Goal: Task Accomplishment & Management: Manage account settings

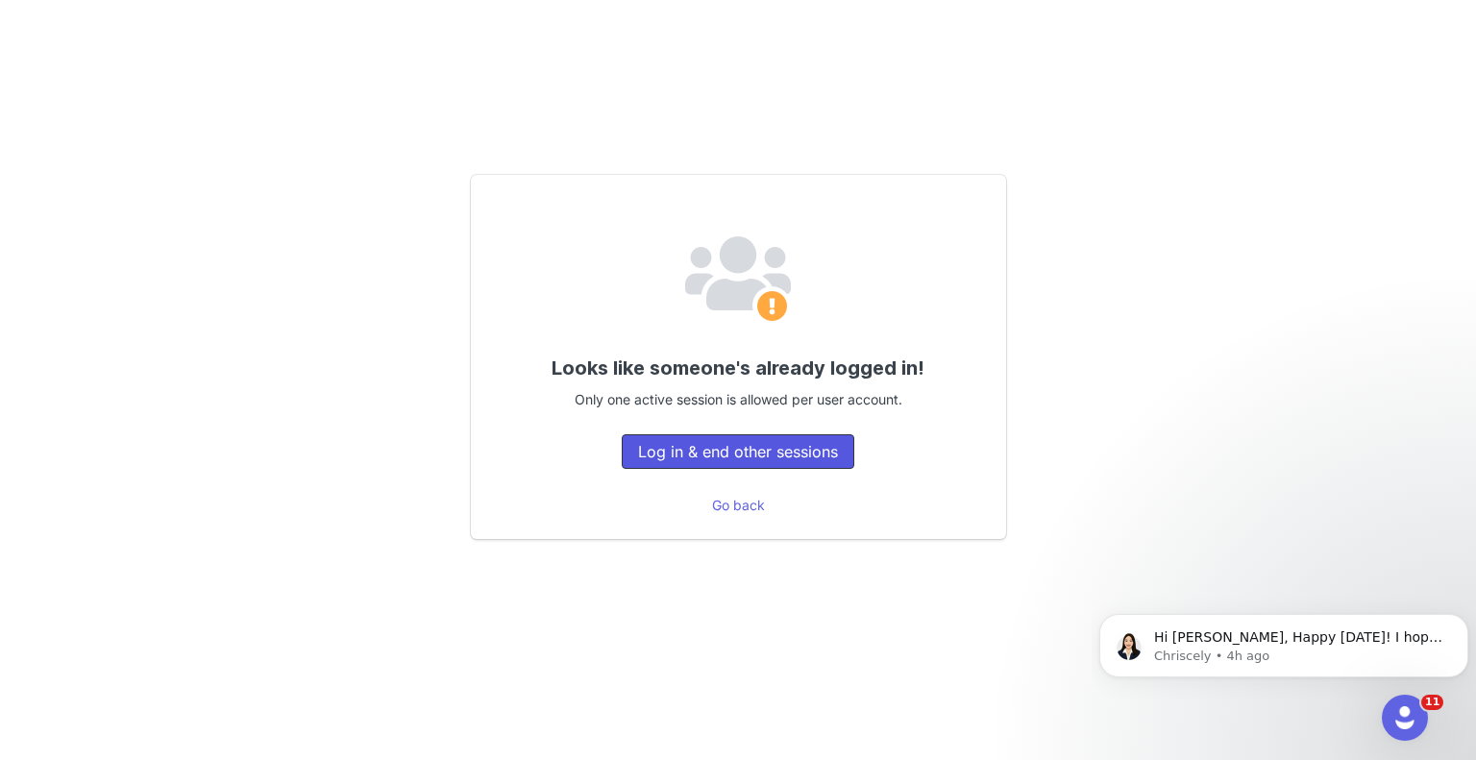
click at [659, 455] on button "Log in & end other sessions" at bounding box center [738, 451] width 233 height 35
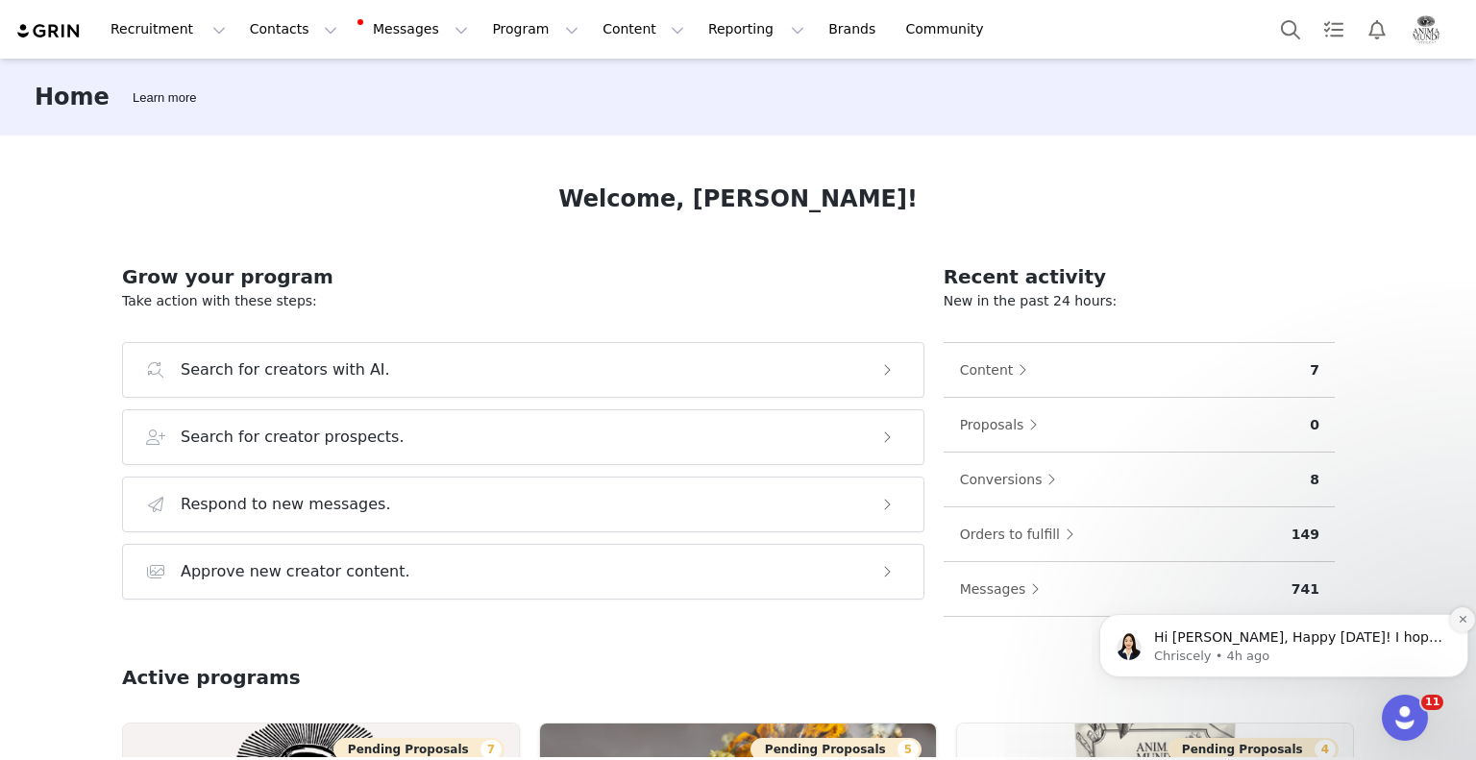
click at [1466, 617] on icon "Dismiss notification" at bounding box center [1463, 619] width 11 height 11
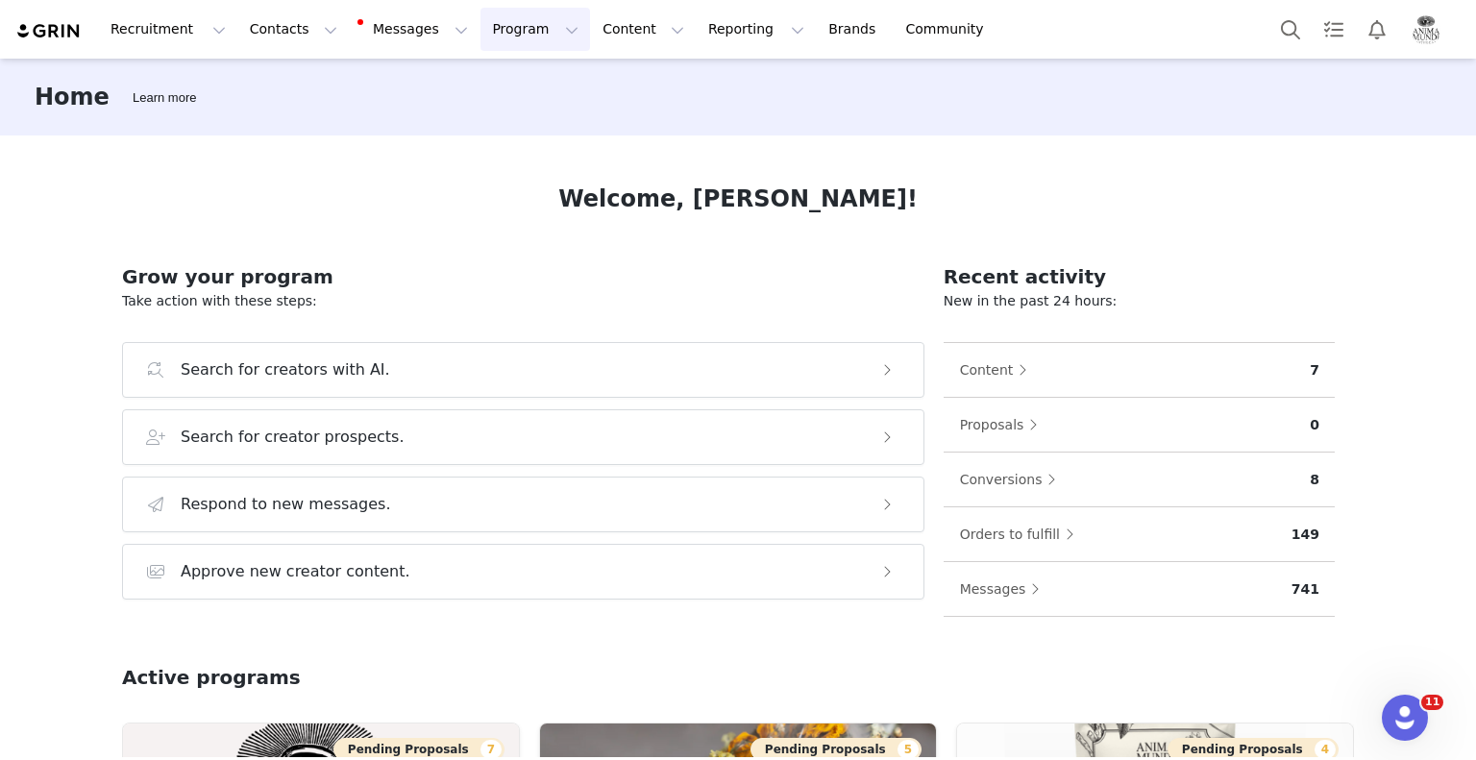
click at [485, 29] on button "Program Program" at bounding box center [535, 29] width 110 height 43
click at [484, 87] on p "Activations" at bounding box center [486, 85] width 74 height 20
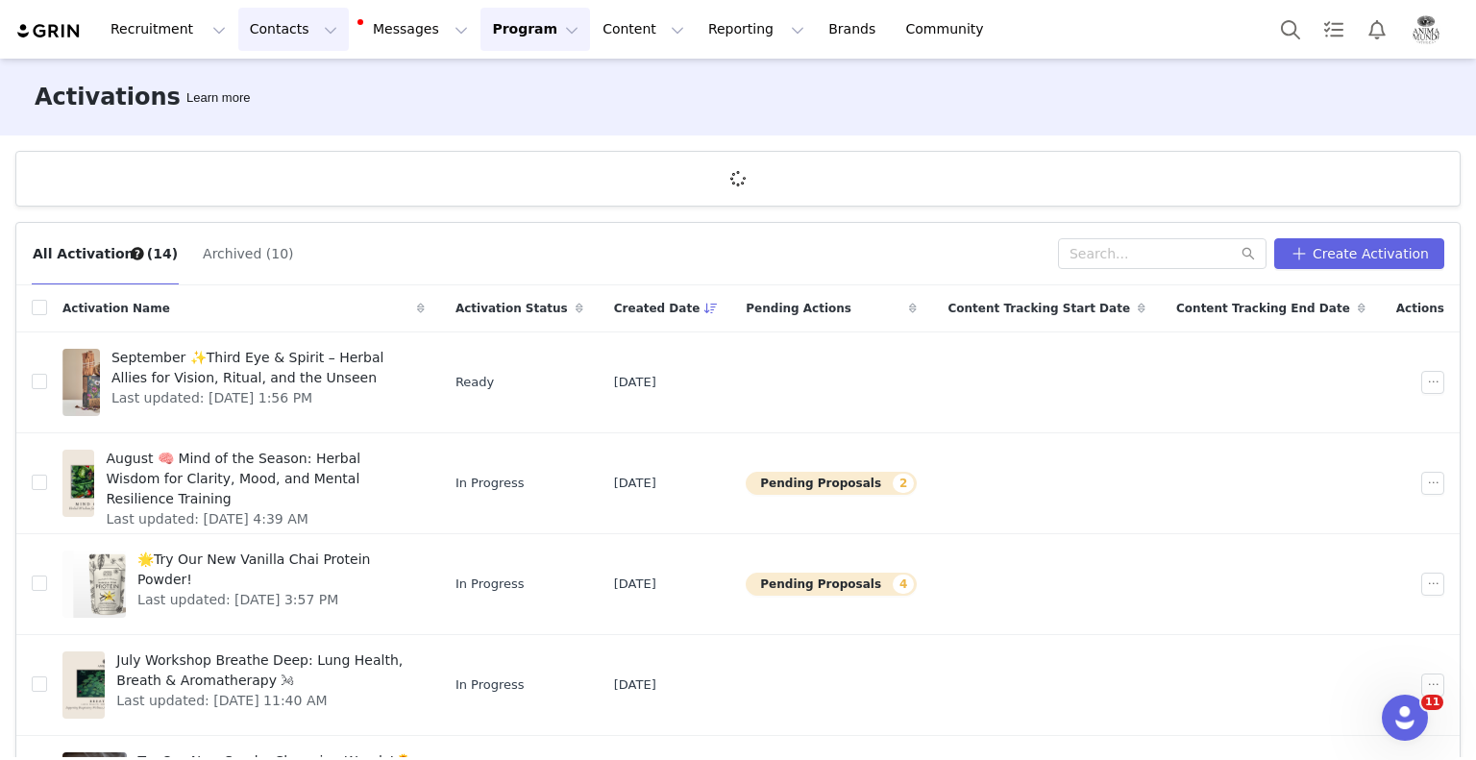
click at [288, 36] on button "Contacts Contacts" at bounding box center [293, 29] width 111 height 43
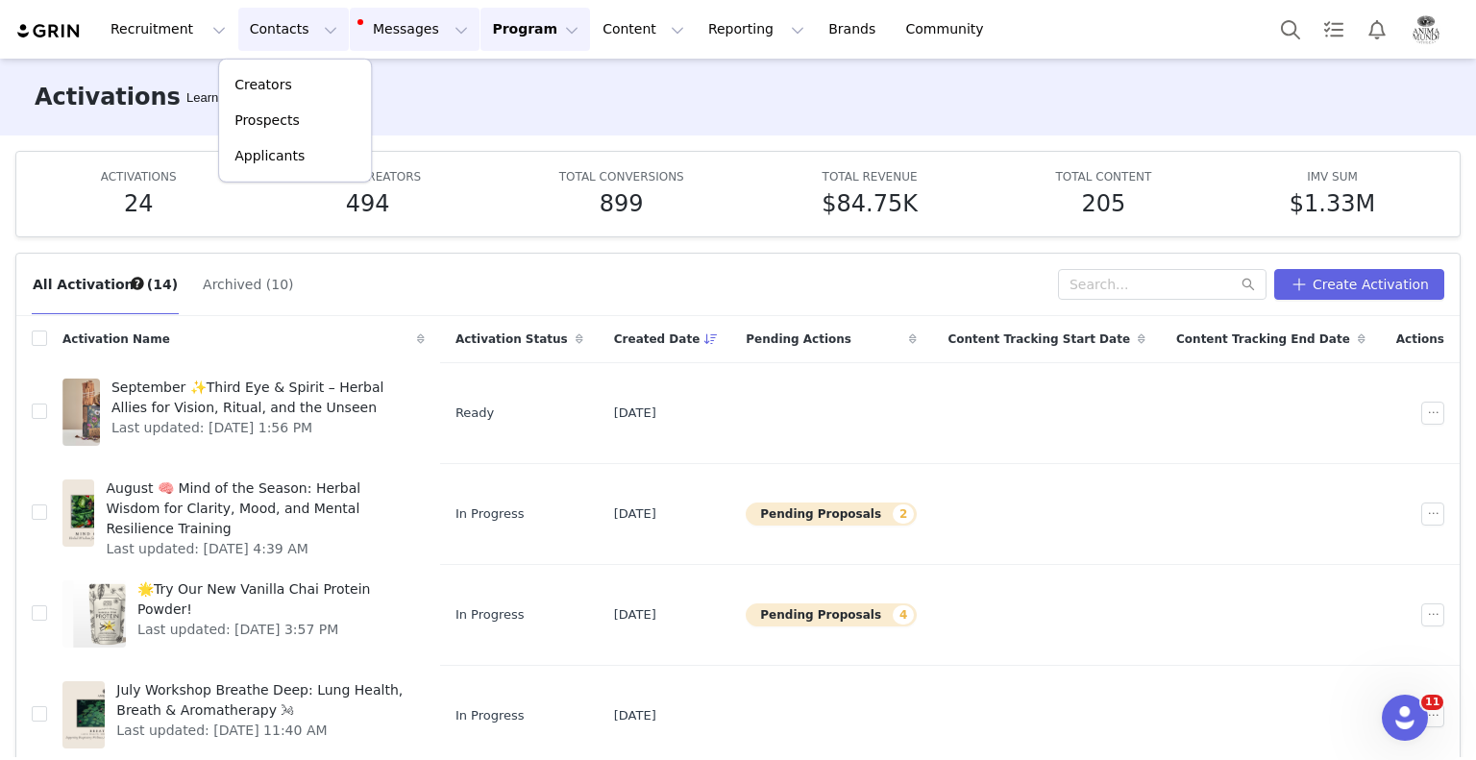
click at [350, 37] on button "Messages Messages" at bounding box center [415, 29] width 130 height 43
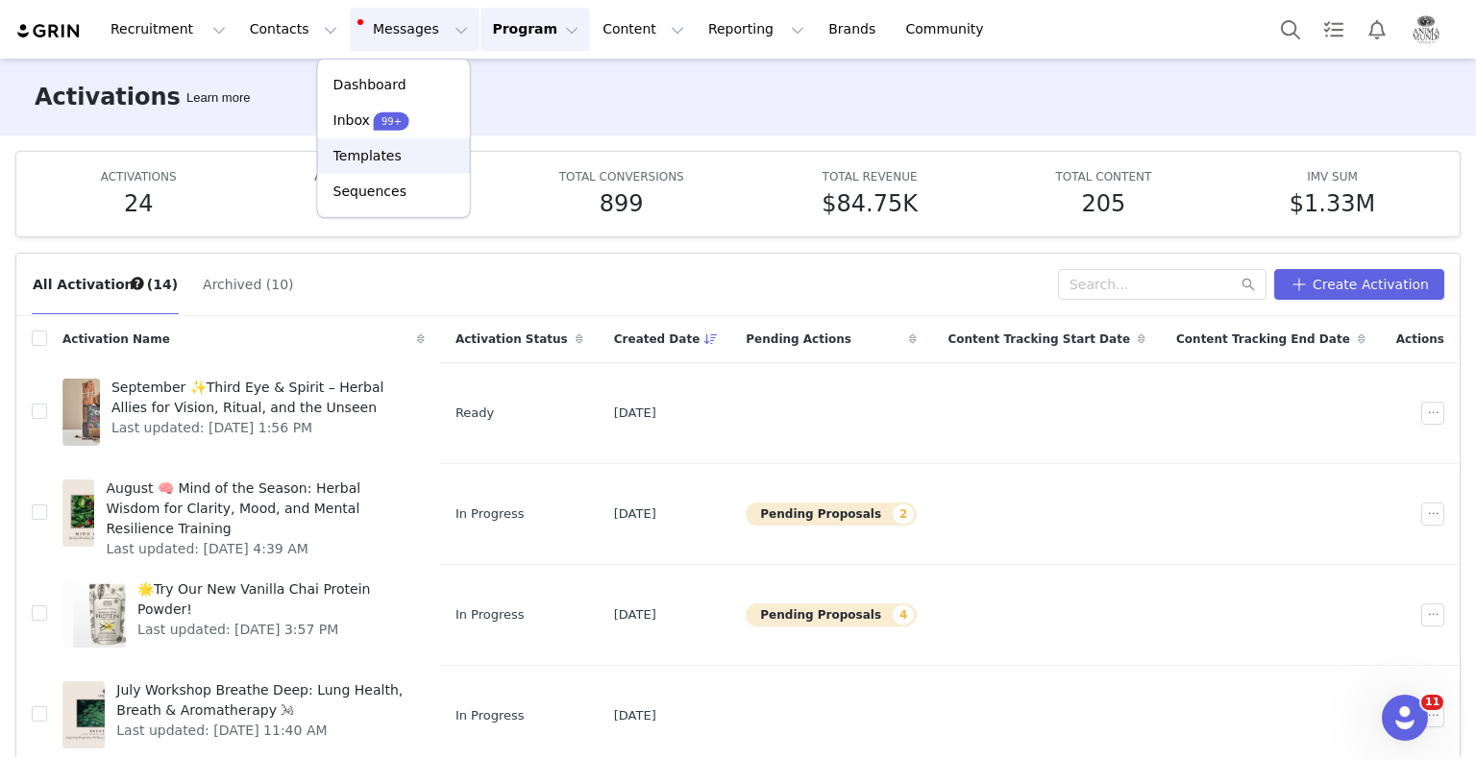
click at [368, 168] on link "Templates" at bounding box center [394, 156] width 152 height 36
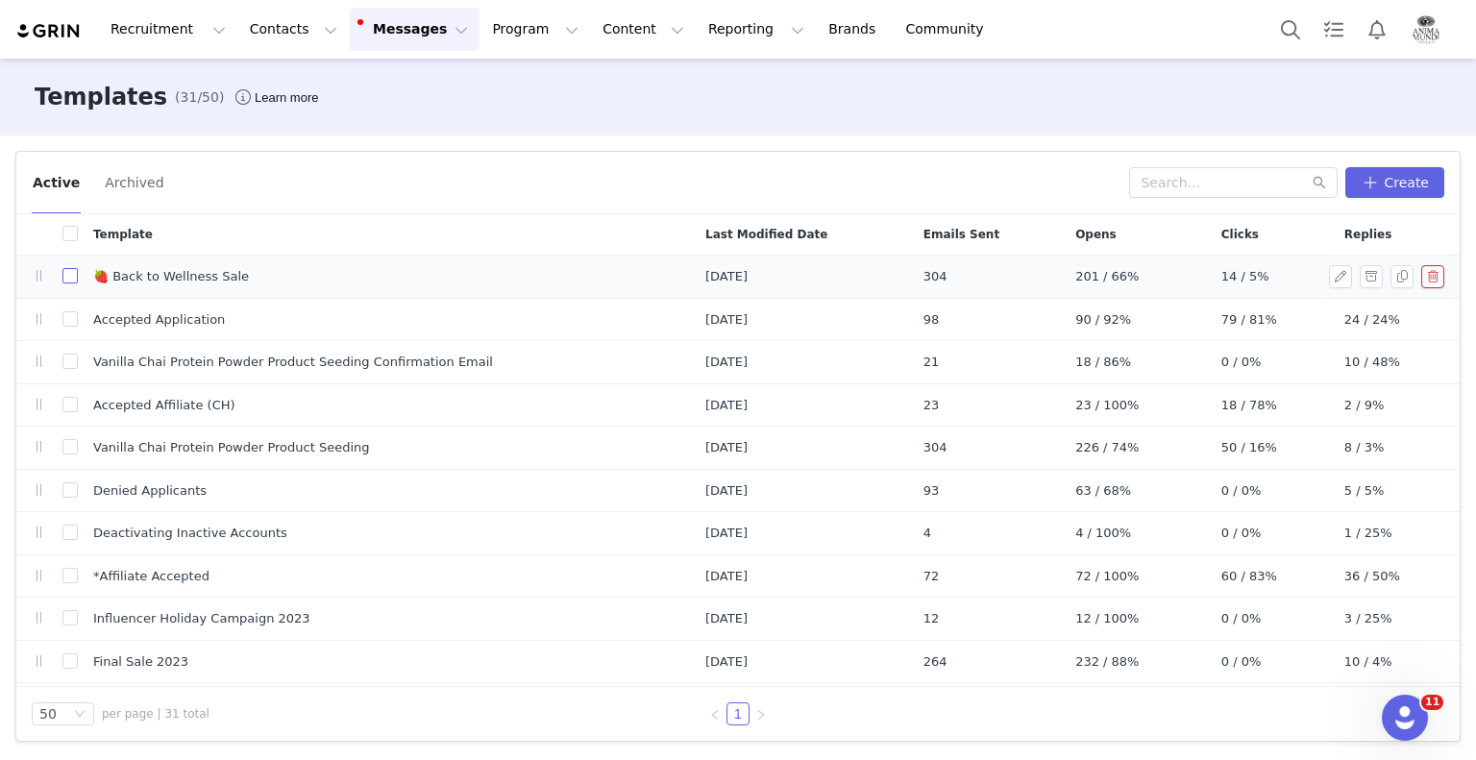
click at [71, 283] on input "checkbox" at bounding box center [69, 275] width 15 height 15
checkbox input "true"
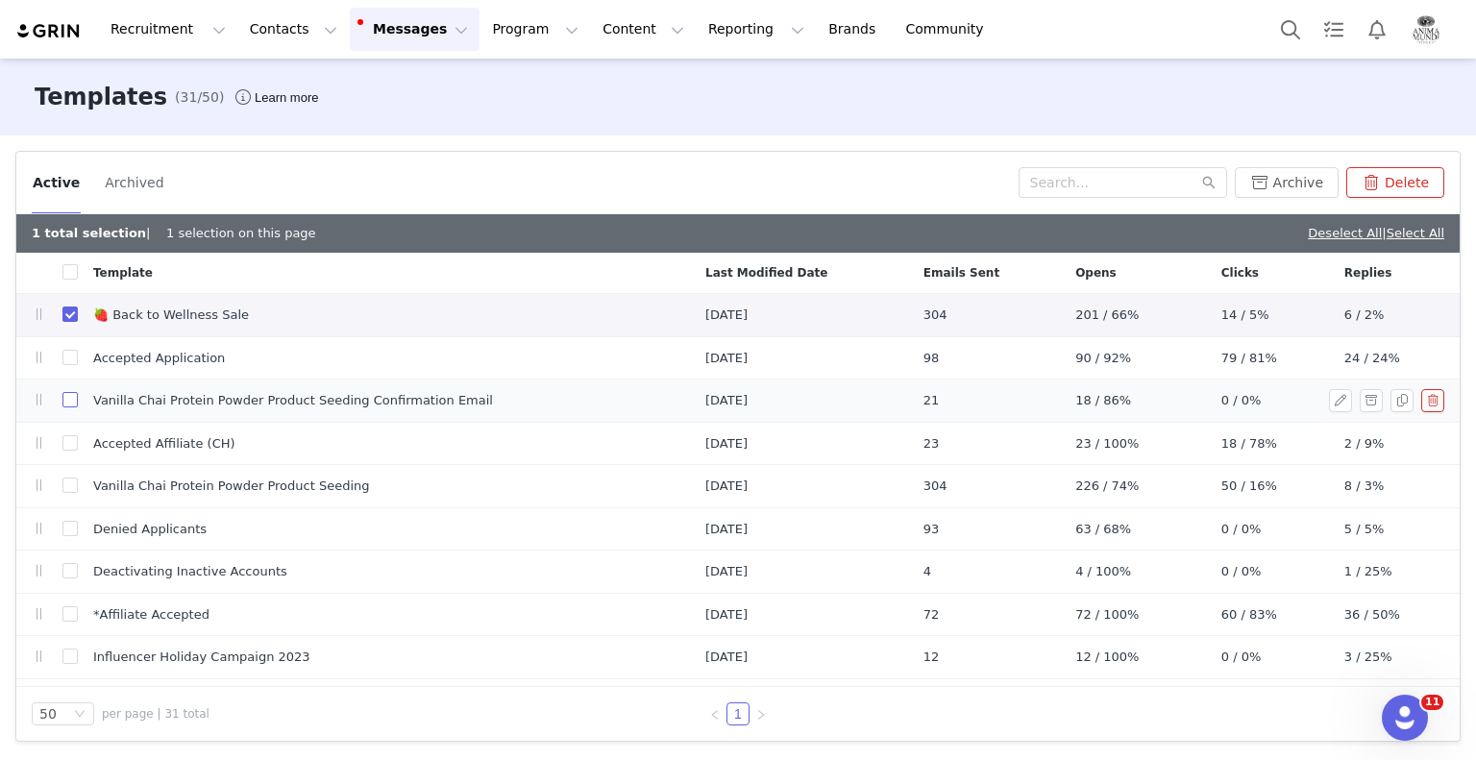
click at [65, 407] on input "checkbox" at bounding box center [69, 399] width 15 height 15
checkbox input "true"
click at [65, 480] on input "checkbox" at bounding box center [69, 485] width 15 height 15
checkbox input "true"
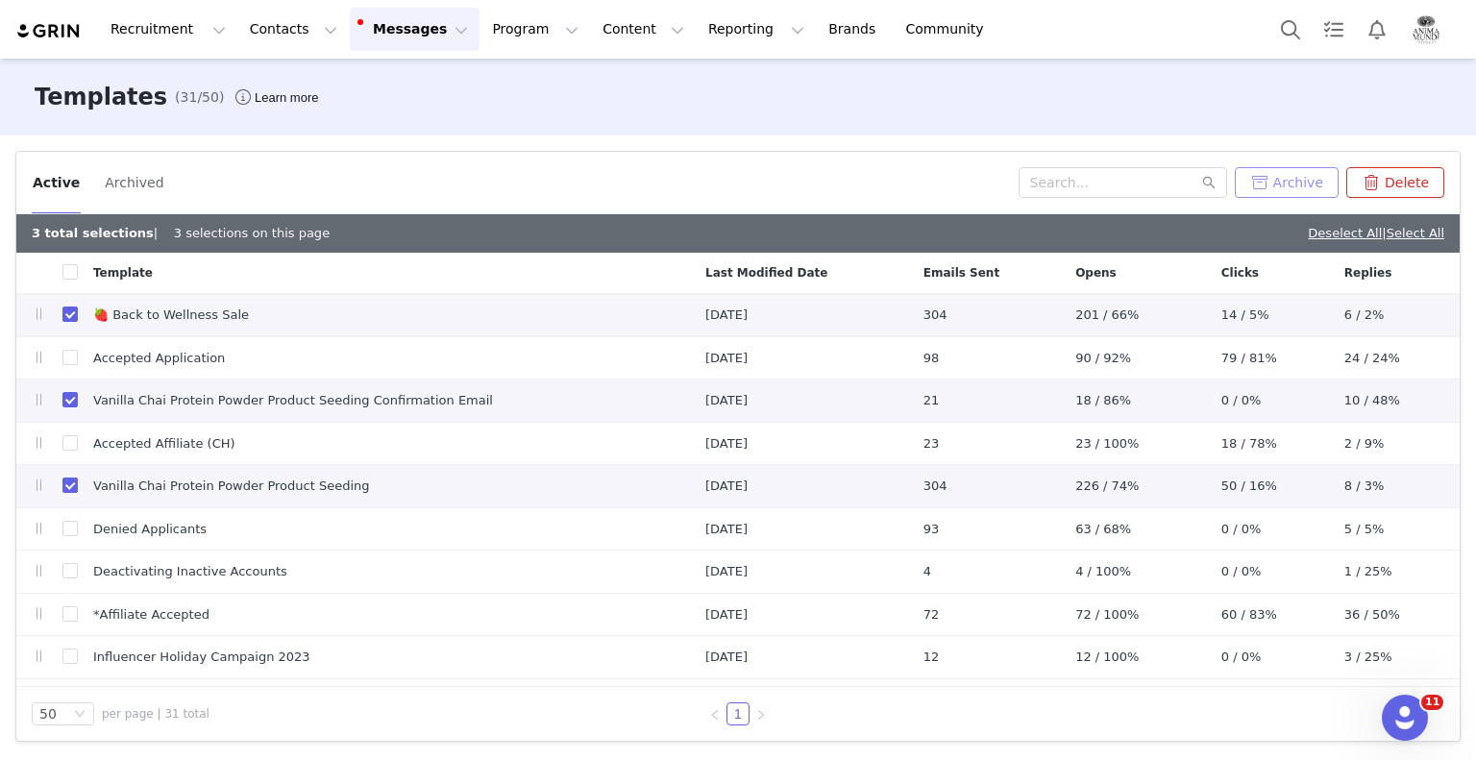
click at [1294, 185] on button "Archive" at bounding box center [1287, 182] width 104 height 31
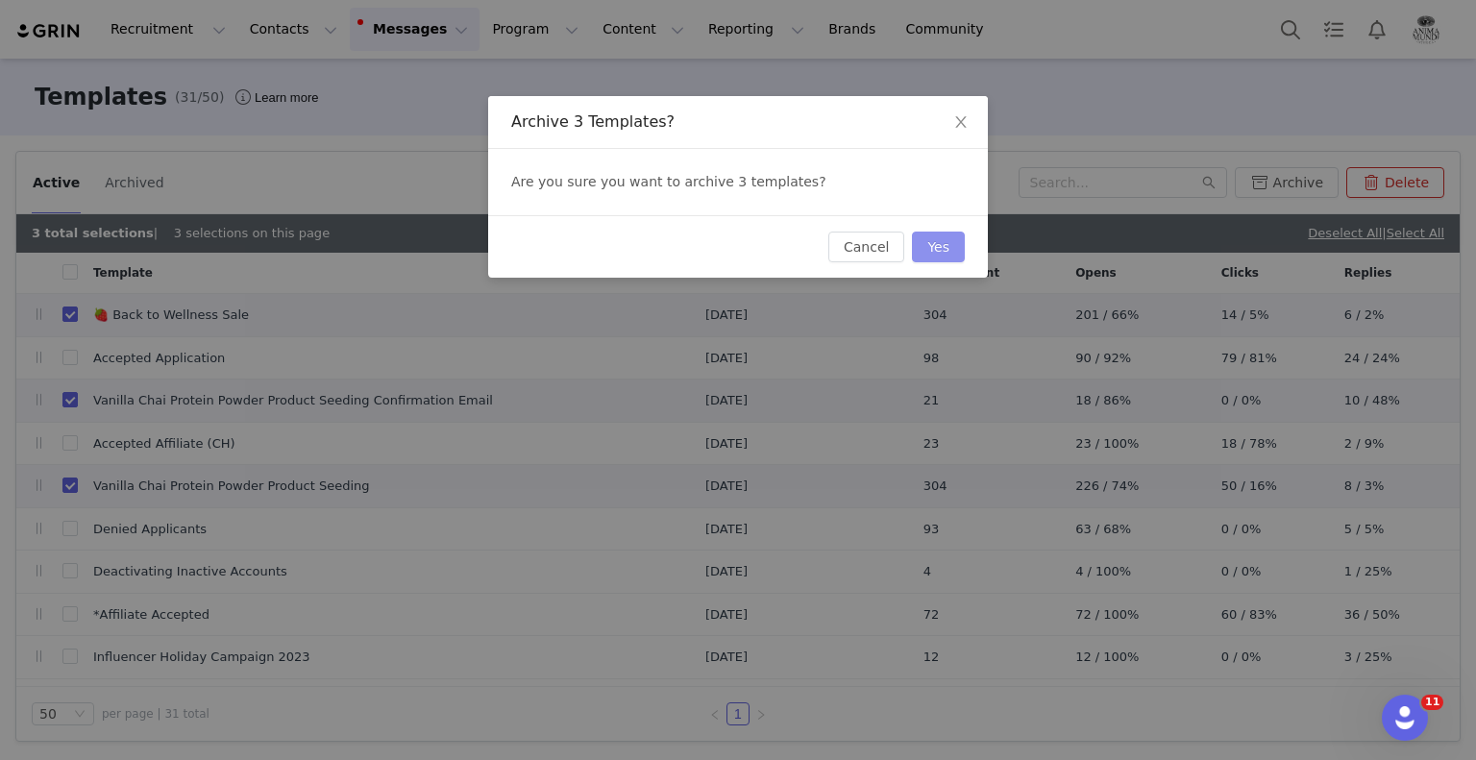
click at [946, 243] on button "Yes" at bounding box center [938, 247] width 53 height 31
checkbox input "false"
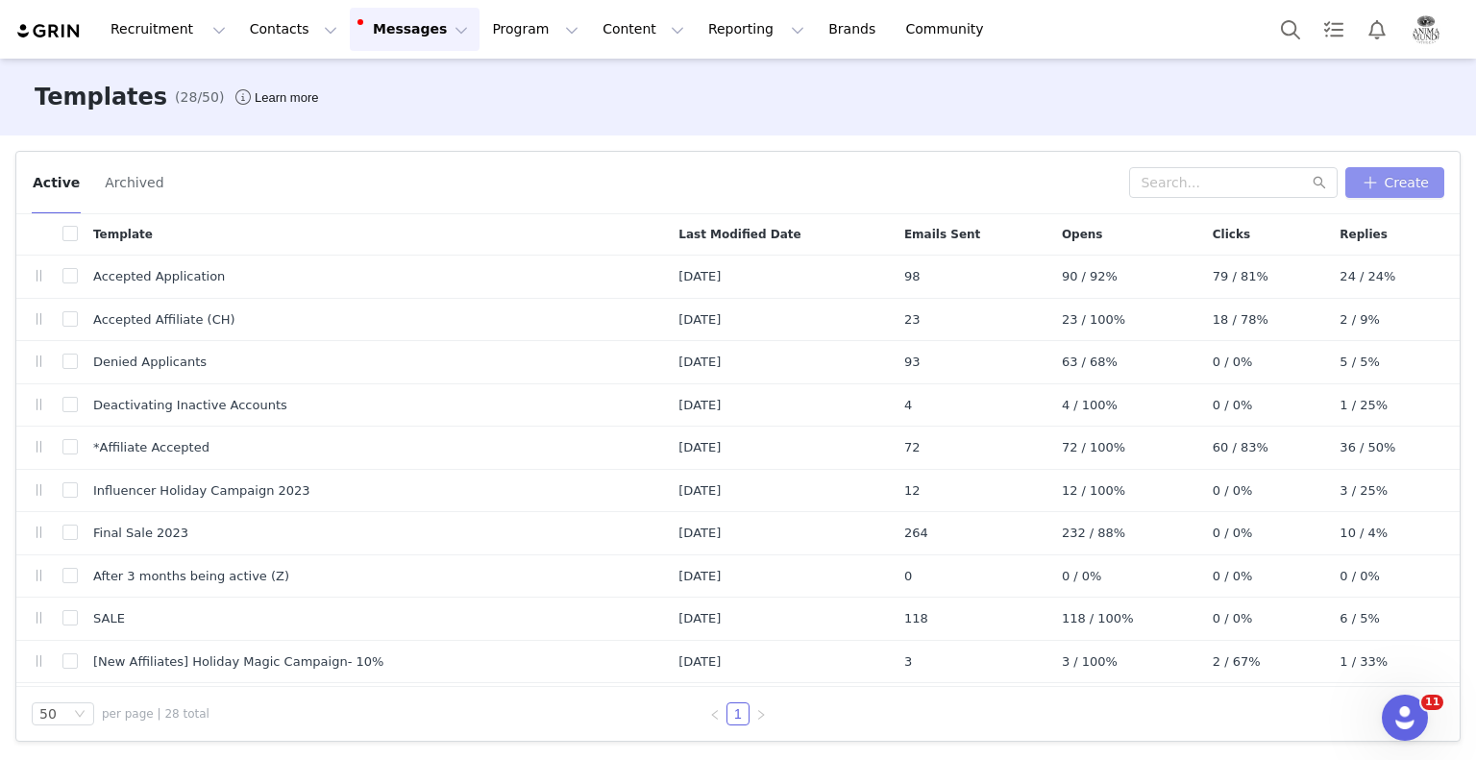
click at [1404, 184] on button "Create" at bounding box center [1394, 182] width 99 height 31
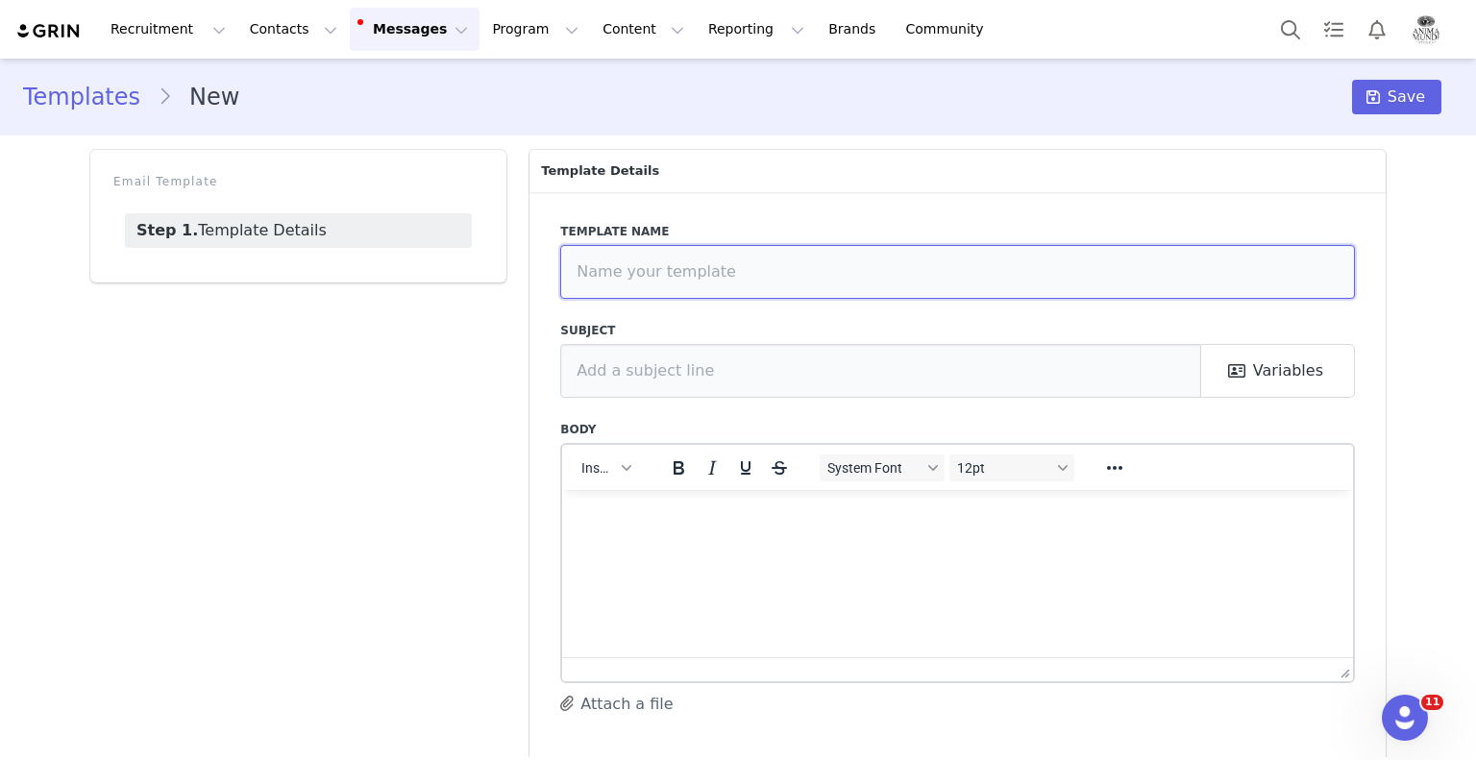
click at [696, 265] on input "text" at bounding box center [957, 272] width 795 height 54
type input "September Product Training Invitation"
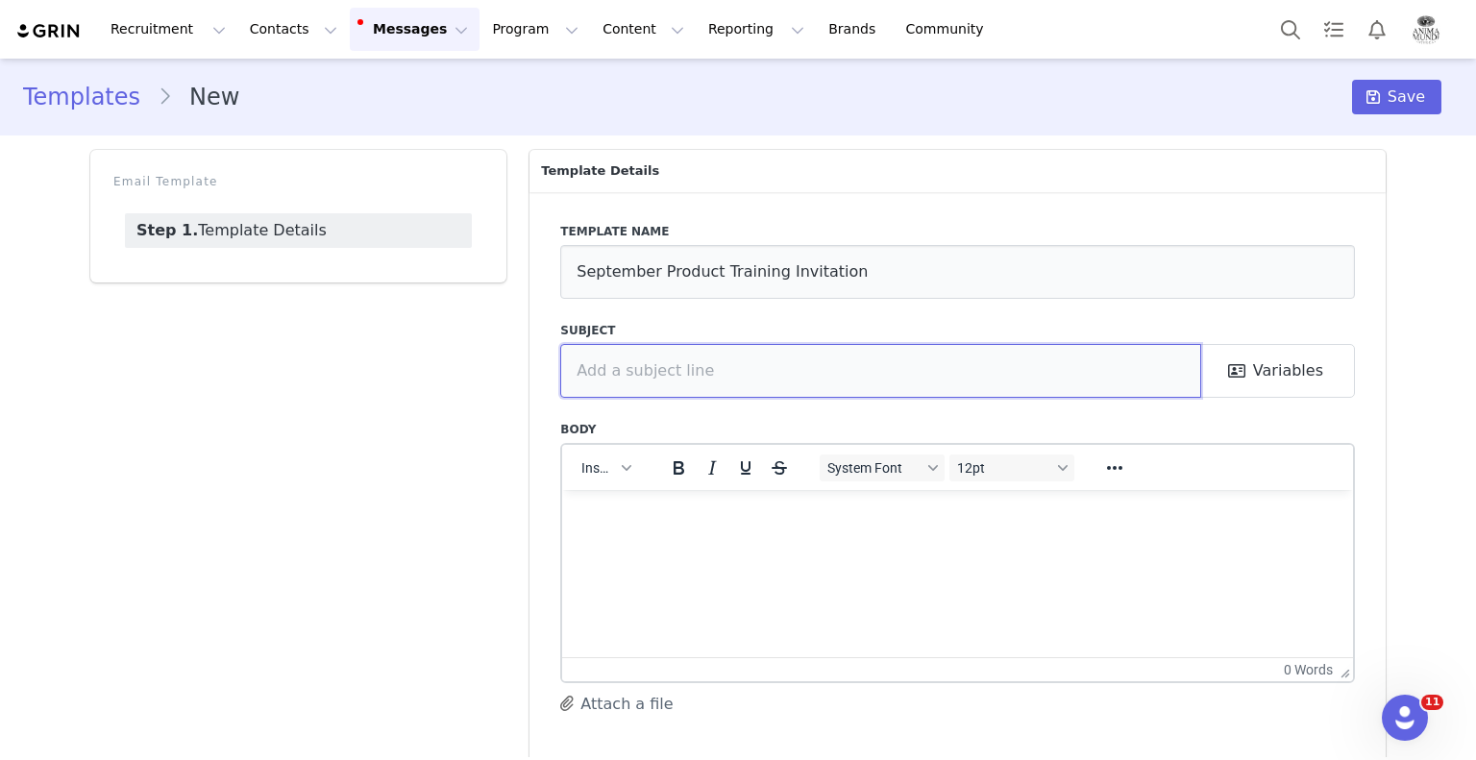
click at [686, 354] on input "text" at bounding box center [880, 371] width 641 height 54
paste input "🔮 Herbal Allies for Vision + Winter Resilience"
type input "🔮 Herbal Allies for Vision + Winter Resilience"
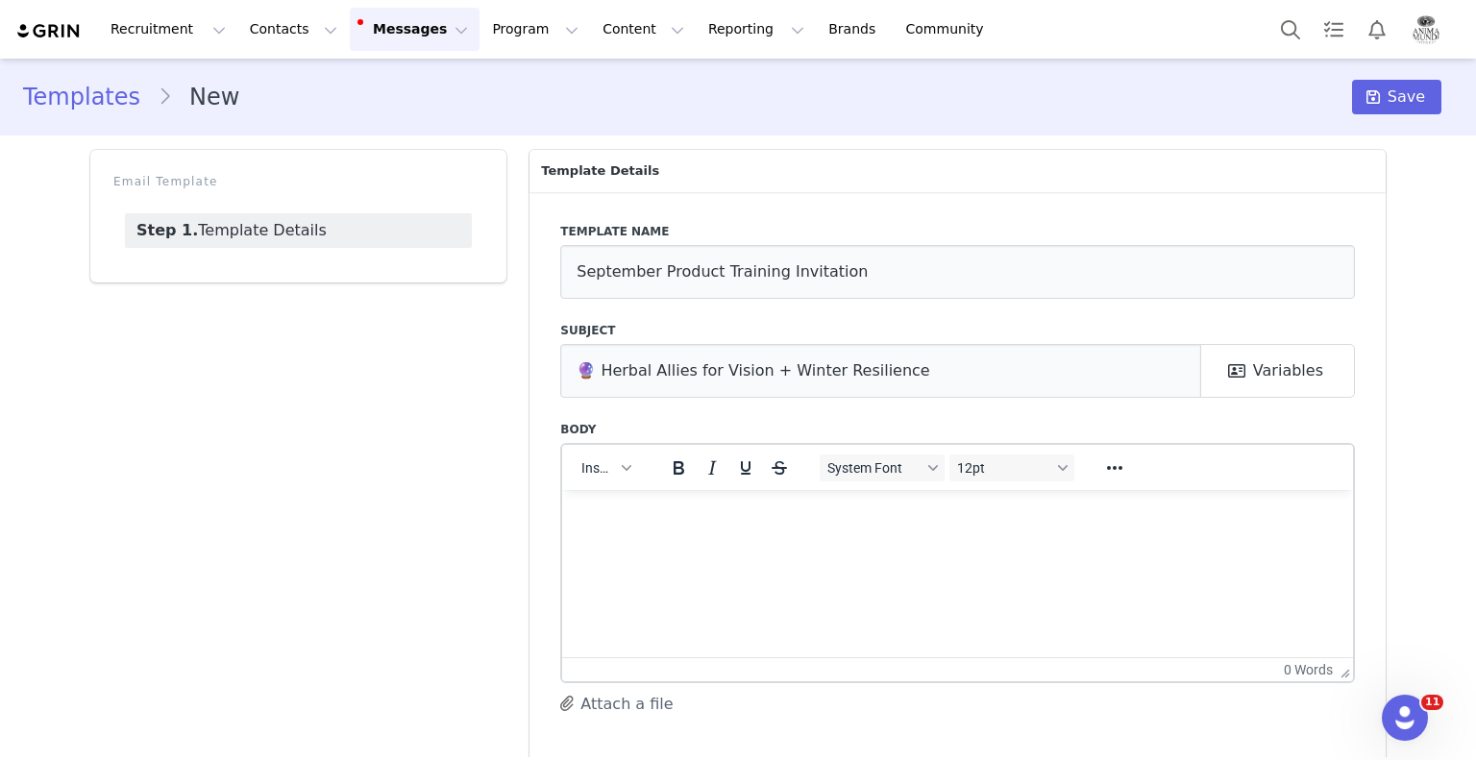
click at [789, 540] on html at bounding box center [957, 515] width 791 height 52
click at [642, 541] on html at bounding box center [957, 515] width 791 height 52
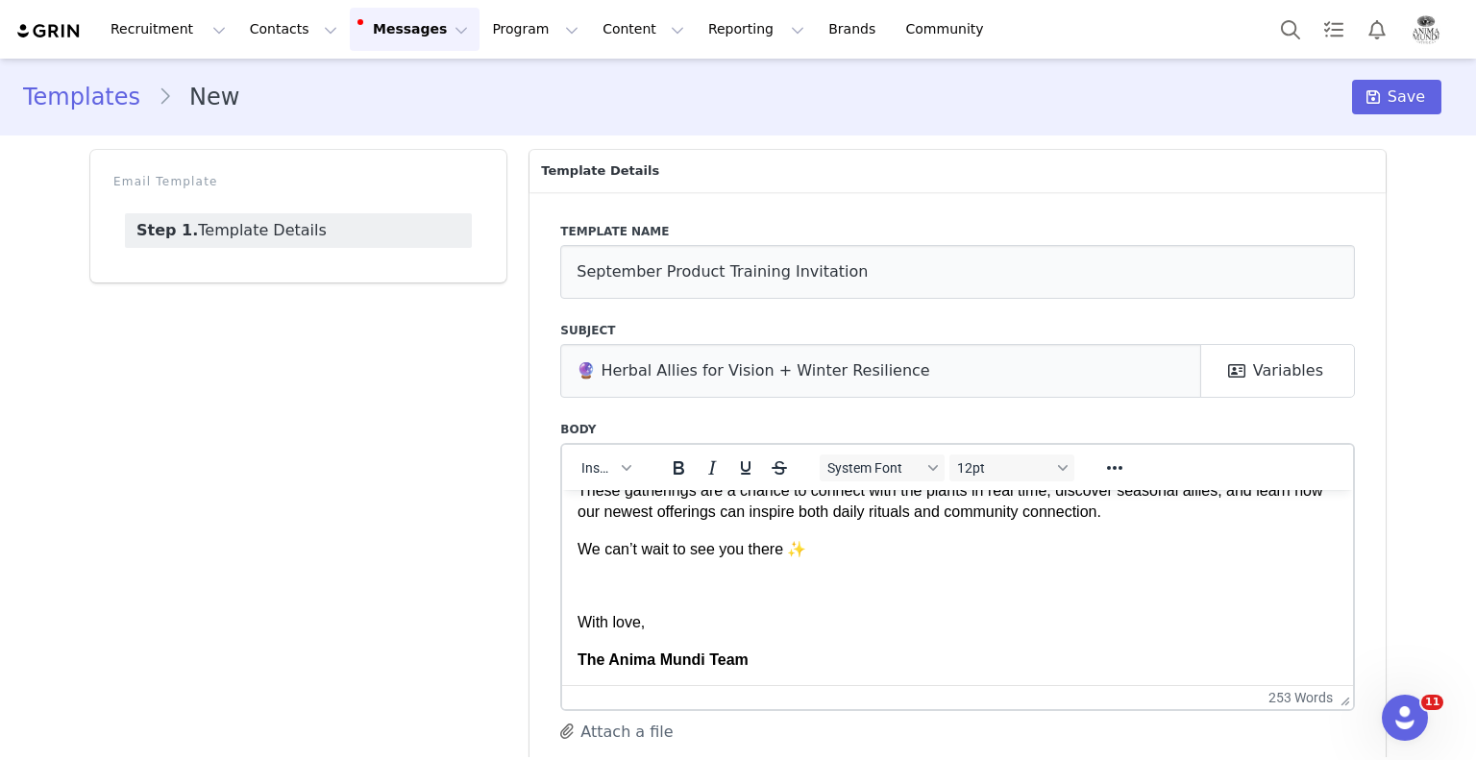
drag, startPoint x: 1342, startPoint y: 677, endPoint x: 1386, endPoint y: 803, distance: 134.3
click at [1386, 759] on html "Recruitment Recruitment Creator Search Curated Lists Landing Pages Web Extensio…" at bounding box center [738, 380] width 1476 height 760
click at [1392, 629] on div "Templates New Save Email Template Step 1. Template Details Template Details Tem…" at bounding box center [738, 436] width 1476 height 754
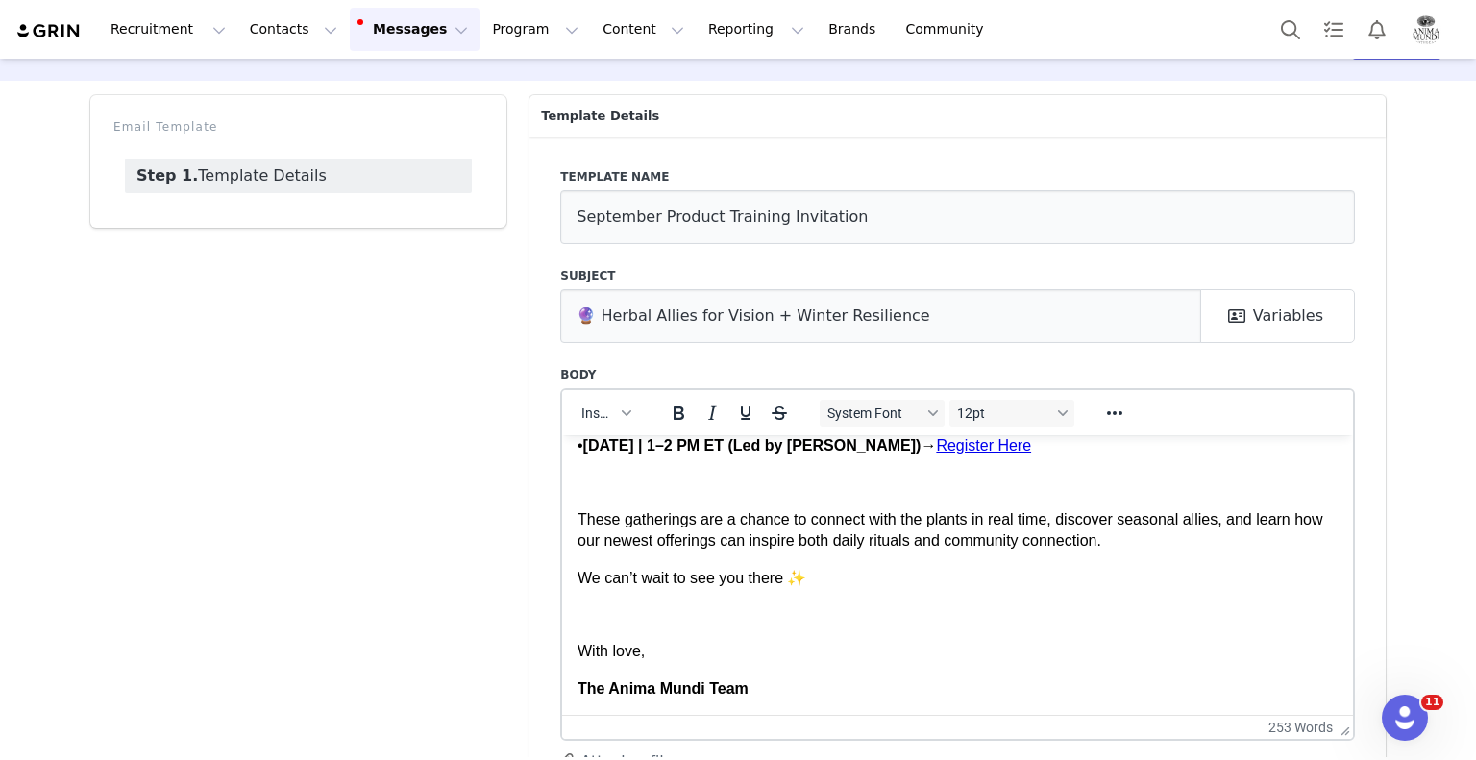
scroll to position [584, 0]
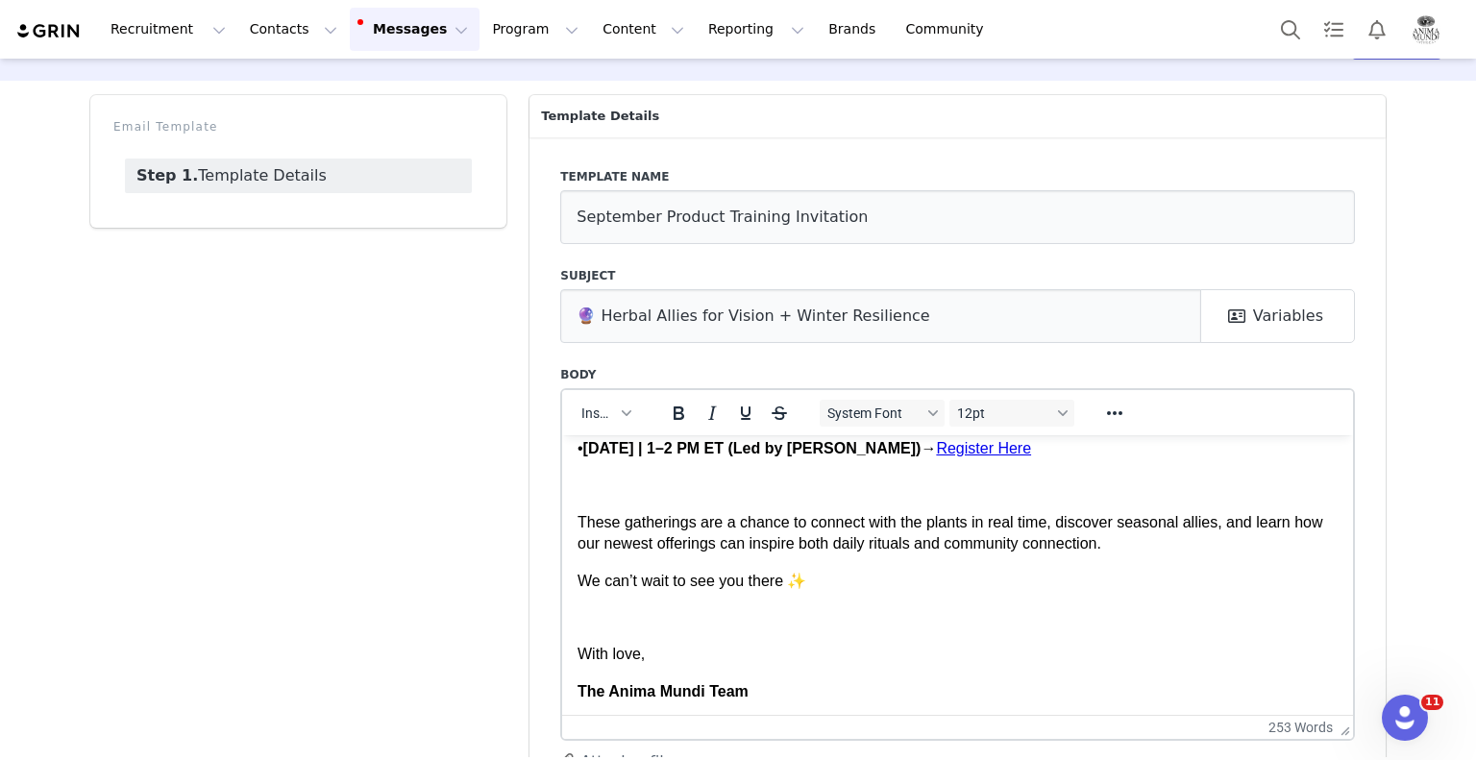
drag, startPoint x: 1342, startPoint y: 649, endPoint x: 1354, endPoint y: 737, distance: 89.3
click at [1393, 643] on div "Templates New Save Email Template Step 1. Template Details Template Details Tem…" at bounding box center [738, 424] width 1476 height 841
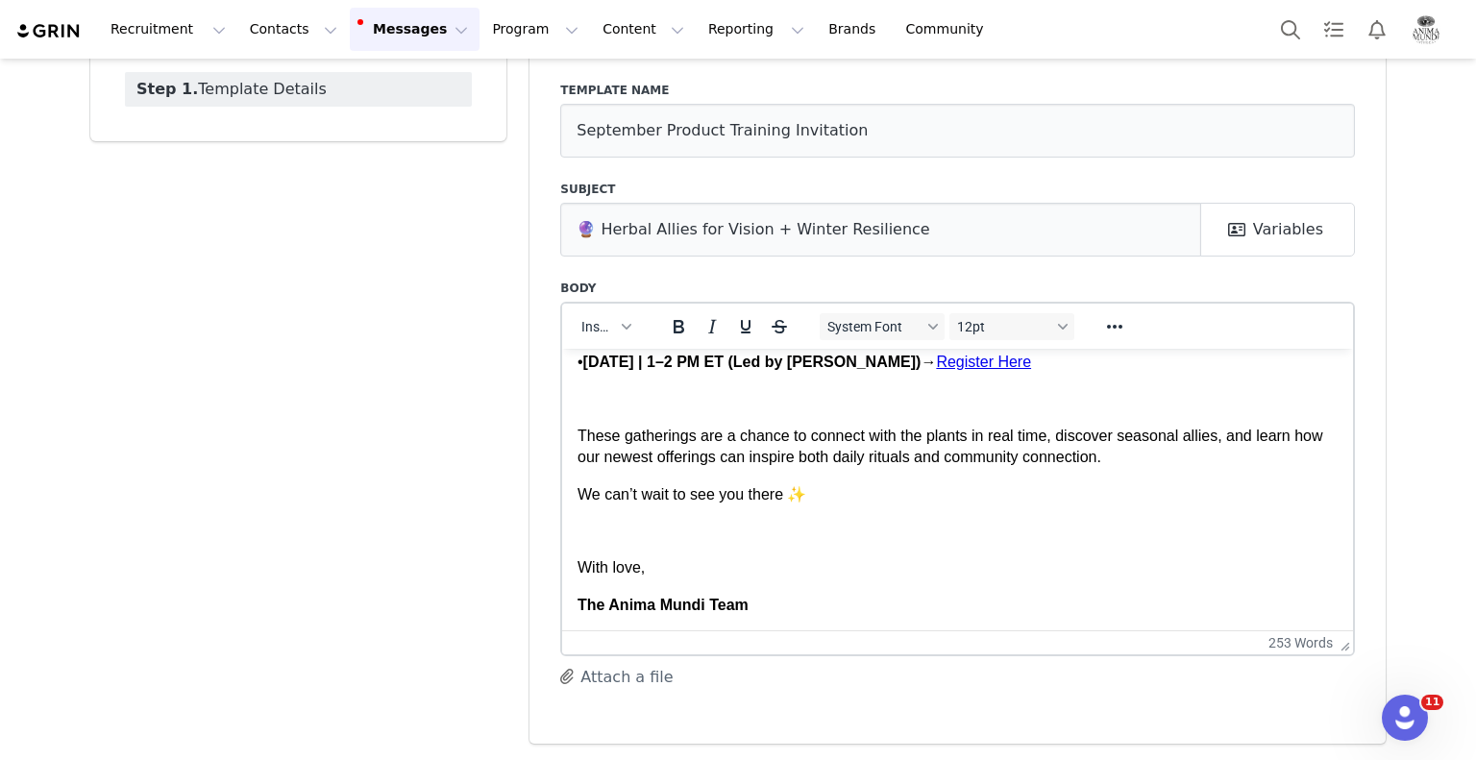
scroll to position [477, 0]
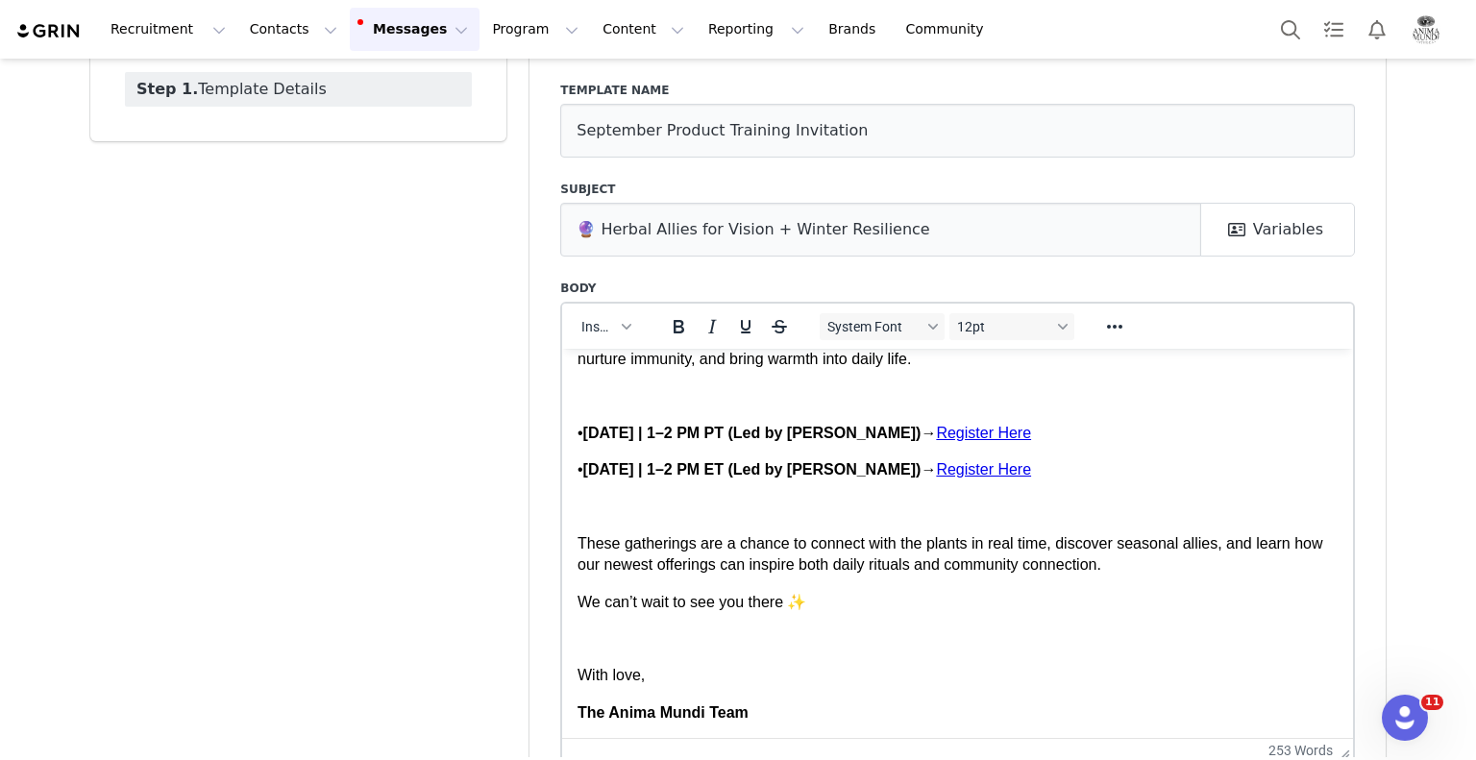
drag, startPoint x: 1342, startPoint y: 651, endPoint x: 1357, endPoint y: 781, distance: 131.6
click at [1357, 759] on html "Recruitment Recruitment Creator Search Curated Lists Landing Pages Web Extensio…" at bounding box center [738, 380] width 1476 height 760
click at [1399, 656] on div "Templates New Save Email Template Step 1. Template Details Template Details Tem…" at bounding box center [738, 391] width 1476 height 949
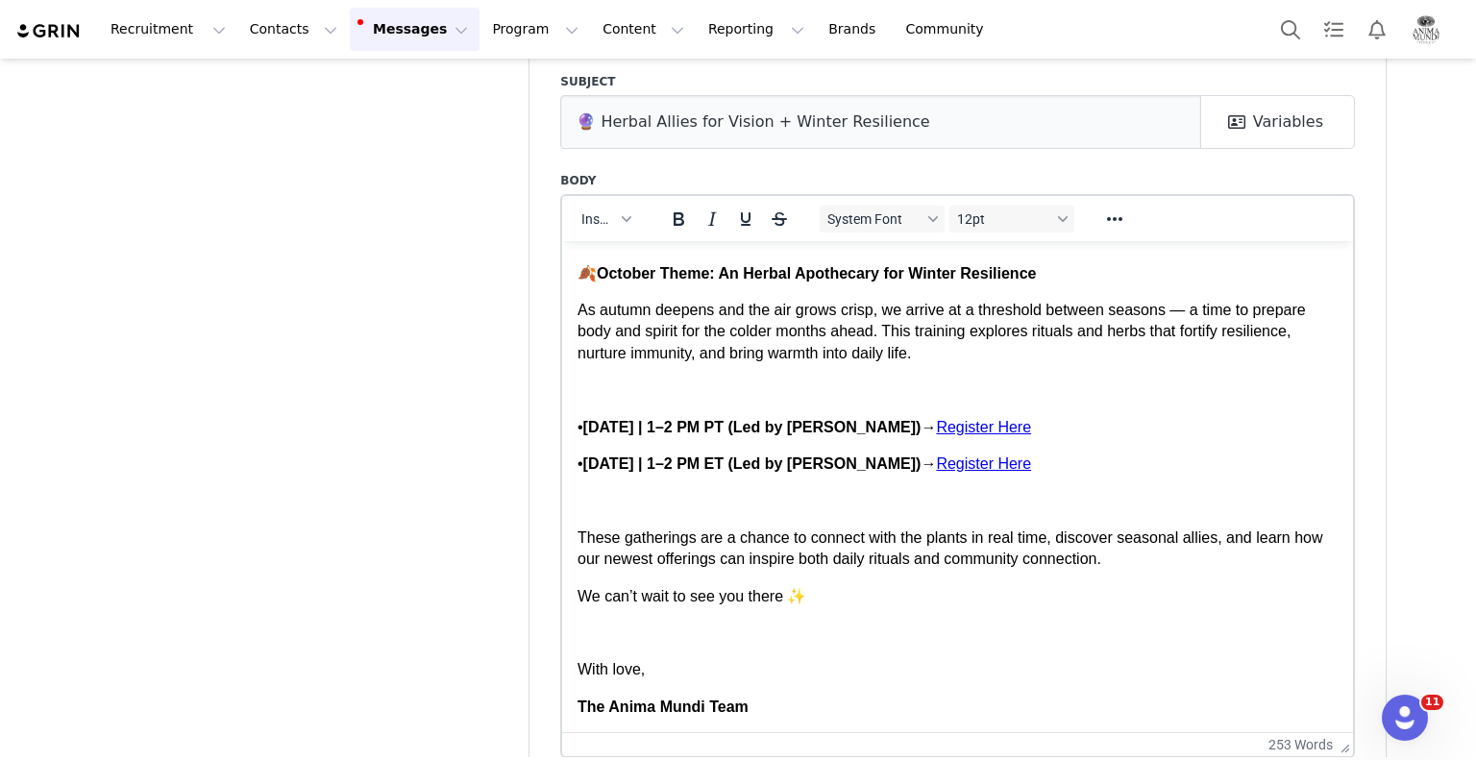
drag, startPoint x: 1335, startPoint y: 651, endPoint x: 1337, endPoint y: 773, distance: 122.1
click at [1337, 759] on html "Recruitment Recruitment Creator Search Curated Lists Landing Pages Web Extensio…" at bounding box center [738, 380] width 1476 height 760
click at [1384, 593] on div "Template Details Template name September Product Training Invitation Subject 🔮 …" at bounding box center [957, 373] width 879 height 968
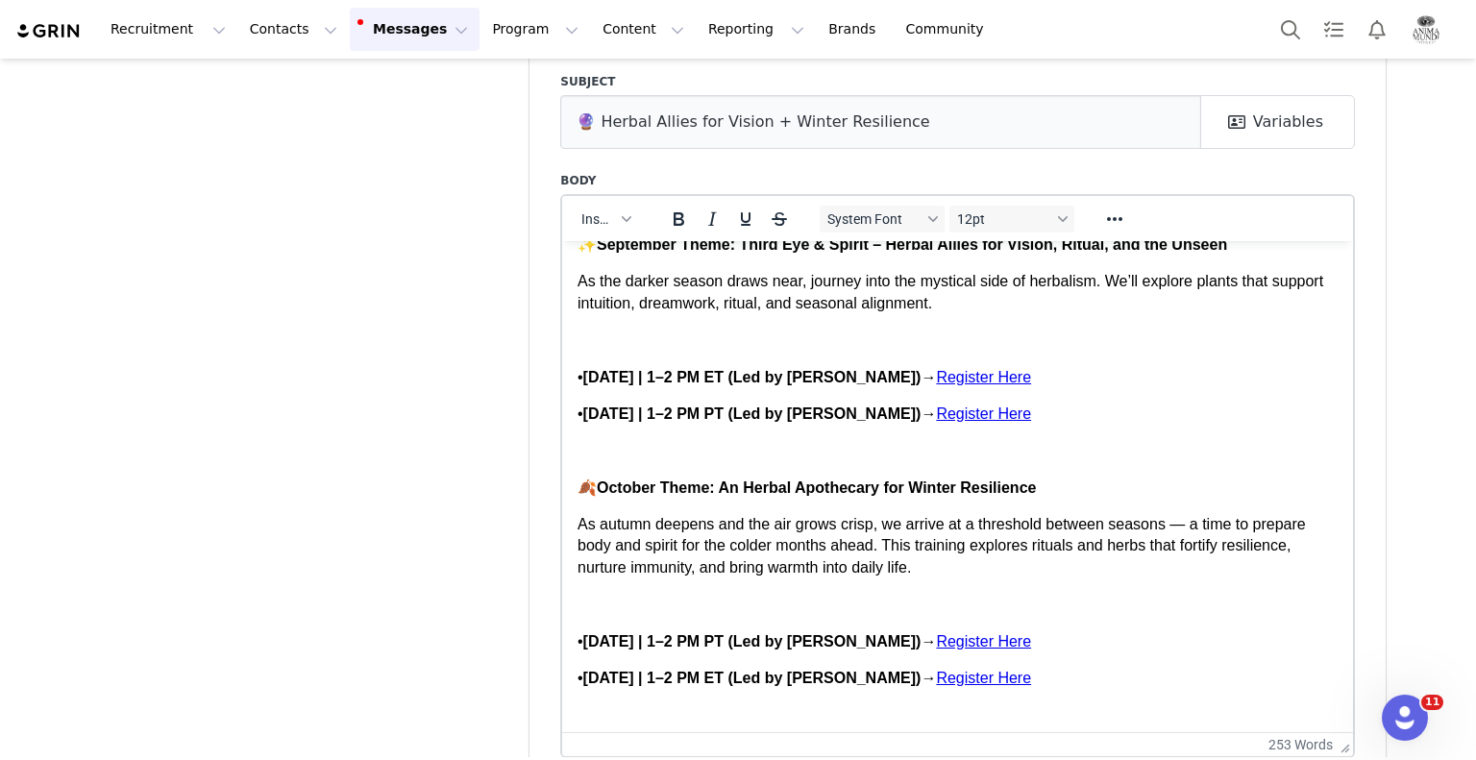
scroll to position [0, 0]
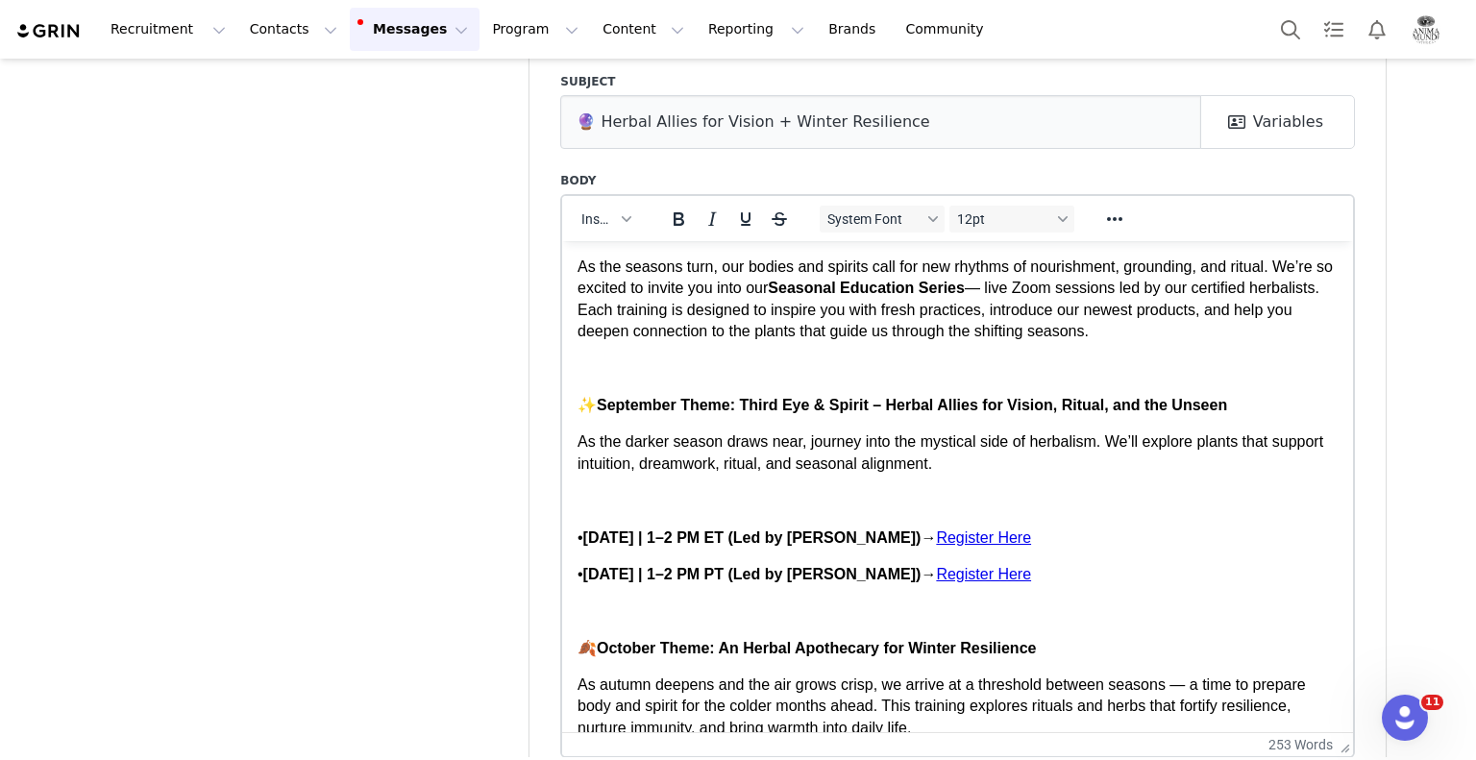
click at [579, 263] on p "As the seasons turn, our bodies and spirits call for new rhythms of nourishment…" at bounding box center [958, 299] width 760 height 86
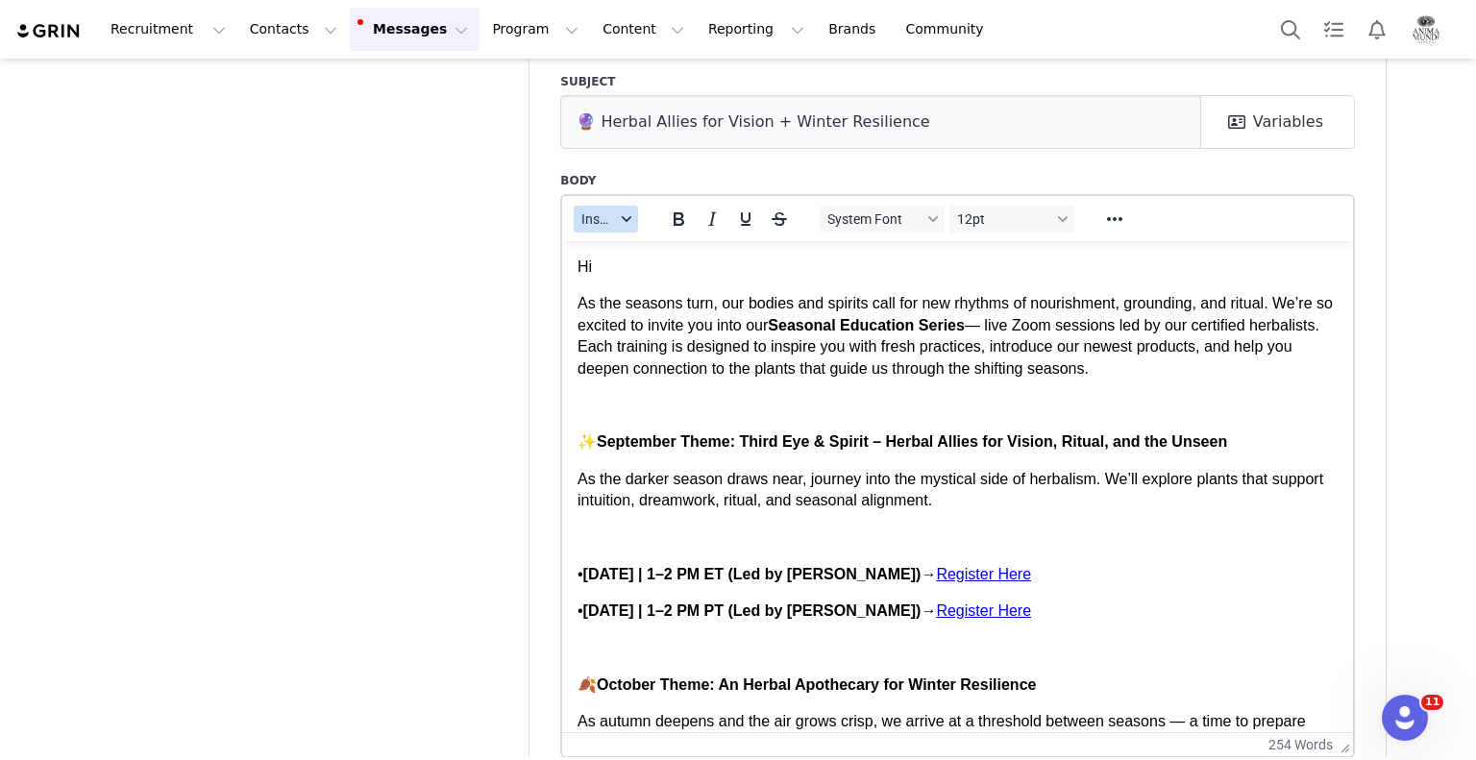
click at [586, 211] on span "Insert" at bounding box center [598, 218] width 34 height 15
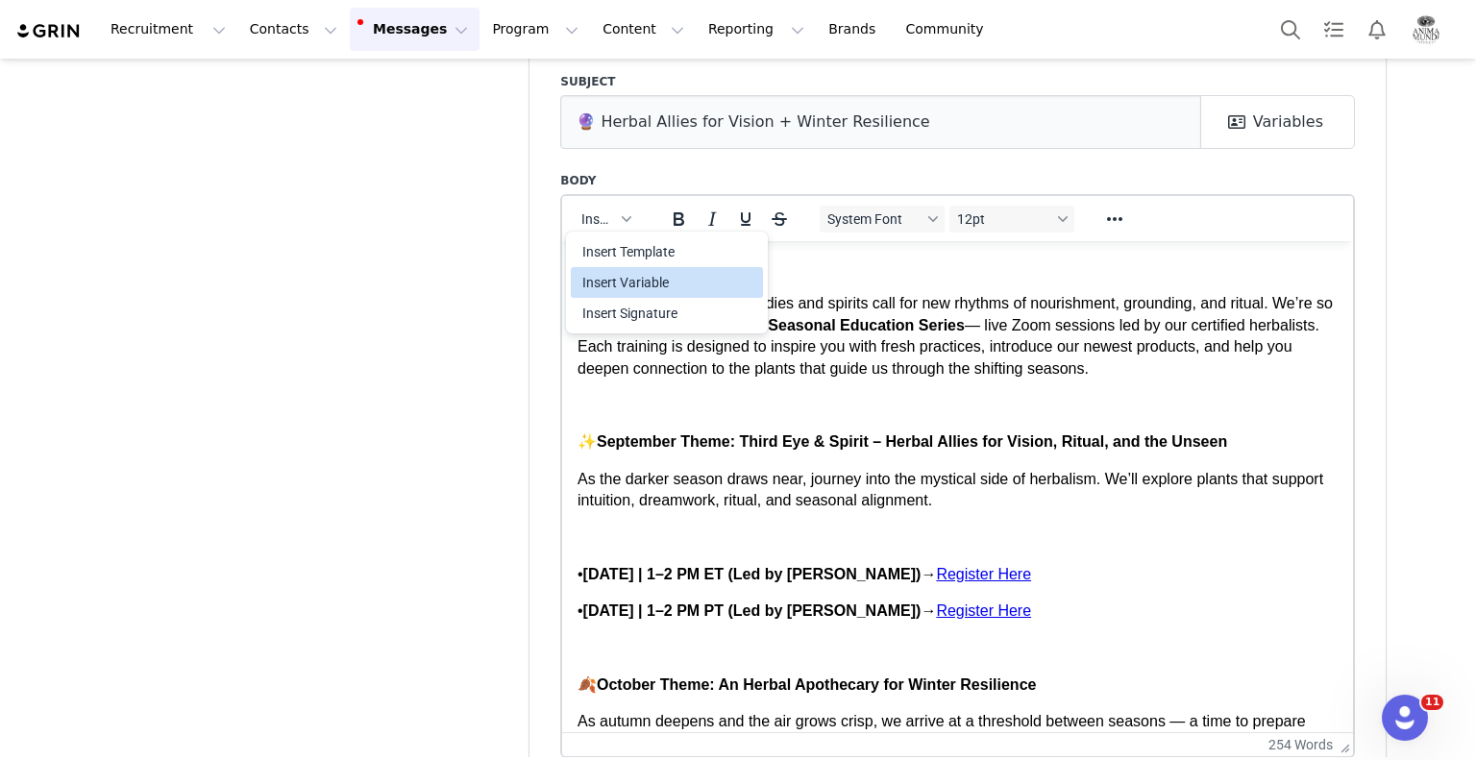
click at [635, 283] on div "Insert Variable" at bounding box center [668, 282] width 173 height 23
select select
click at [579, 265] on p "Hi First Name ," at bounding box center [958, 266] width 760 height 21
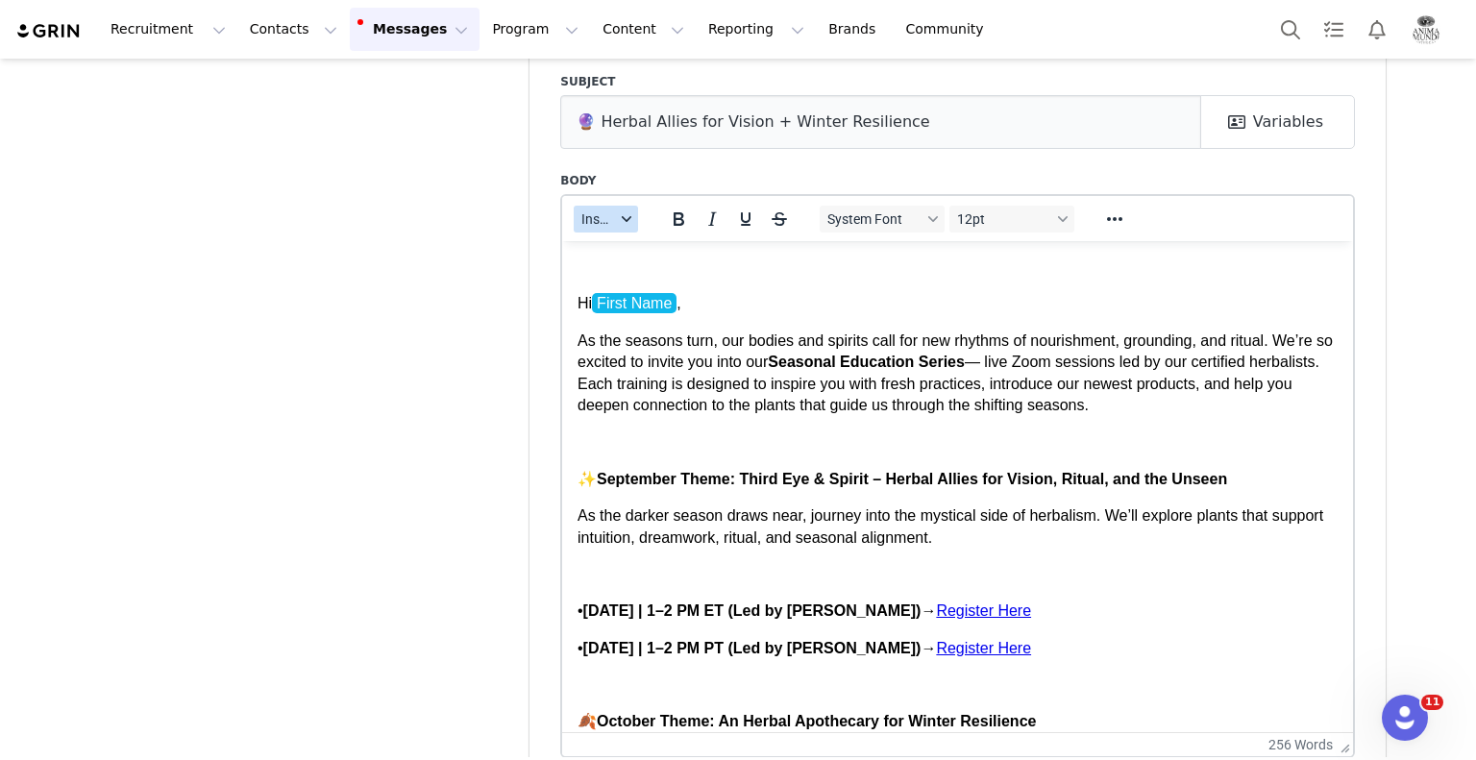
click at [616, 229] on button "Insert" at bounding box center [606, 219] width 64 height 27
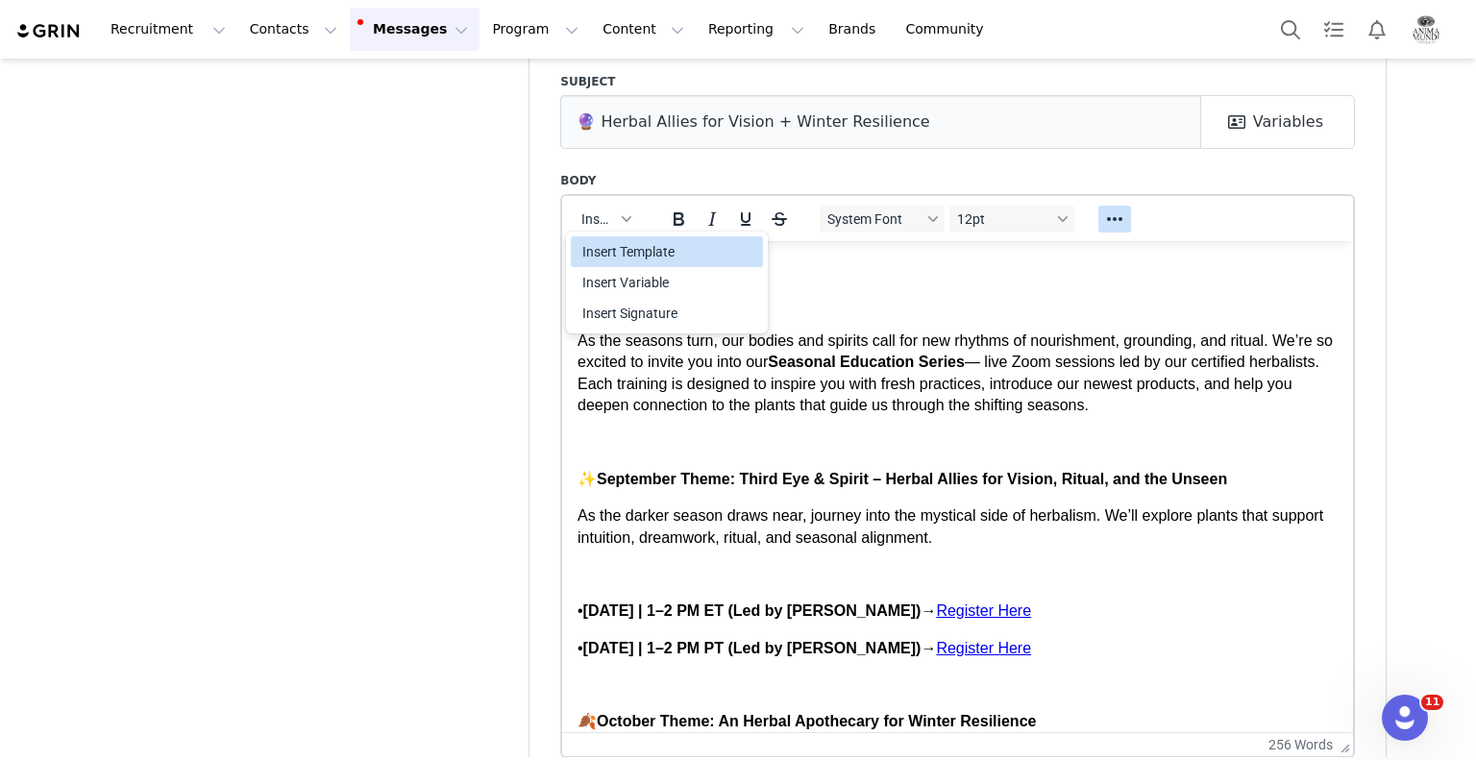
click at [1110, 227] on icon "Reveal or hide additional toolbar items" at bounding box center [1114, 219] width 23 height 23
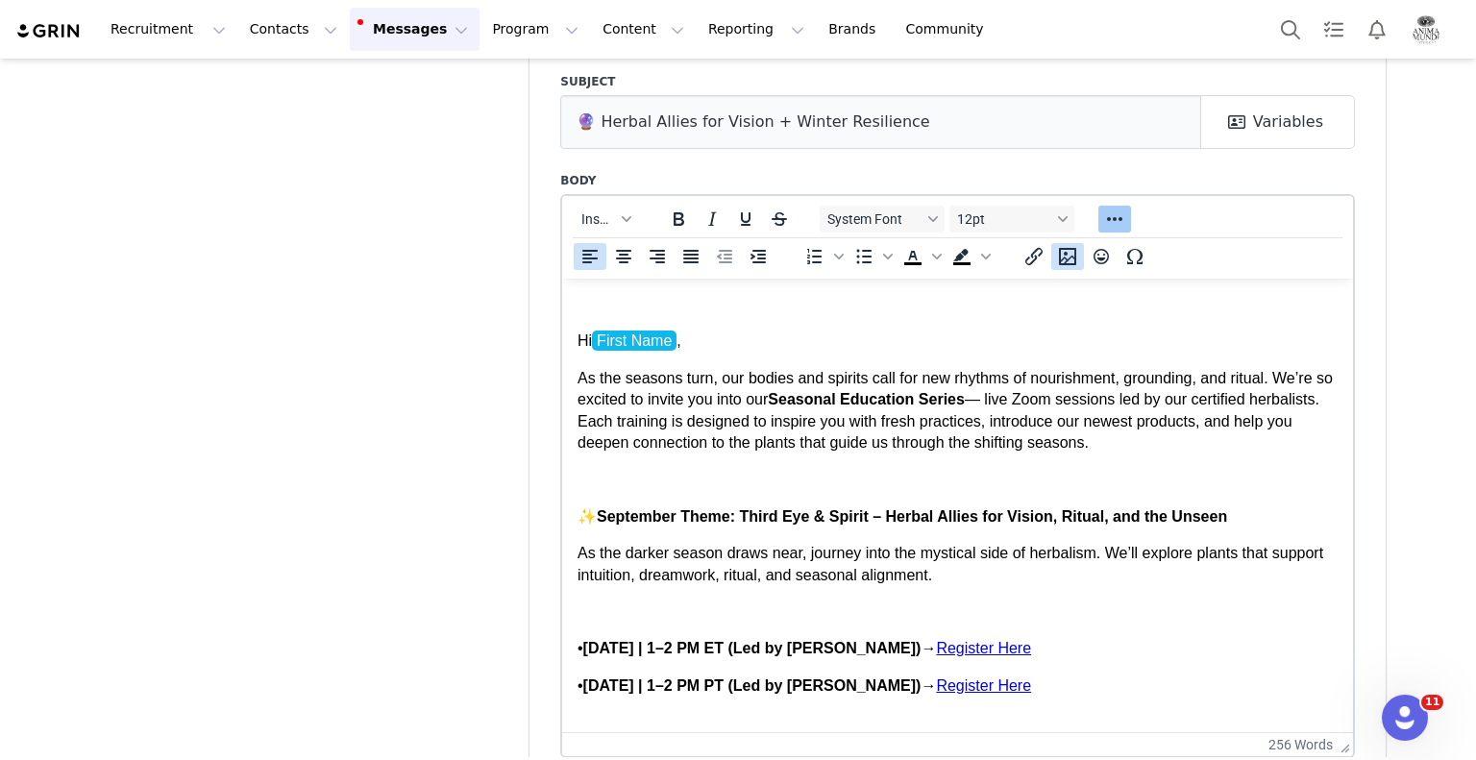
click at [1063, 257] on icon "Insert/edit image" at bounding box center [1067, 256] width 23 height 23
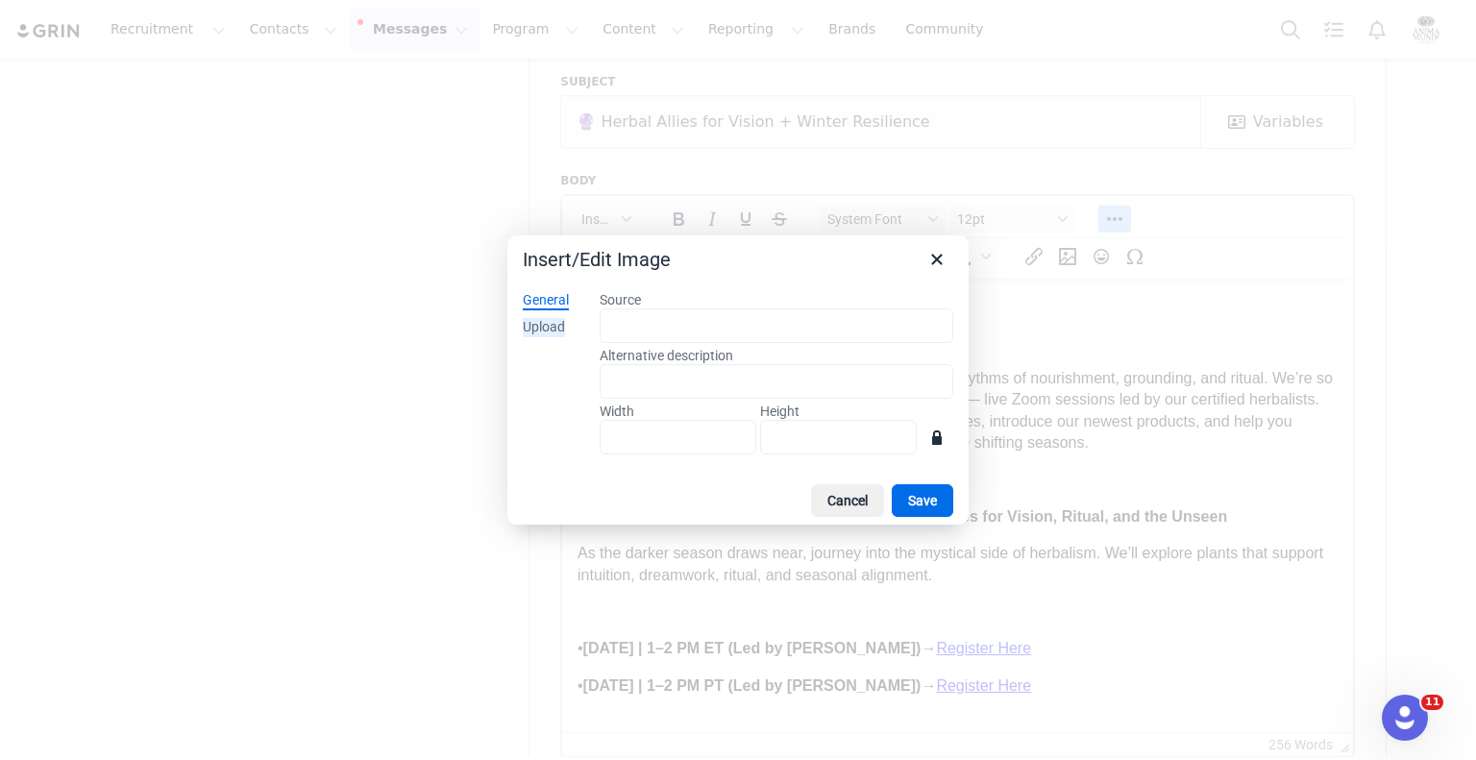
click at [552, 318] on div "Upload" at bounding box center [544, 327] width 42 height 19
click at [811, 407] on button "Browse for an image" at bounding box center [777, 392] width 156 height 33
type input "800"
type input "296"
click at [911, 499] on button "Save" at bounding box center [923, 500] width 62 height 33
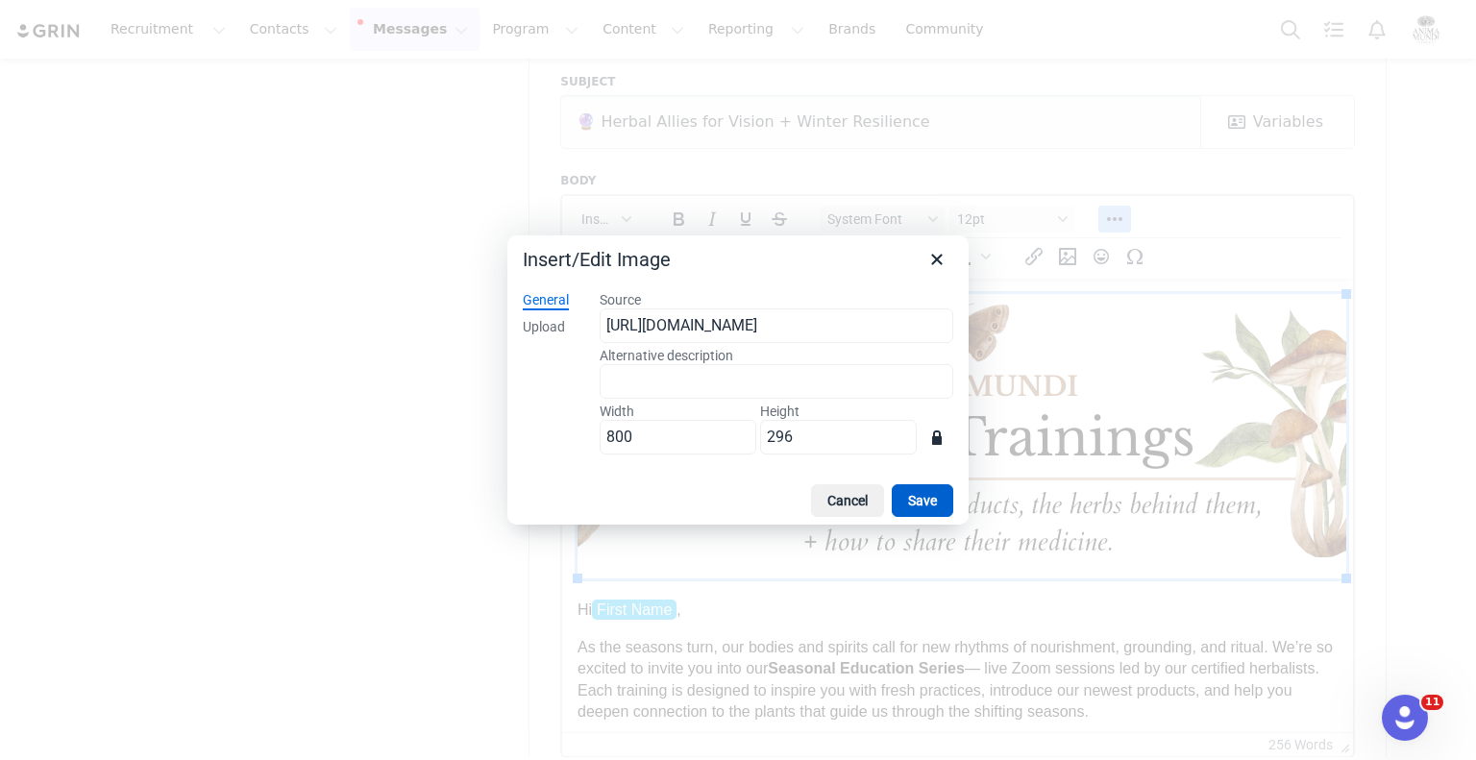
scroll to position [0, 8]
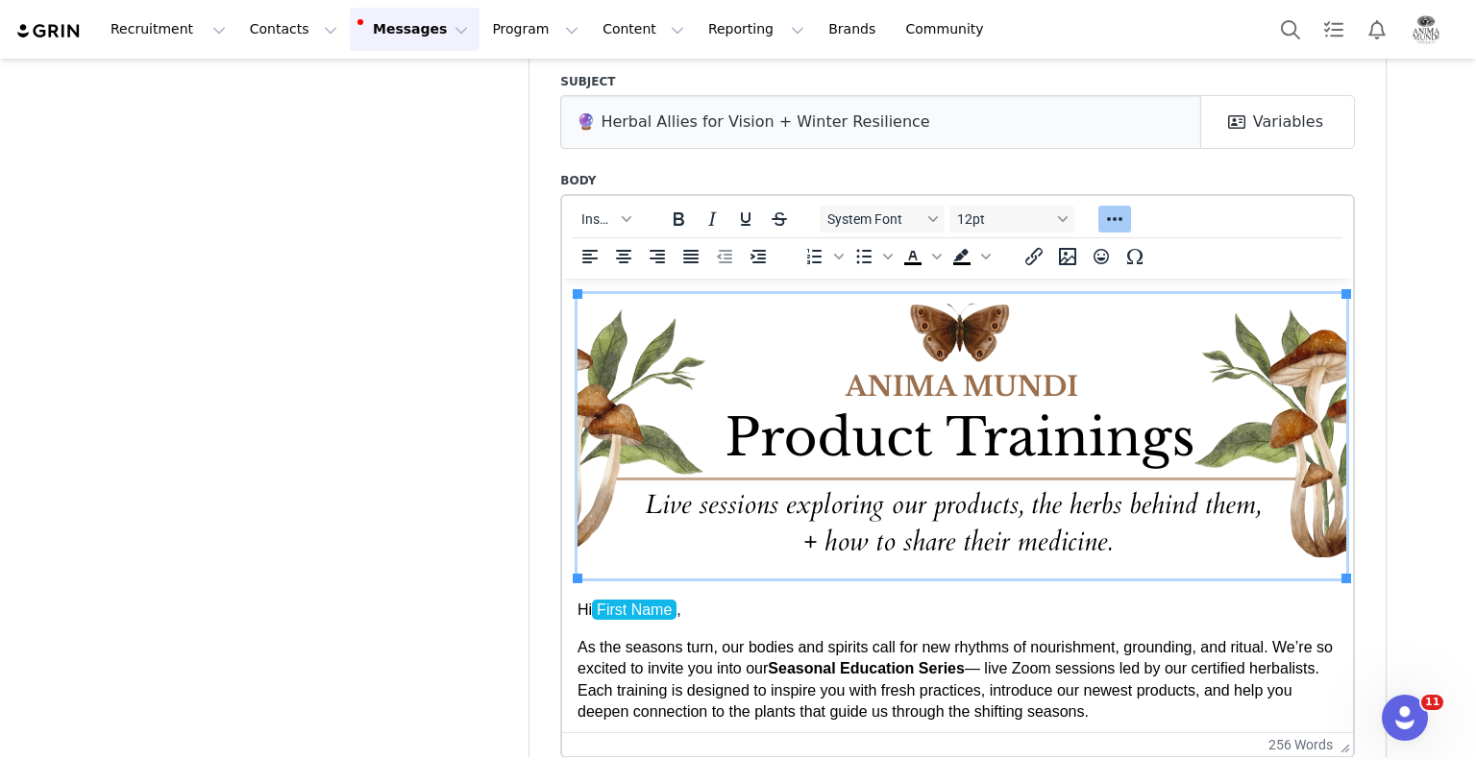
click at [903, 606] on p "Hi First Name ," at bounding box center [958, 609] width 760 height 21
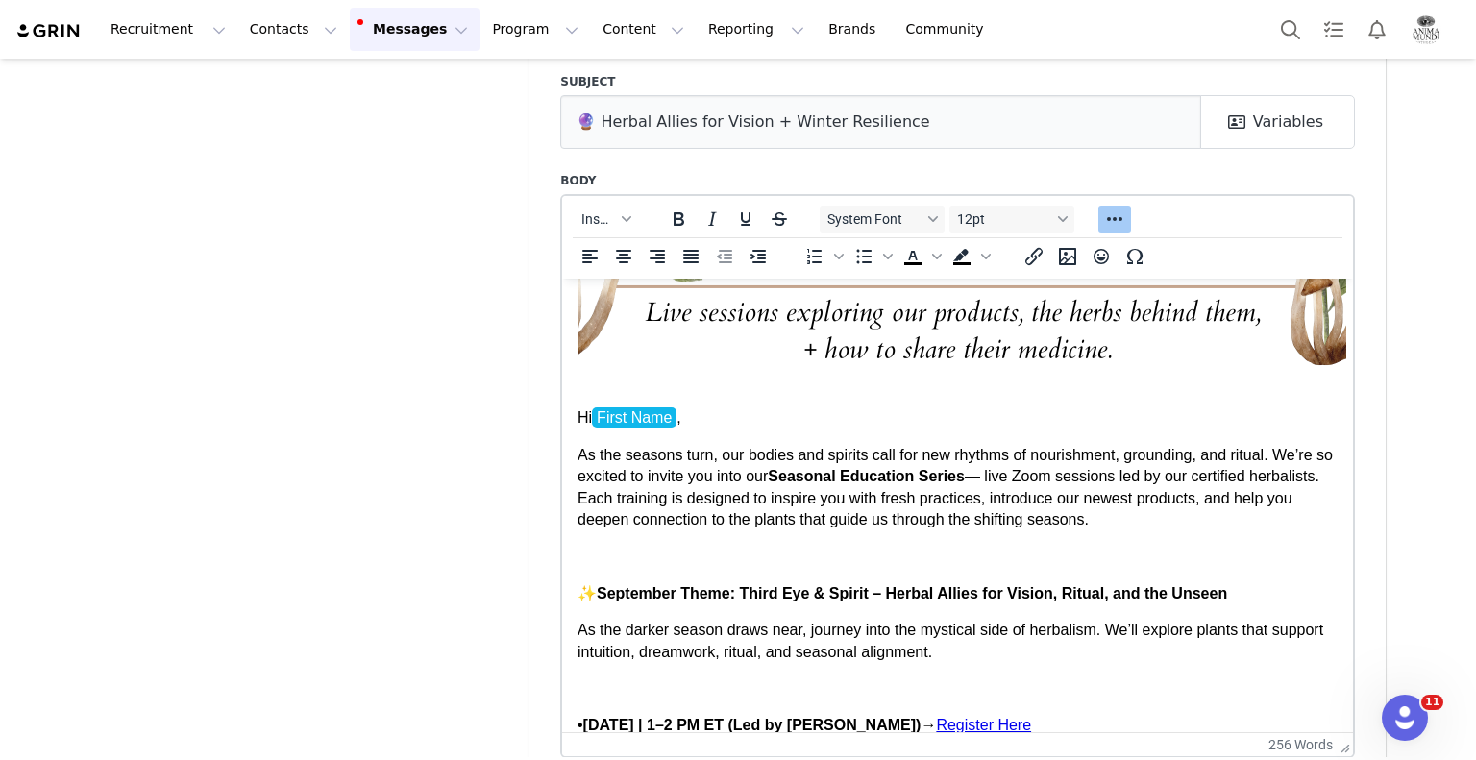
scroll to position [288, 8]
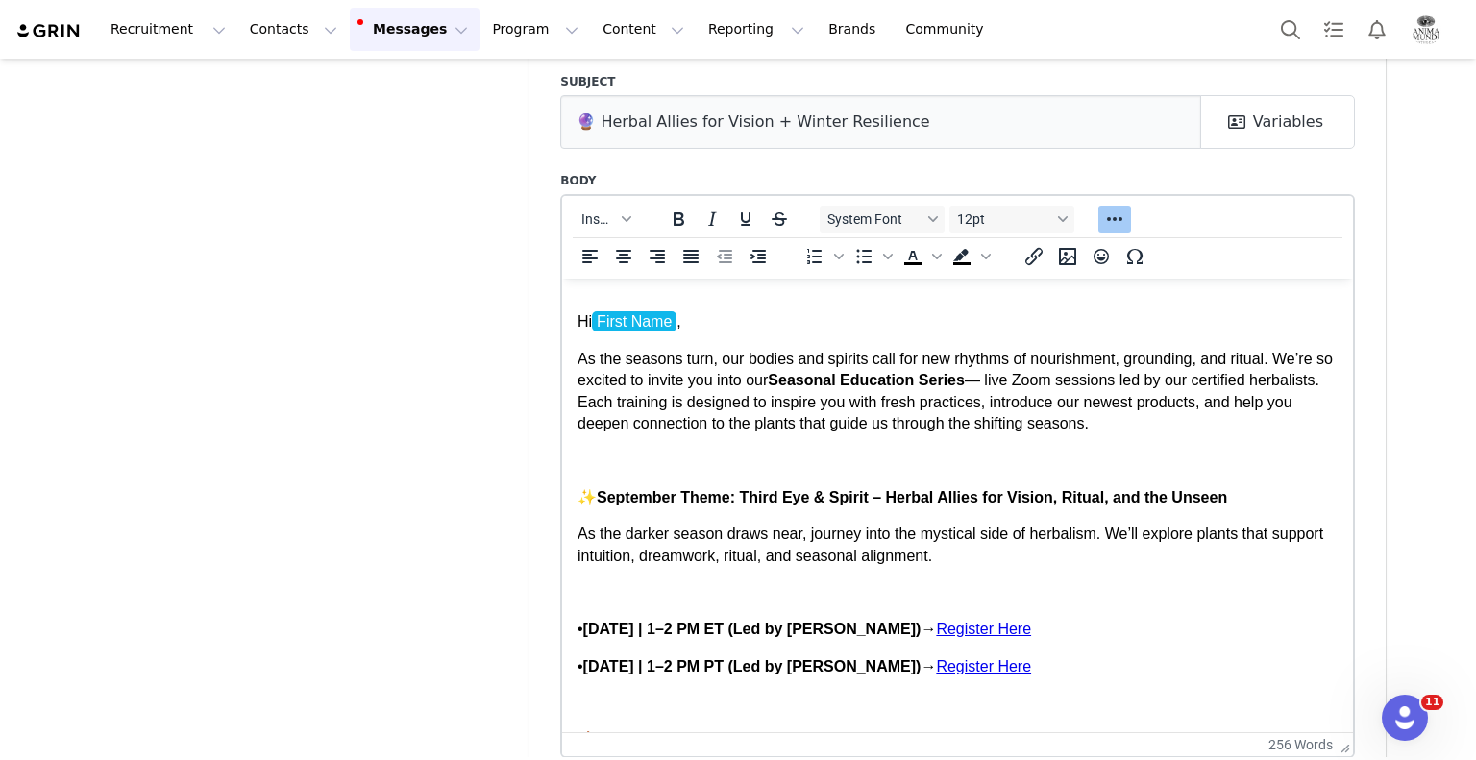
click at [702, 453] on p "Rich Text Area. Press ALT-0 for help." at bounding box center [958, 459] width 760 height 21
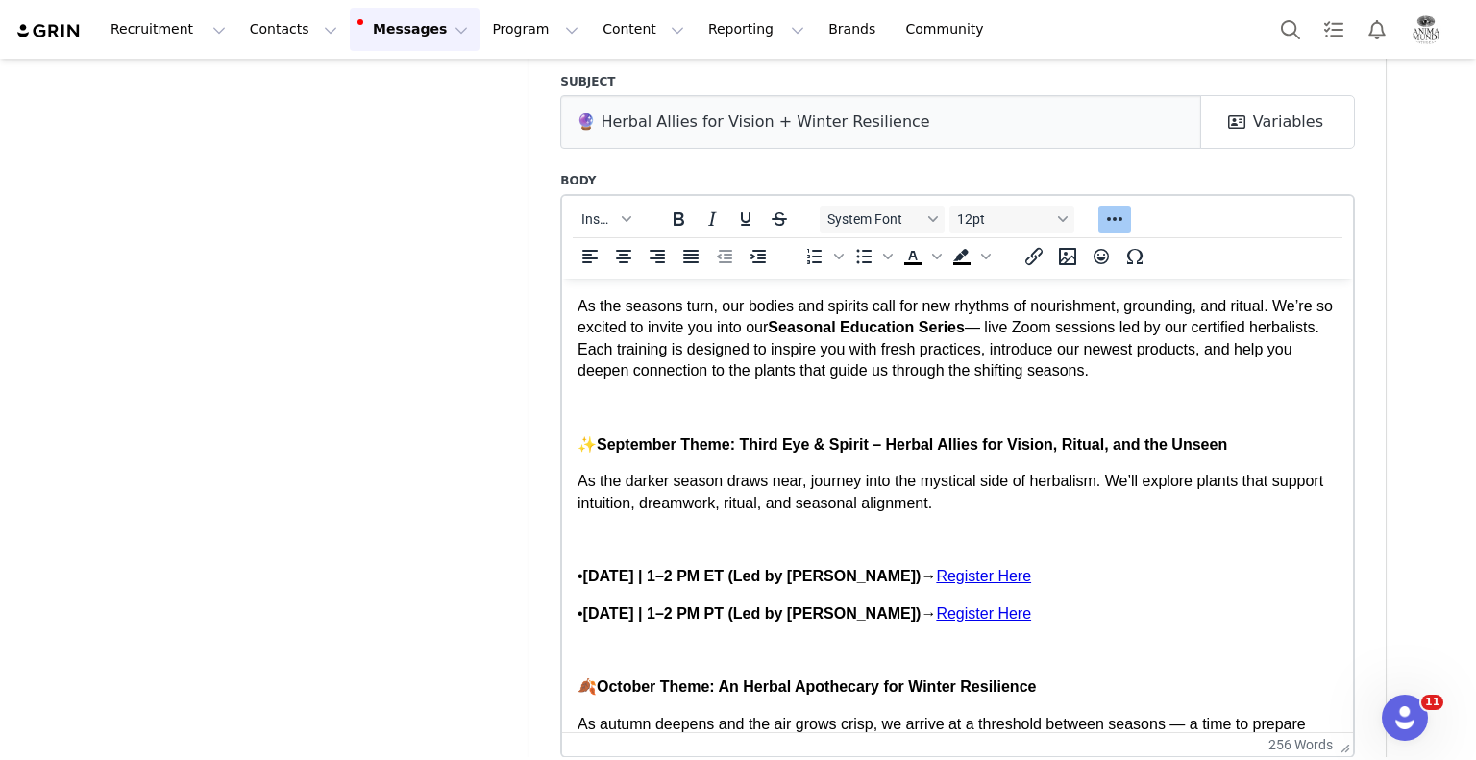
scroll to position [384, 8]
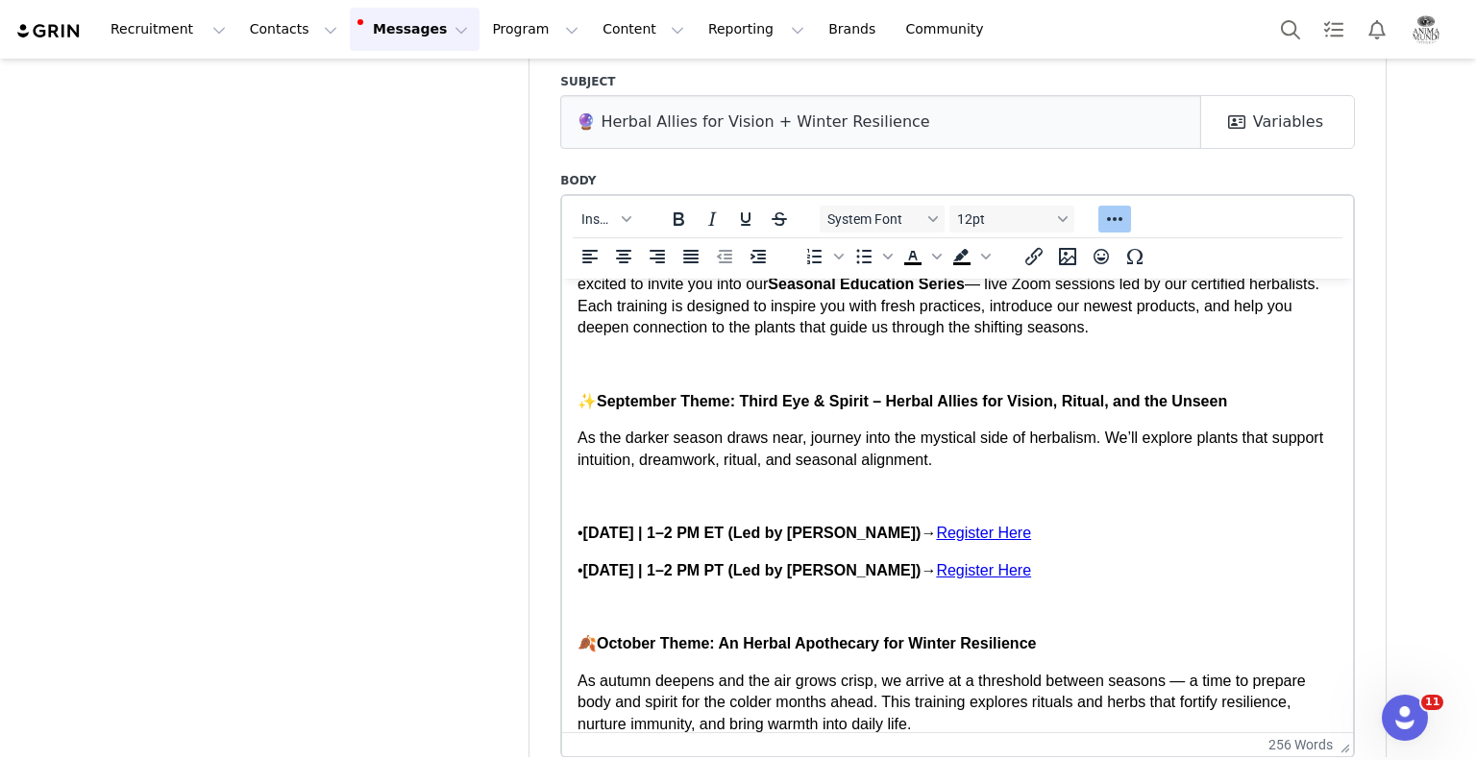
click at [633, 487] on p "Rich Text Area. Press ALT-0 for help." at bounding box center [958, 495] width 760 height 21
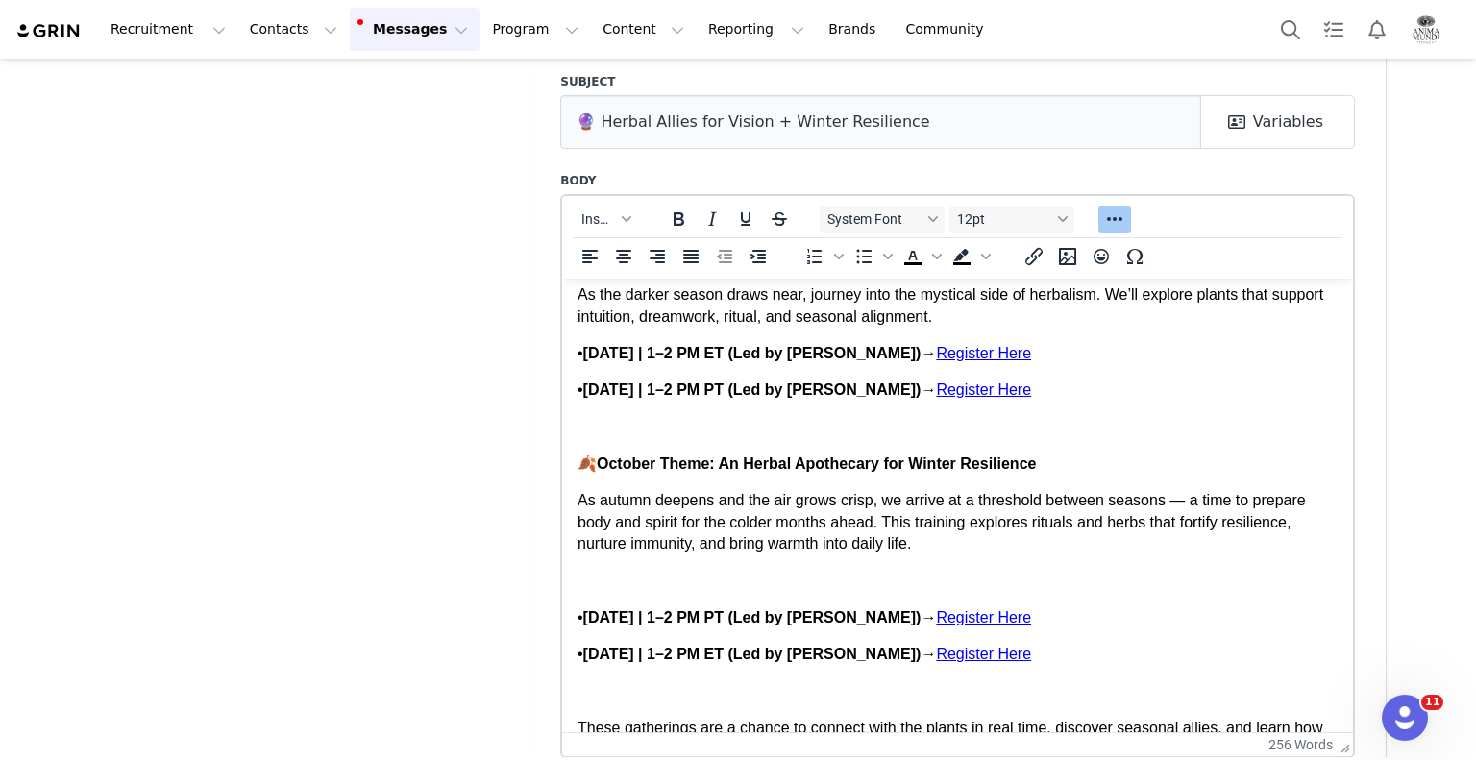
scroll to position [577, 8]
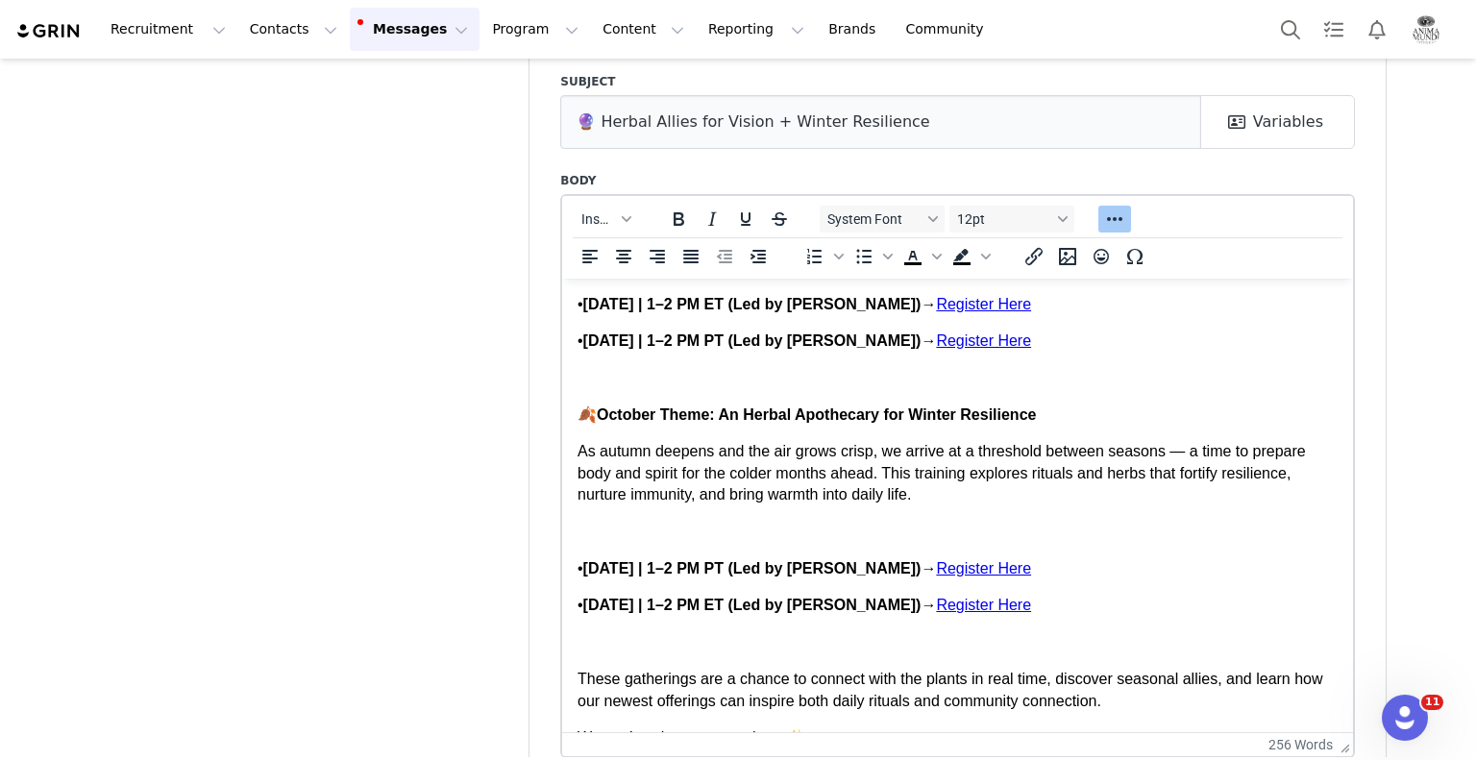
click at [698, 533] on p "Rich Text Area. Press ALT-0 for help." at bounding box center [958, 531] width 760 height 21
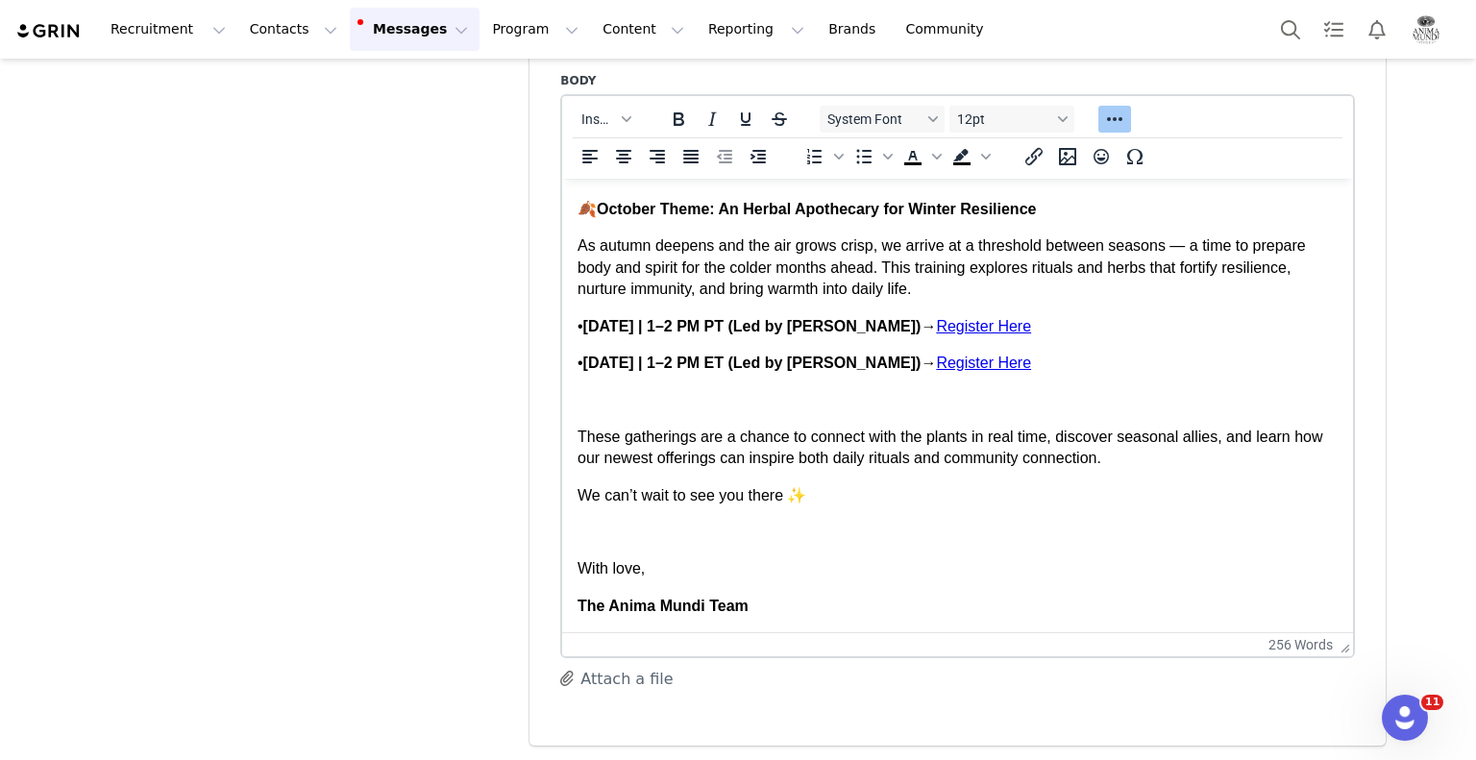
scroll to position [351, 0]
click at [630, 519] on p "Rich Text Area. Press ALT-0 for help." at bounding box center [958, 529] width 760 height 21
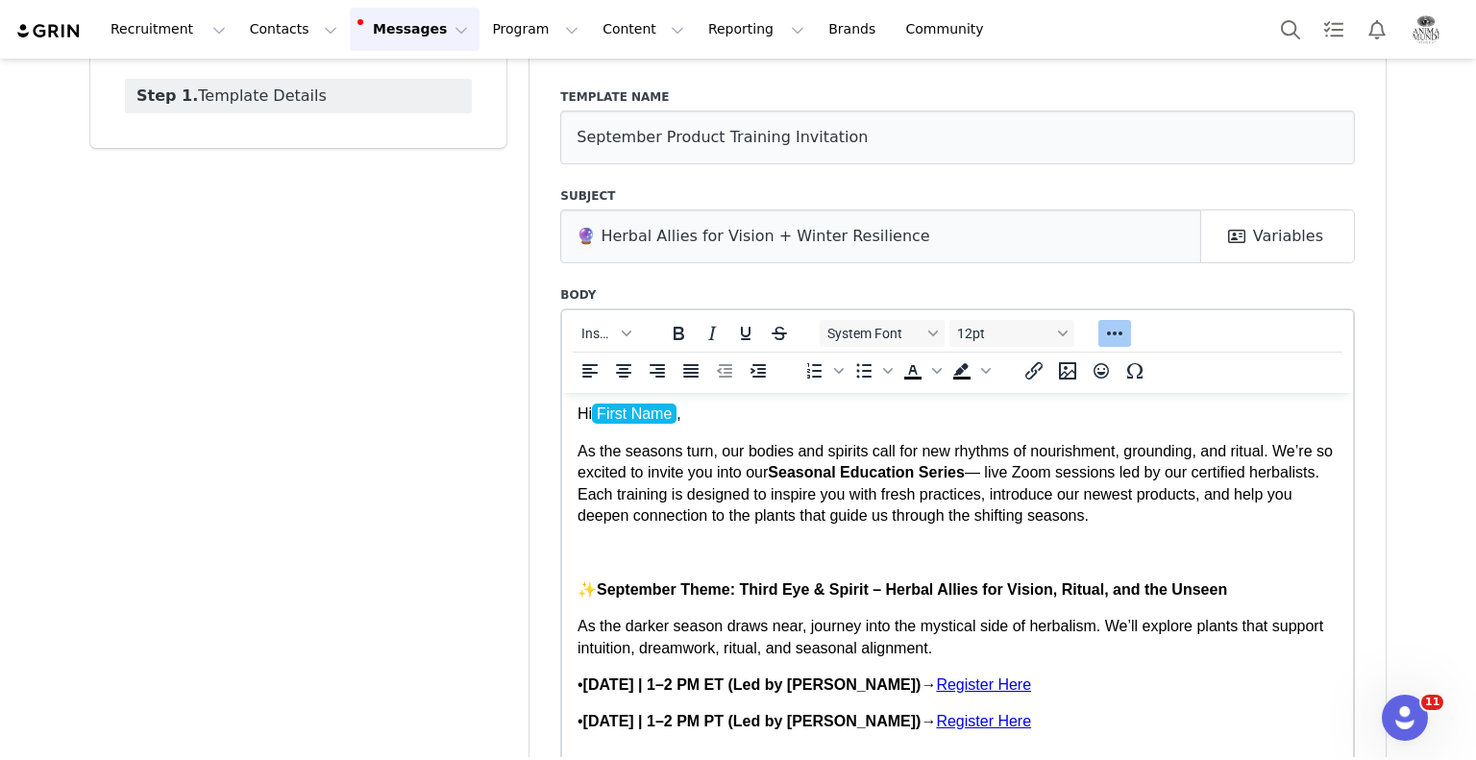
scroll to position [0, 0]
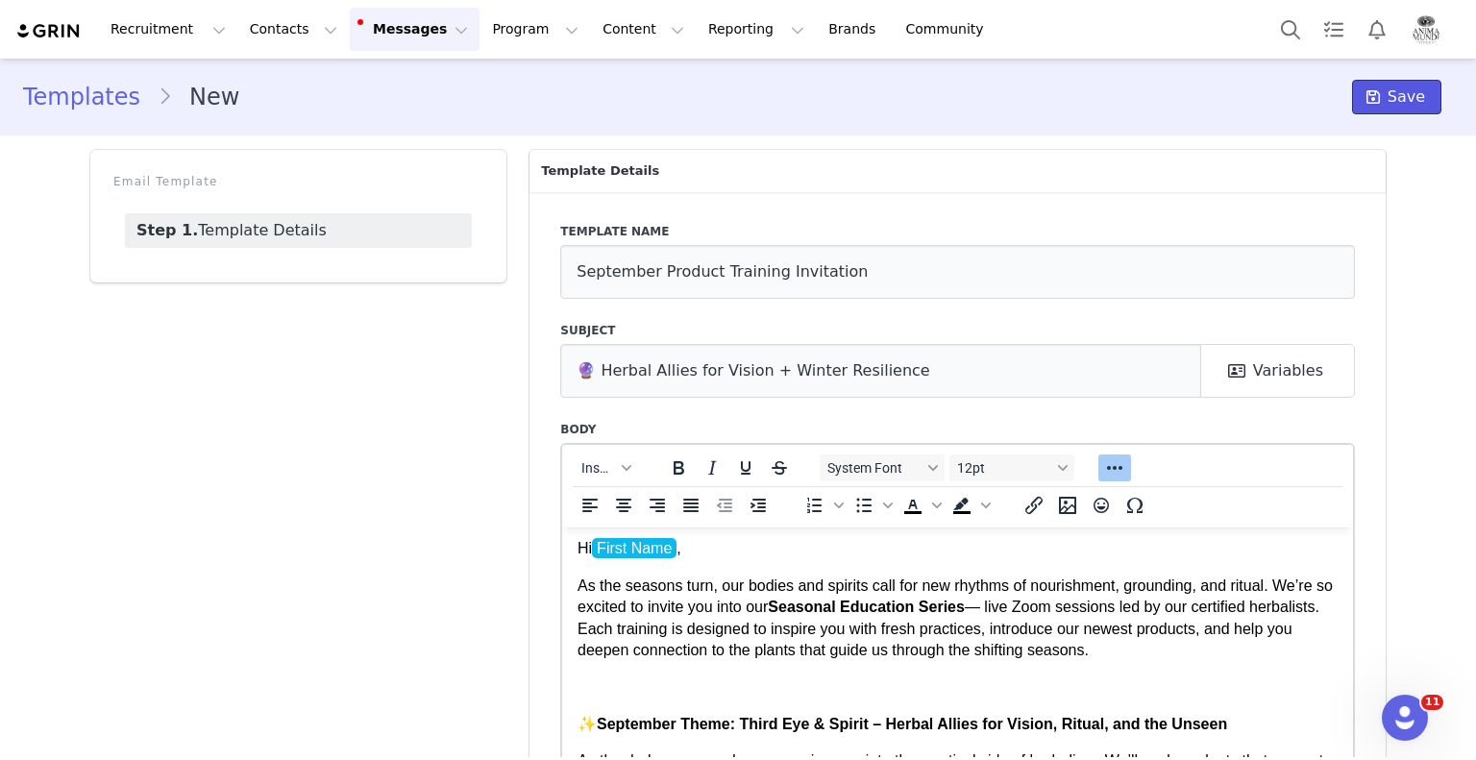
click at [1388, 90] on span "Save" at bounding box center [1406, 97] width 37 height 23
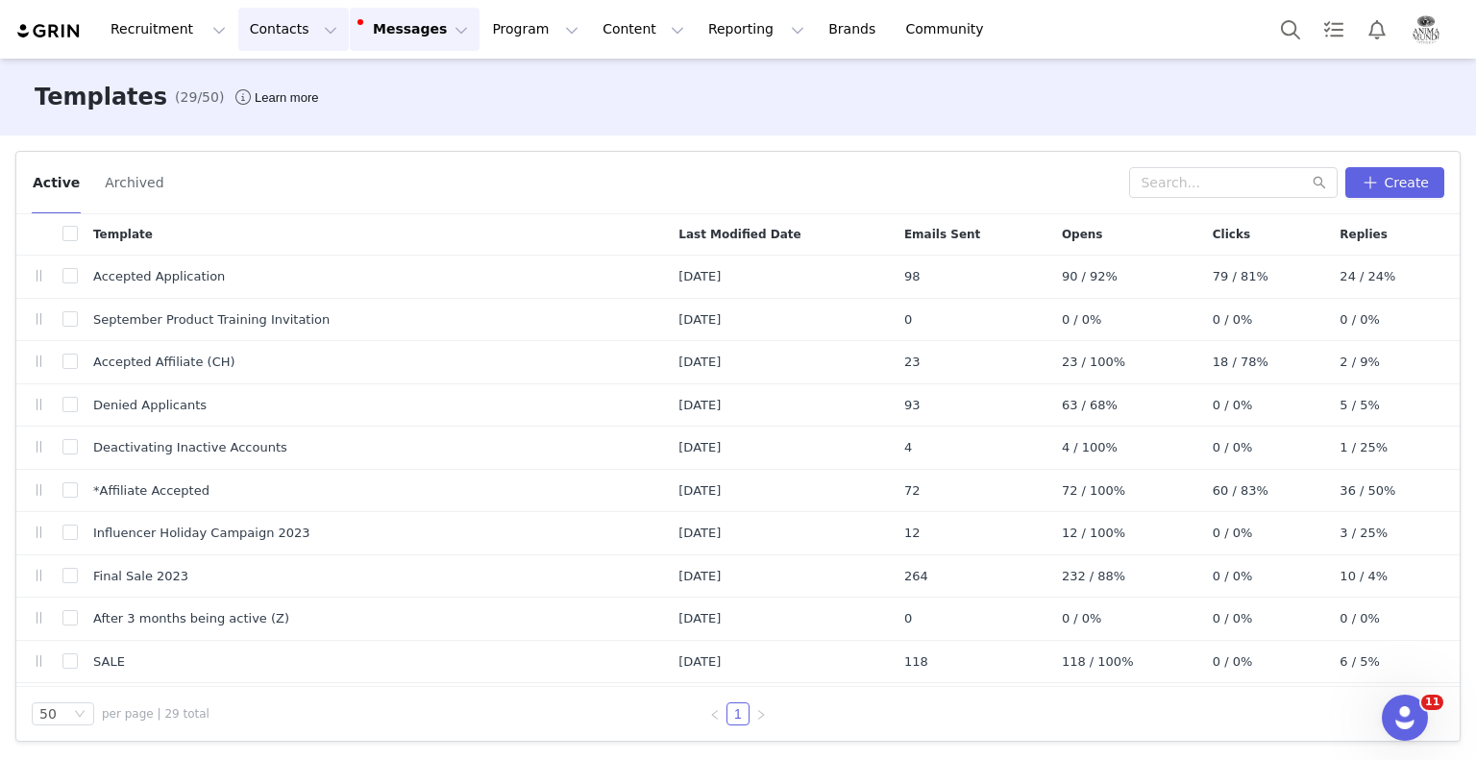
click at [277, 34] on button "Contacts Contacts" at bounding box center [293, 29] width 111 height 43
click at [255, 88] on p "Creators" at bounding box center [263, 85] width 58 height 20
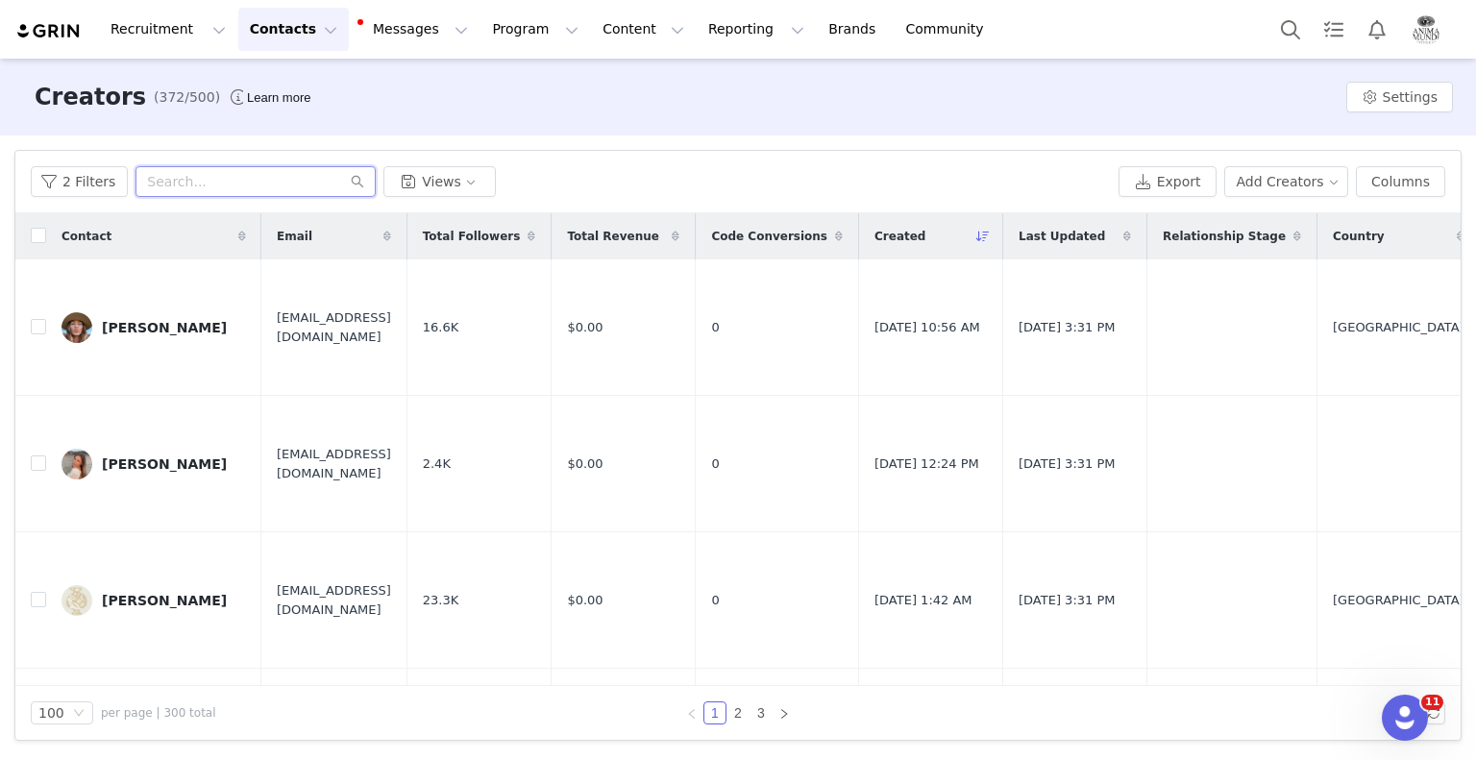
click at [183, 196] on input "text" at bounding box center [256, 181] width 240 height 31
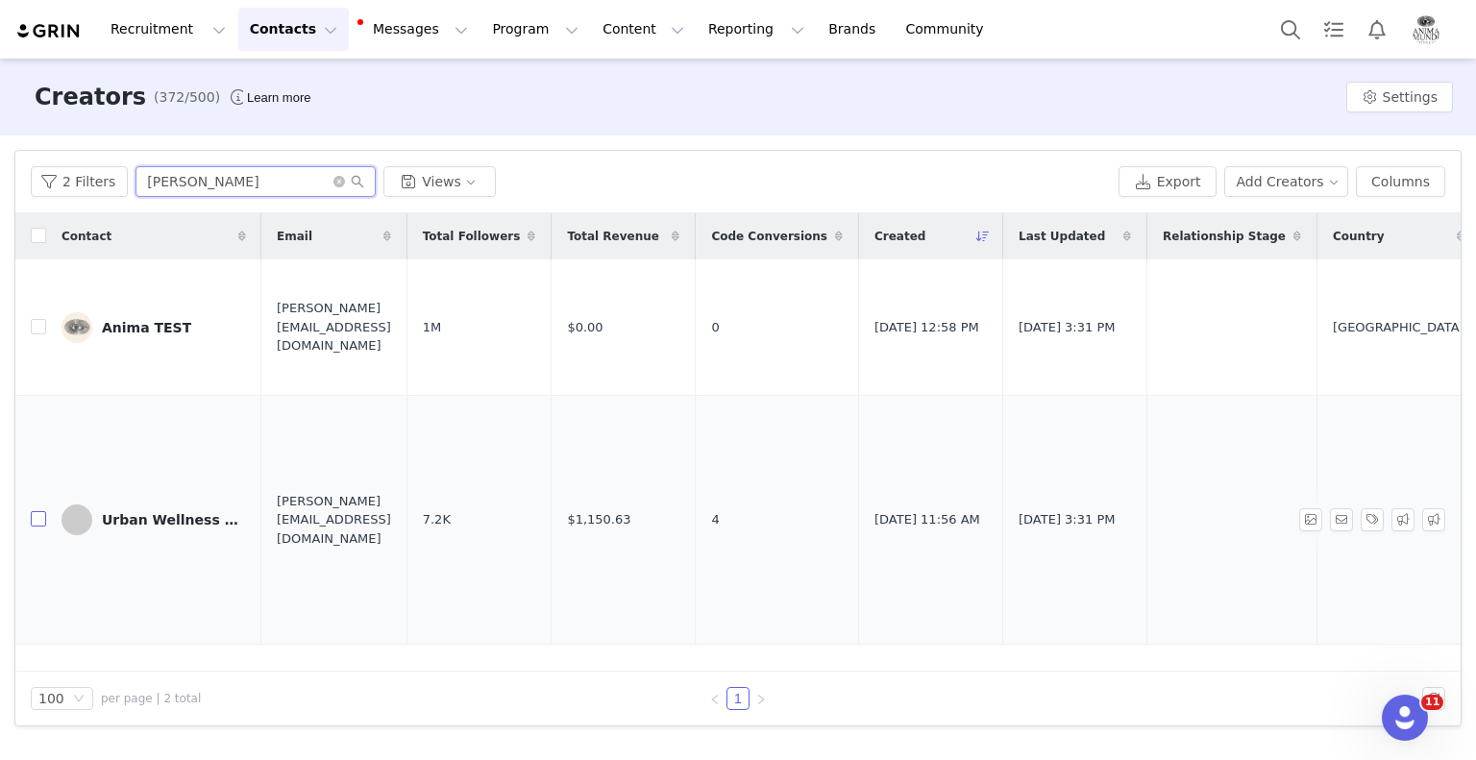
type input "[PERSON_NAME]"
drag, startPoint x: 37, startPoint y: 506, endPoint x: 29, endPoint y: 514, distance: 10.9
click at [38, 511] on input "checkbox" at bounding box center [38, 518] width 15 height 15
checkbox input "true"
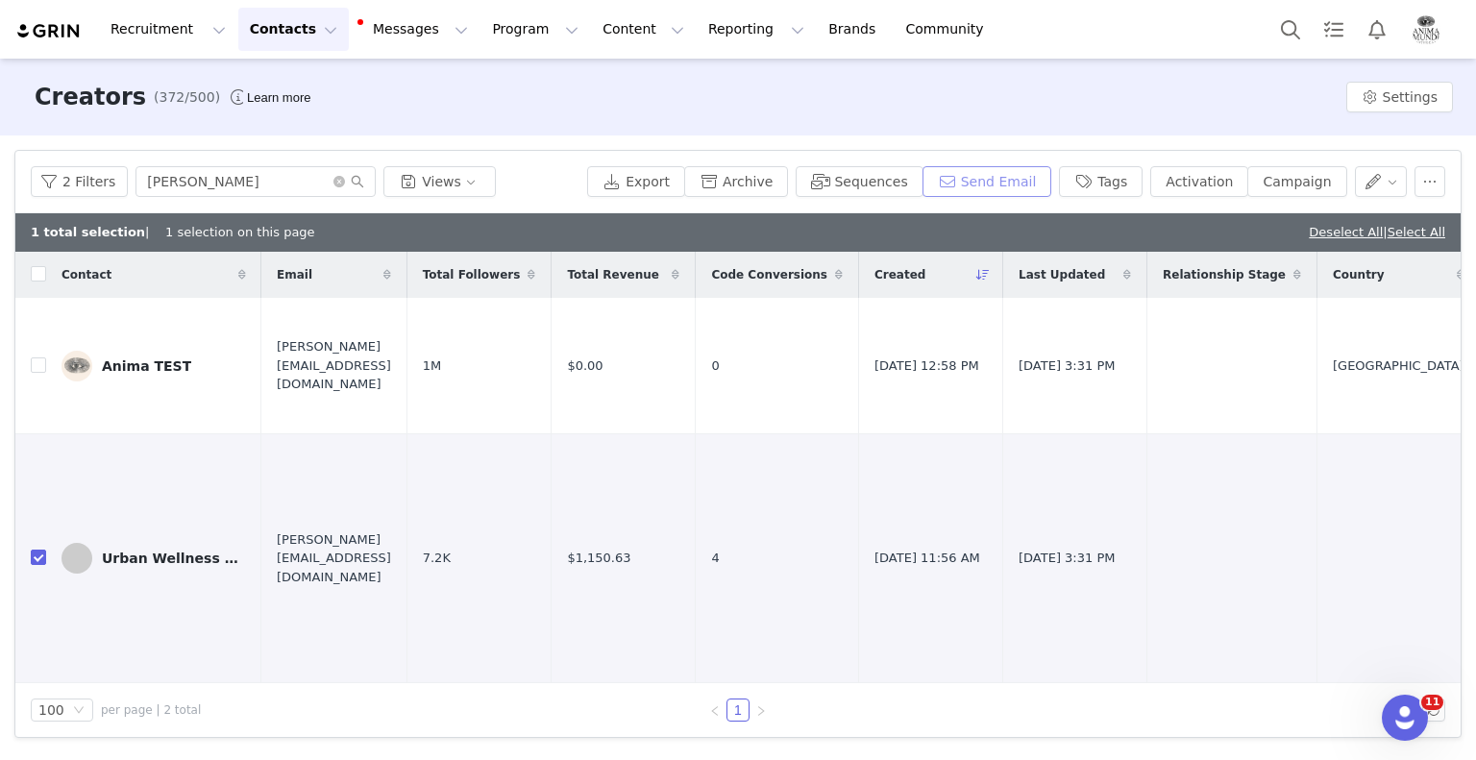
click at [1045, 191] on button "Send Email" at bounding box center [988, 181] width 130 height 31
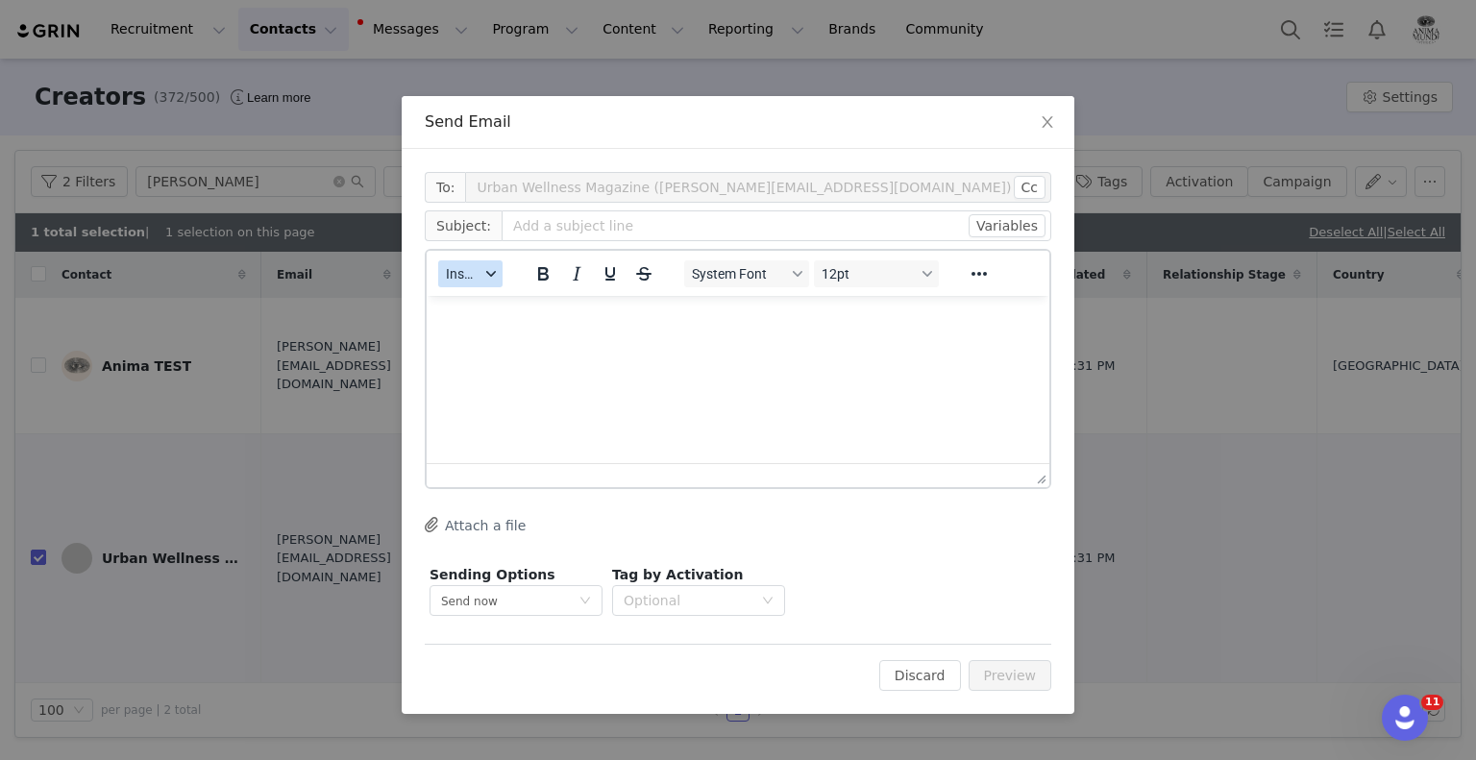
drag, startPoint x: 471, startPoint y: 267, endPoint x: 469, endPoint y: 277, distance: 9.8
click at [468, 272] on span "Insert" at bounding box center [463, 273] width 34 height 15
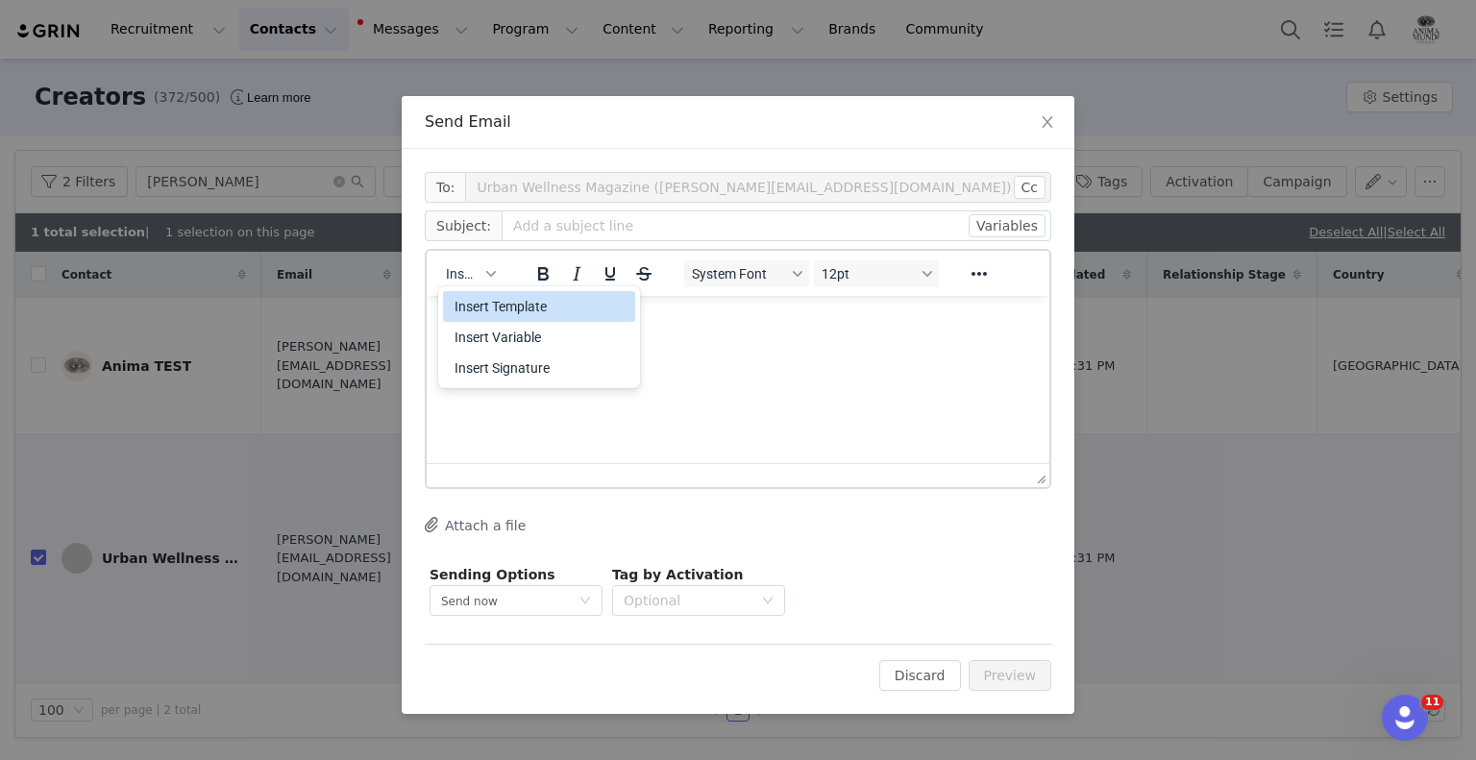
click at [514, 309] on div "Insert Template" at bounding box center [541, 306] width 173 height 23
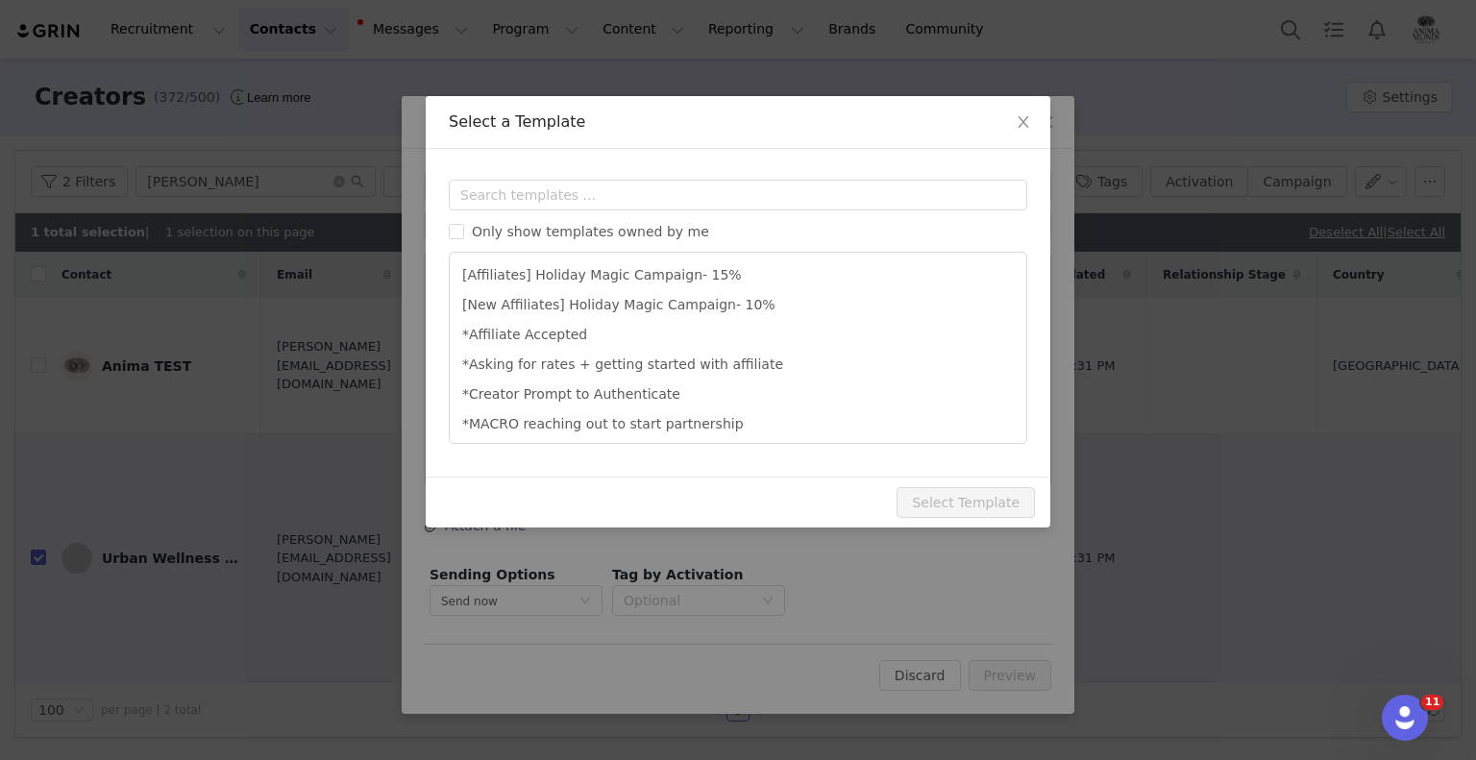
click at [688, 171] on div "Templates Only show templates owned by me [Affiliates] Holiday Magic Campaign- …" at bounding box center [738, 313] width 625 height 328
click at [676, 203] on input "text" at bounding box center [738, 195] width 579 height 31
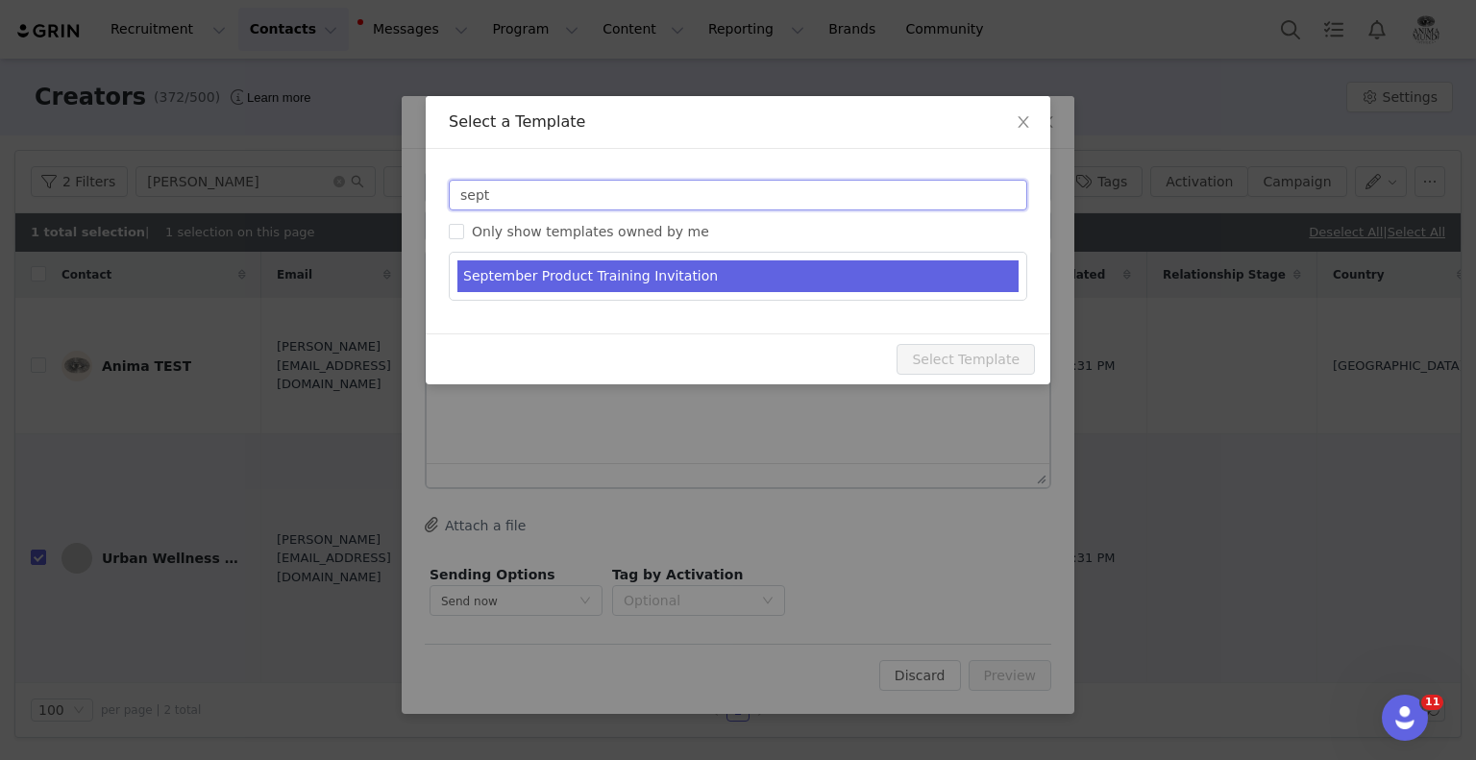
type input "sept"
type input "🔮 Herbal Allies for Vision + Winter Resilience"
click at [614, 277] on li "September Product Training Invitation" at bounding box center [737, 276] width 561 height 32
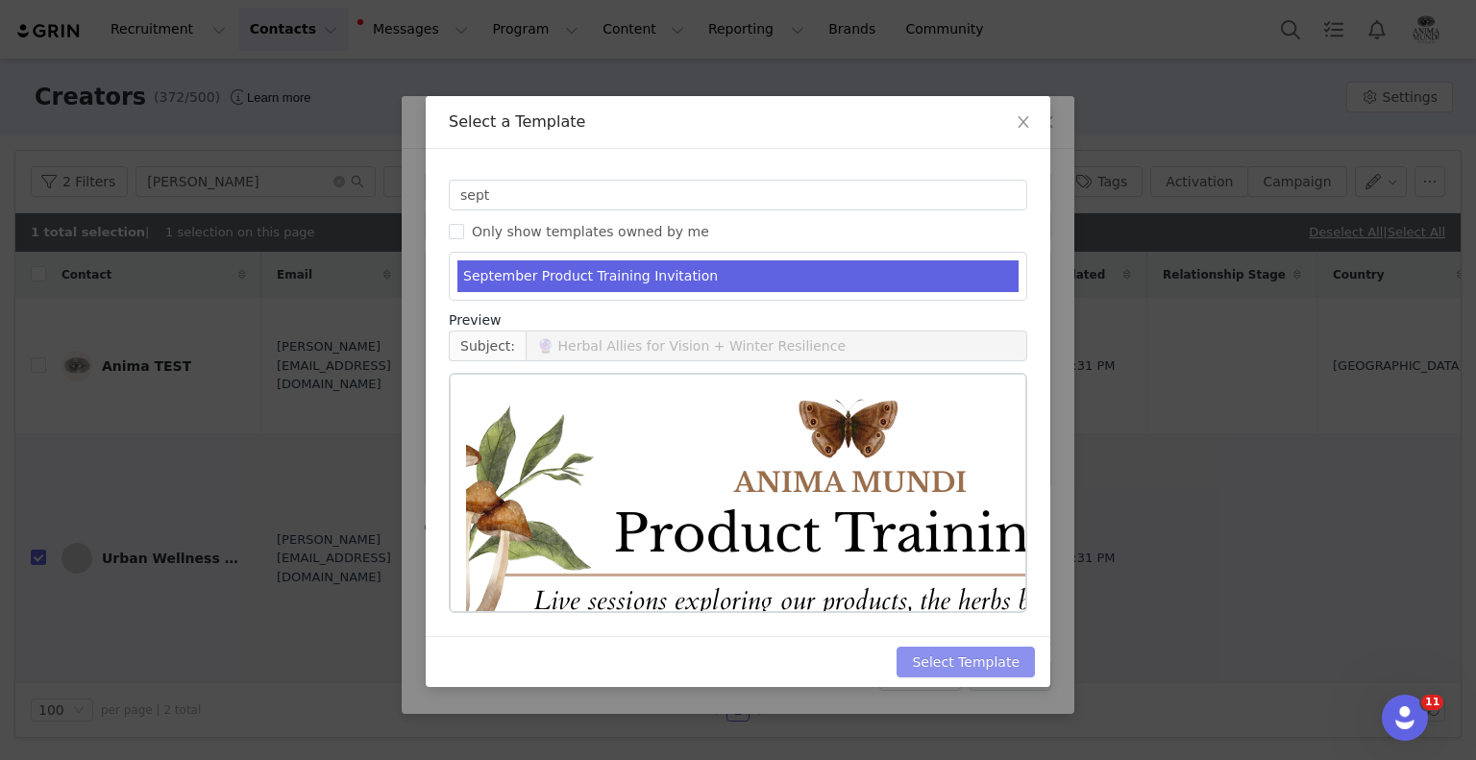
click at [969, 663] on button "Select Template" at bounding box center [966, 662] width 138 height 31
type input "🔮 Herbal Allies for Vision + Winter Resilience"
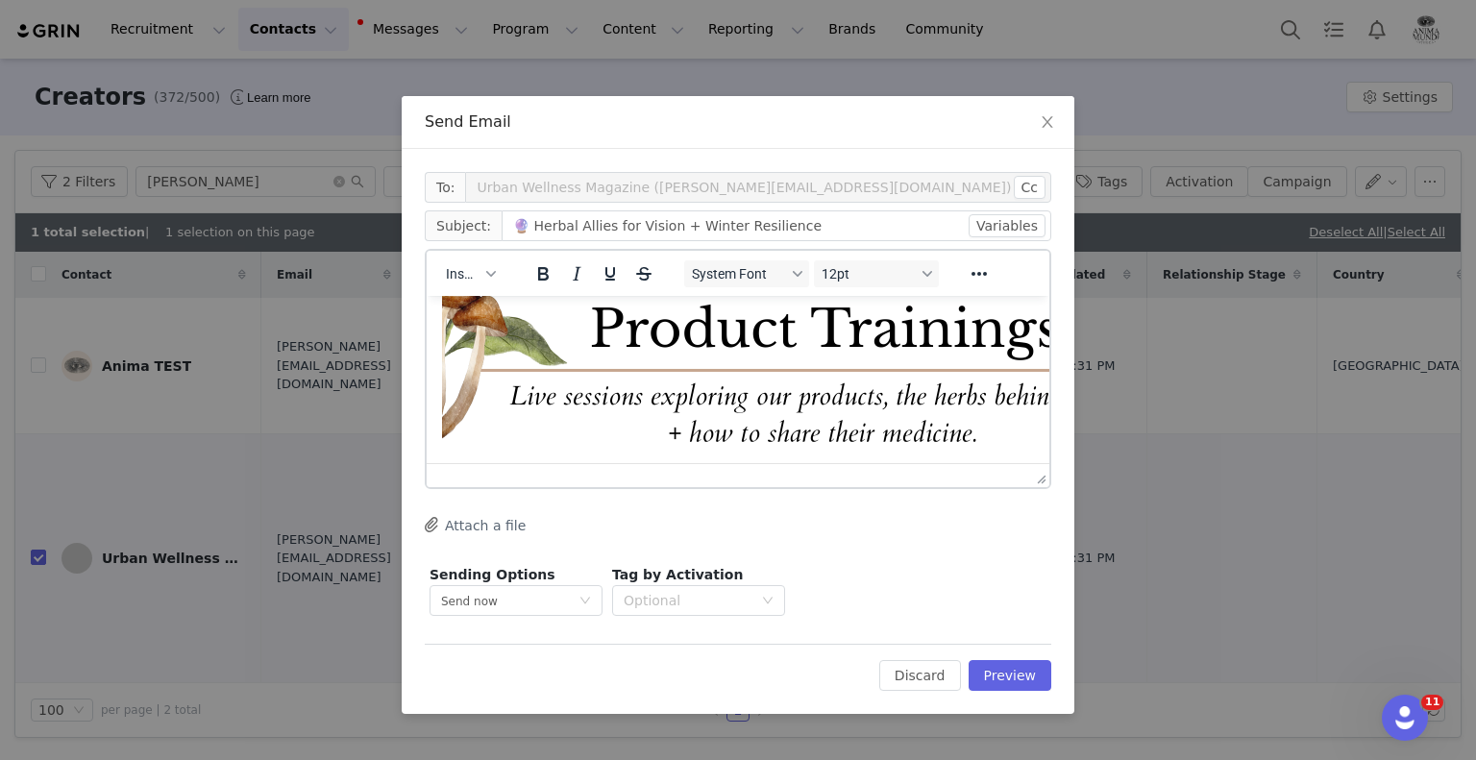
scroll to position [288, 0]
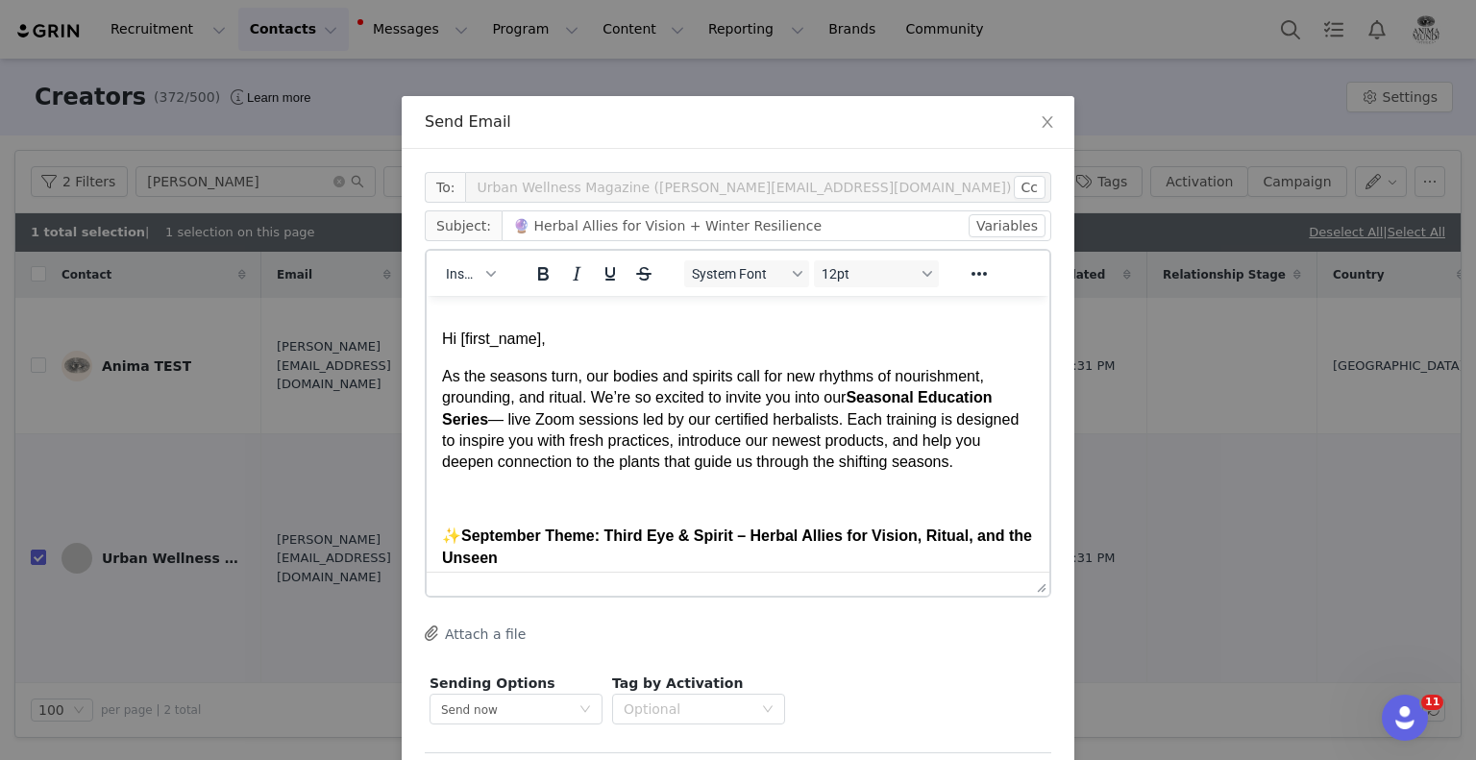
drag, startPoint x: 1044, startPoint y: 483, endPoint x: 1039, endPoint y: 649, distance: 165.4
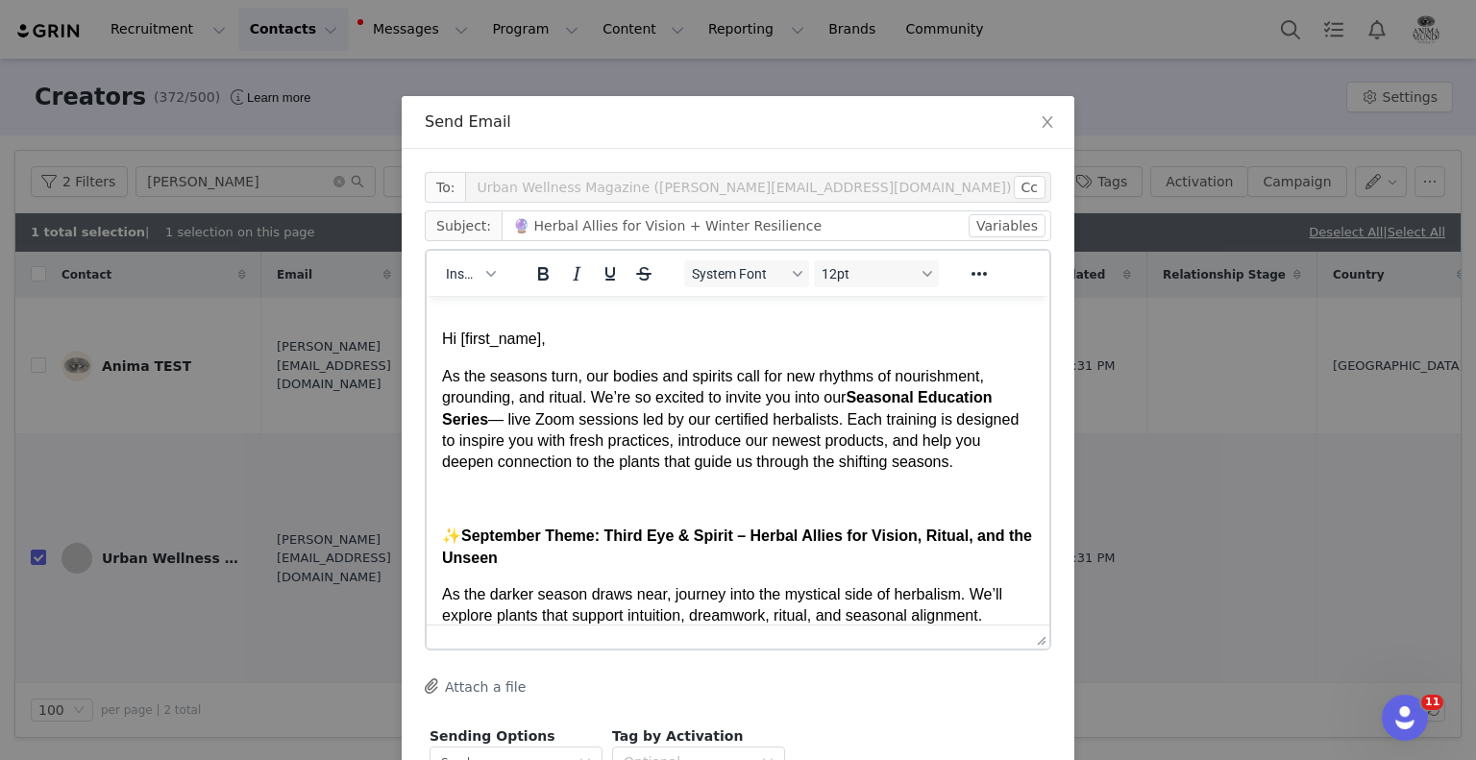
click at [568, 349] on body "Hi [first_name], As the seasons turn, our bodies and spirits call for new rhyth…" at bounding box center [738, 619] width 592 height 1192
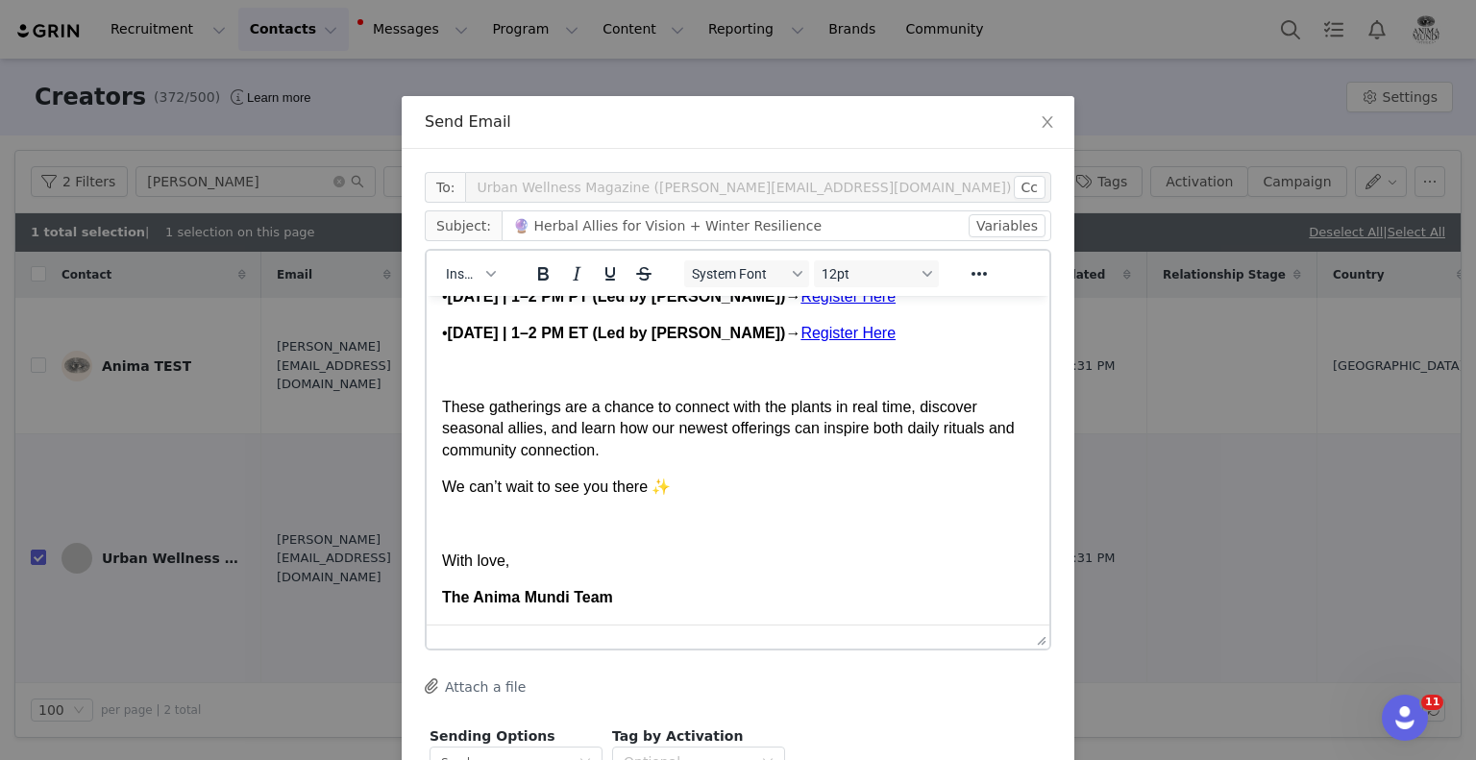
scroll to position [138, 0]
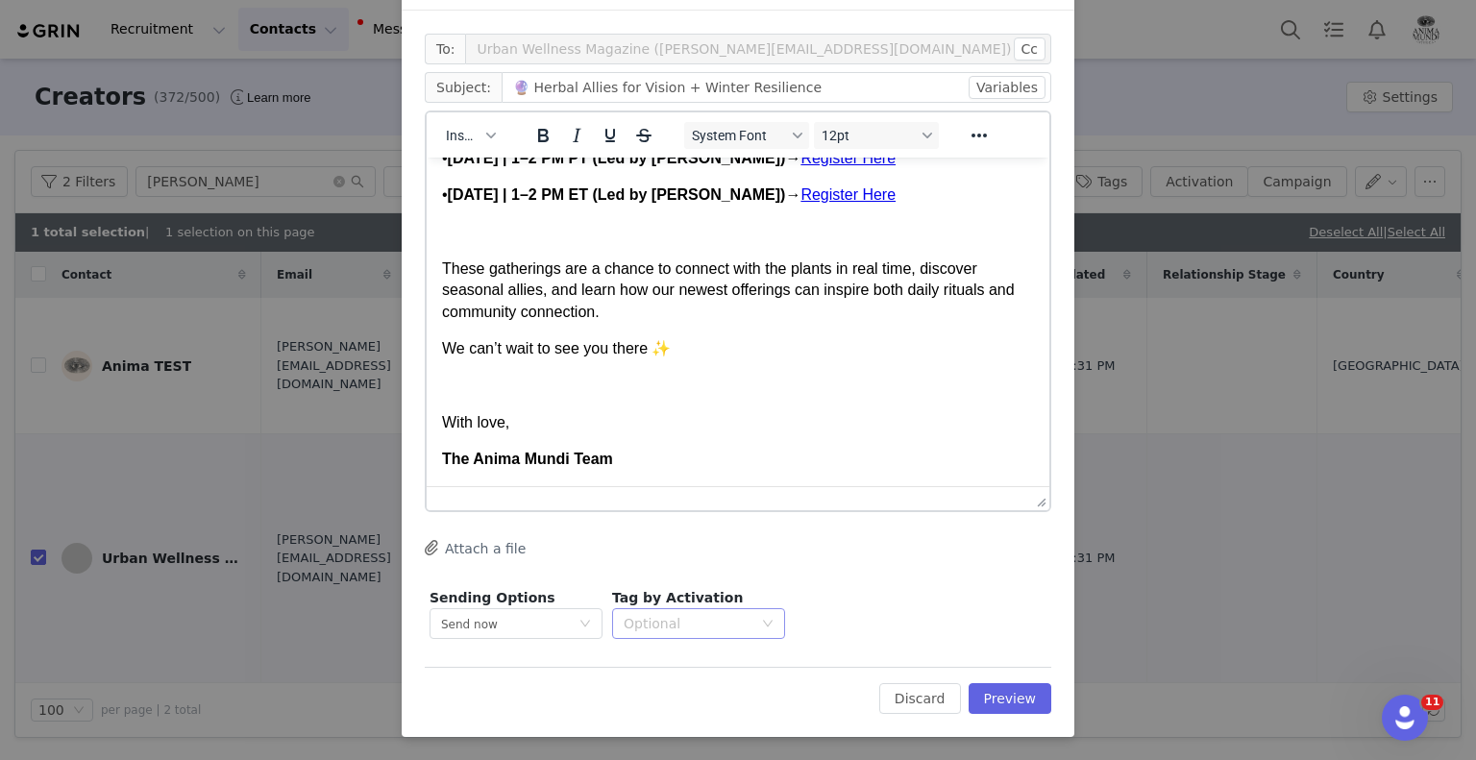
click at [718, 629] on div "Optional" at bounding box center [688, 623] width 129 height 19
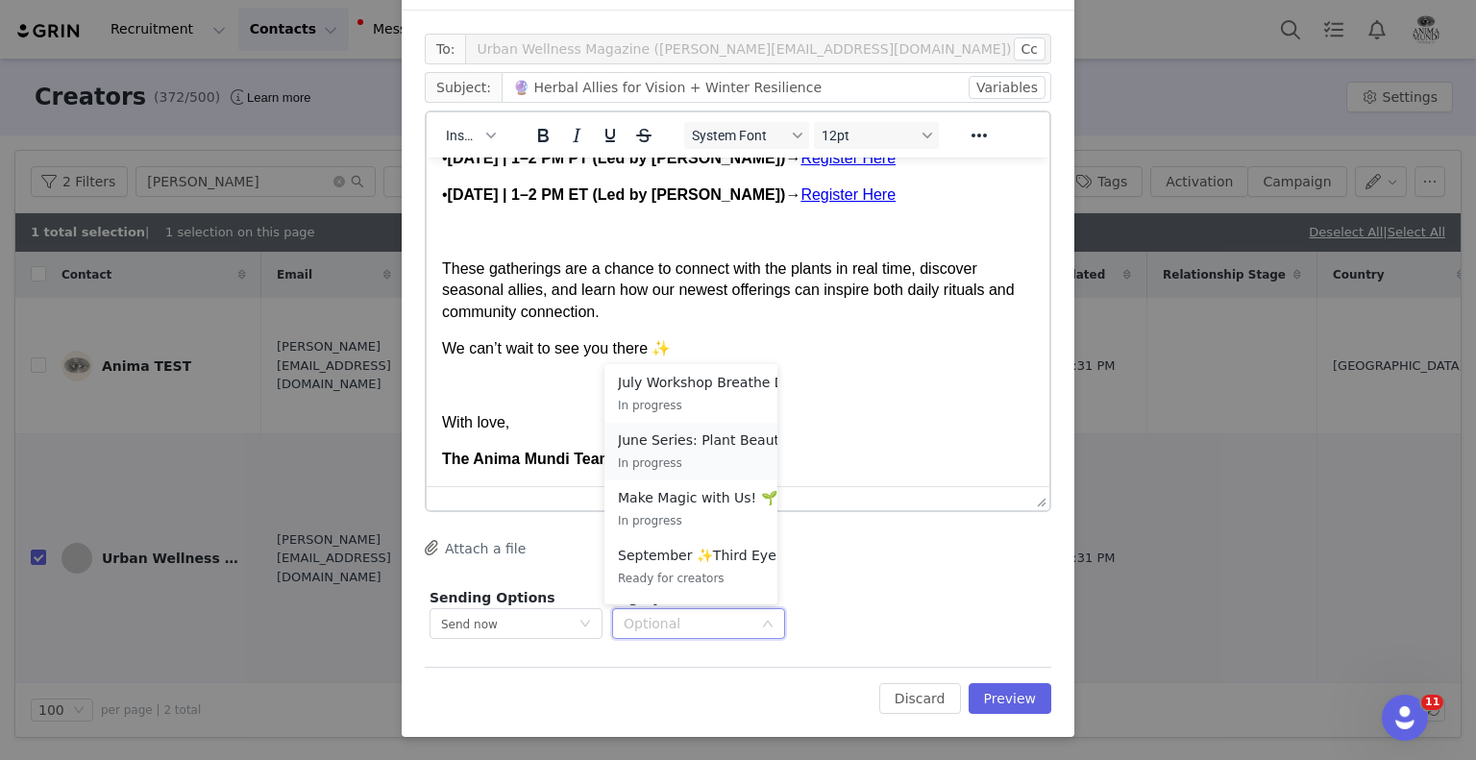
scroll to position [436, 0]
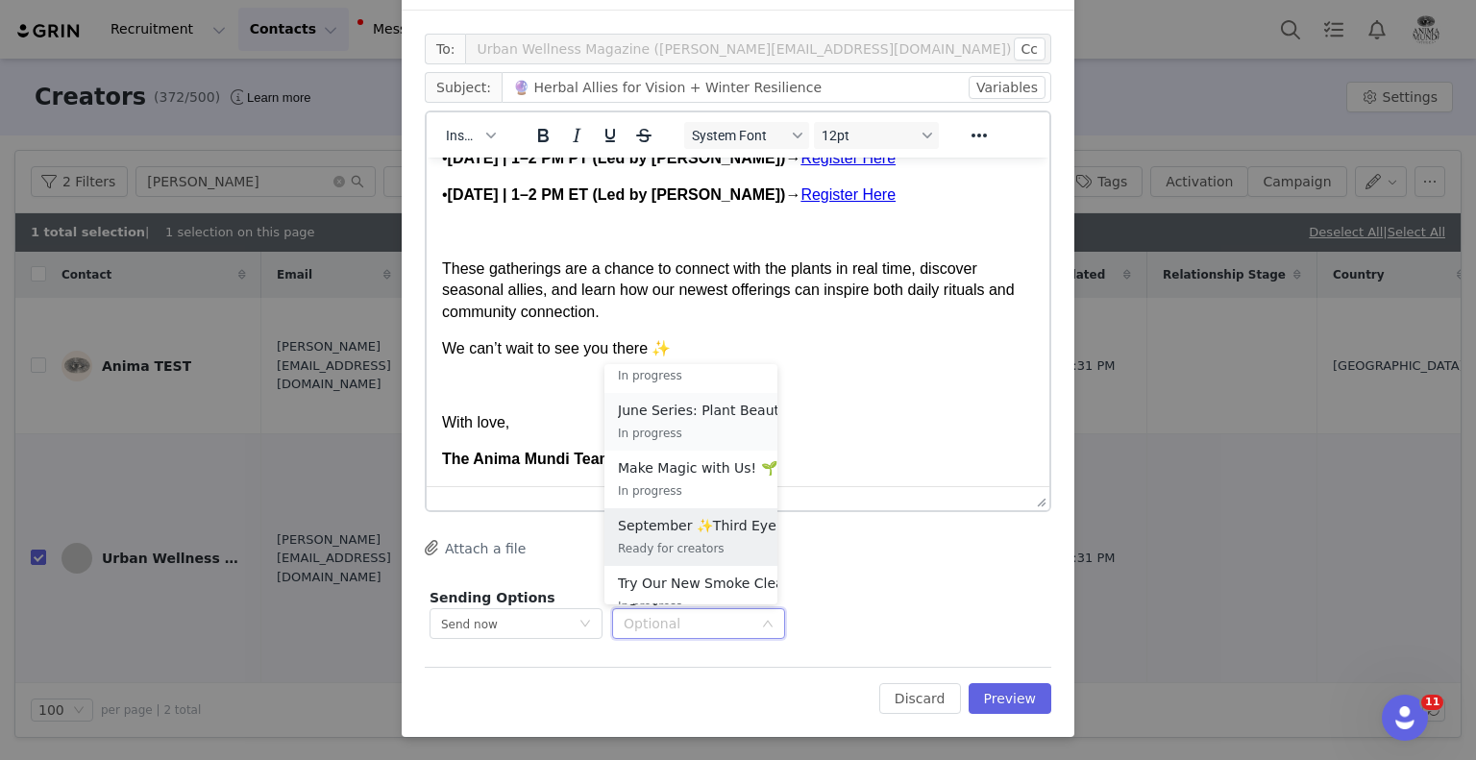
click at [703, 526] on p "September ✨Third Eye & Spirit – Herbal Allies for Vision, Ritual, and the Unseen" at bounding box center [723, 525] width 211 height 21
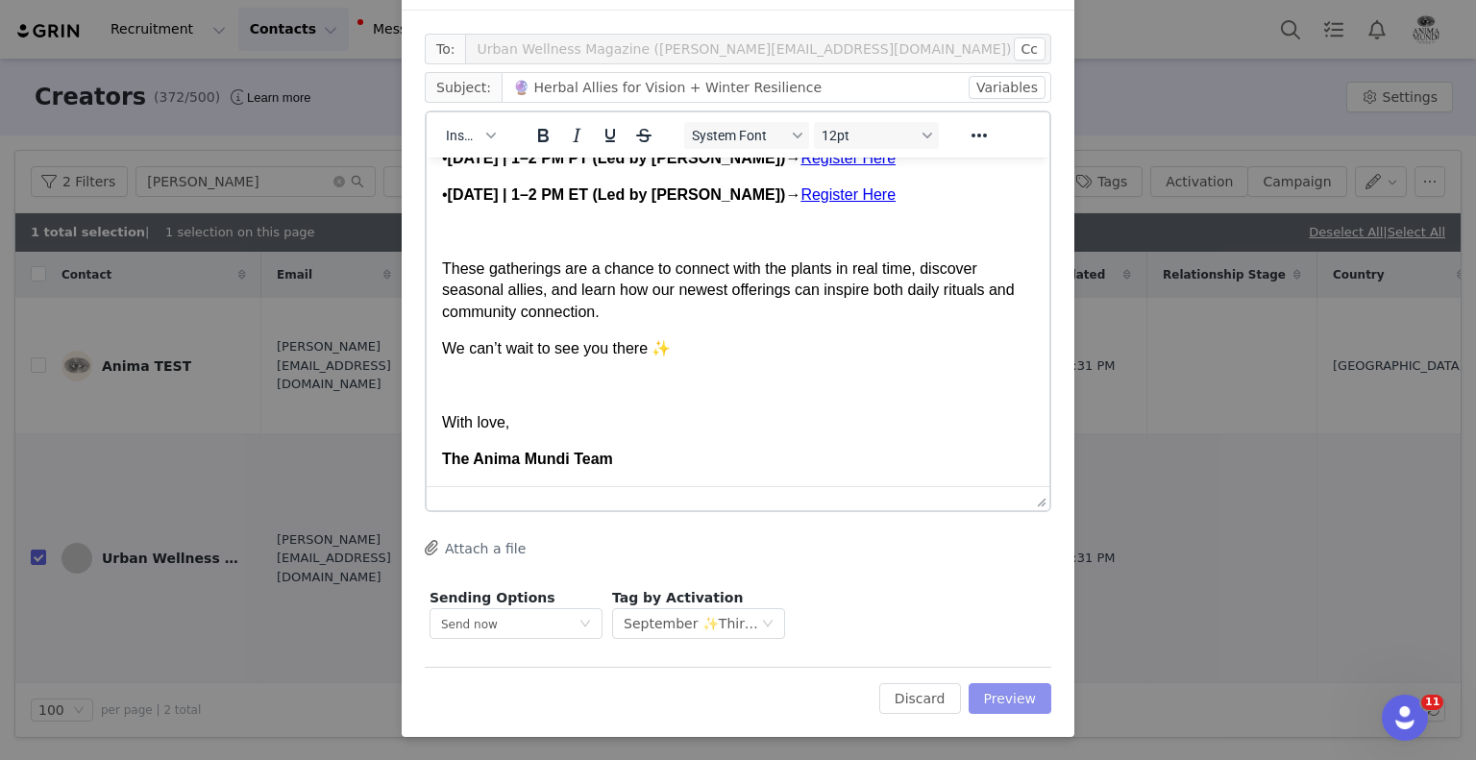
click at [1022, 707] on button "Preview" at bounding box center [1011, 698] width 84 height 31
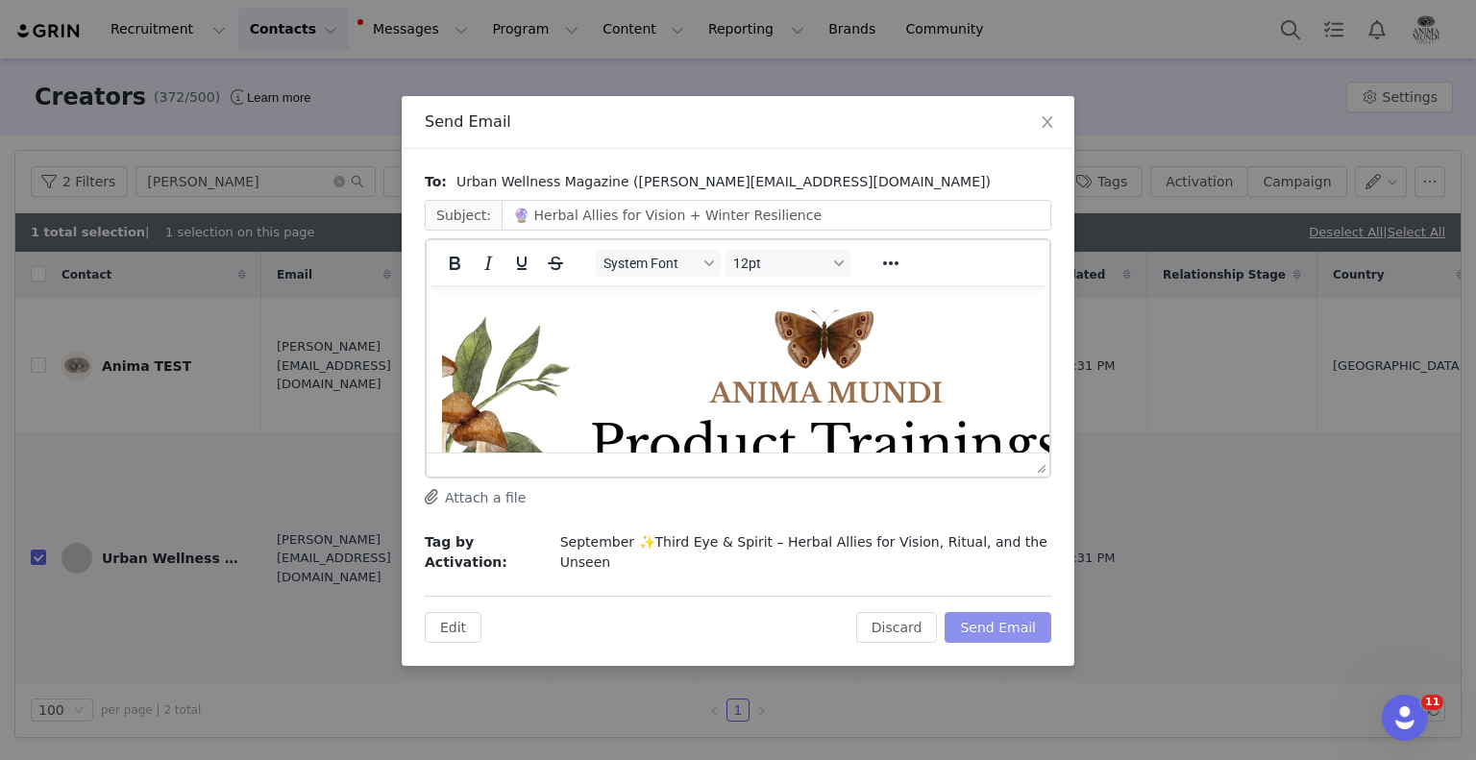
scroll to position [0, 0]
click at [990, 612] on button "Send Email" at bounding box center [998, 627] width 107 height 31
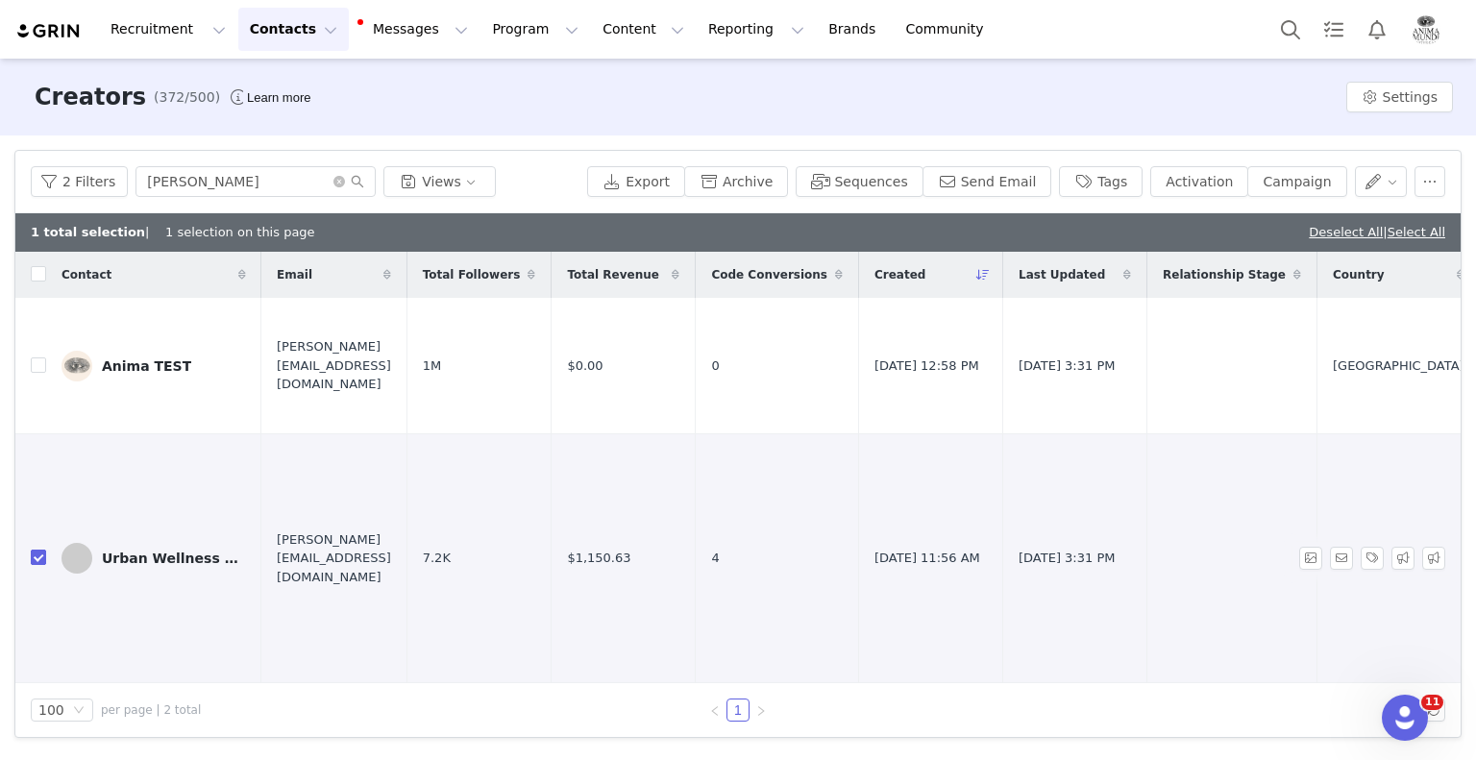
drag, startPoint x: 35, startPoint y: 541, endPoint x: 37, endPoint y: 509, distance: 31.8
click at [36, 550] on input "checkbox" at bounding box center [38, 557] width 15 height 15
checkbox input "false"
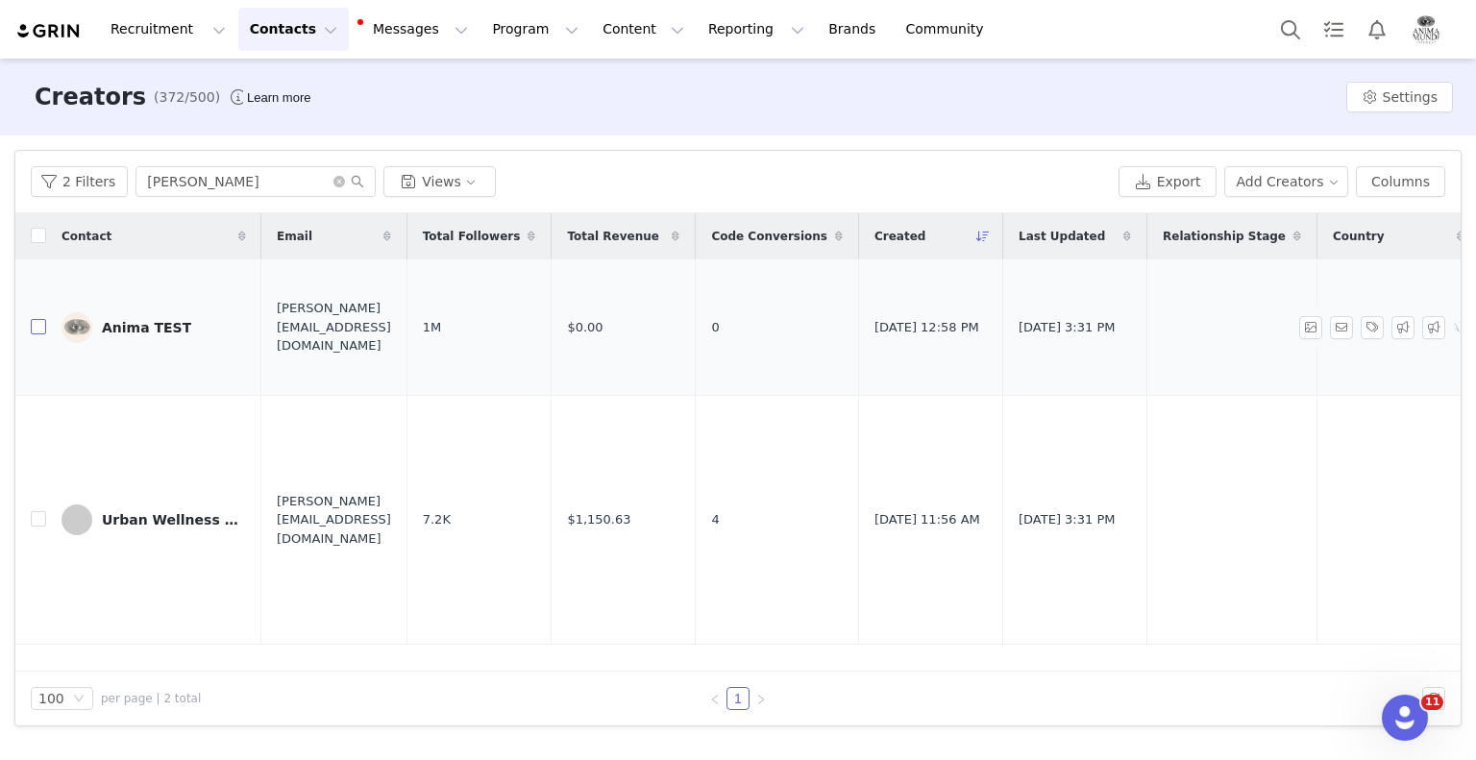
click at [40, 330] on input "checkbox" at bounding box center [38, 326] width 15 height 15
checkbox input "true"
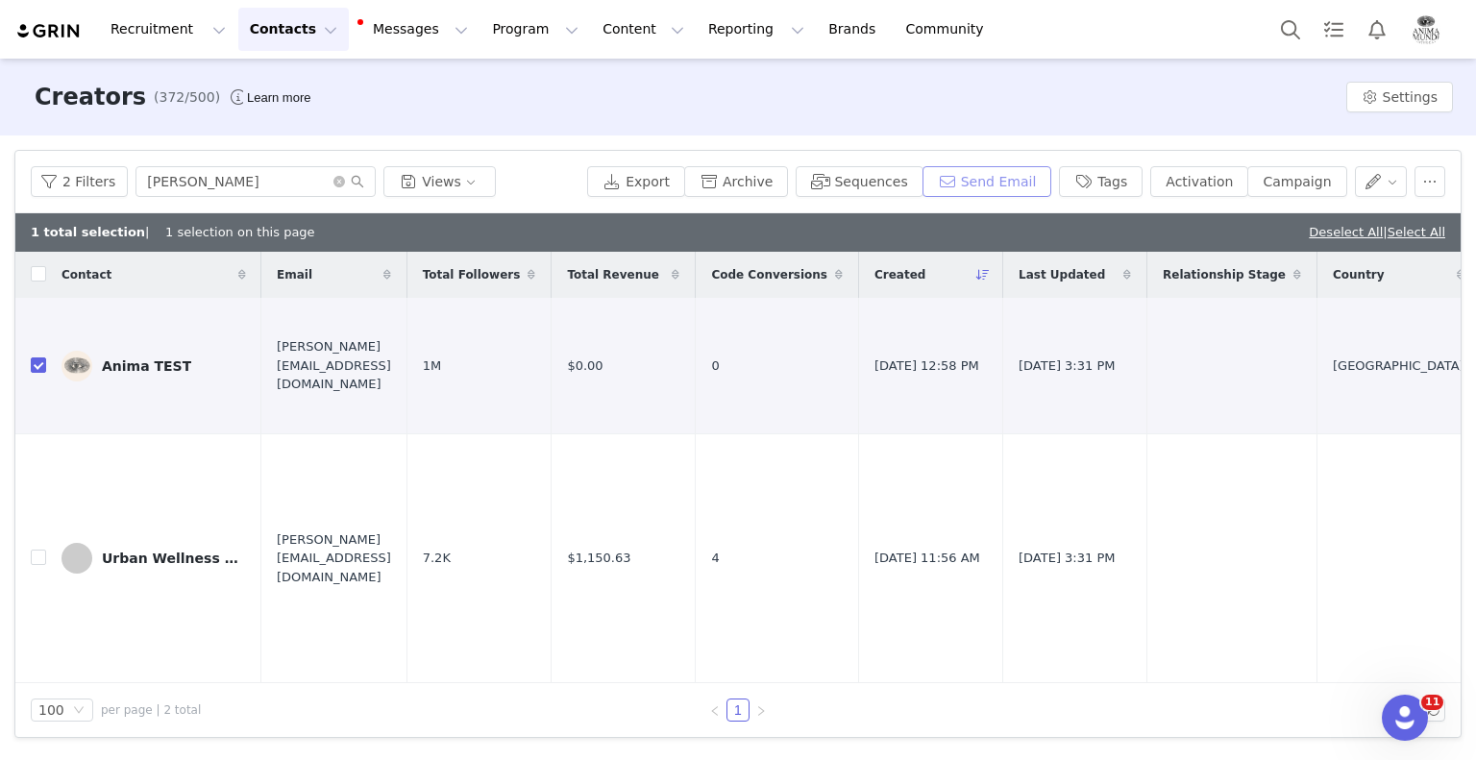
click at [1016, 179] on button "Send Email" at bounding box center [988, 181] width 130 height 31
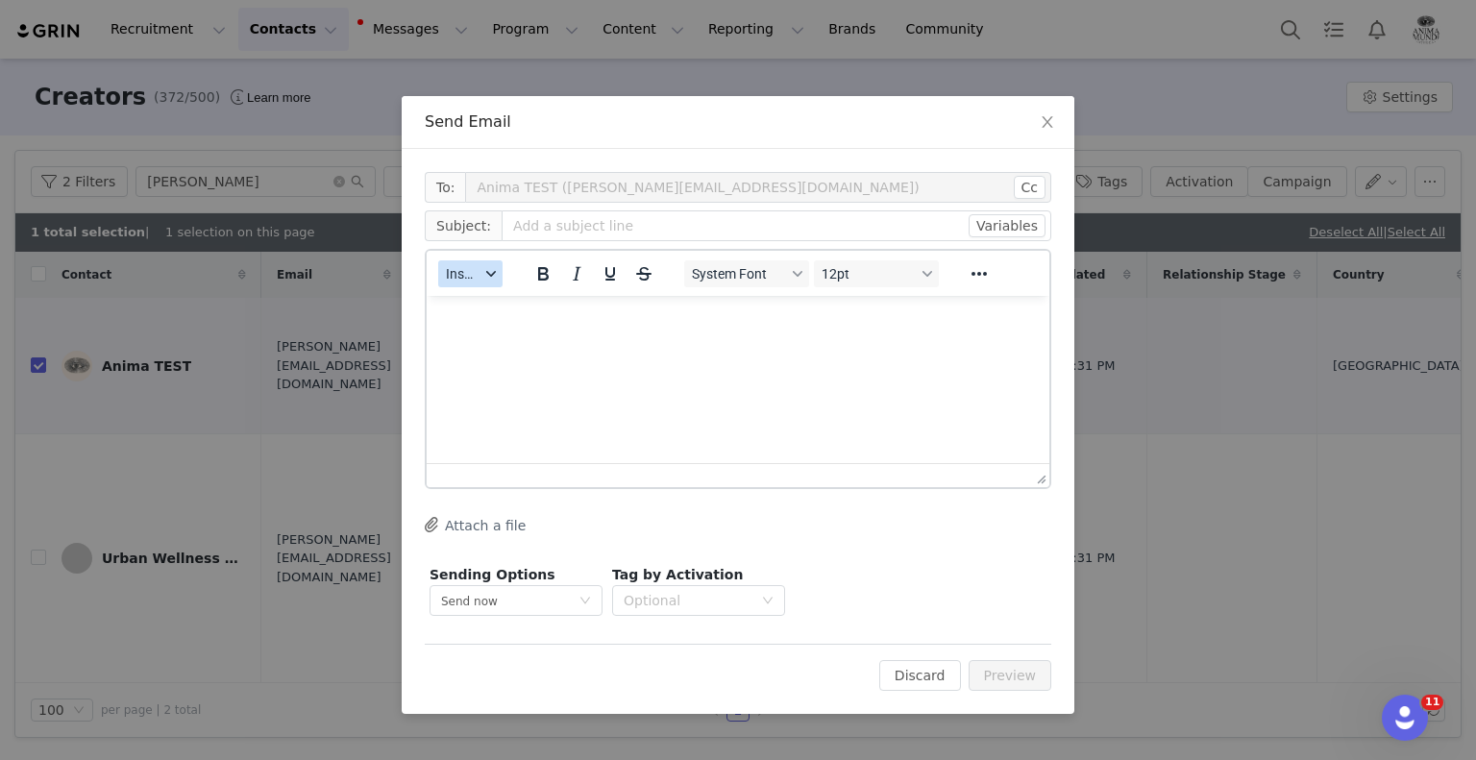
click at [464, 282] on span "Insert" at bounding box center [463, 273] width 34 height 15
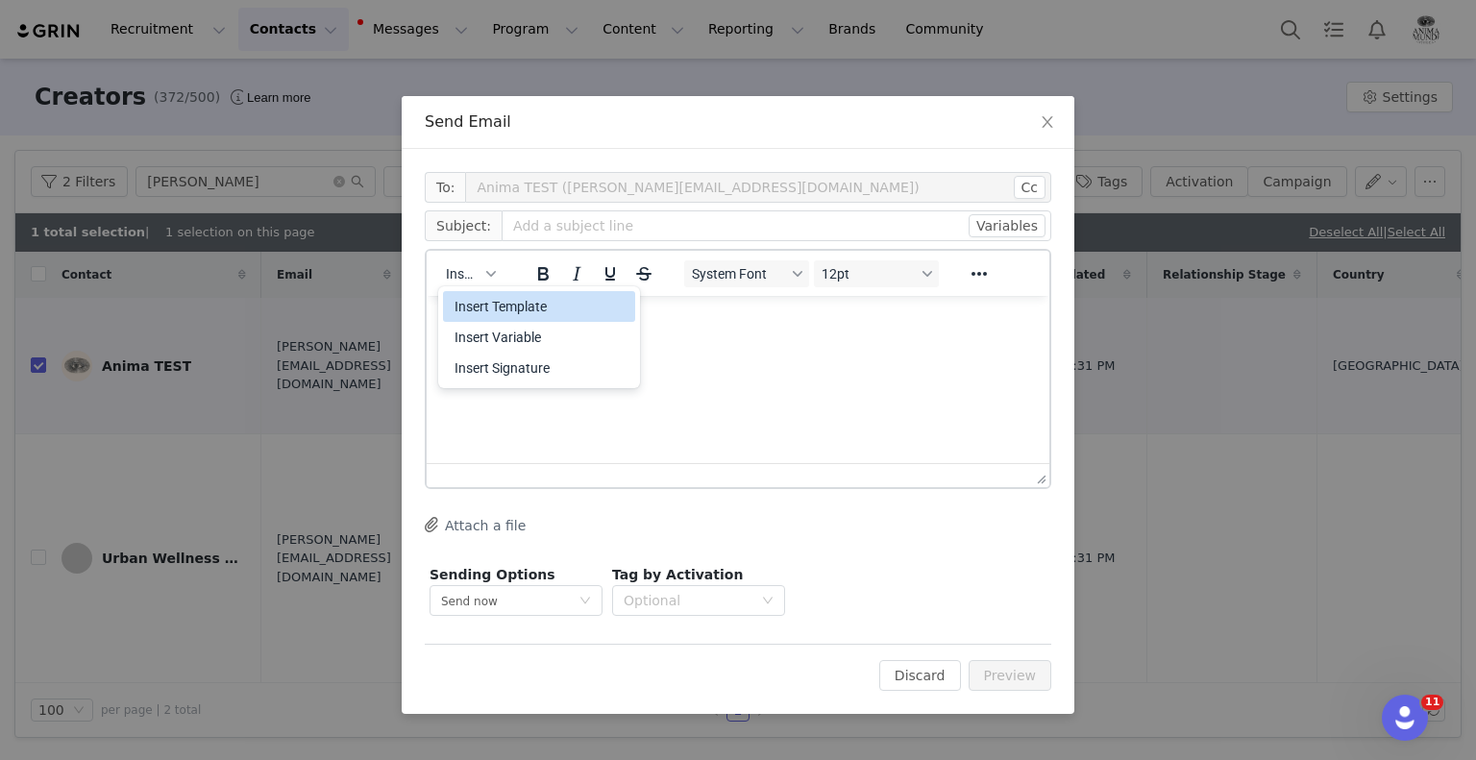
click at [481, 308] on div "Insert Template" at bounding box center [541, 306] width 173 height 23
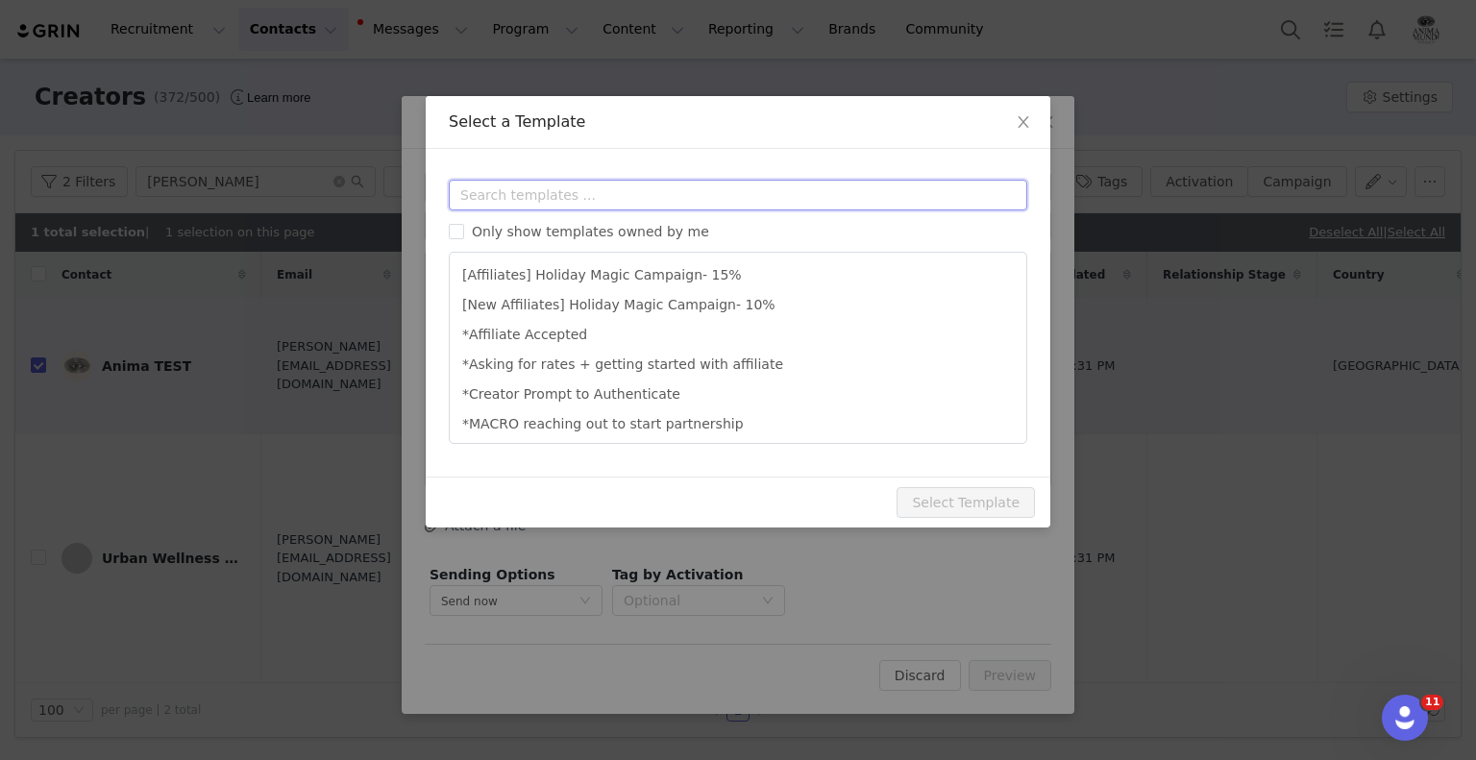
click at [570, 200] on input "text" at bounding box center [738, 195] width 579 height 31
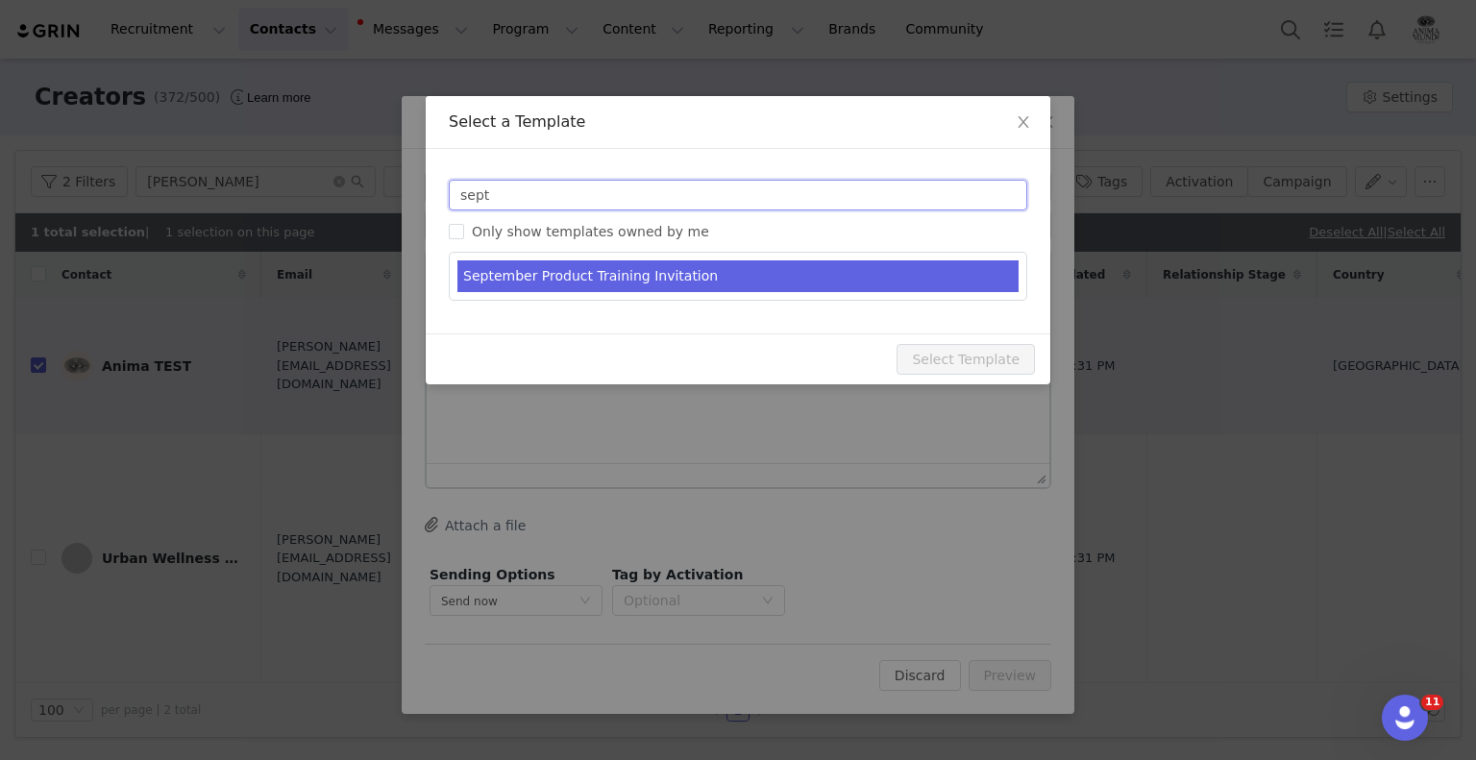
type input "sept"
type input "🔮 Herbal Allies for Vision + Winter Resilience"
click at [530, 277] on li "September Product Training Invitation" at bounding box center [737, 276] width 561 height 32
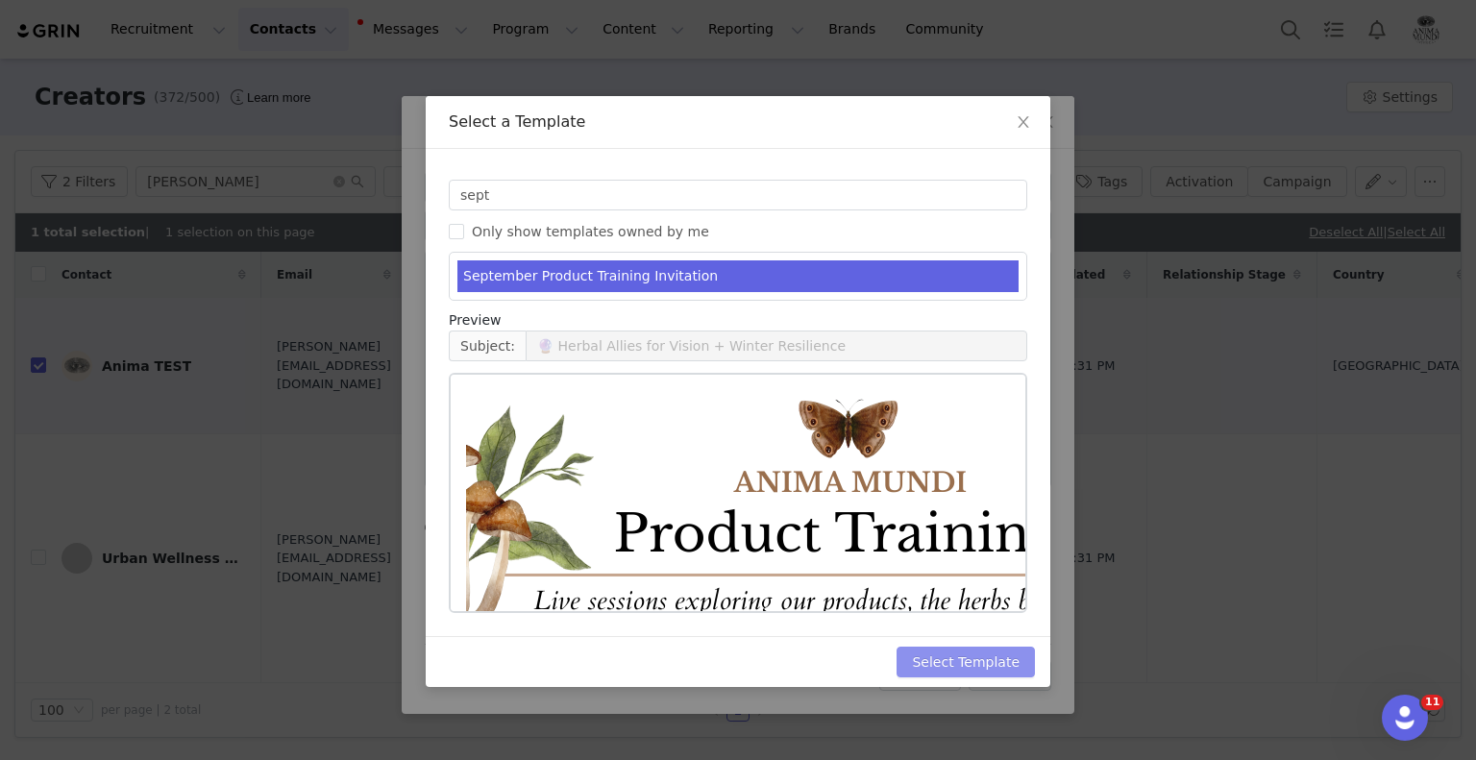
click at [993, 663] on button "Select Template" at bounding box center [966, 662] width 138 height 31
type input "🔮 Herbal Allies for Vision + Winter Resilience"
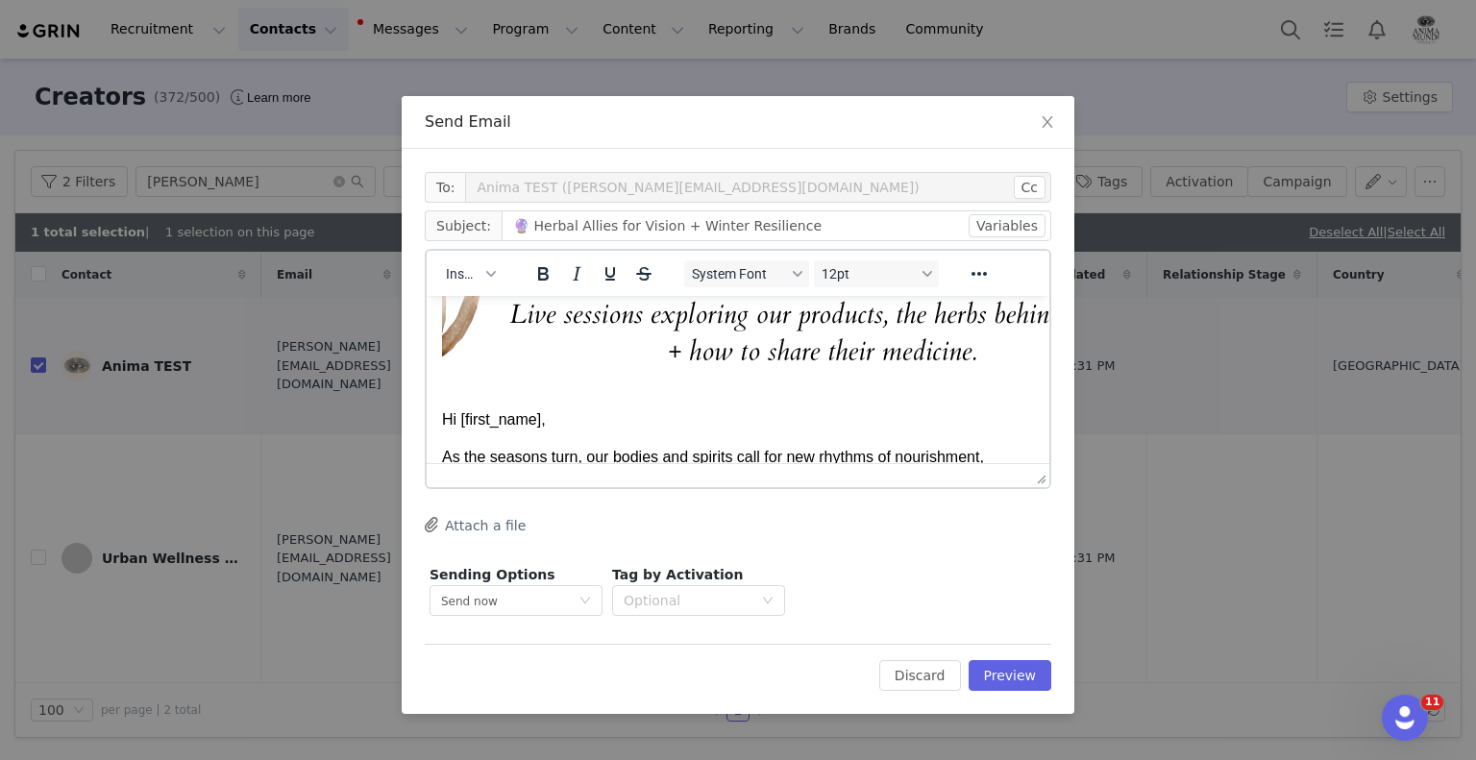
scroll to position [298, 0]
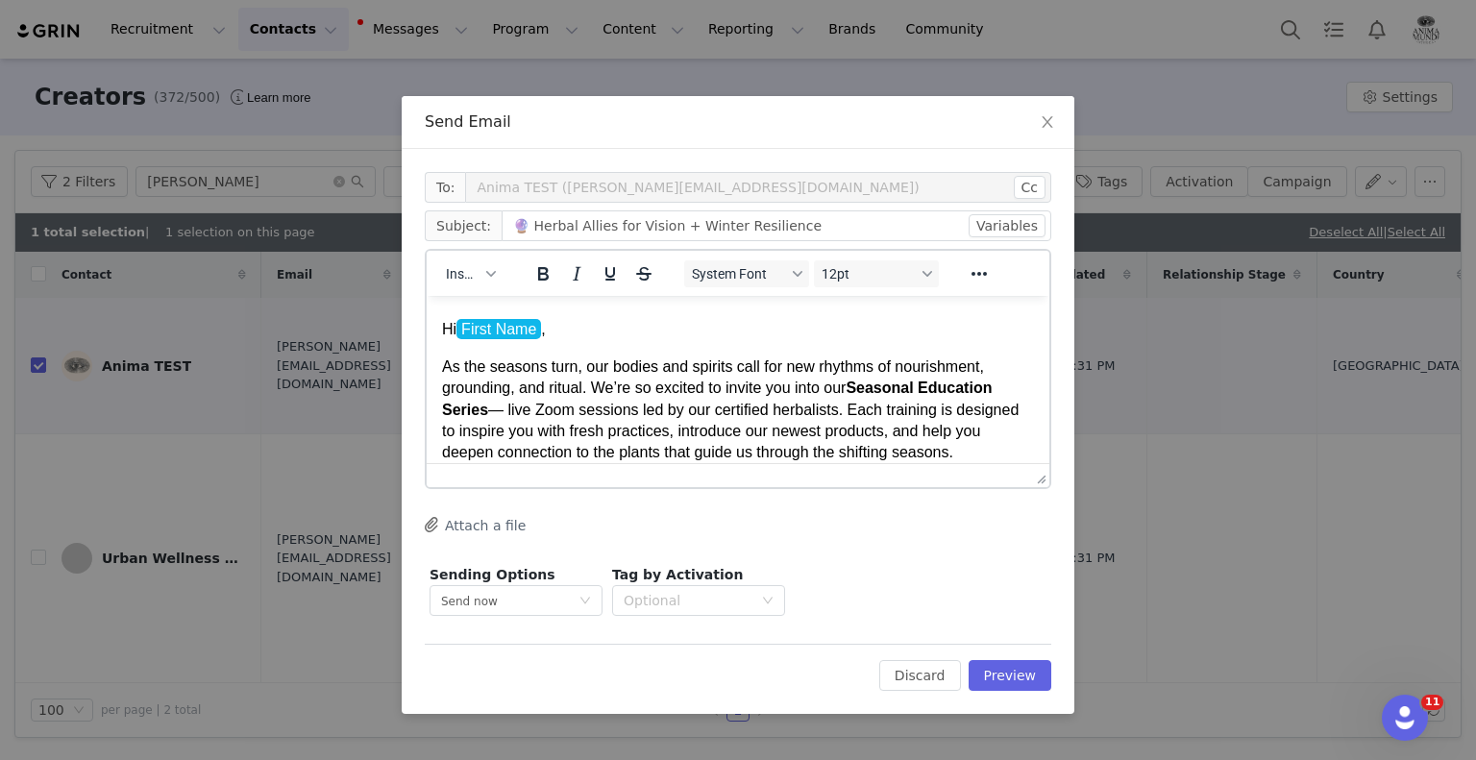
click at [540, 328] on p "Hi First Name ﻿ ," at bounding box center [738, 329] width 592 height 21
click at [582, 384] on p "As the seasons turn, our bodies and spirits call for new rhythms of nourishment…" at bounding box center [738, 411] width 592 height 108
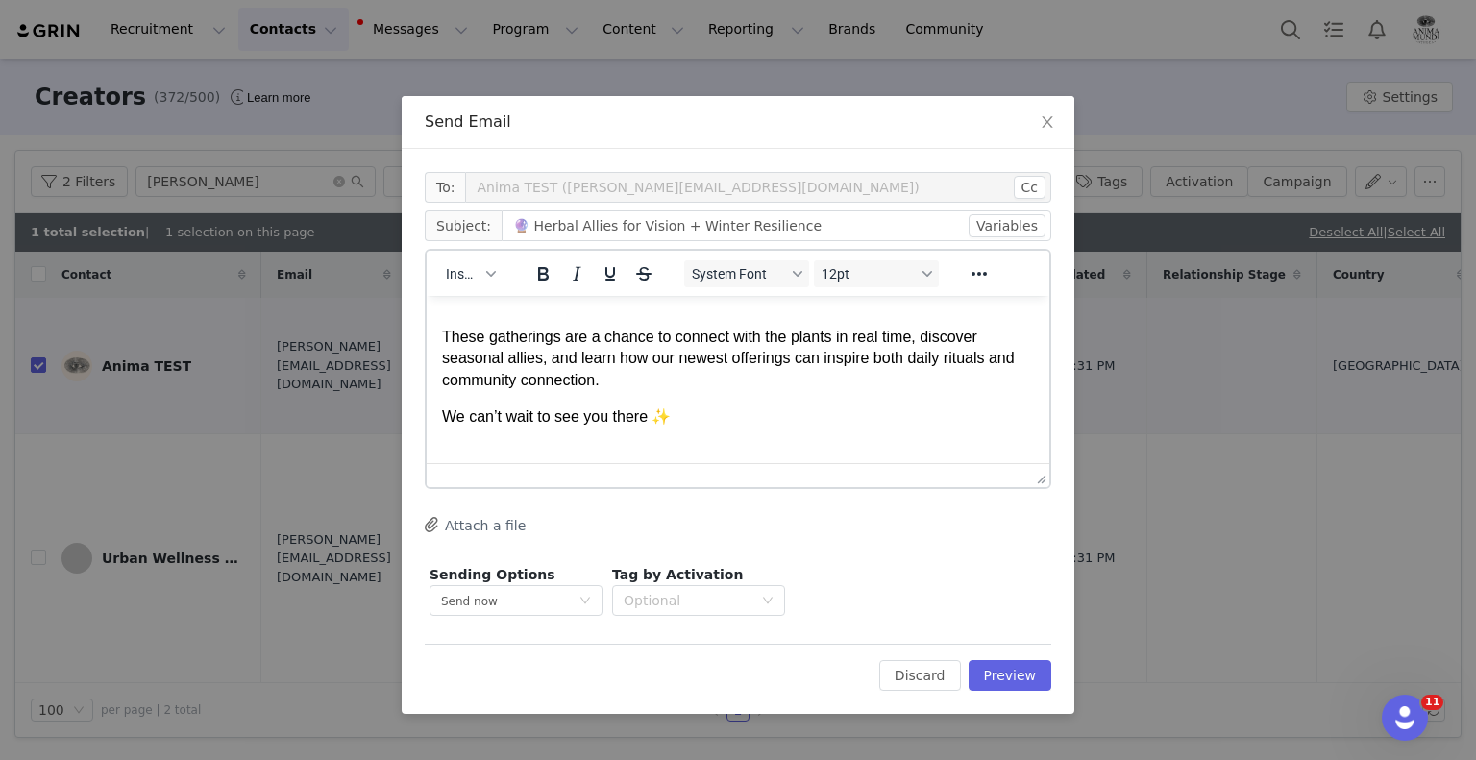
scroll to position [1067, 0]
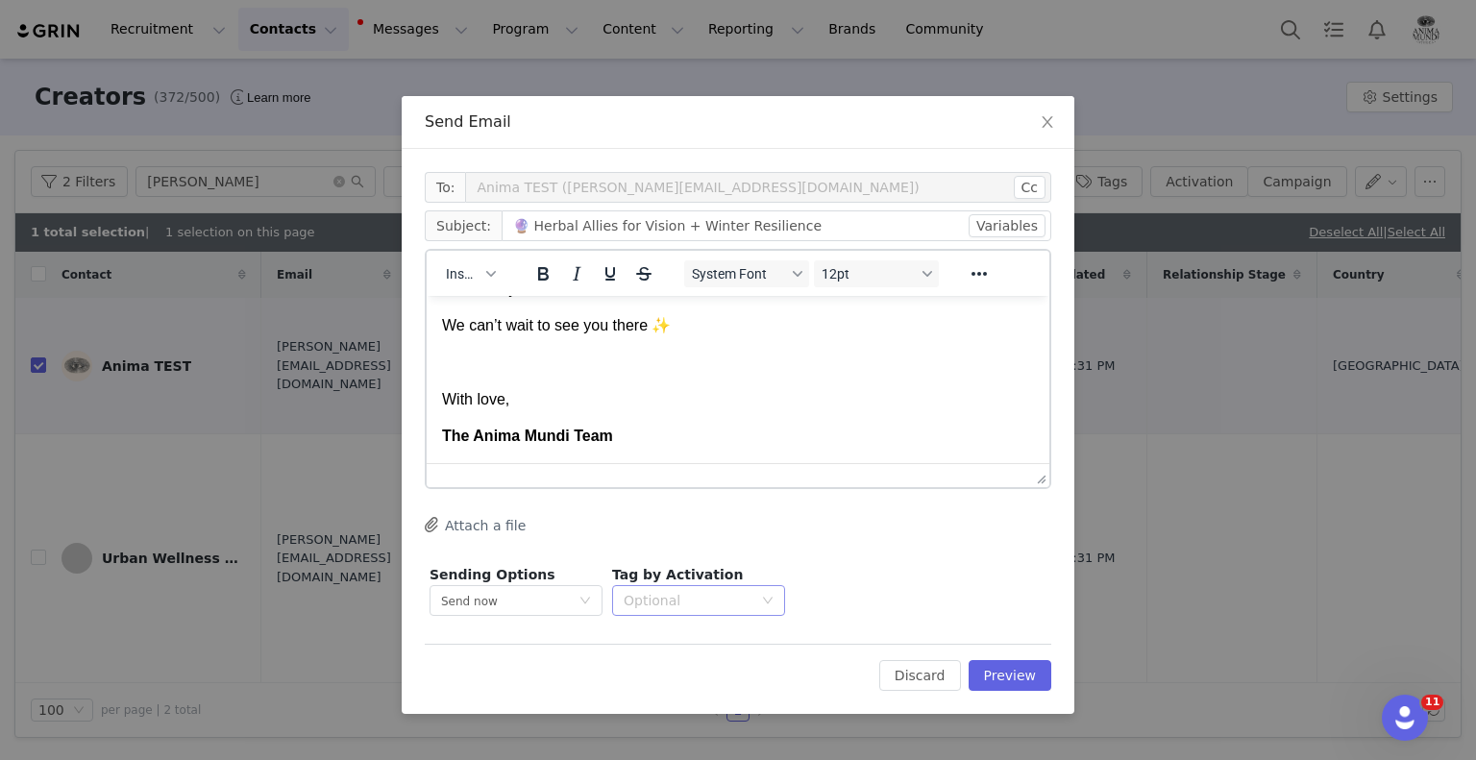
click at [750, 603] on div "Optional" at bounding box center [688, 600] width 129 height 19
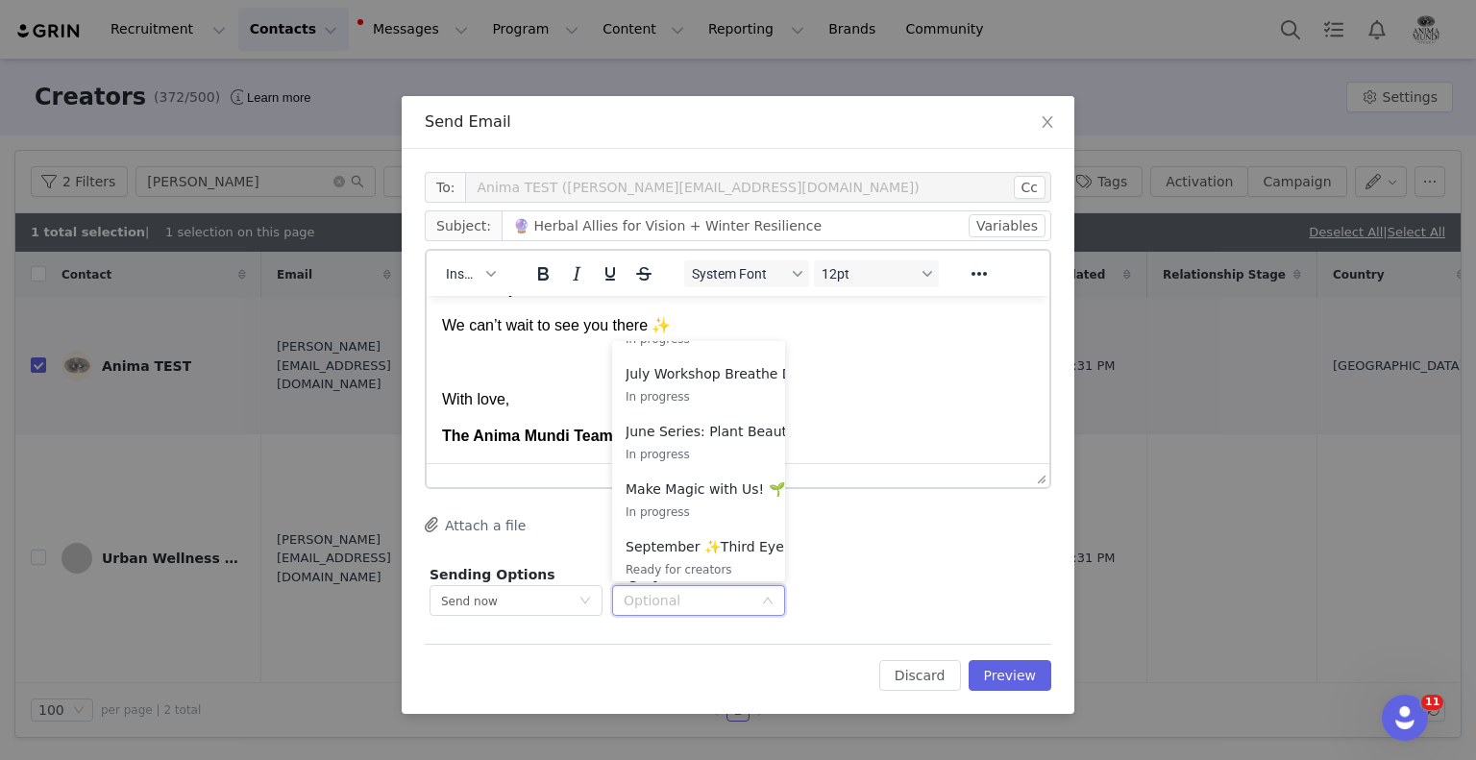
scroll to position [574, 0]
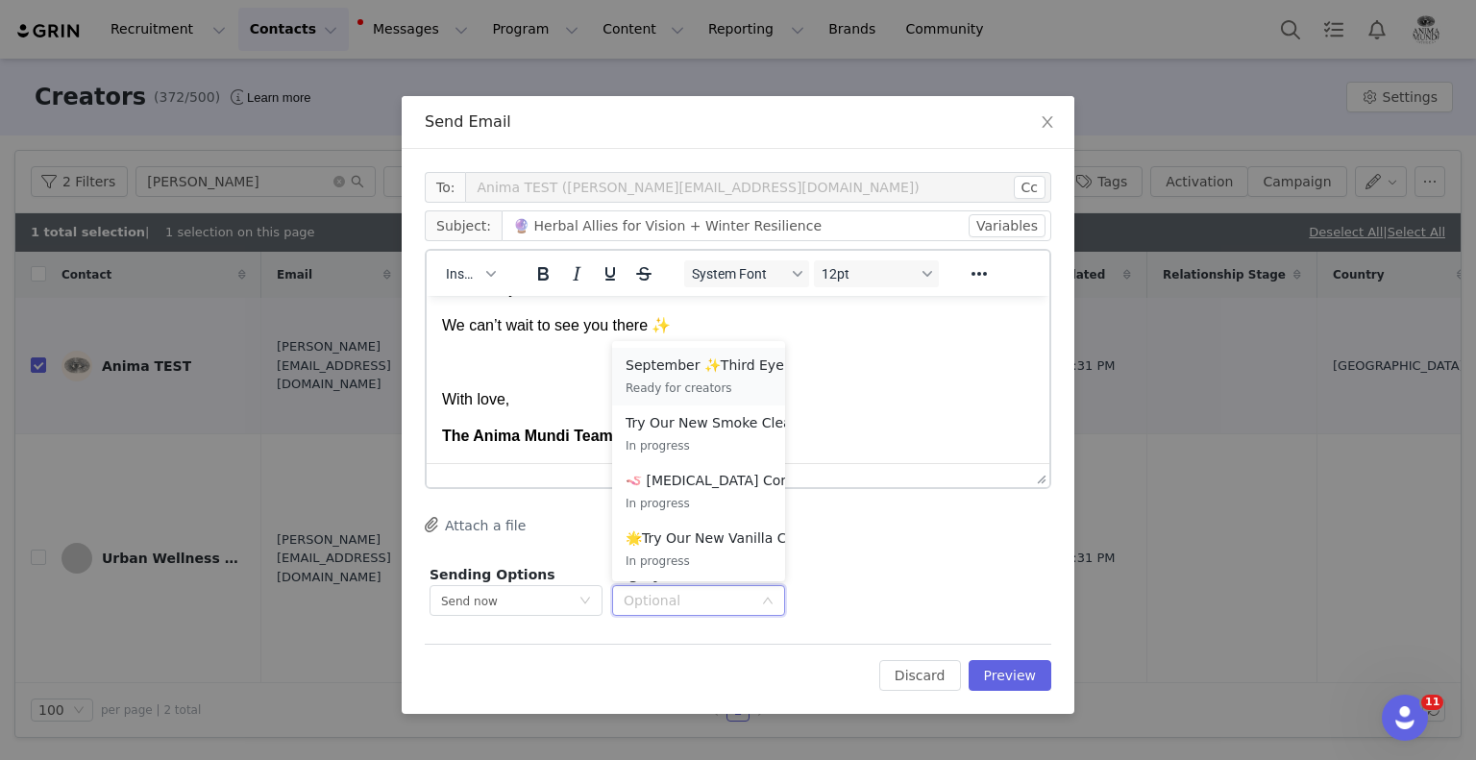
click at [725, 385] on p "Ready for creators" at bounding box center [731, 388] width 211 height 21
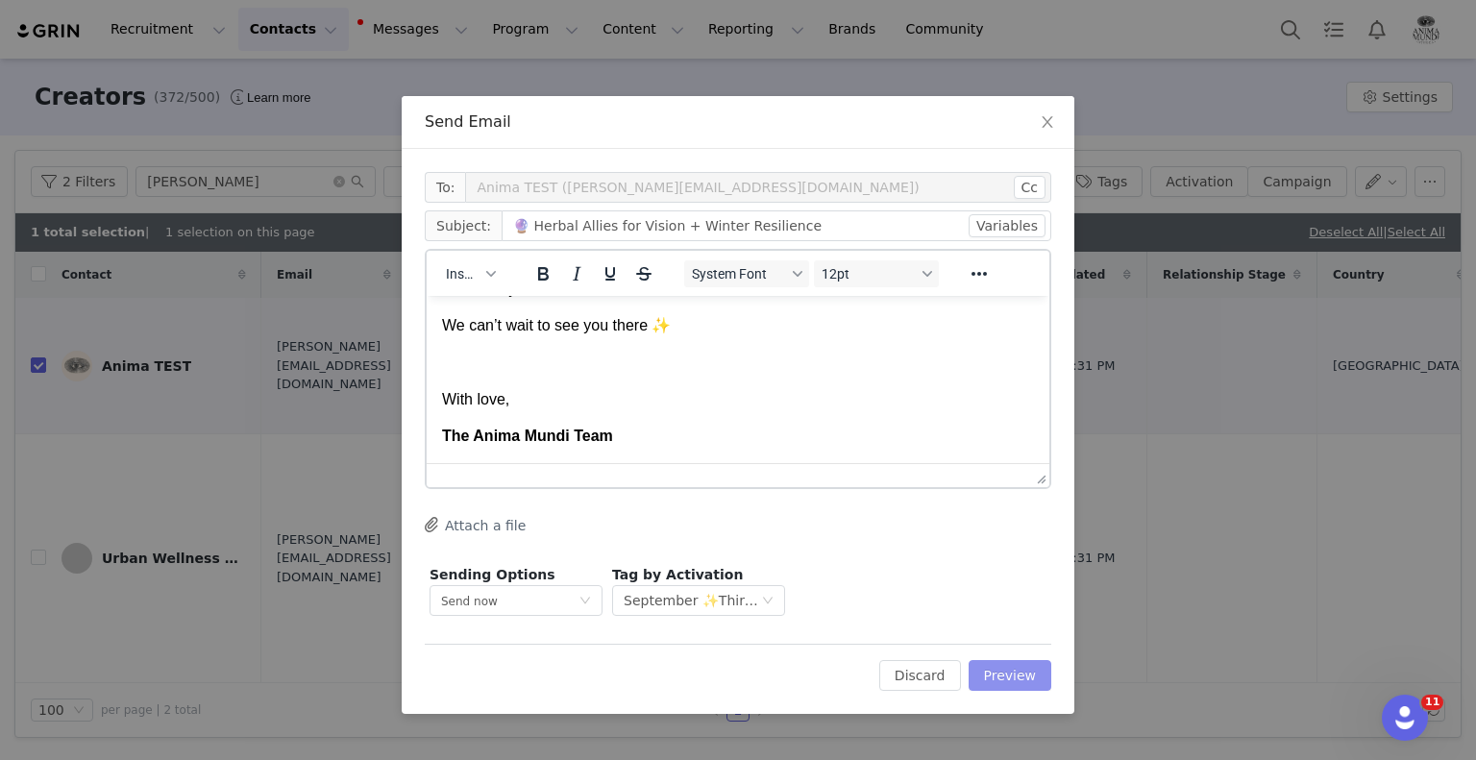
click at [1013, 667] on button "Preview" at bounding box center [1011, 675] width 84 height 31
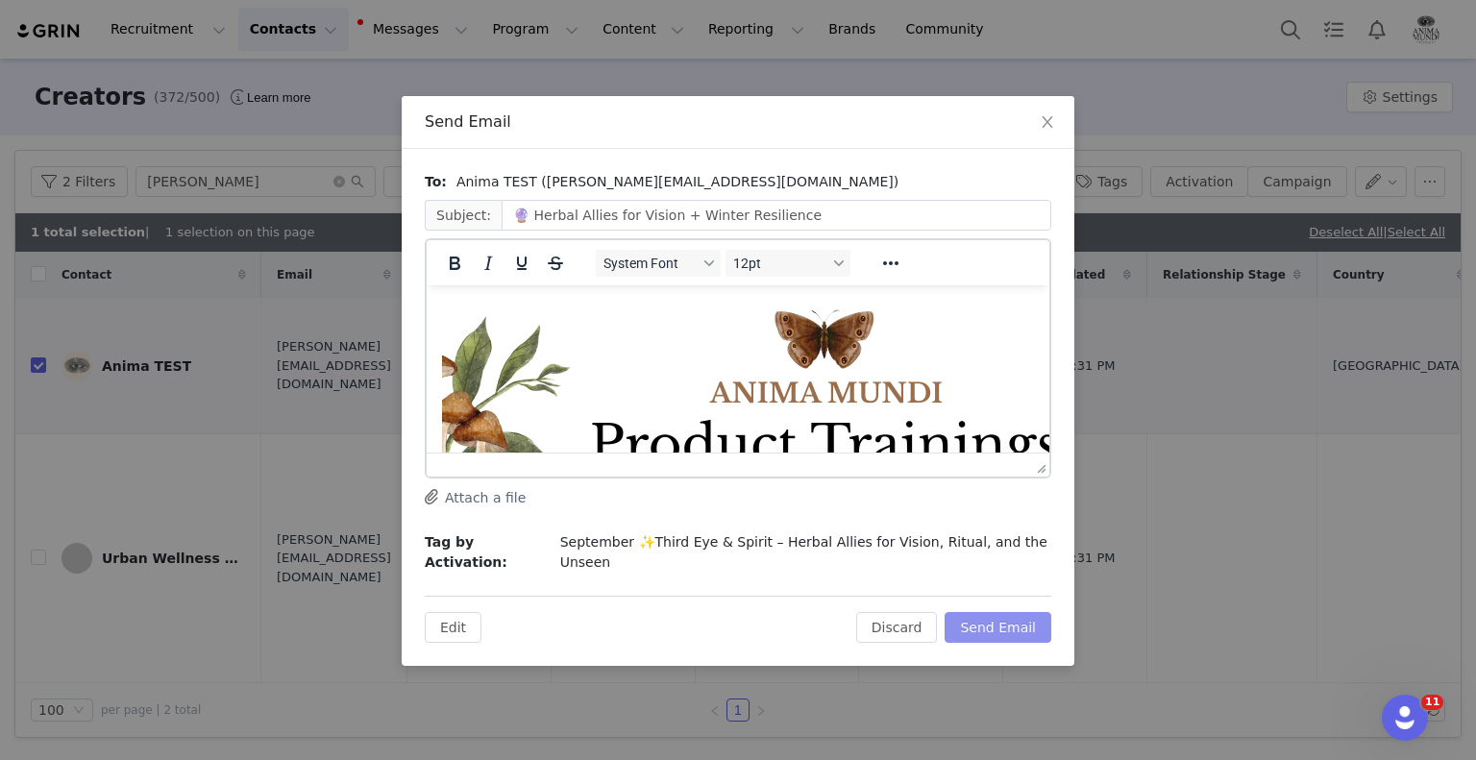
scroll to position [0, 0]
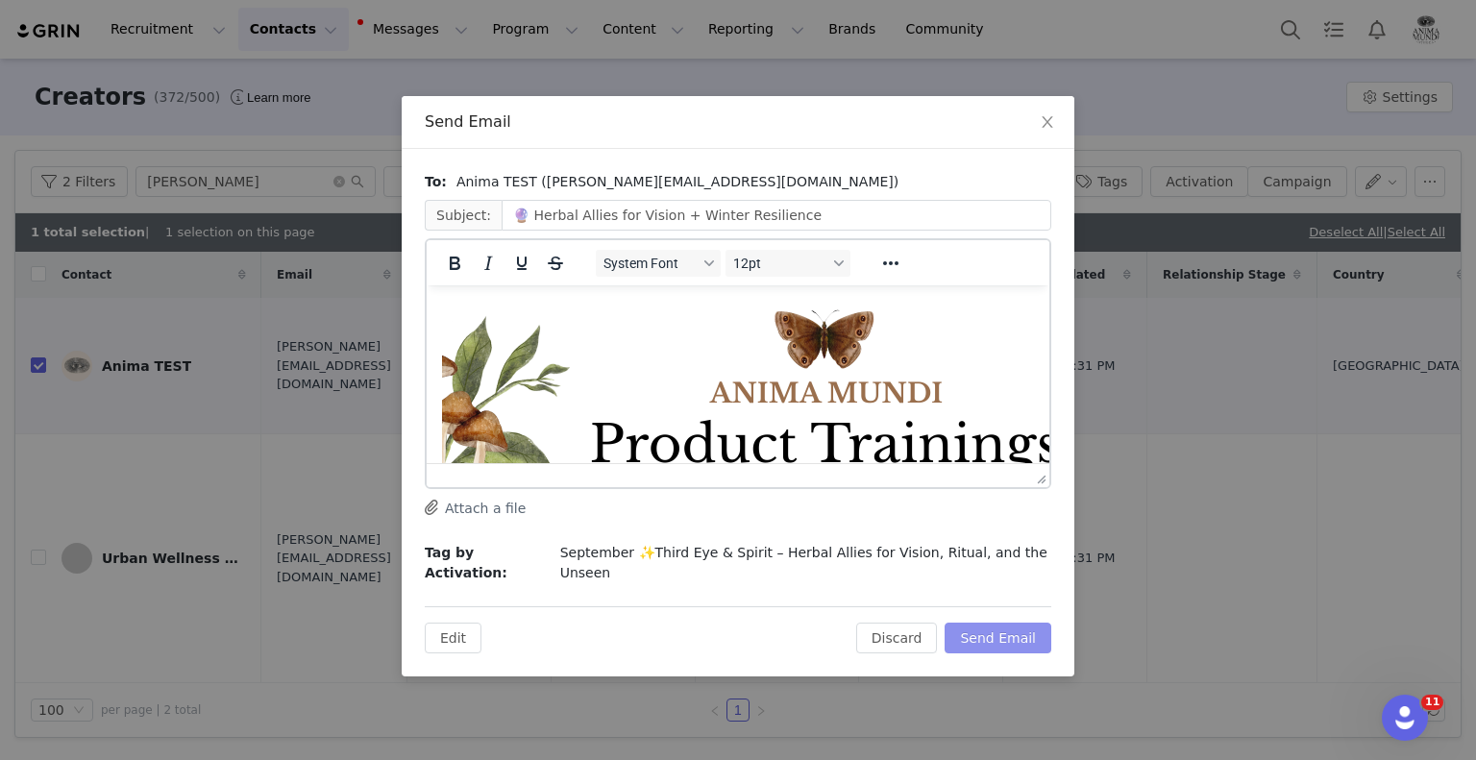
drag, startPoint x: 1043, startPoint y: 472, endPoint x: 991, endPoint y: 667, distance: 201.9
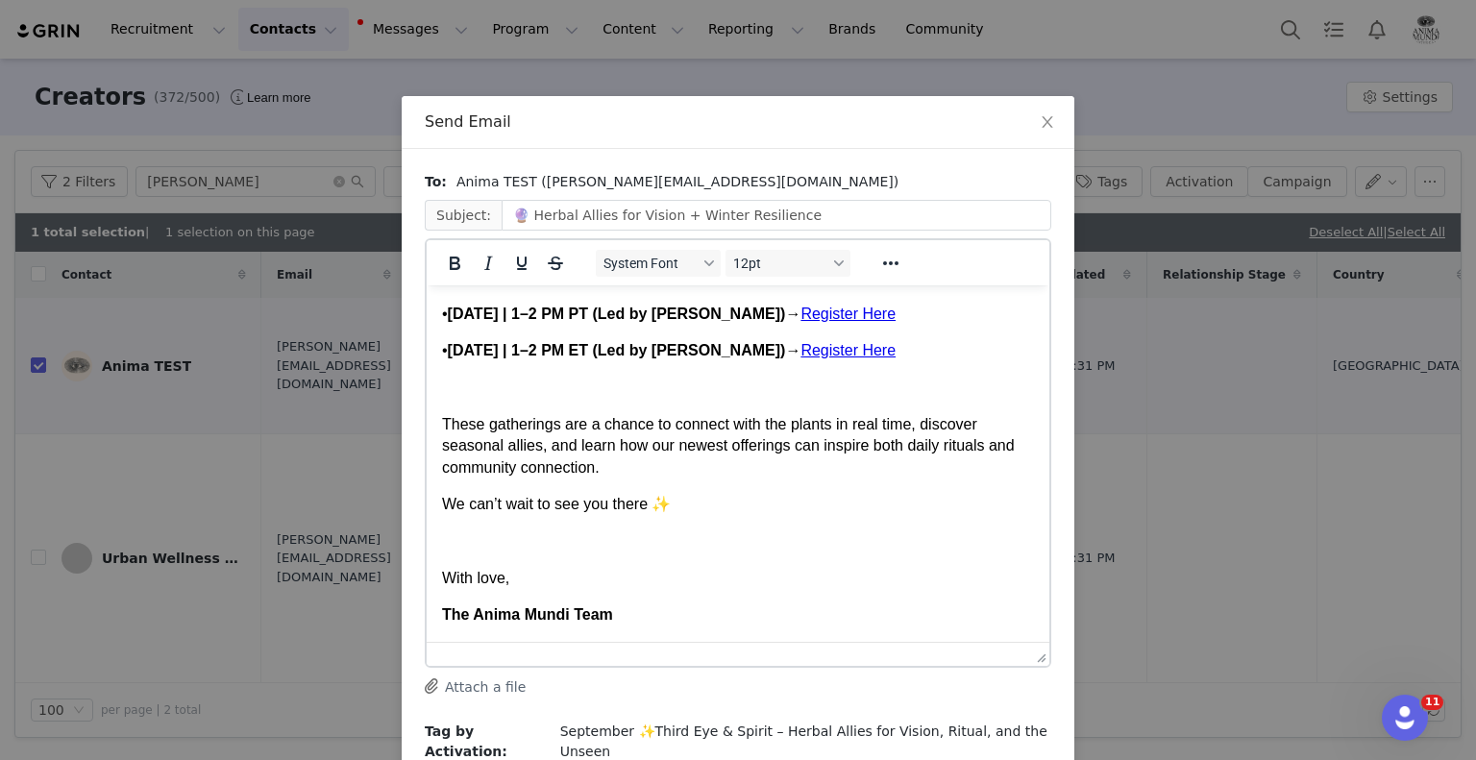
scroll to position [97, 0]
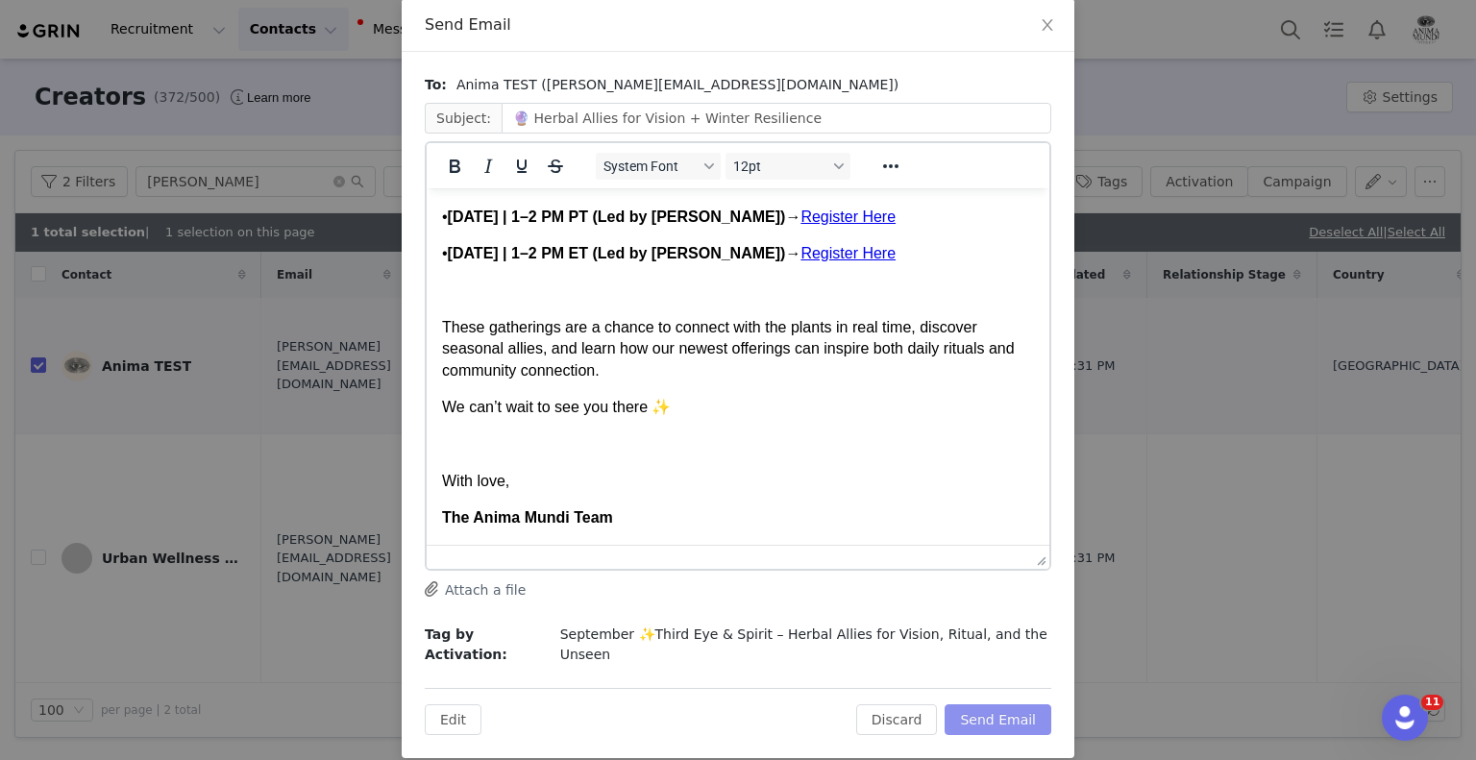
click at [1007, 704] on button "Send Email" at bounding box center [998, 719] width 107 height 31
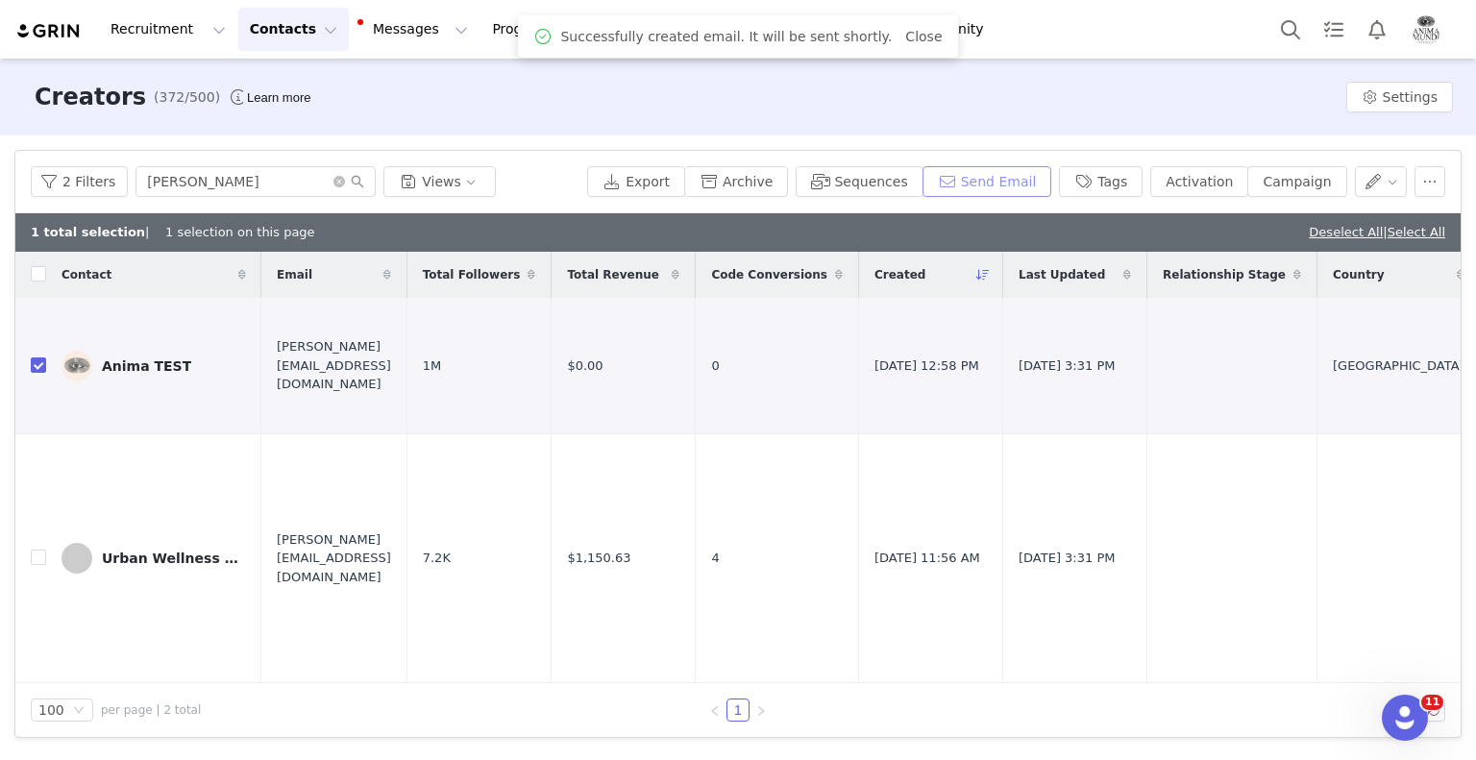
scroll to position [0, 0]
click at [32, 364] on input "checkbox" at bounding box center [38, 364] width 15 height 15
checkbox input "false"
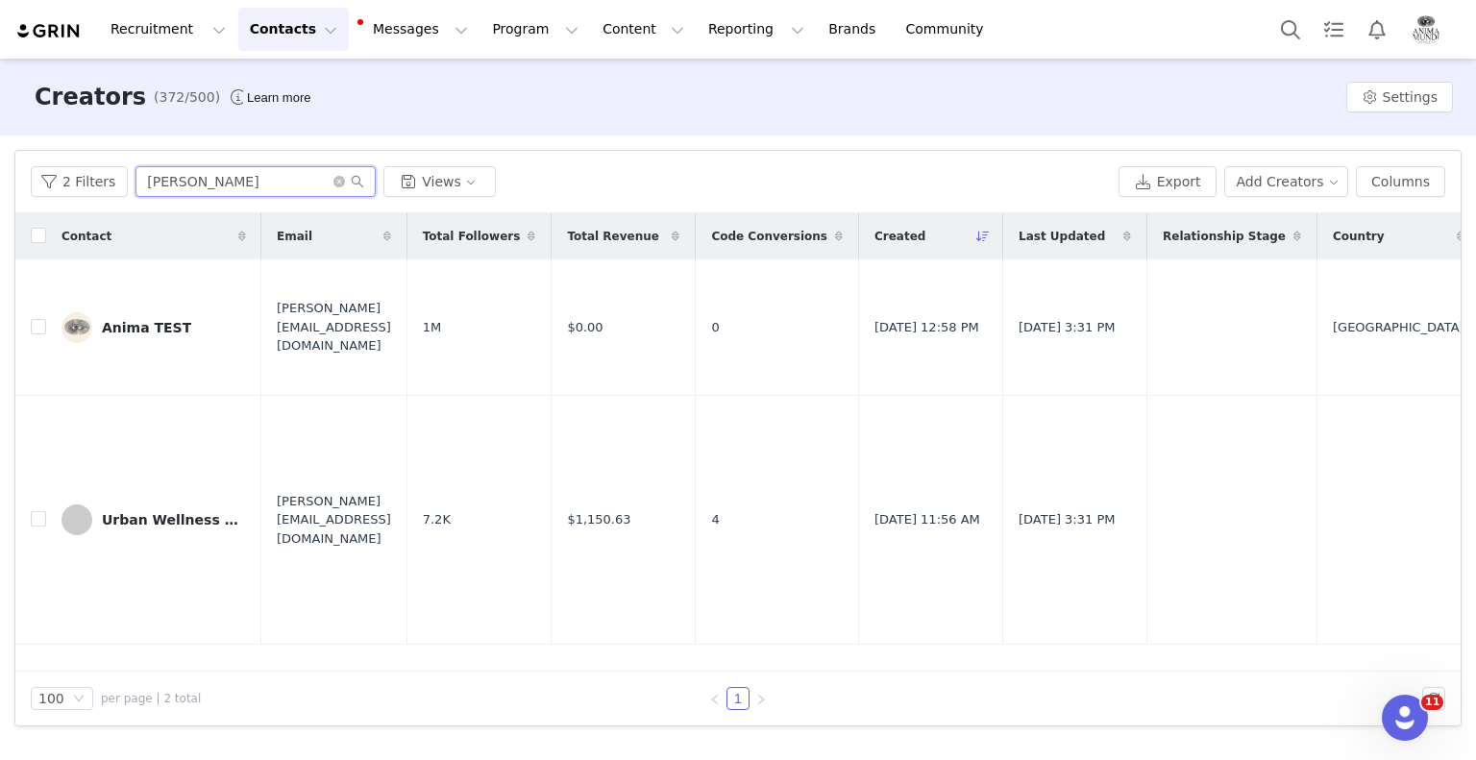
click at [233, 176] on input "[PERSON_NAME]" at bounding box center [256, 181] width 240 height 31
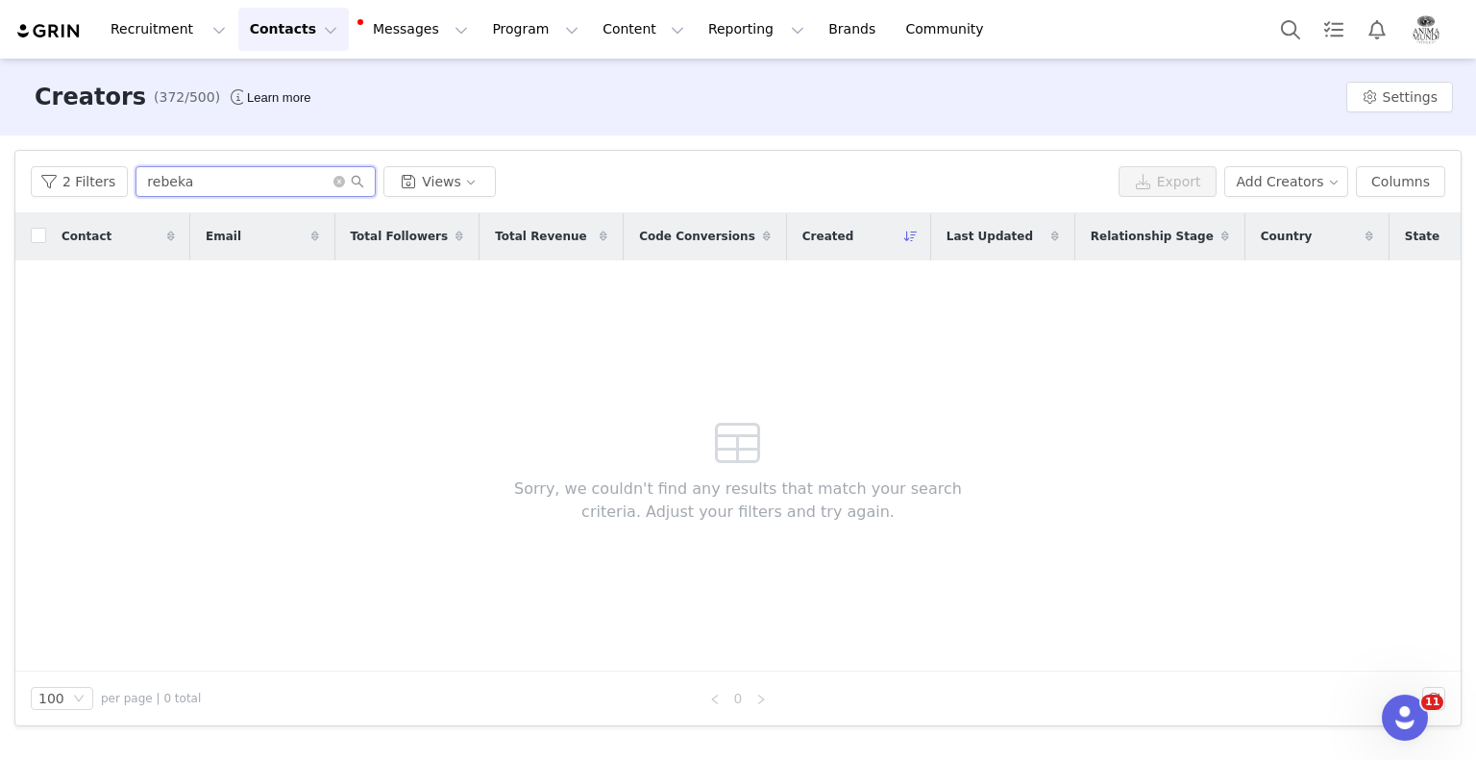
type input "[PERSON_NAME]"
type input "reb"
click at [242, 14] on button "Contacts Contacts" at bounding box center [293, 29] width 111 height 43
click at [242, 126] on p "Prospects" at bounding box center [266, 121] width 64 height 20
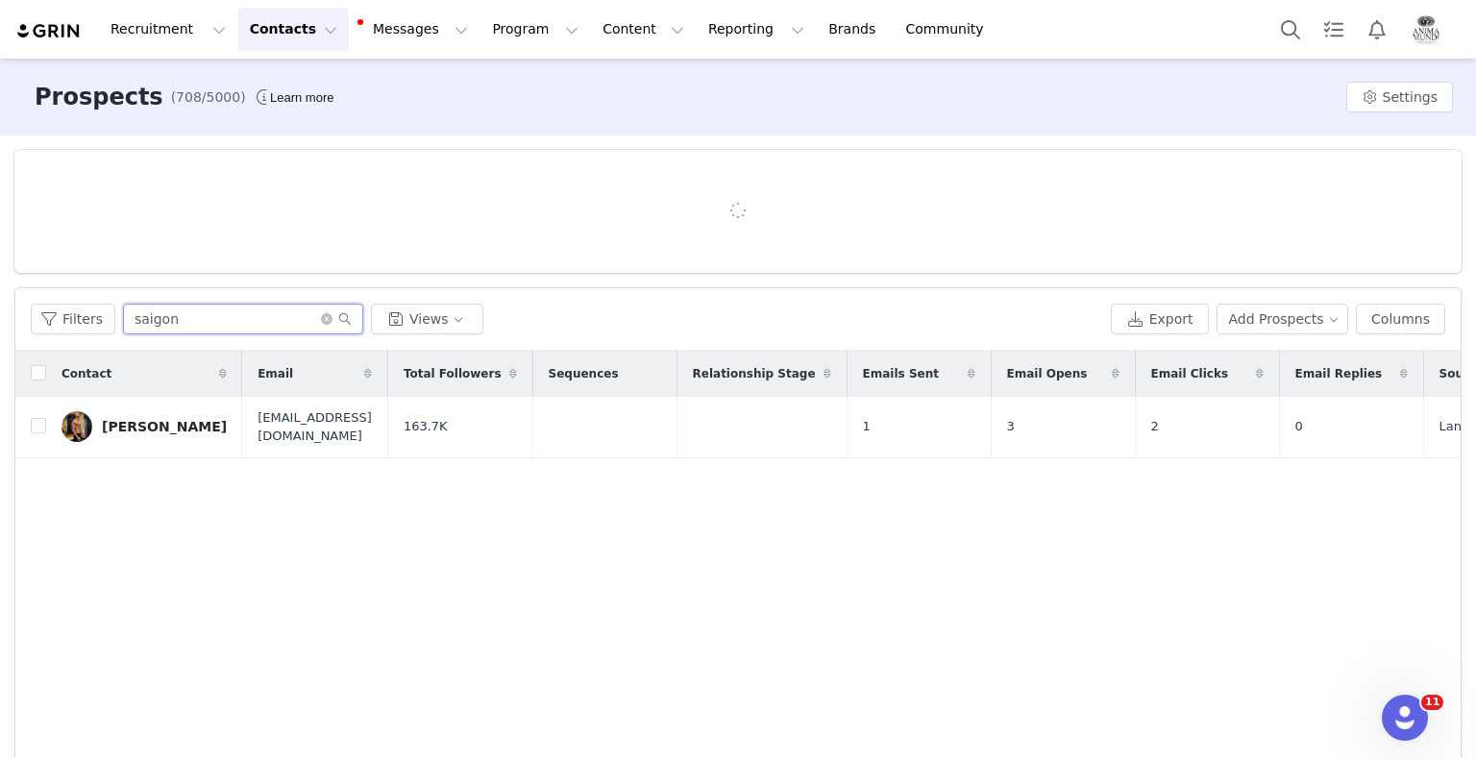
click at [235, 326] on input "saigon" at bounding box center [243, 319] width 240 height 31
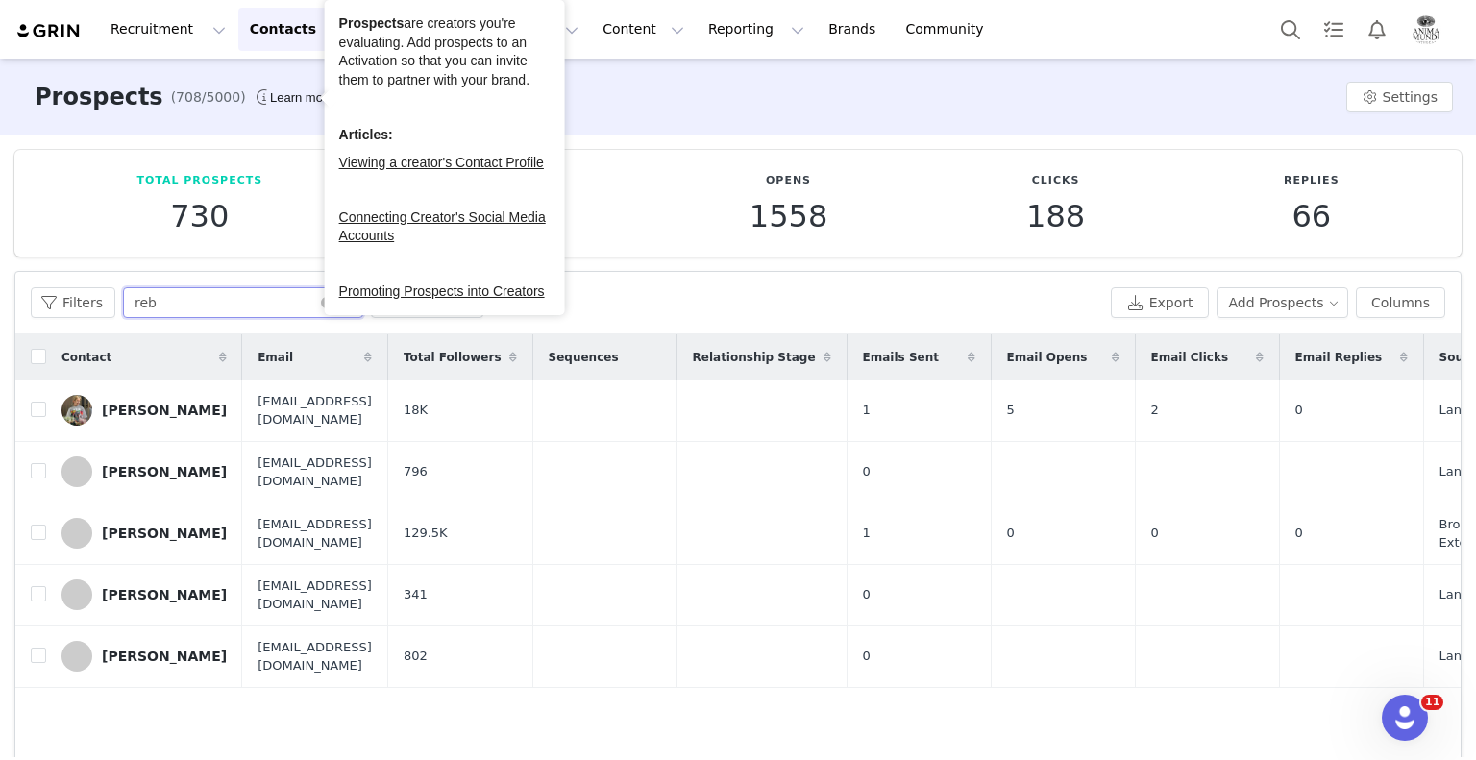
type input "reb"
click at [280, 31] on button "Contacts Contacts" at bounding box center [293, 29] width 111 height 43
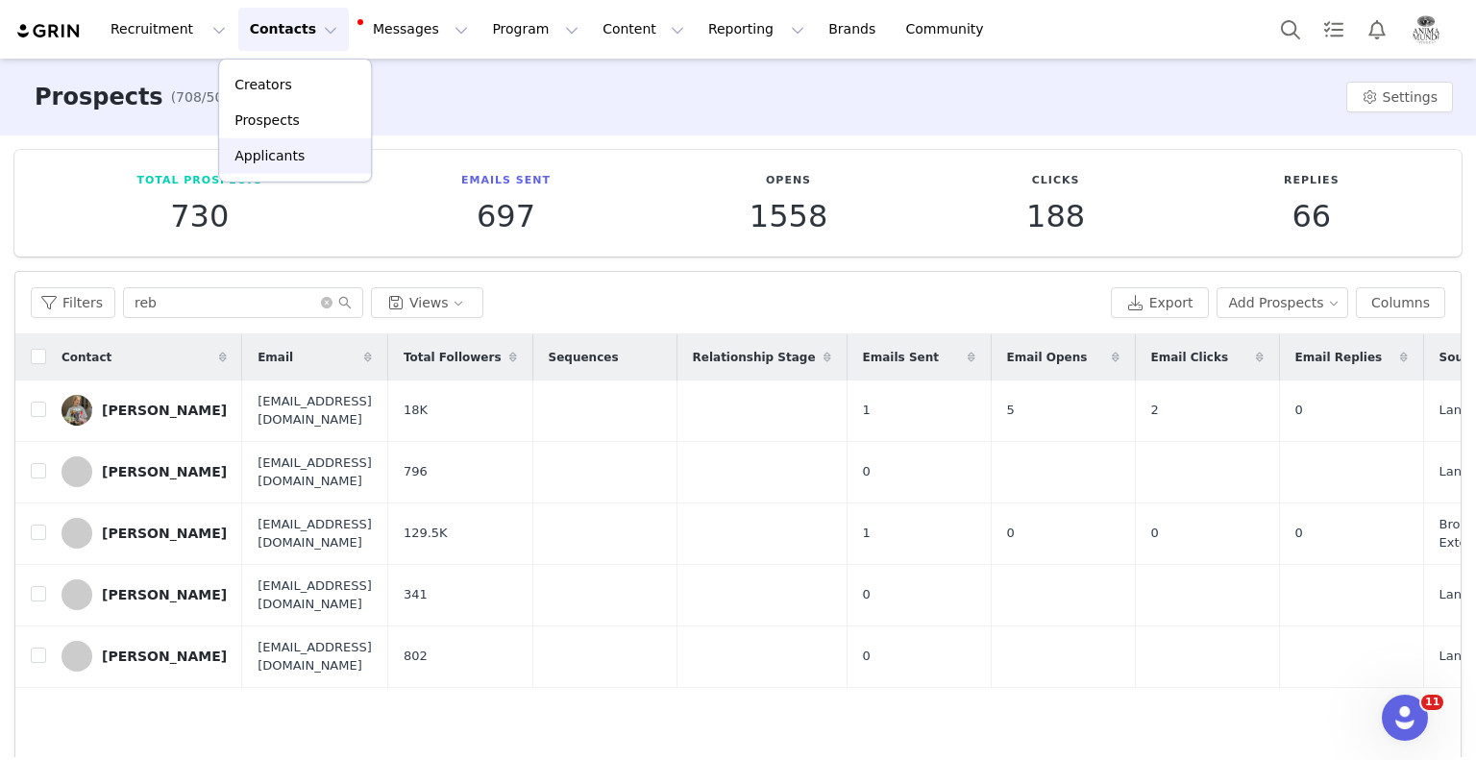
click at [273, 160] on p "Applicants" at bounding box center [269, 156] width 70 height 20
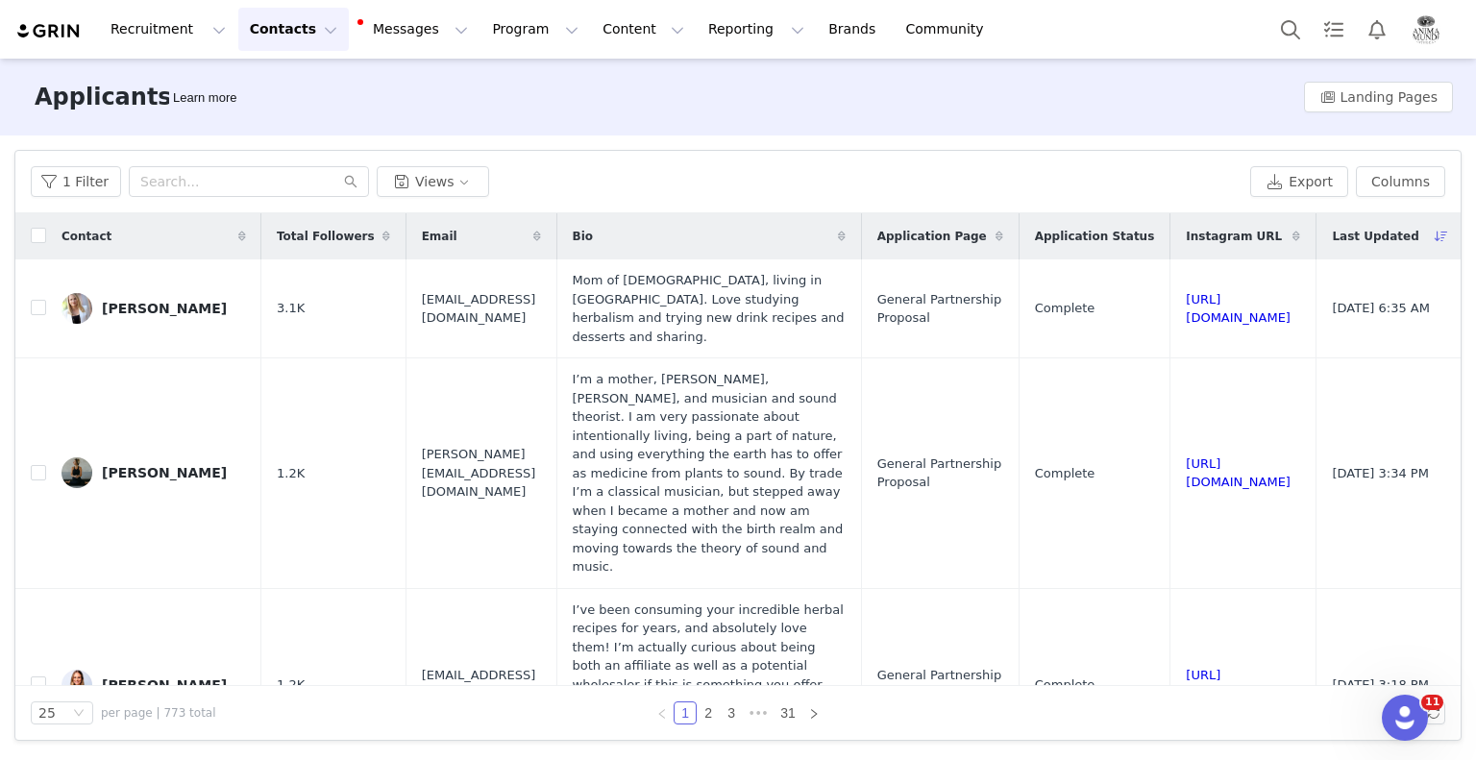
click at [248, 200] on div "1 Filter Views Export Columns" at bounding box center [737, 182] width 1445 height 62
click at [246, 199] on div "1 Filter Views Export Columns" at bounding box center [737, 182] width 1445 height 62
click at [243, 193] on input "text" at bounding box center [249, 181] width 240 height 31
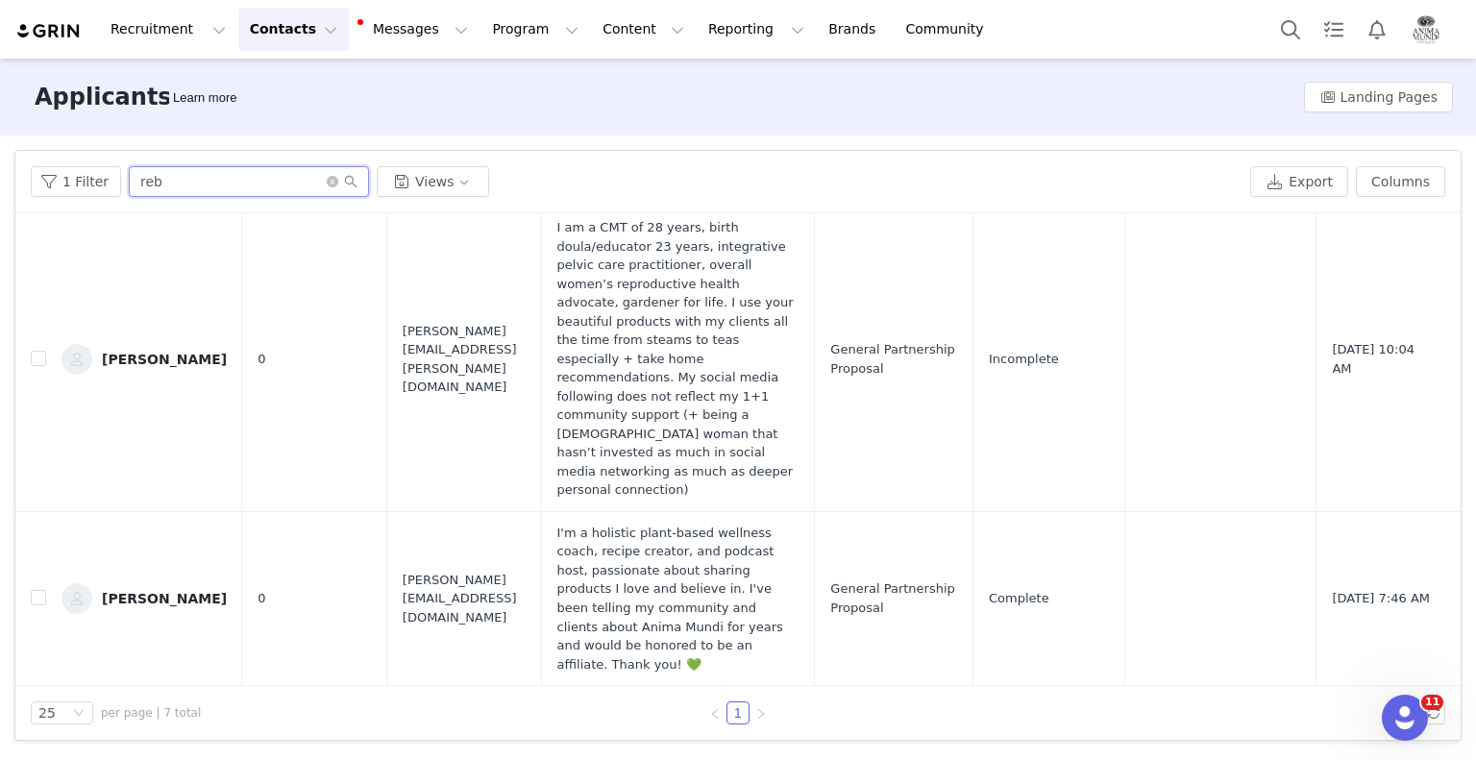
scroll to position [1142, 0]
type input "reb"
click at [486, 15] on button "Program Program" at bounding box center [535, 29] width 110 height 43
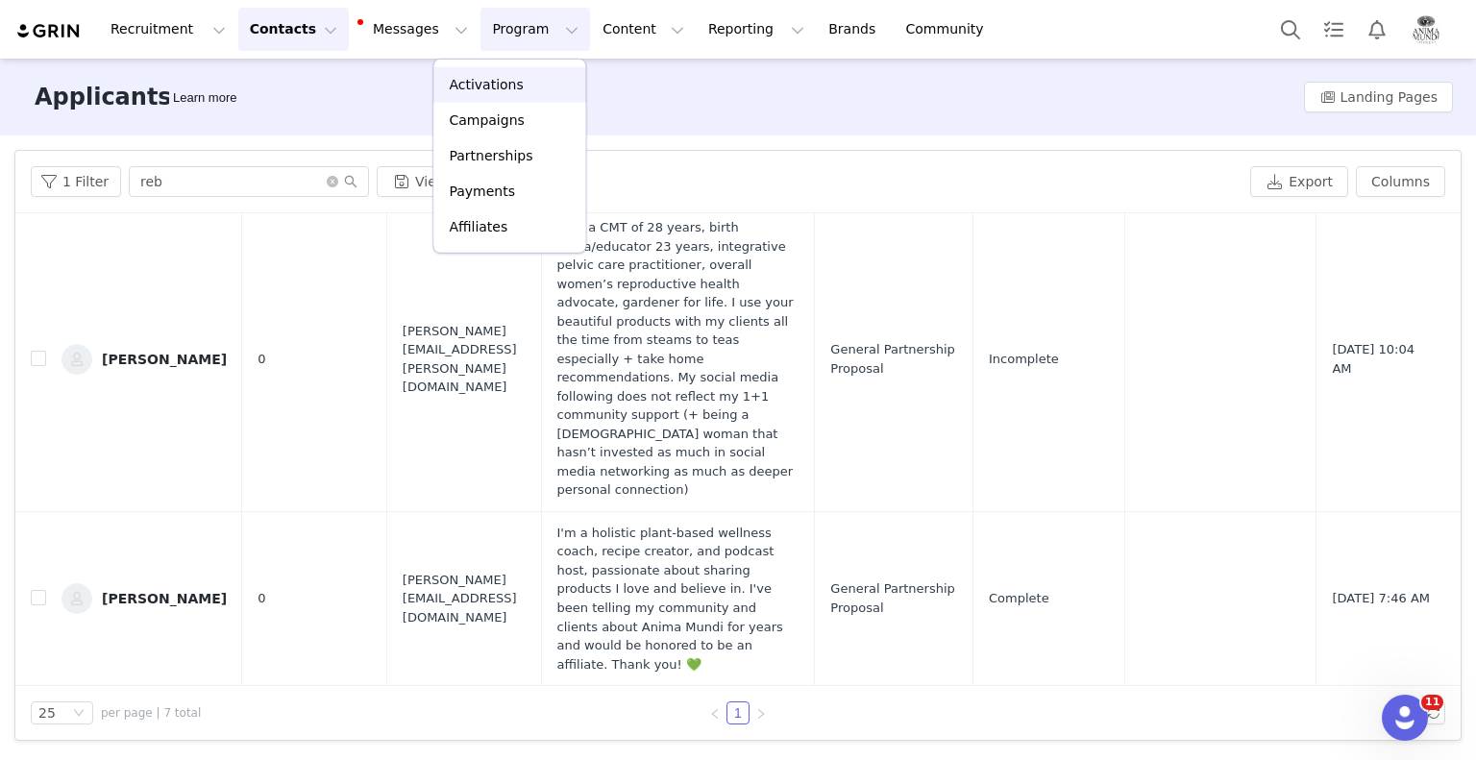
click at [497, 80] on p "Activations" at bounding box center [486, 85] width 74 height 20
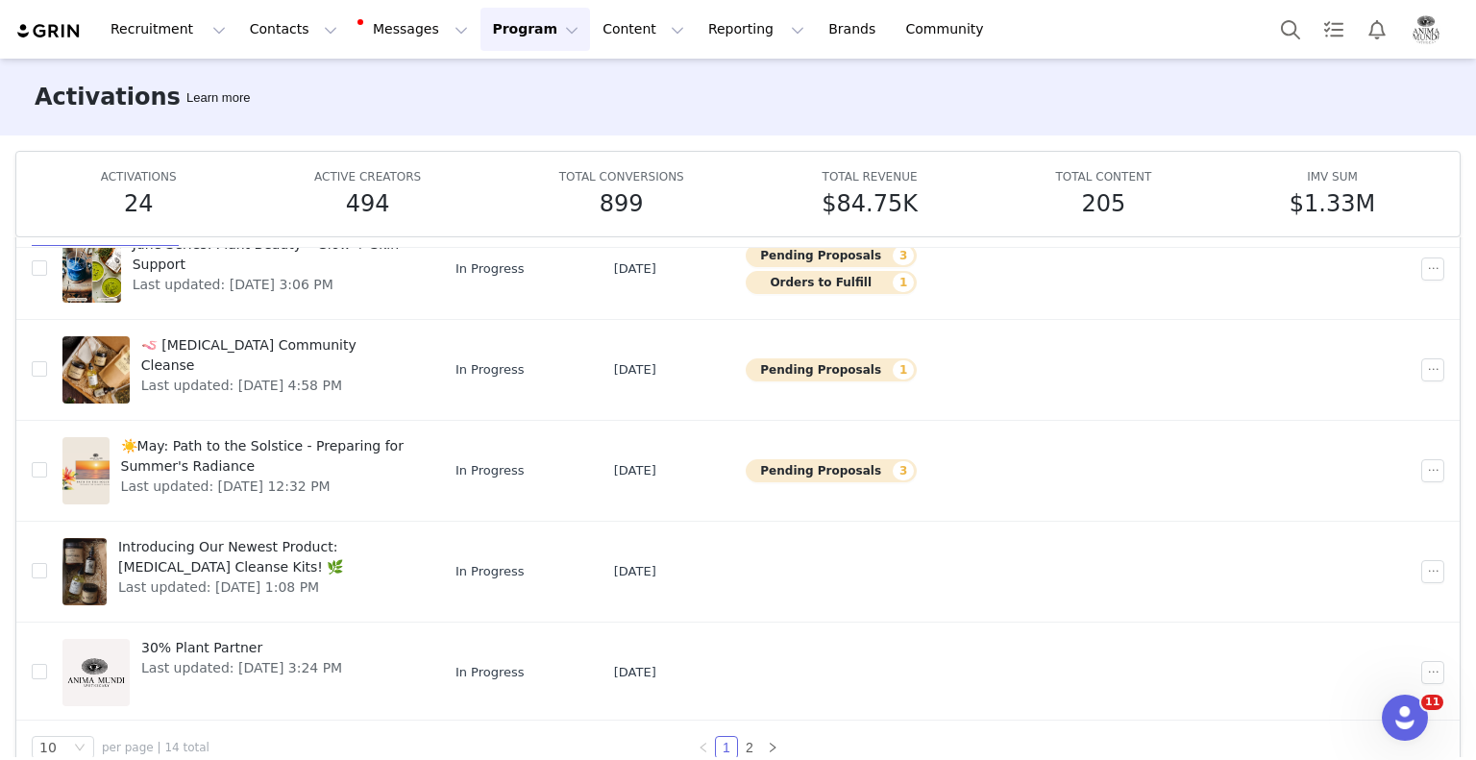
scroll to position [100, 0]
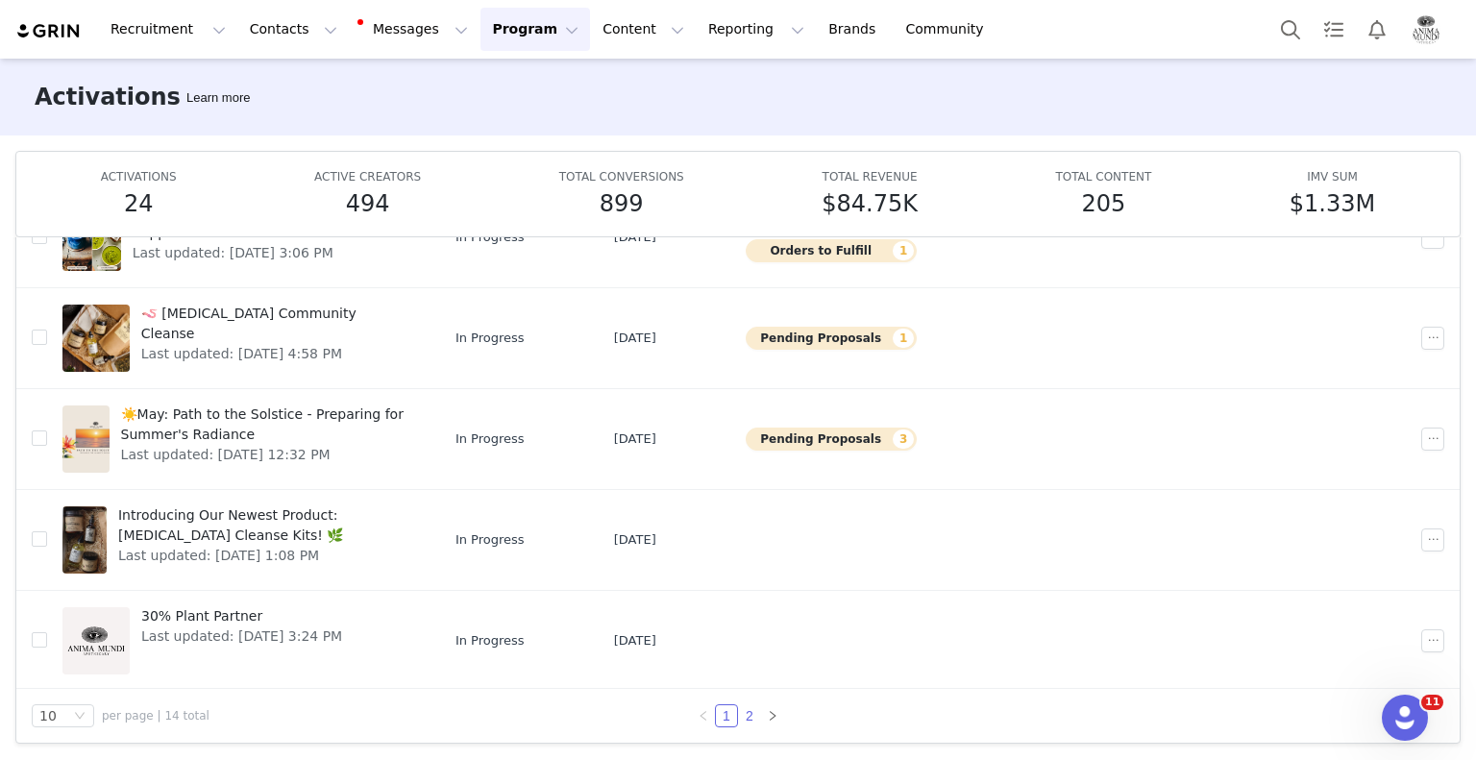
click at [743, 718] on link "2" at bounding box center [749, 715] width 21 height 21
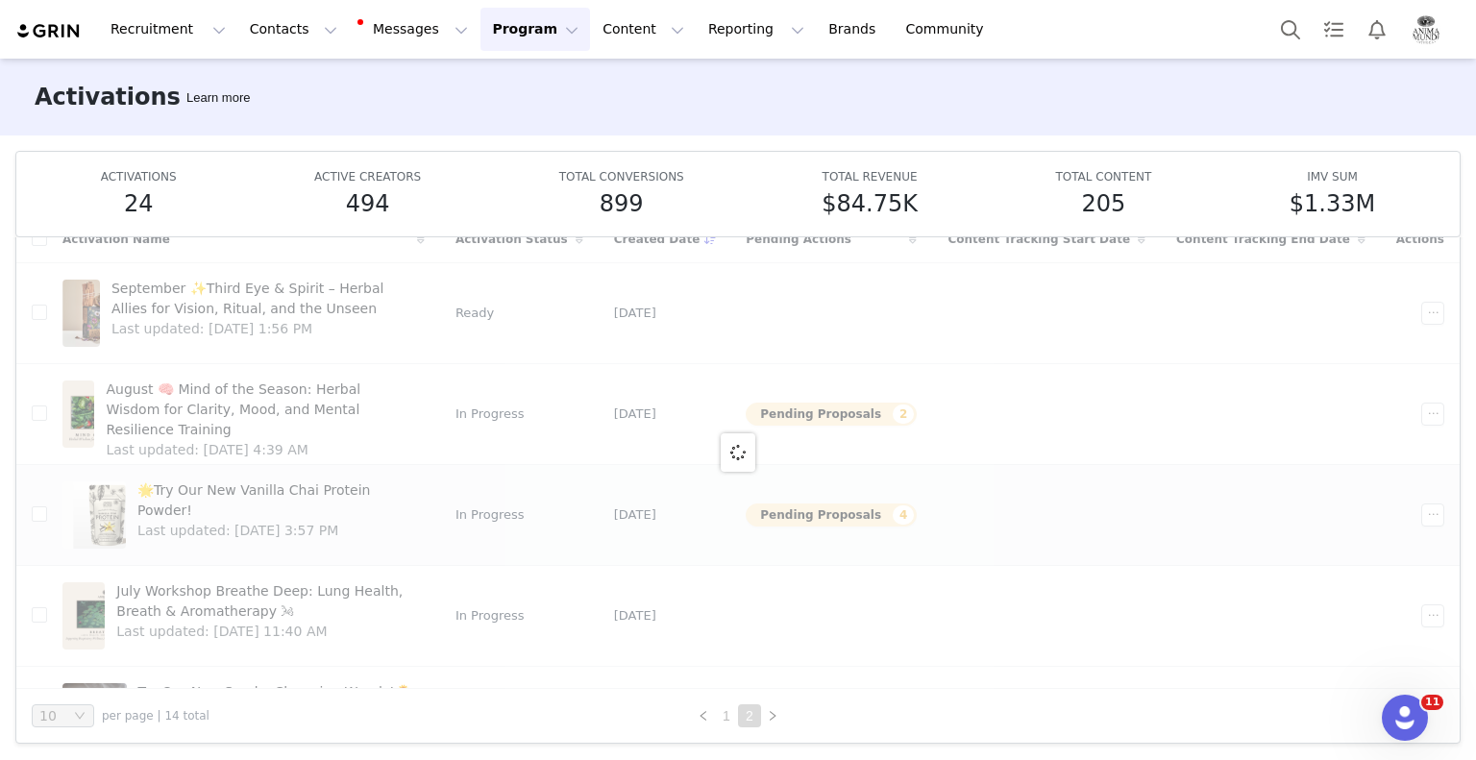
scroll to position [77, 0]
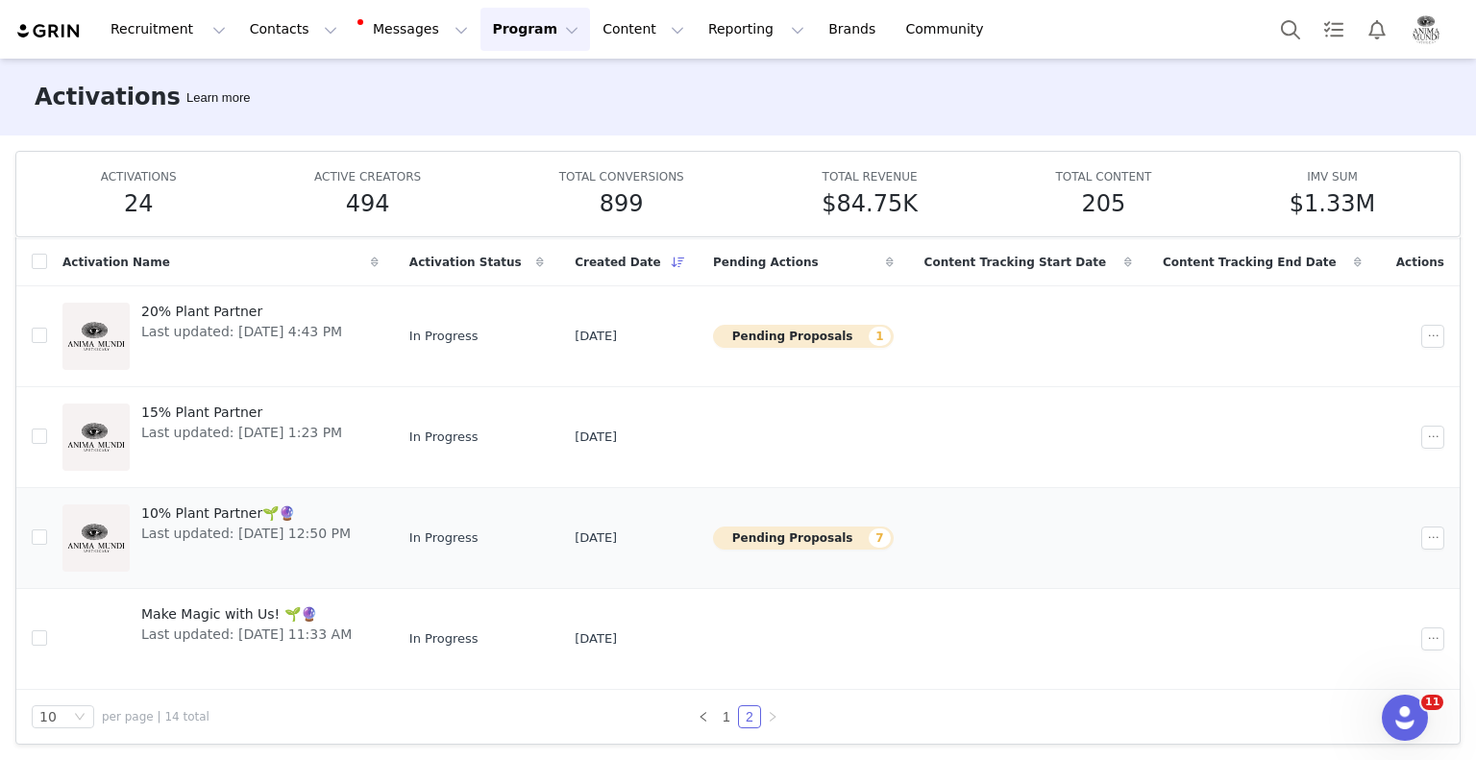
click at [165, 508] on span "10% Plant Partner🌱🔮" at bounding box center [245, 514] width 209 height 20
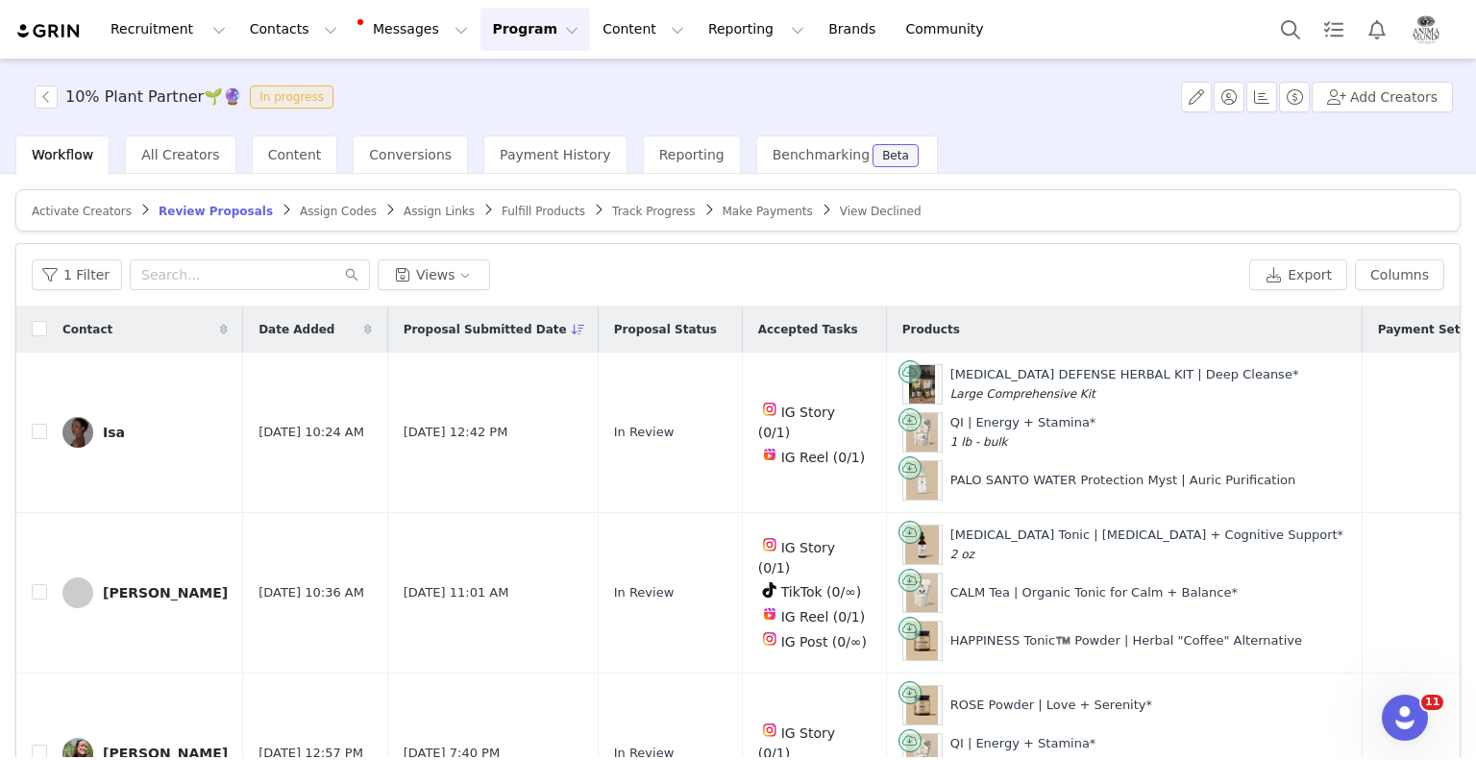
click at [101, 213] on span "Activate Creators" at bounding box center [82, 211] width 100 height 13
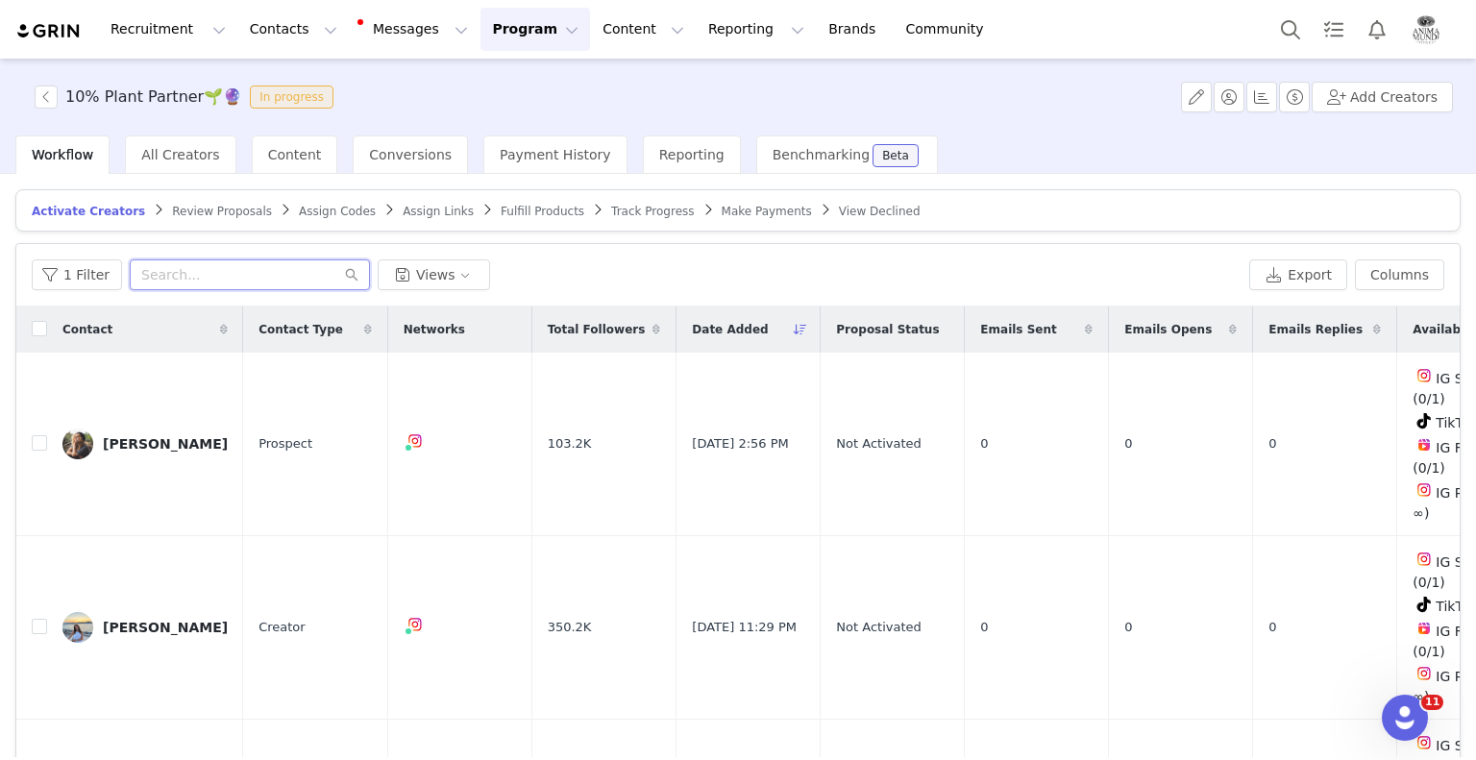
click at [215, 276] on input "text" at bounding box center [250, 274] width 240 height 31
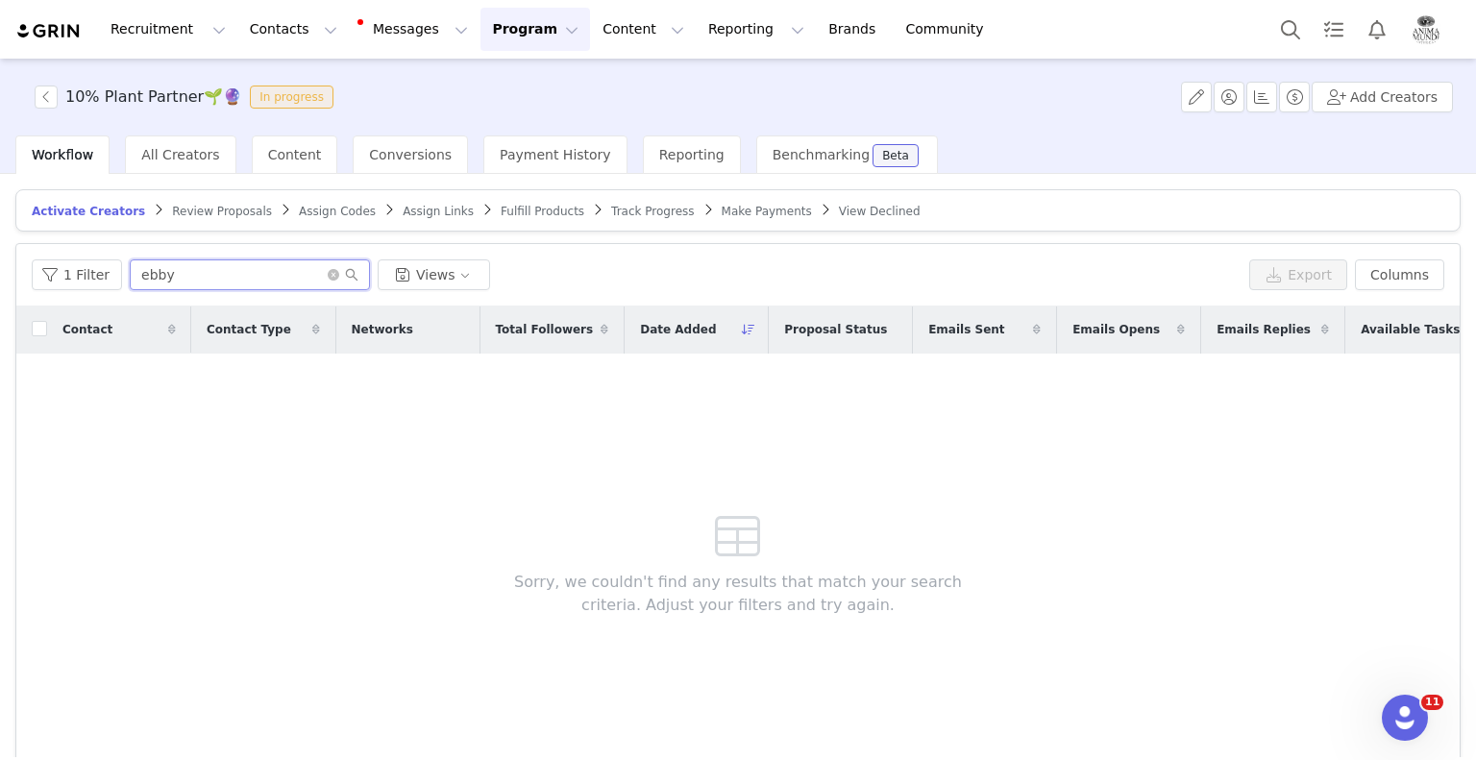
type input "ebby"
click at [294, 8] on button "Contacts Contacts" at bounding box center [293, 29] width 111 height 43
click at [261, 87] on p "Creators" at bounding box center [263, 85] width 58 height 20
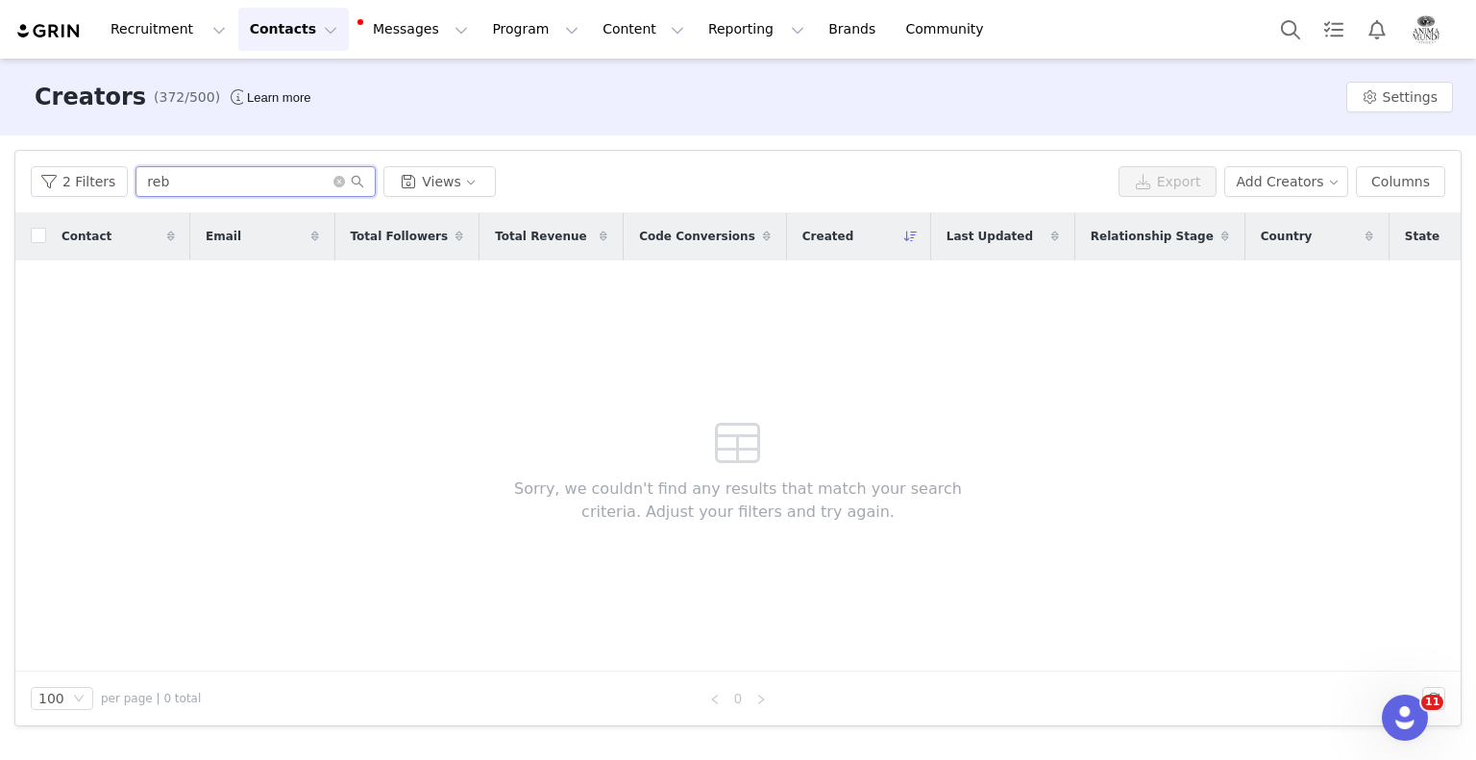
click at [186, 185] on input "reb" at bounding box center [256, 181] width 240 height 31
click at [82, 192] on button "2 Filters" at bounding box center [79, 181] width 97 height 31
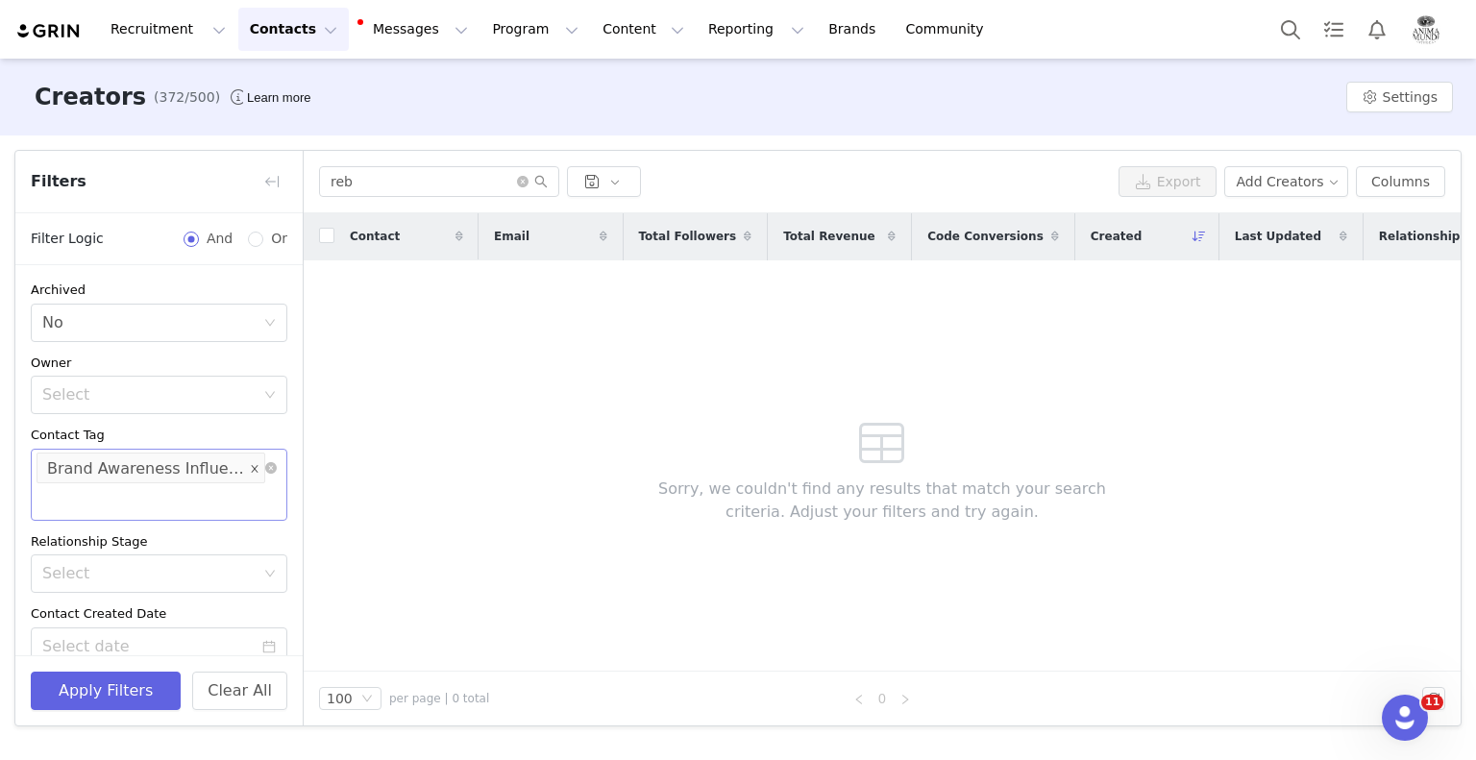
click at [250, 469] on icon "icon: close" at bounding box center [255, 468] width 10 height 10
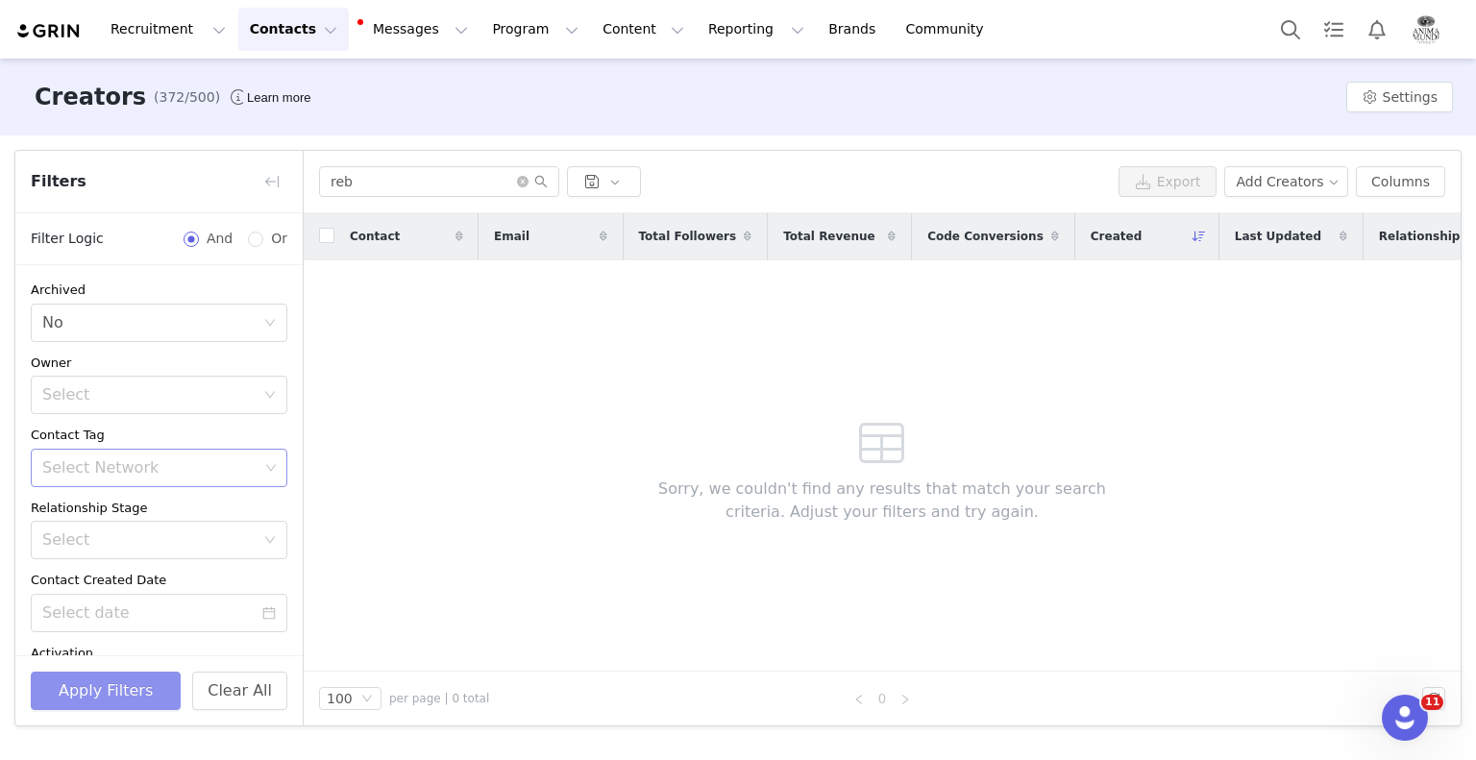
click at [116, 690] on button "Apply Filters" at bounding box center [106, 691] width 150 height 38
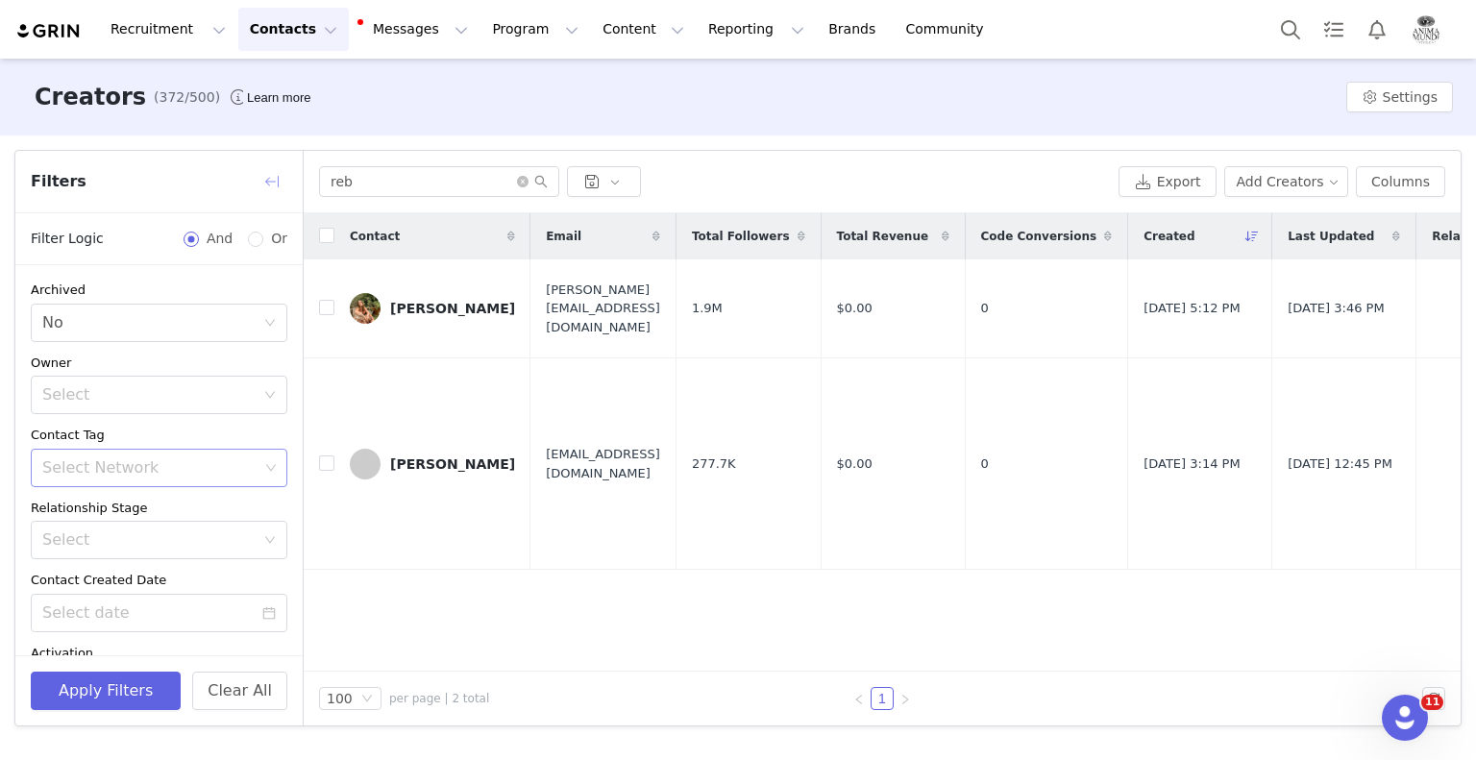
click at [269, 175] on button "button" at bounding box center [272, 181] width 31 height 31
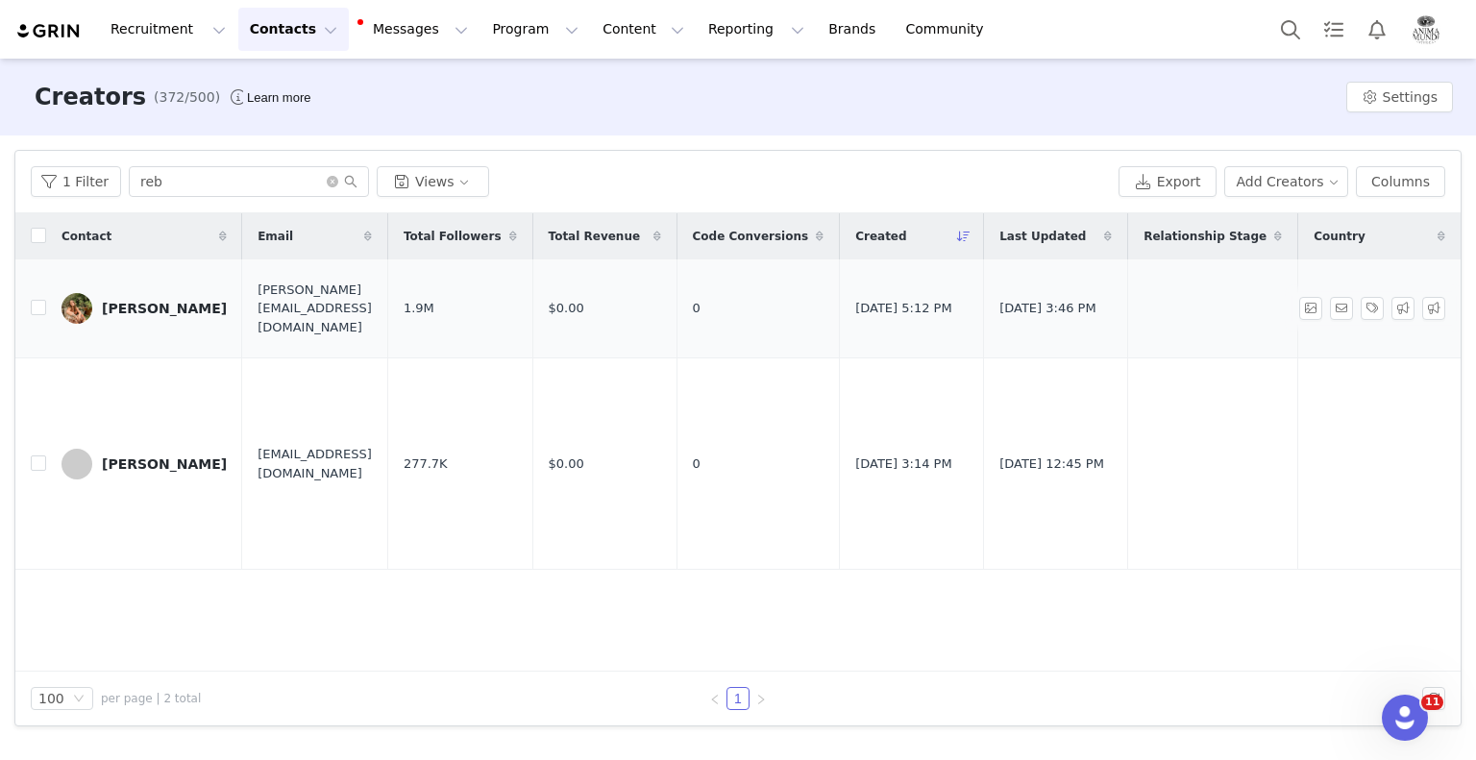
click at [164, 313] on div "[PERSON_NAME]" at bounding box center [164, 308] width 125 height 15
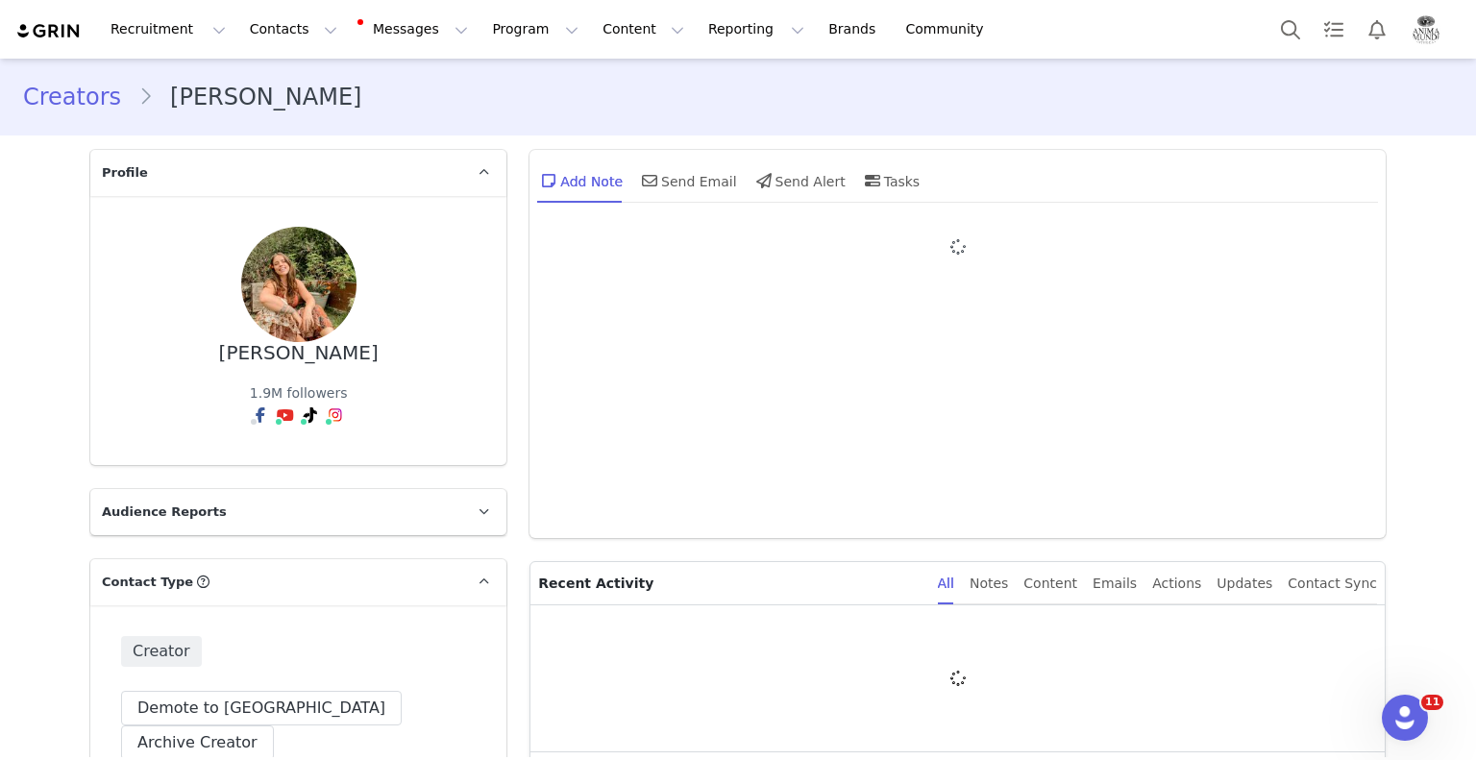
type input "+1 ([GEOGRAPHIC_DATA])"
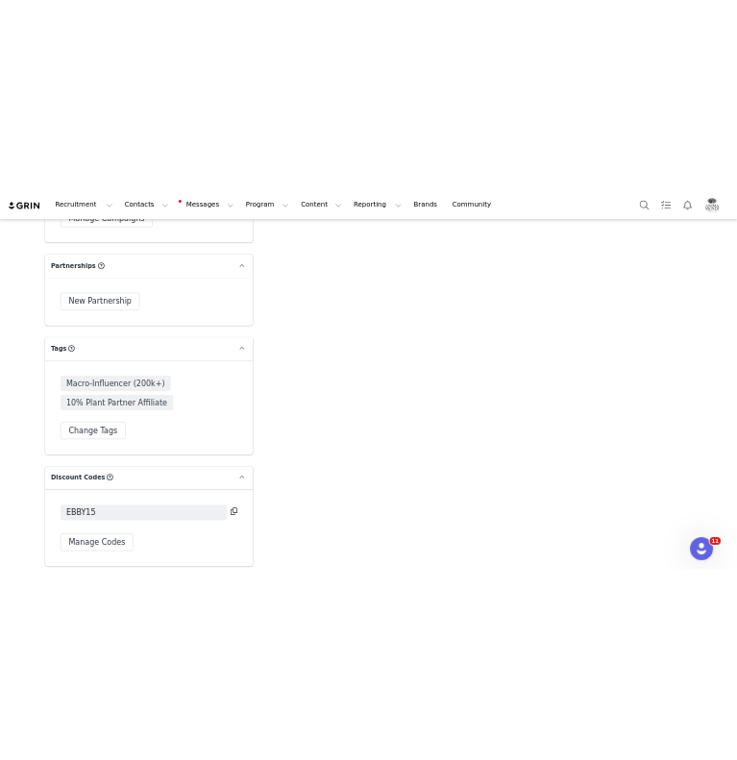
scroll to position [4228, 0]
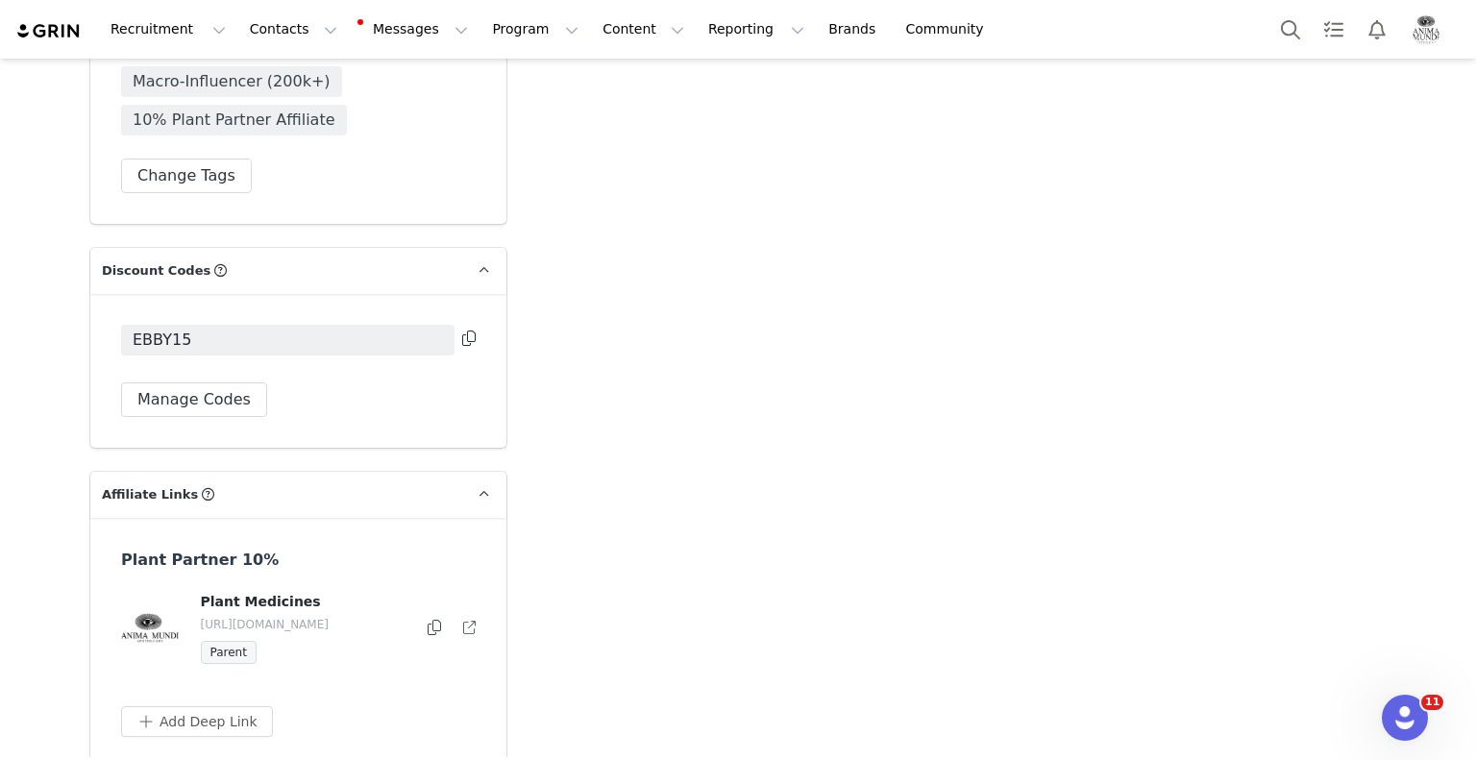
click at [428, 620] on icon at bounding box center [434, 627] width 13 height 15
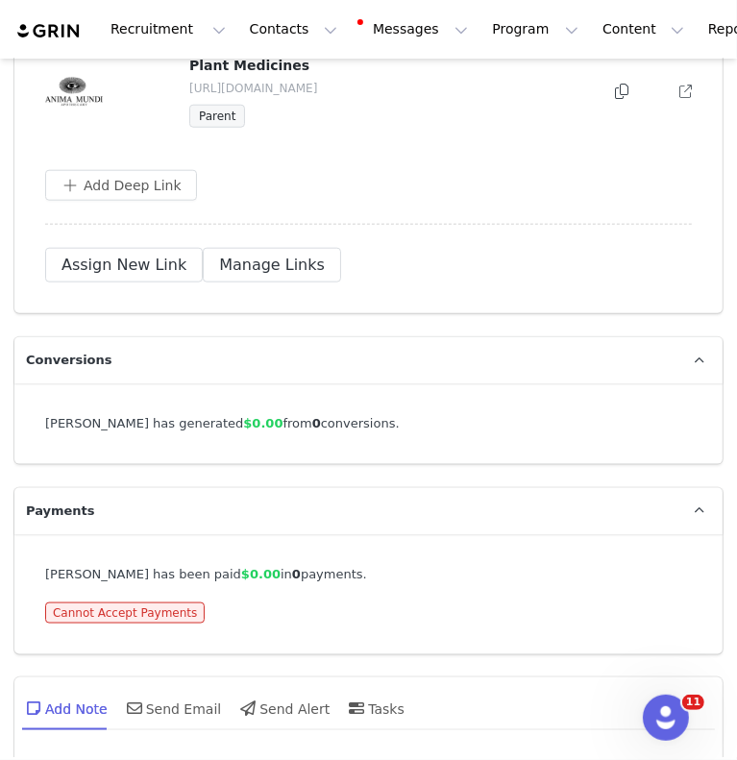
scroll to position [4613, 0]
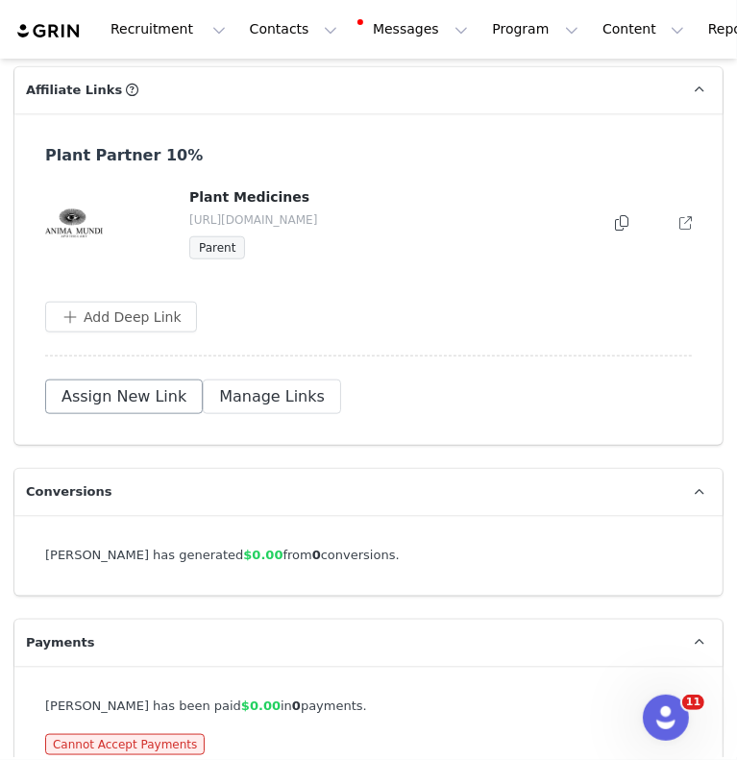
drag, startPoint x: 134, startPoint y: 333, endPoint x: 117, endPoint y: 357, distance: 29.1
click at [134, 333] on div "Plant Partner 10% Plant Medicines [URL][DOMAIN_NAME] Parent Add Deep Link Assig…" at bounding box center [368, 279] width 708 height 333
click at [111, 380] on button "Assign New Link" at bounding box center [124, 397] width 158 height 35
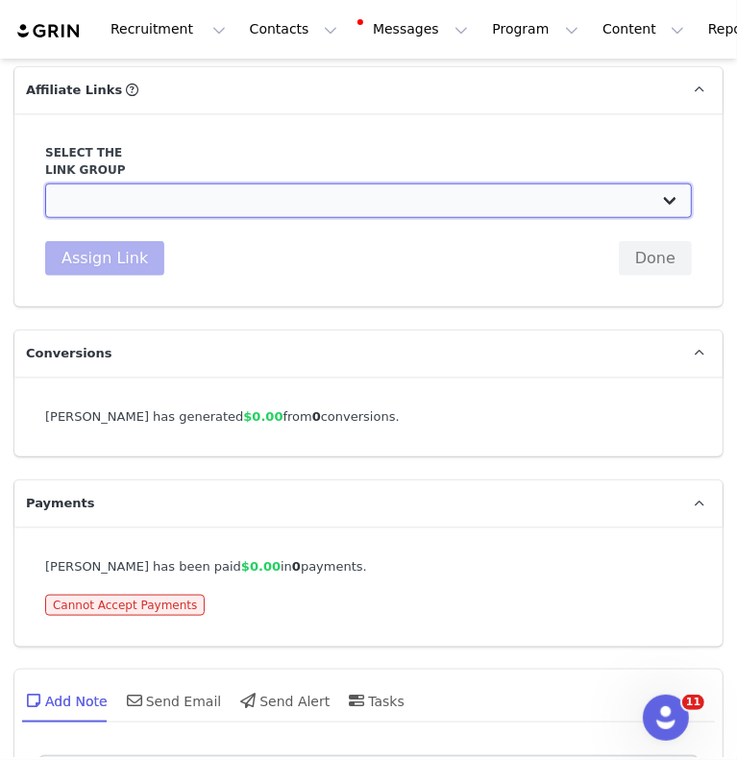
click at [261, 184] on select "Plant Partner 20%: [URL][DOMAIN_NAME] Plant Partner 15%: [URL][DOMAIN_NAME] 30%…" at bounding box center [368, 201] width 647 height 35
select select "15286"
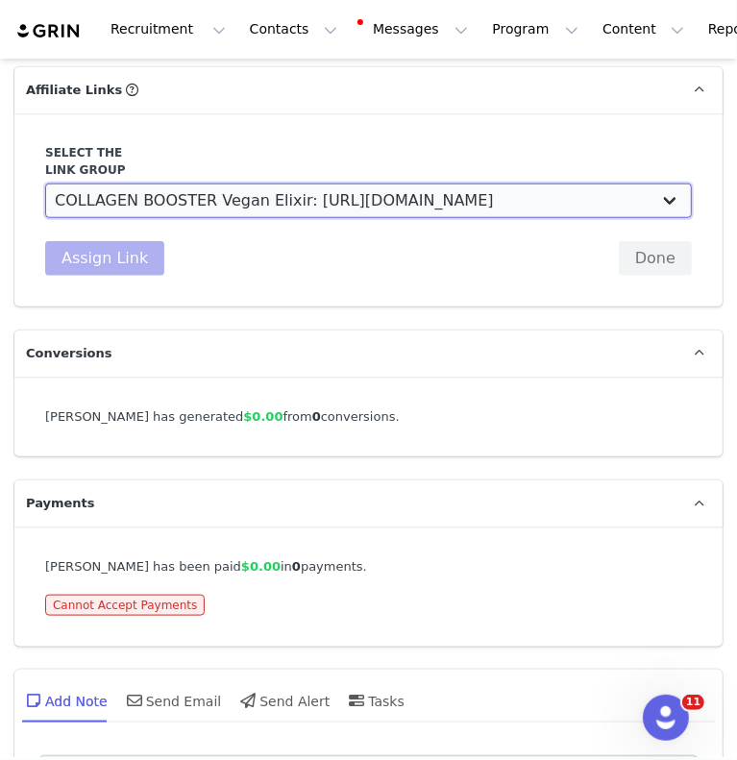
click at [45, 184] on select "Plant Partner 20%: [URL][DOMAIN_NAME] Plant Partner 15%: [URL][DOMAIN_NAME] 30%…" at bounding box center [368, 201] width 647 height 35
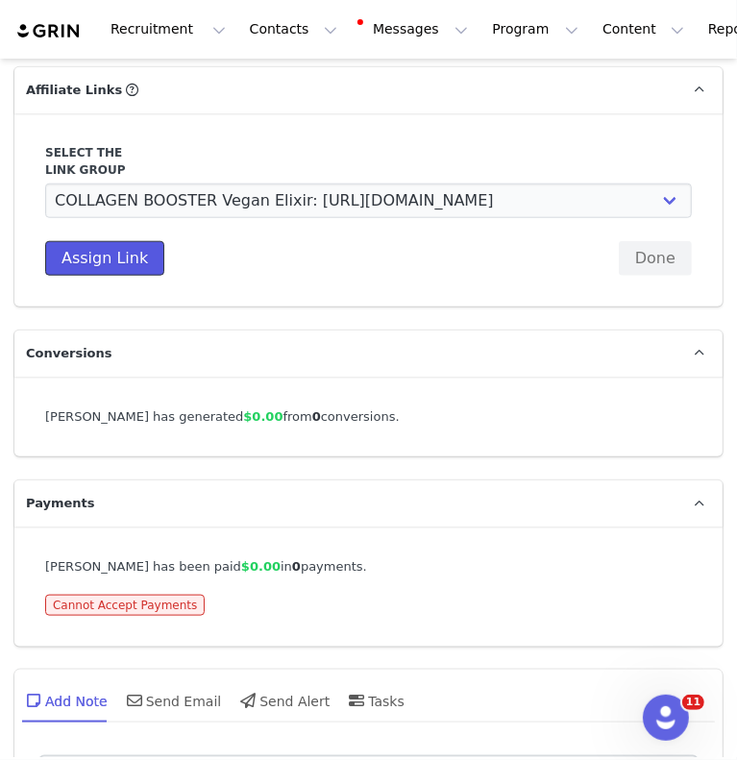
click at [116, 241] on button "Assign Link" at bounding box center [104, 258] width 119 height 35
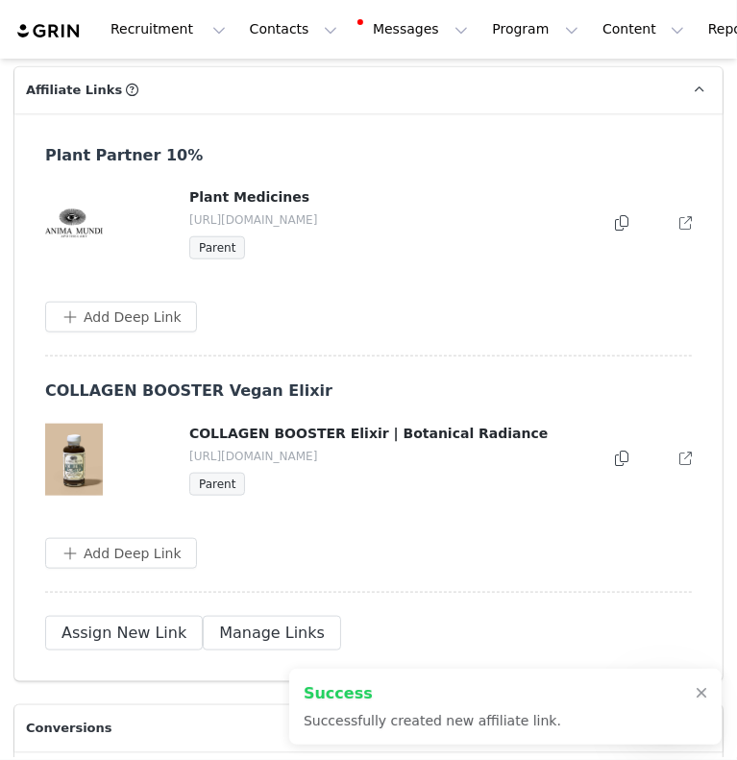
click at [615, 451] on icon at bounding box center [621, 458] width 13 height 15
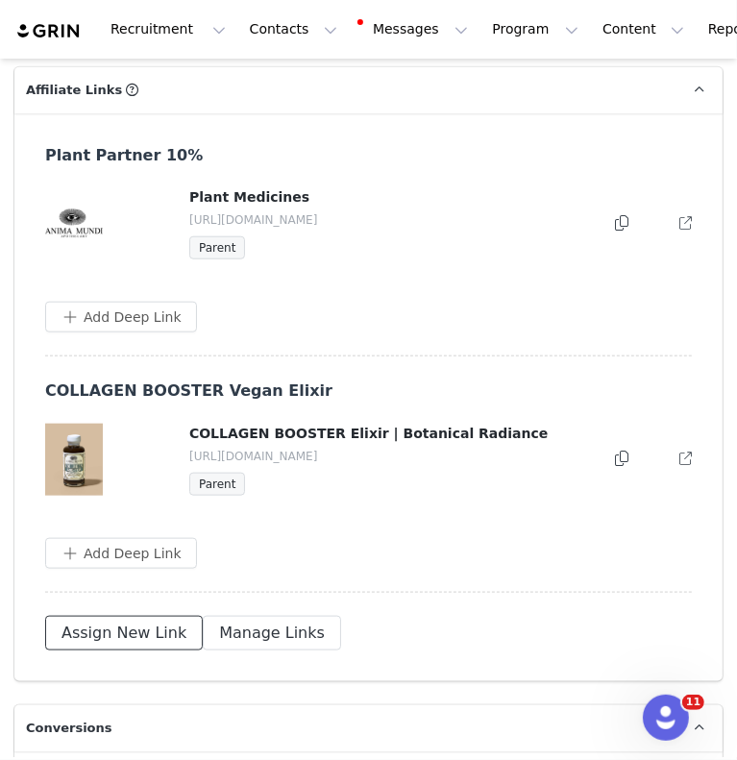
click at [138, 616] on button "Assign New Link" at bounding box center [124, 633] width 158 height 35
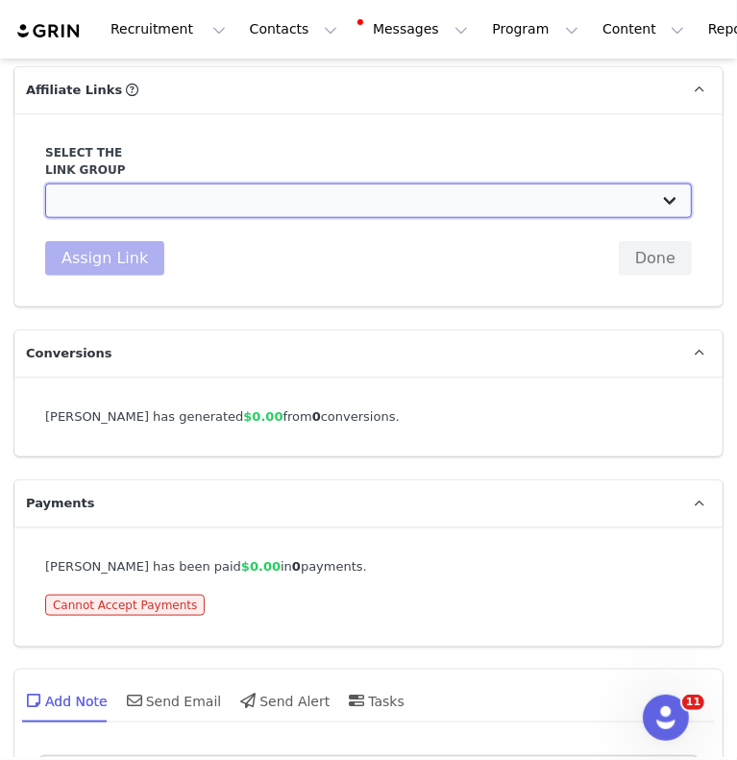
click at [179, 184] on select "Plant Partner 20%: [URL][DOMAIN_NAME] Plant Partner 15%: [URL][DOMAIN_NAME] 30%…" at bounding box center [368, 201] width 647 height 35
select select "15219"
click at [45, 184] on select "Plant Partner 20%: [URL][DOMAIN_NAME] Plant Partner 15%: [URL][DOMAIN_NAME] 30%…" at bounding box center [368, 201] width 647 height 35
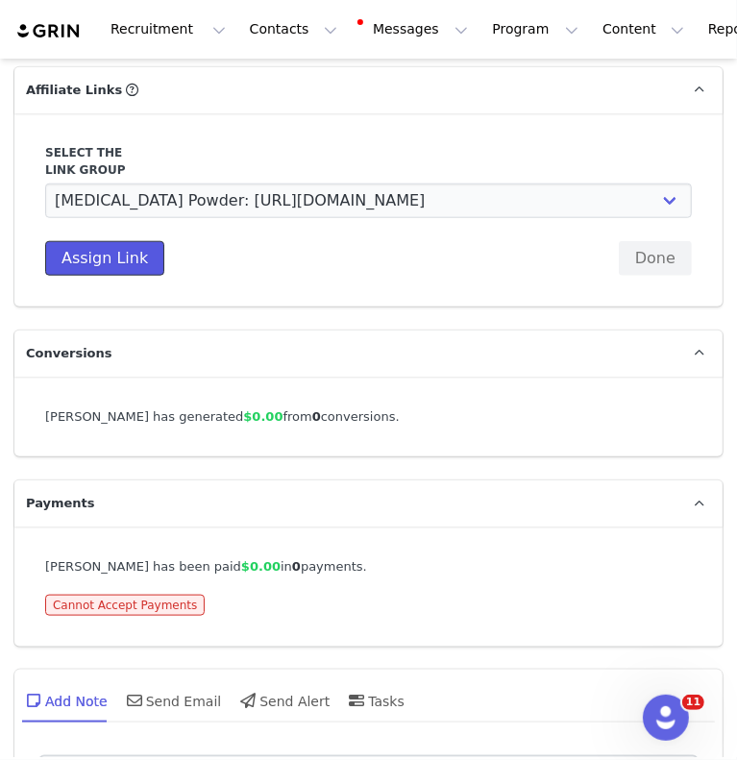
click at [128, 241] on button "Assign Link" at bounding box center [104, 258] width 119 height 35
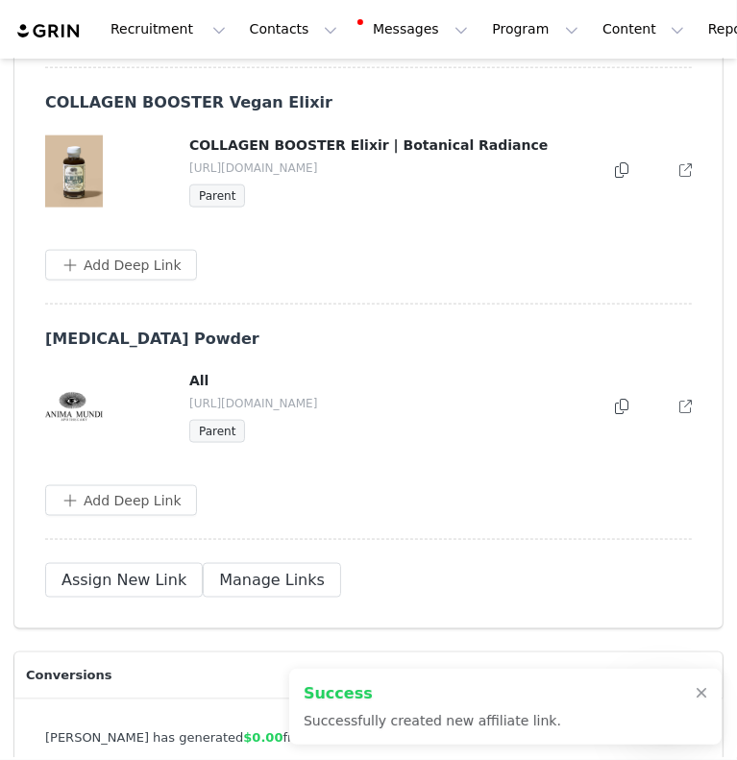
scroll to position [4997, 0]
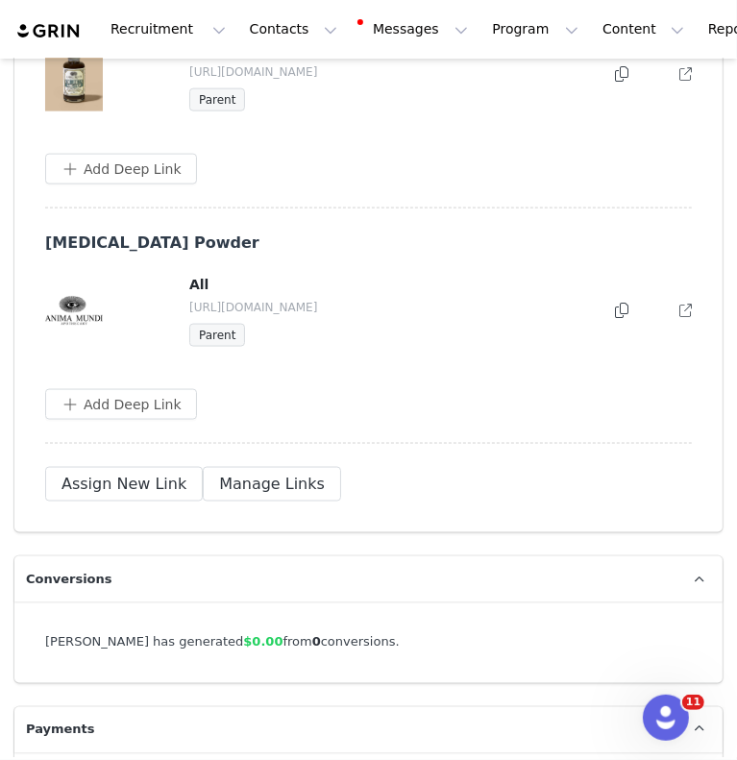
click at [679, 305] on icon at bounding box center [685, 311] width 12 height 12
click at [129, 467] on button "Assign New Link" at bounding box center [124, 484] width 158 height 35
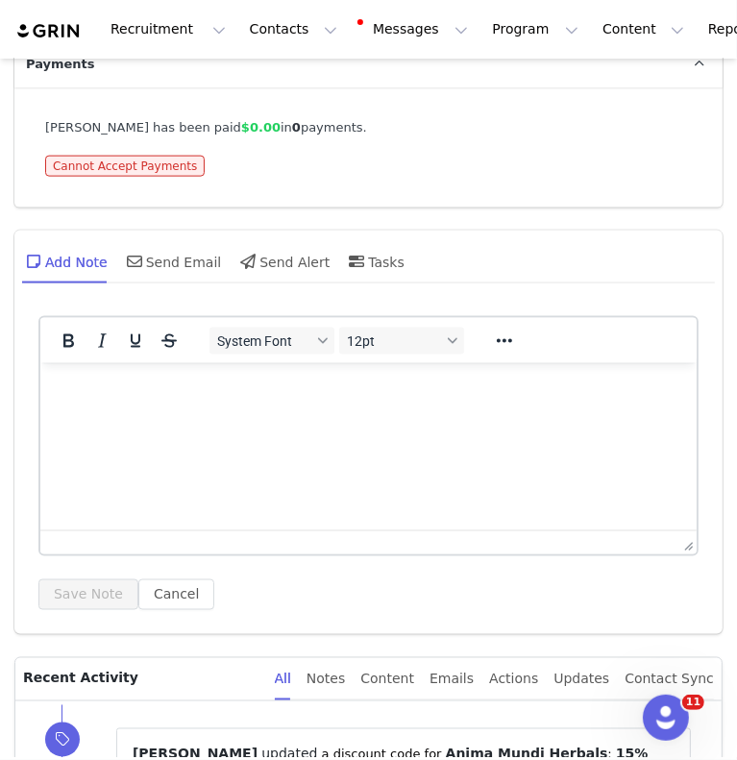
scroll to position [4370, 0]
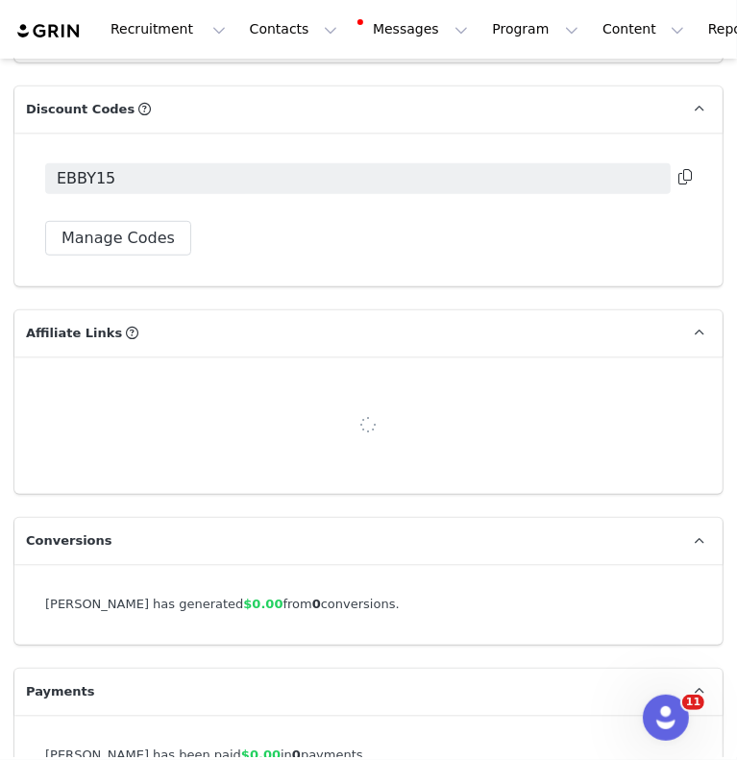
select select
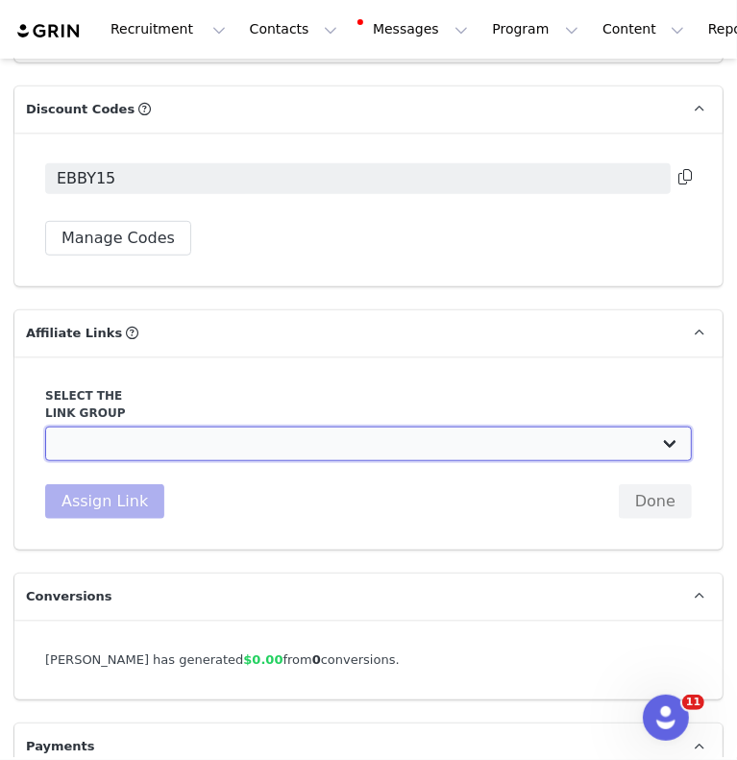
click at [516, 427] on select "Plant Partner 20%: [URL][DOMAIN_NAME] Plant Partner 15%: [URL][DOMAIN_NAME] 30%…" at bounding box center [368, 444] width 647 height 35
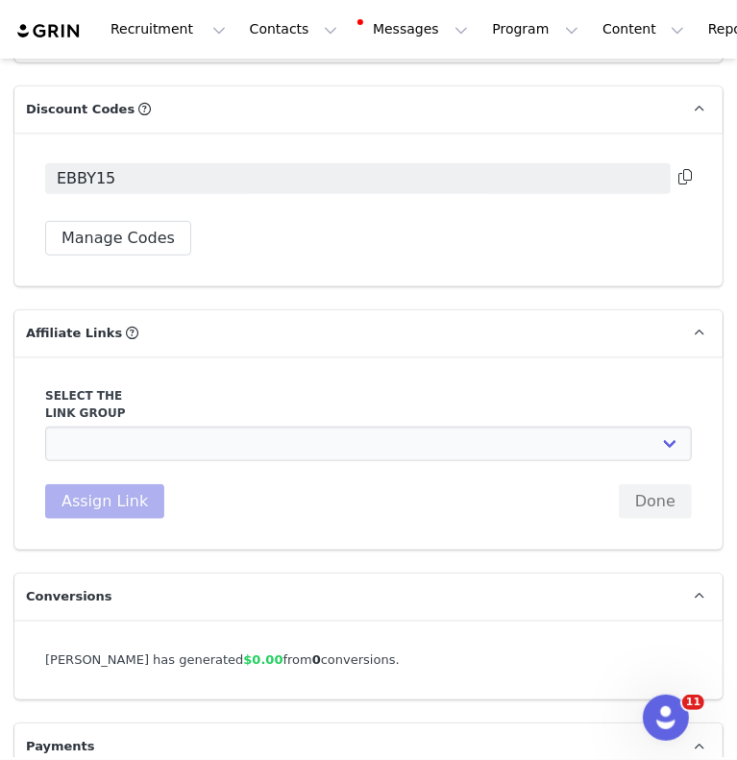
drag, startPoint x: 396, startPoint y: 483, endPoint x: 456, endPoint y: 490, distance: 60.0
click at [396, 483] on div "Select the link group Plant Partner 20%: [URL][DOMAIN_NAME] Plant Partner 15%: …" at bounding box center [368, 453] width 708 height 193
click at [654, 484] on button "Done" at bounding box center [655, 501] width 73 height 35
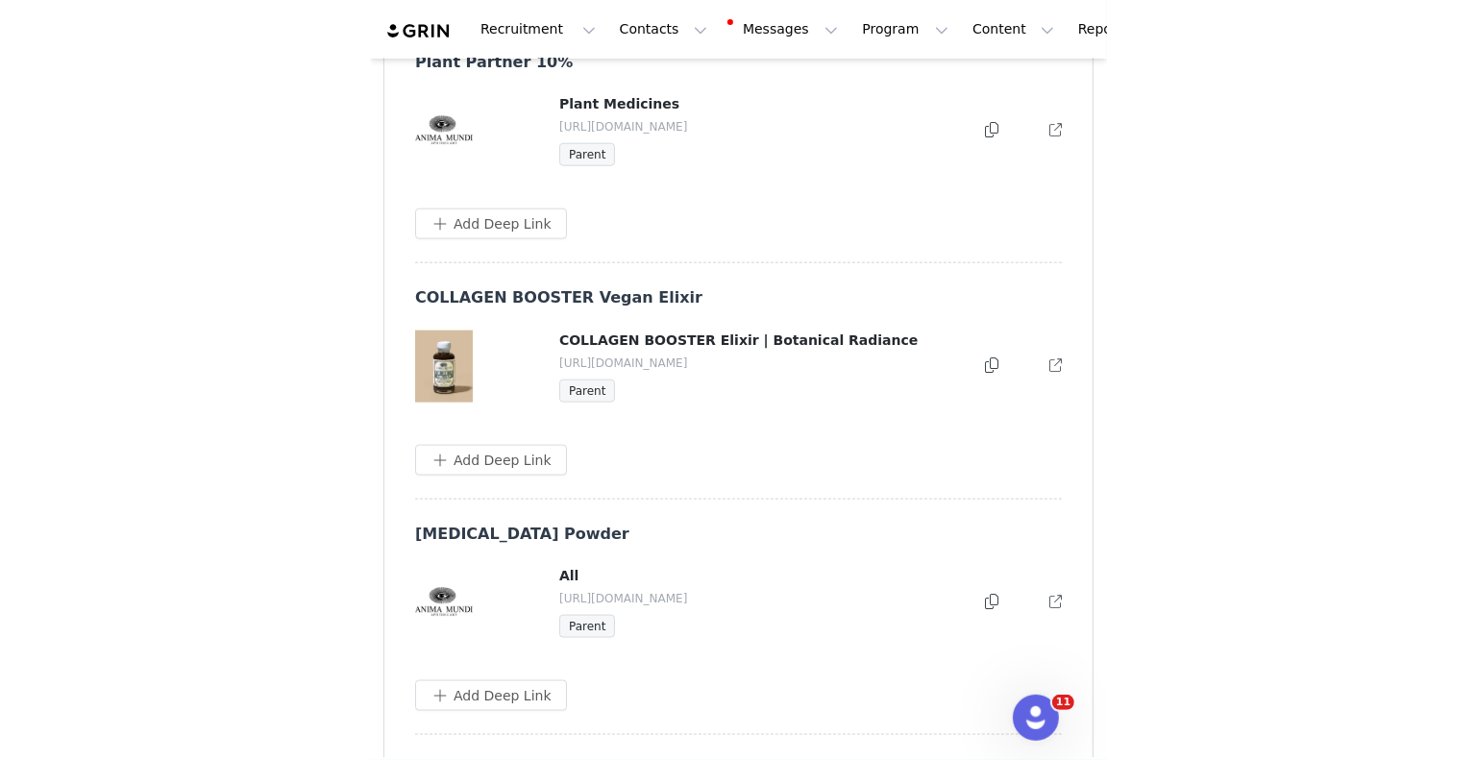
scroll to position [4754, 0]
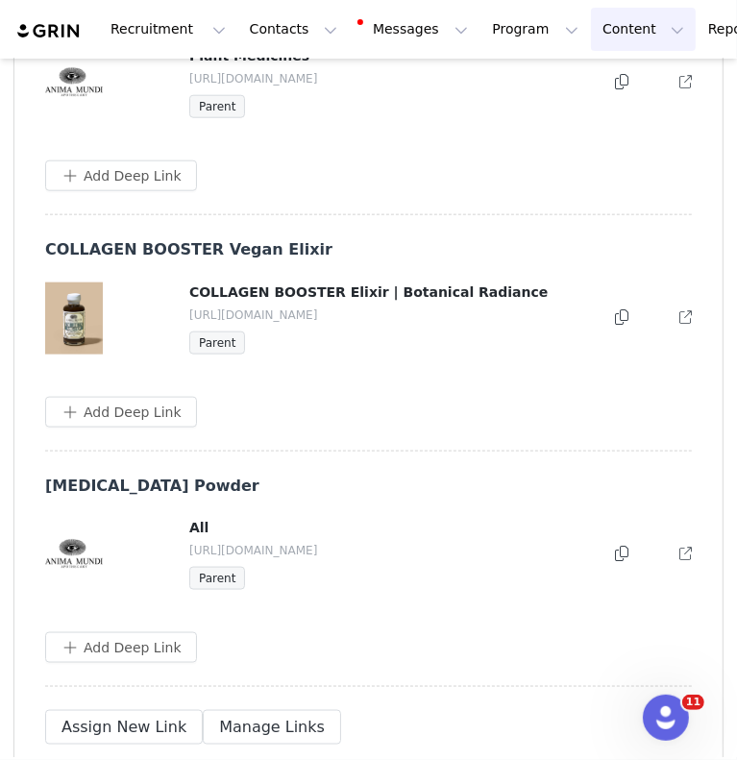
click at [591, 34] on button "Content Content" at bounding box center [643, 29] width 105 height 43
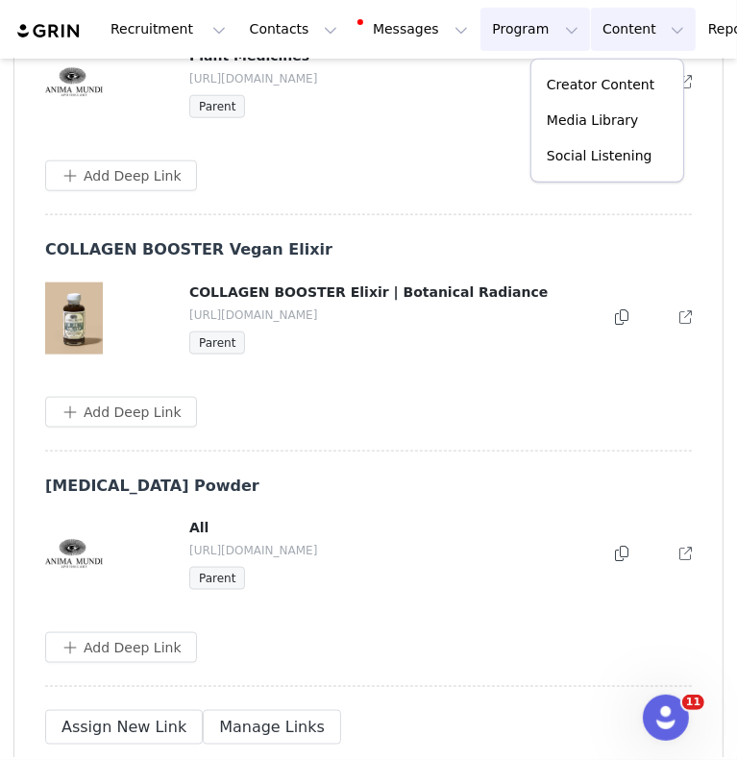
click at [480, 32] on button "Program Program" at bounding box center [535, 29] width 110 height 43
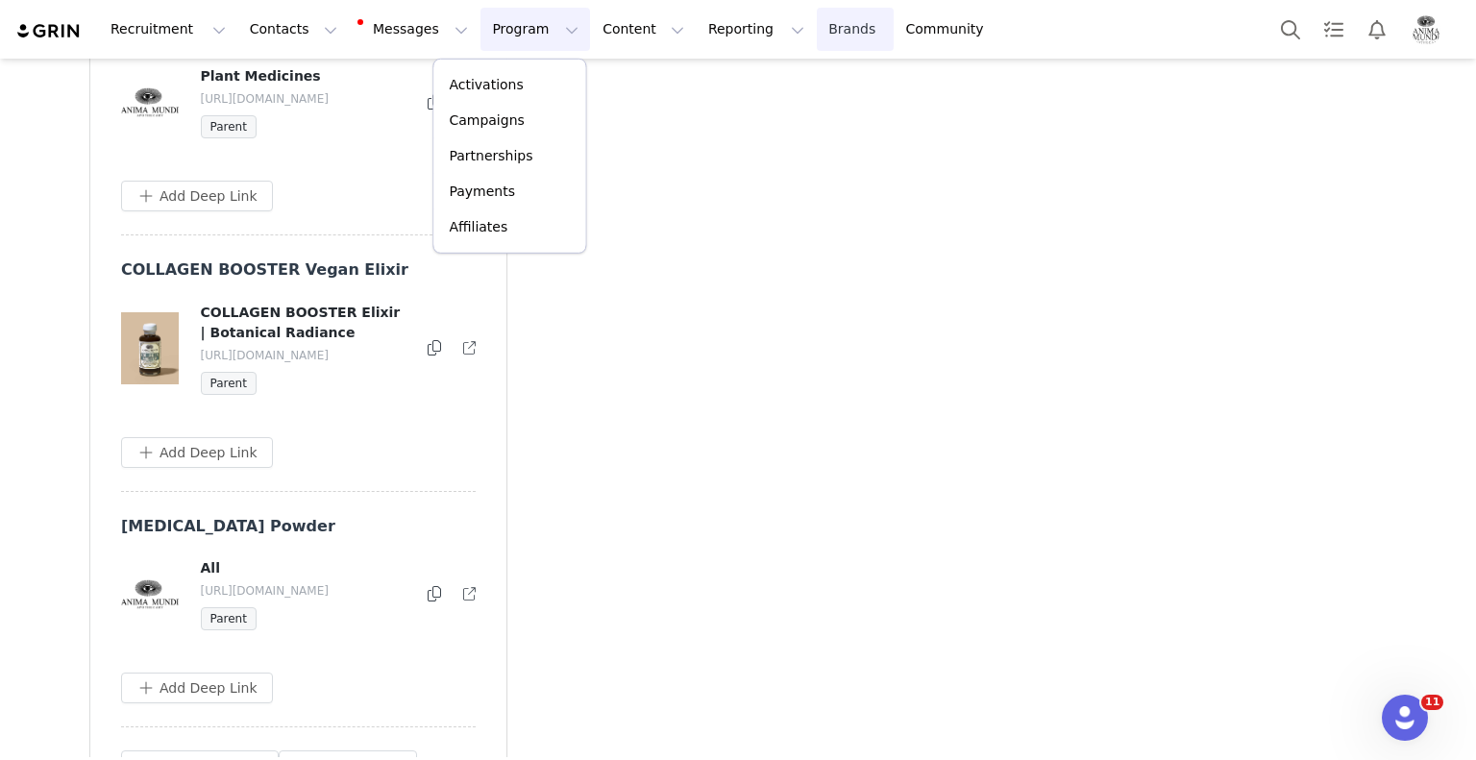
click at [817, 39] on link "Brands Brands" at bounding box center [855, 29] width 76 height 43
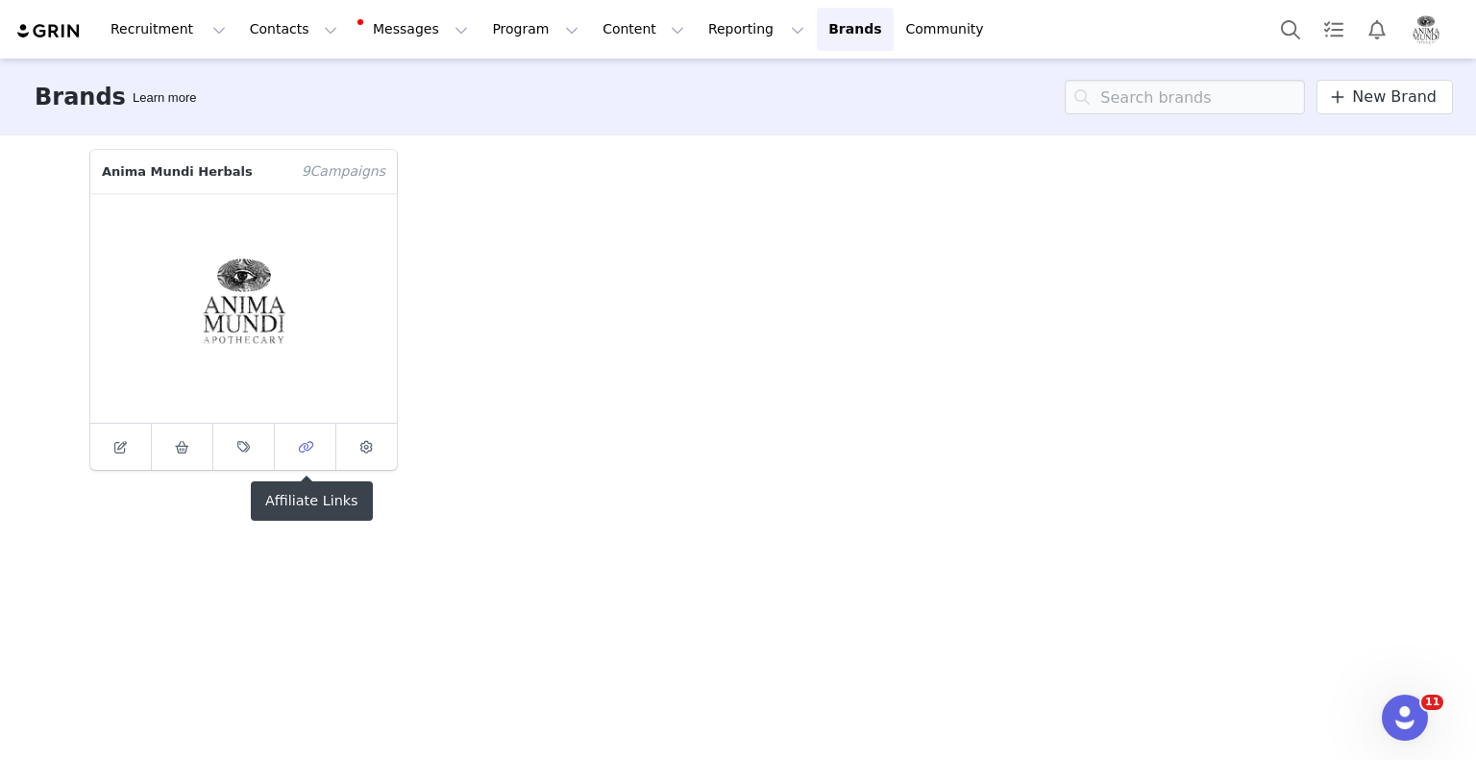
click at [311, 442] on icon at bounding box center [305, 447] width 15 height 12
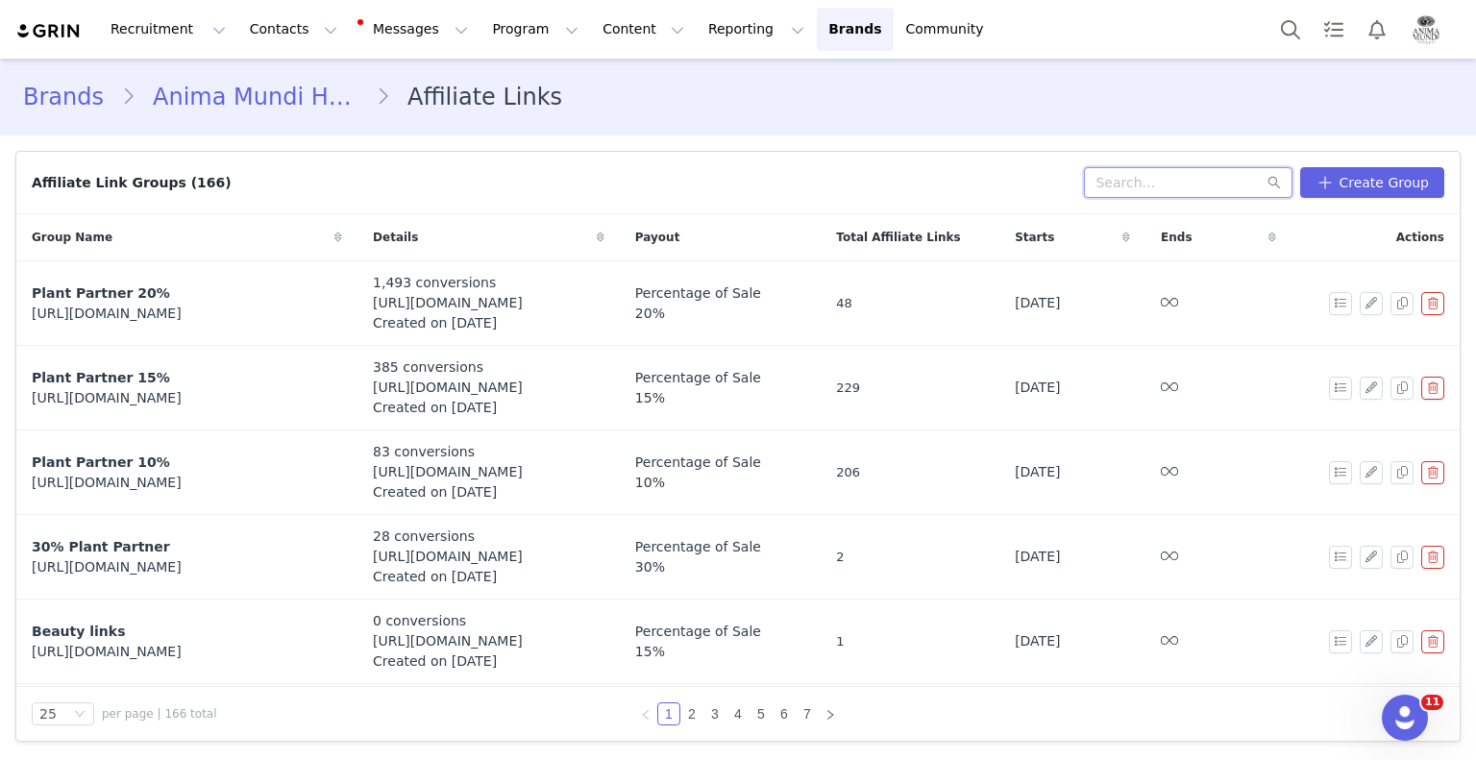
click at [1199, 173] on input "text" at bounding box center [1188, 182] width 209 height 31
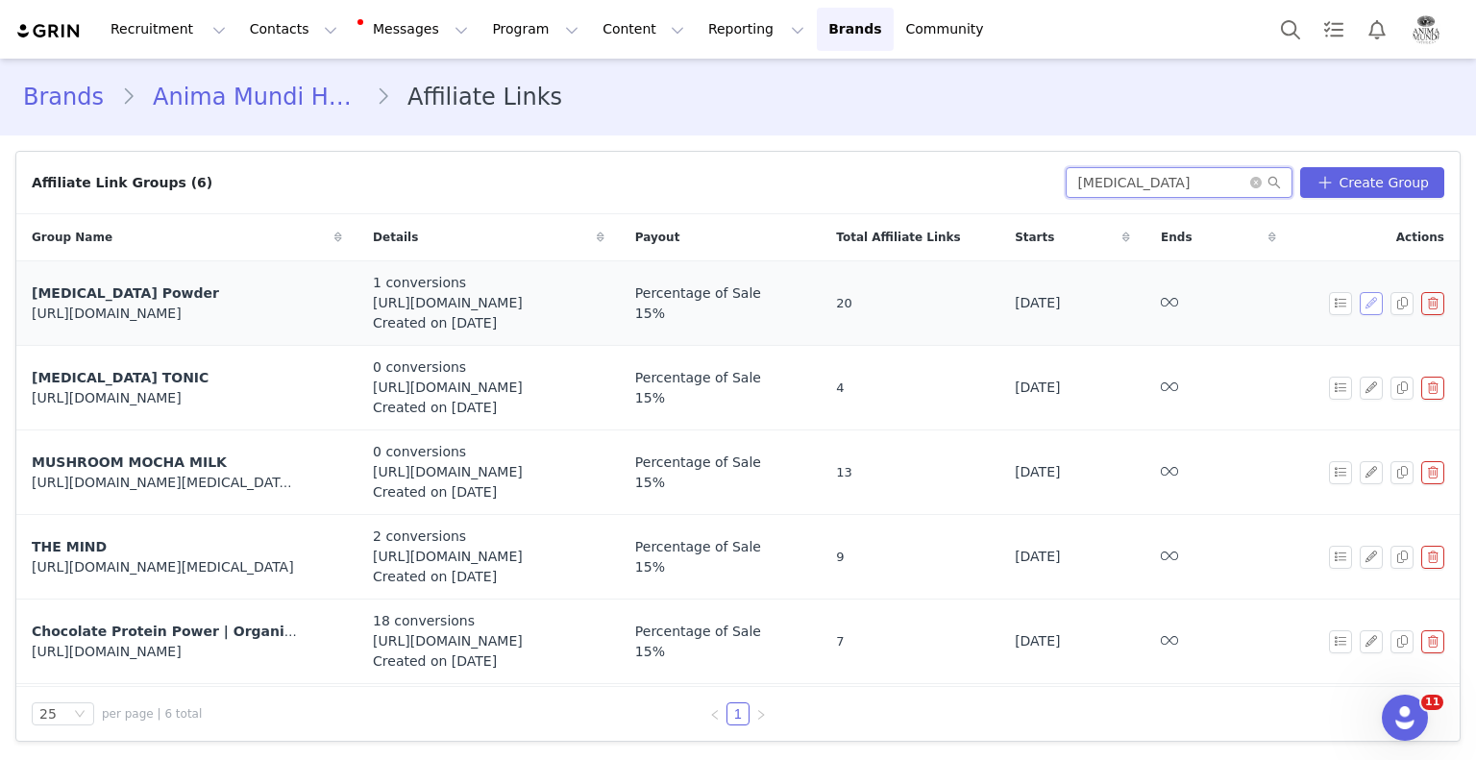
type input "[MEDICAL_DATA]"
click at [1360, 301] on button "button" at bounding box center [1371, 303] width 23 height 23
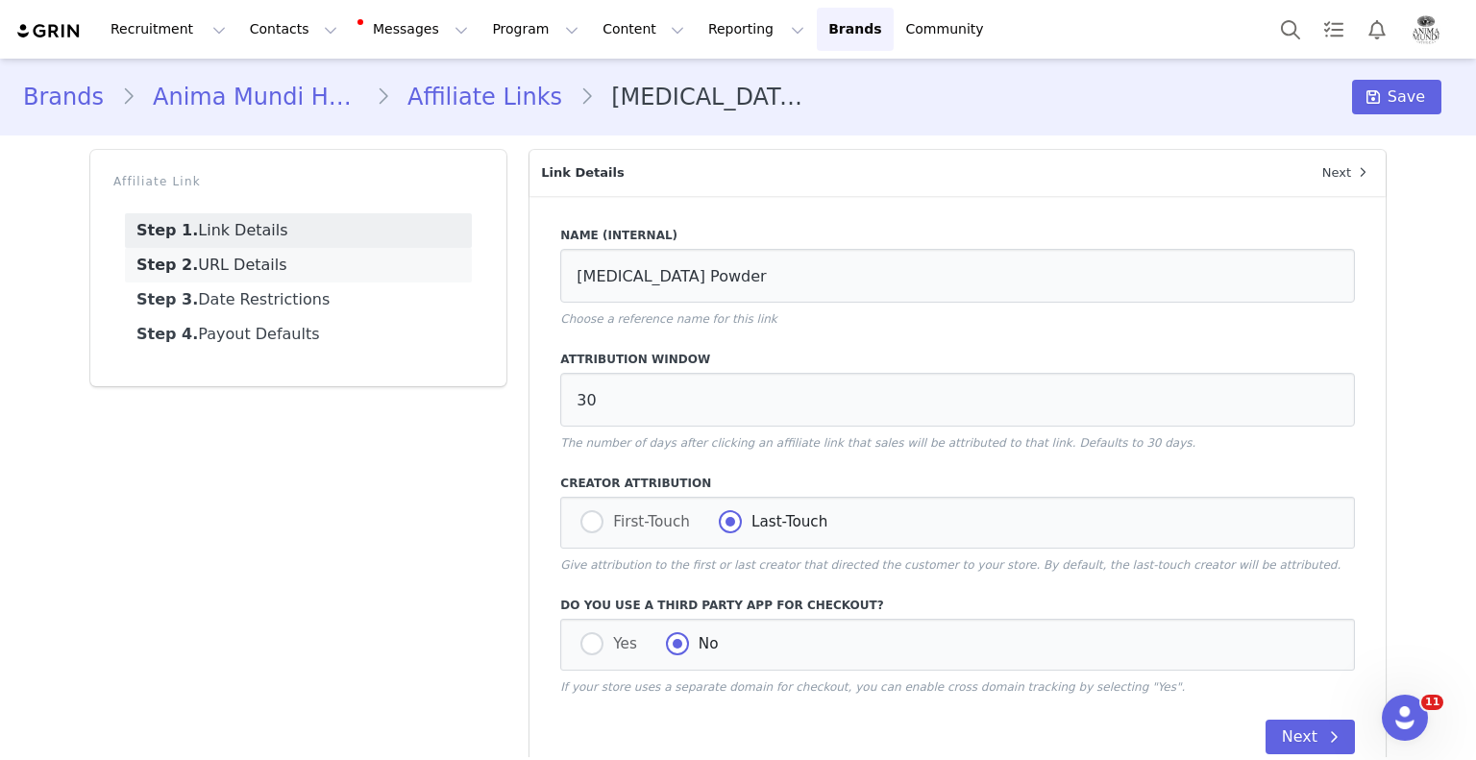
click at [254, 265] on link "Step 2. URL Details" at bounding box center [298, 265] width 347 height 35
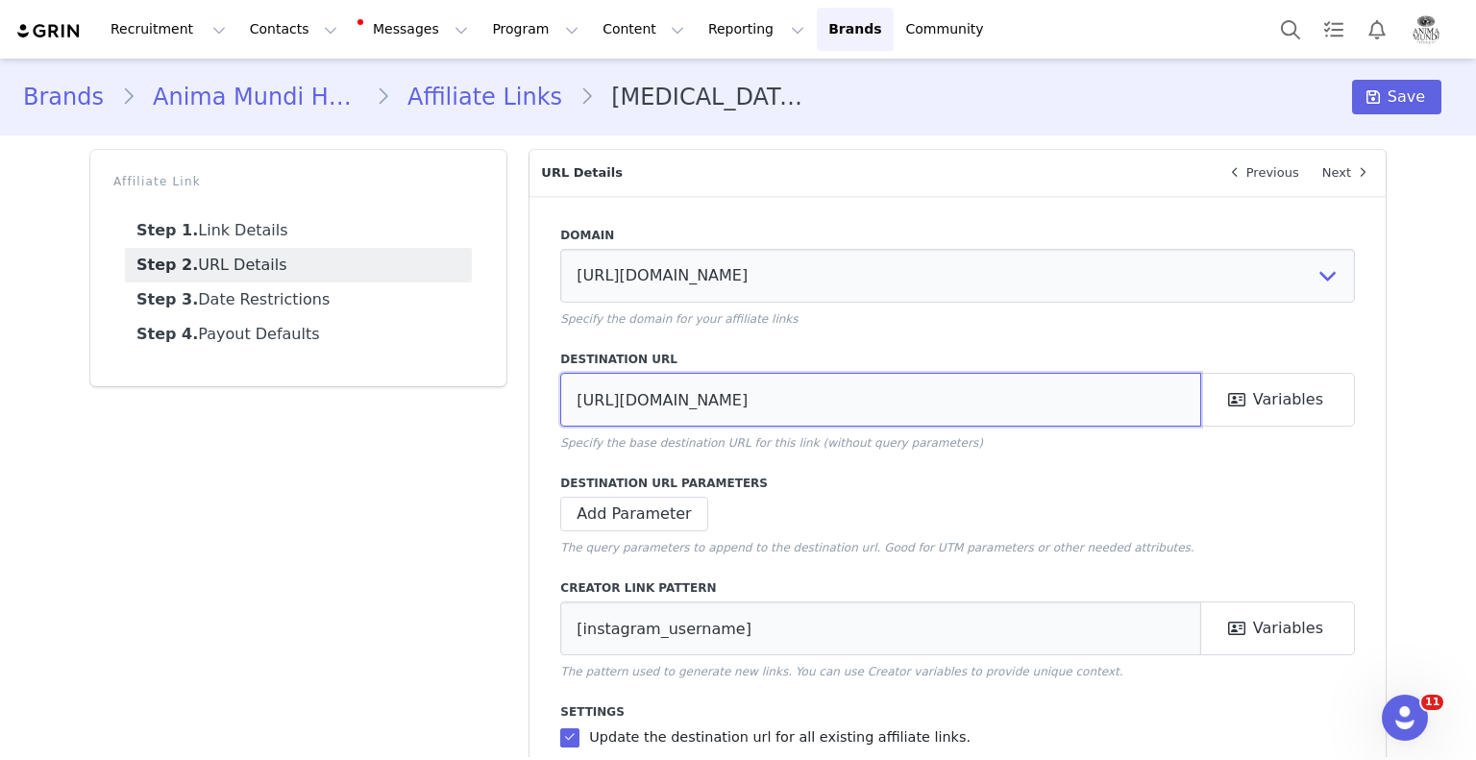
click at [789, 398] on input "[URL][DOMAIN_NAME]" at bounding box center [880, 400] width 641 height 54
click at [1144, 414] on input "[URL][DOMAIN_NAME]" at bounding box center [880, 400] width 641 height 54
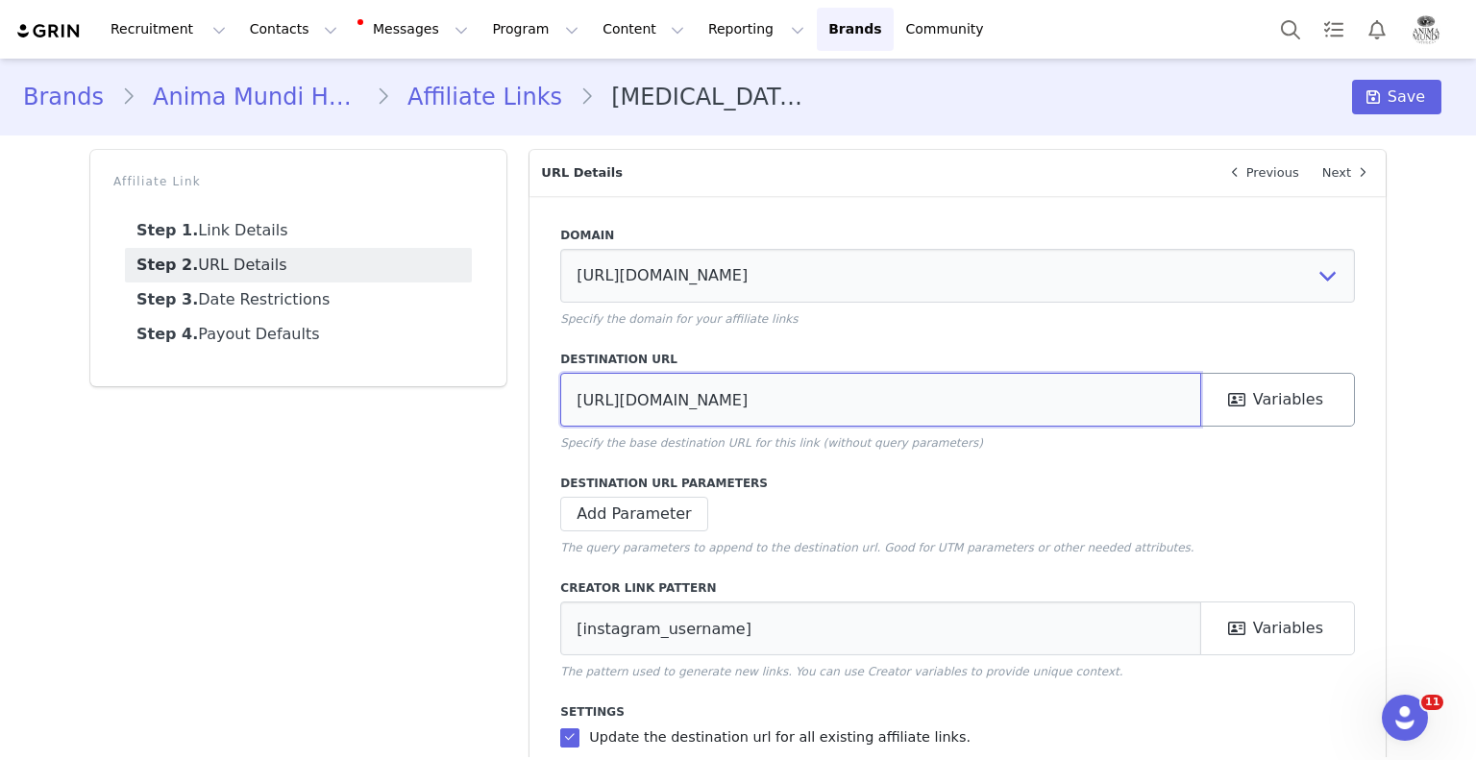
drag, startPoint x: 1145, startPoint y: 412, endPoint x: 1236, endPoint y: 414, distance: 91.3
click at [1236, 414] on div "[URL][DOMAIN_NAME] First Name Last Name Emails City State Country Zip Code Inst…" at bounding box center [957, 400] width 795 height 54
click at [925, 391] on input "[URL][DOMAIN_NAME]" at bounding box center [880, 400] width 641 height 54
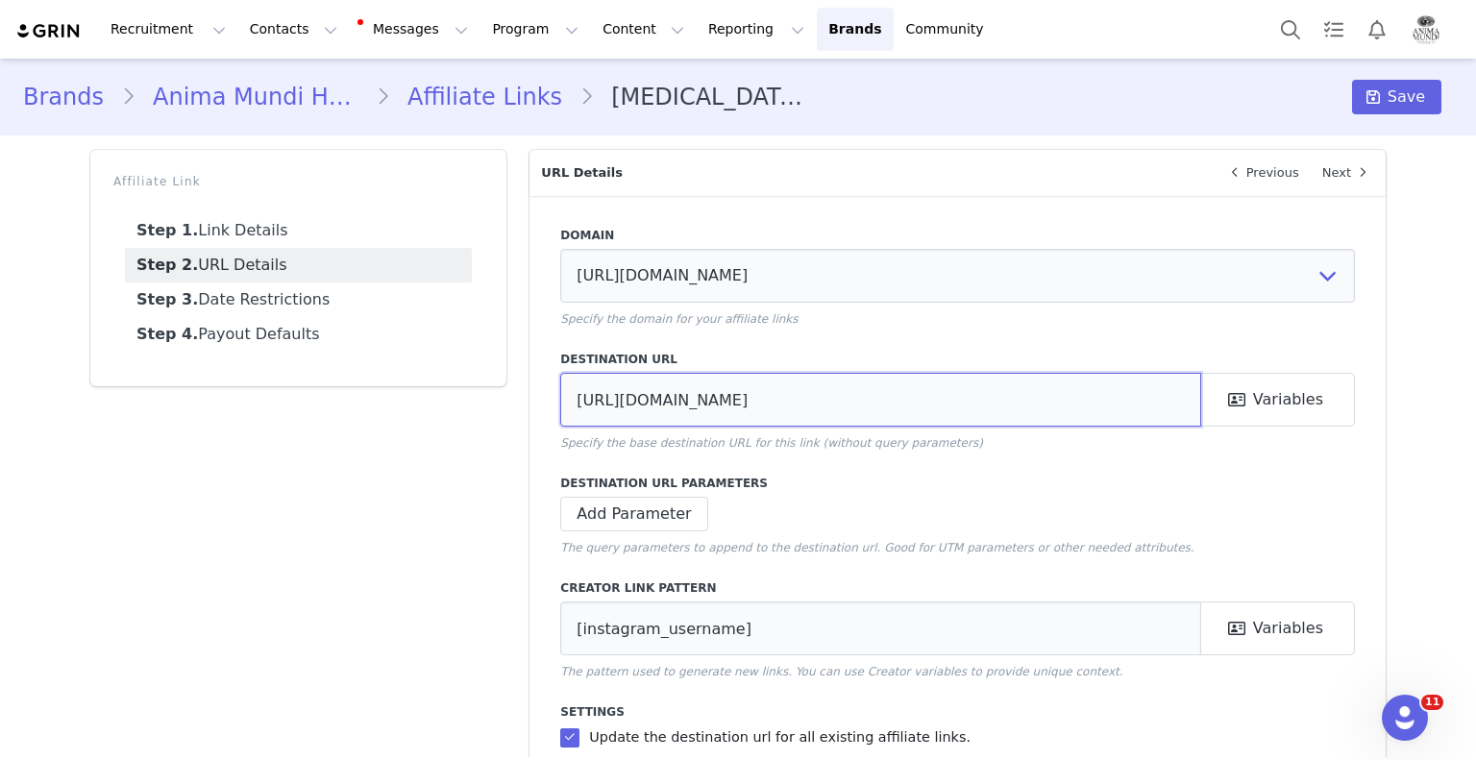
paste input "products/adaptogenic-powder"
type input "[URL][DOMAIN_NAME]"
click at [1414, 92] on button "Save" at bounding box center [1396, 97] width 89 height 35
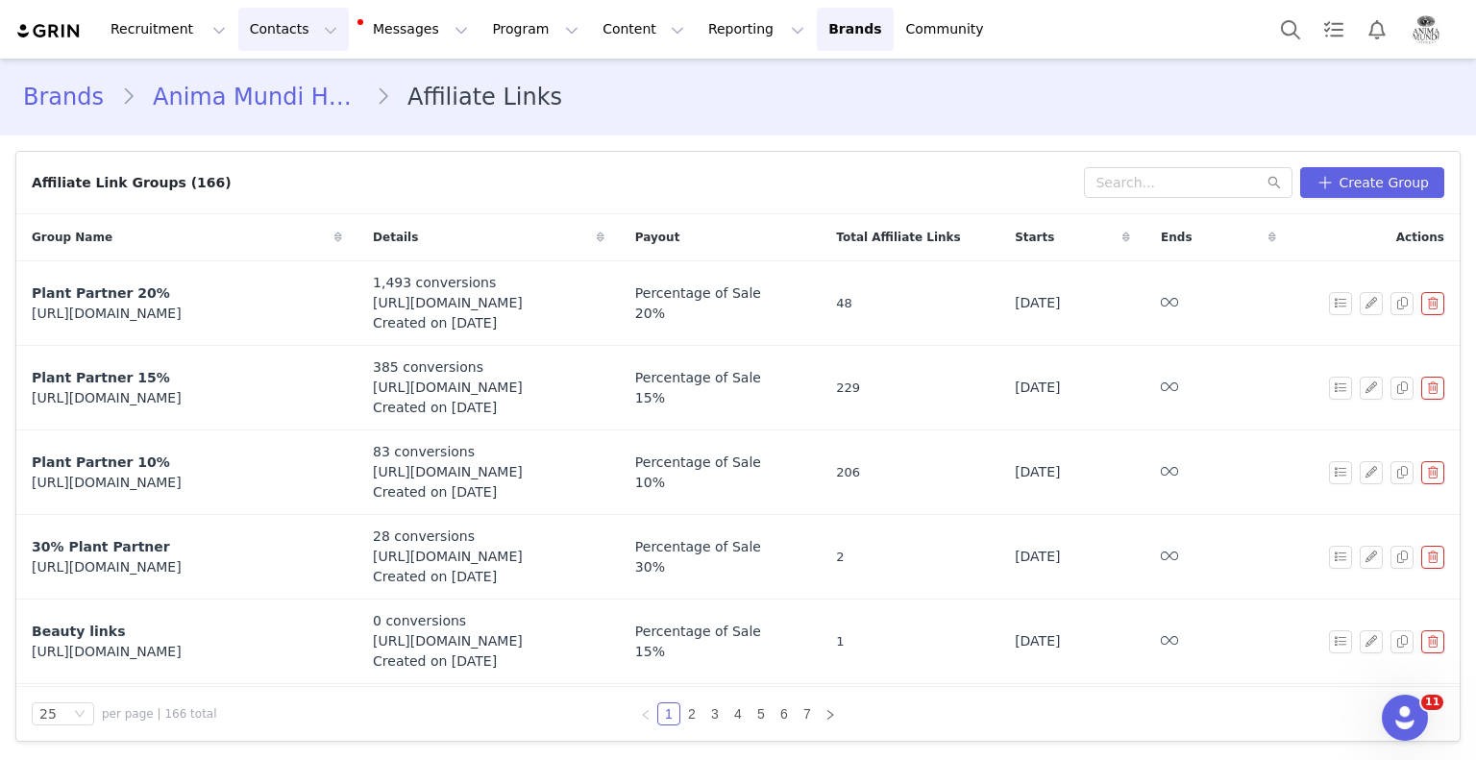
click at [280, 35] on button "Contacts Contacts" at bounding box center [293, 29] width 111 height 43
click at [269, 84] on p "Creators" at bounding box center [263, 85] width 58 height 20
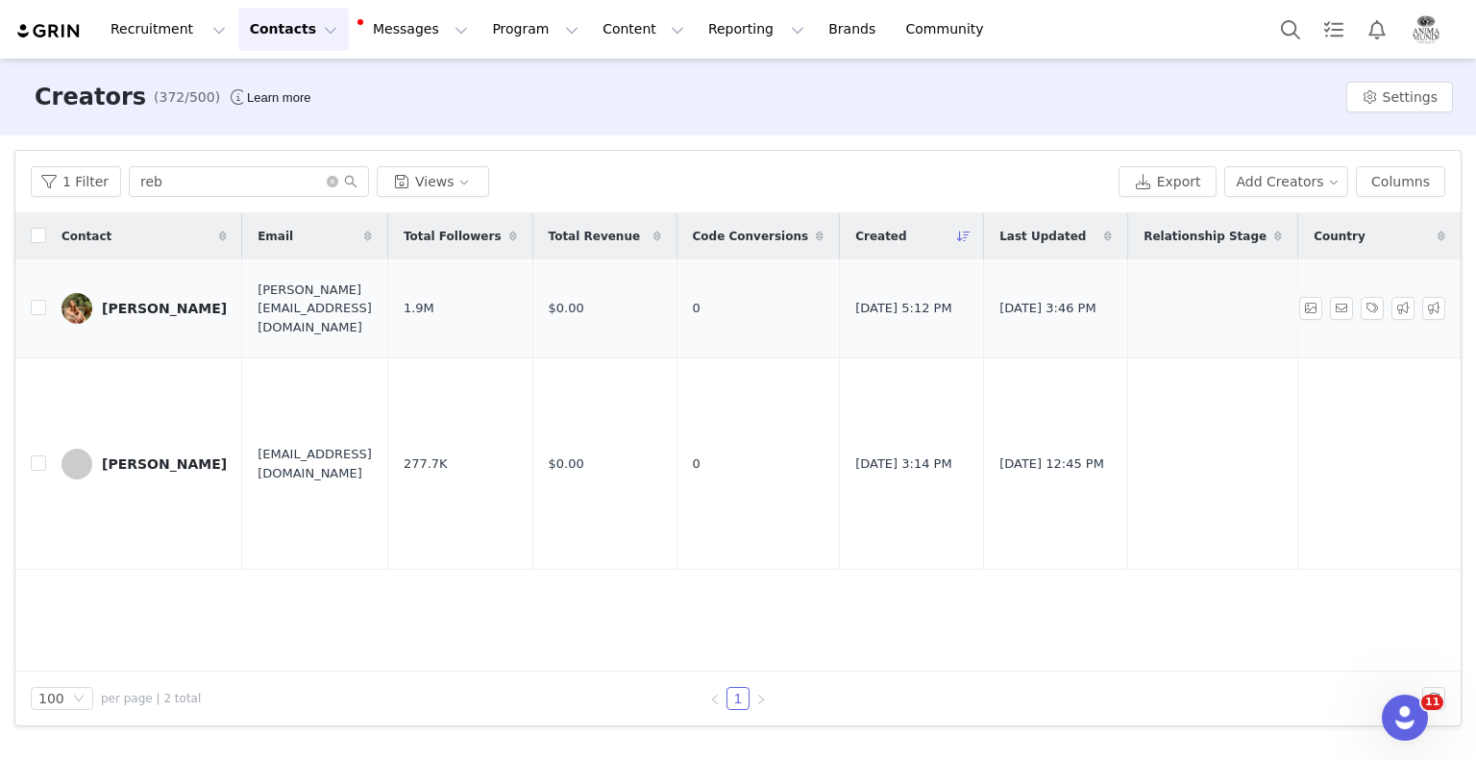
click at [160, 313] on div "[PERSON_NAME]" at bounding box center [164, 308] width 125 height 15
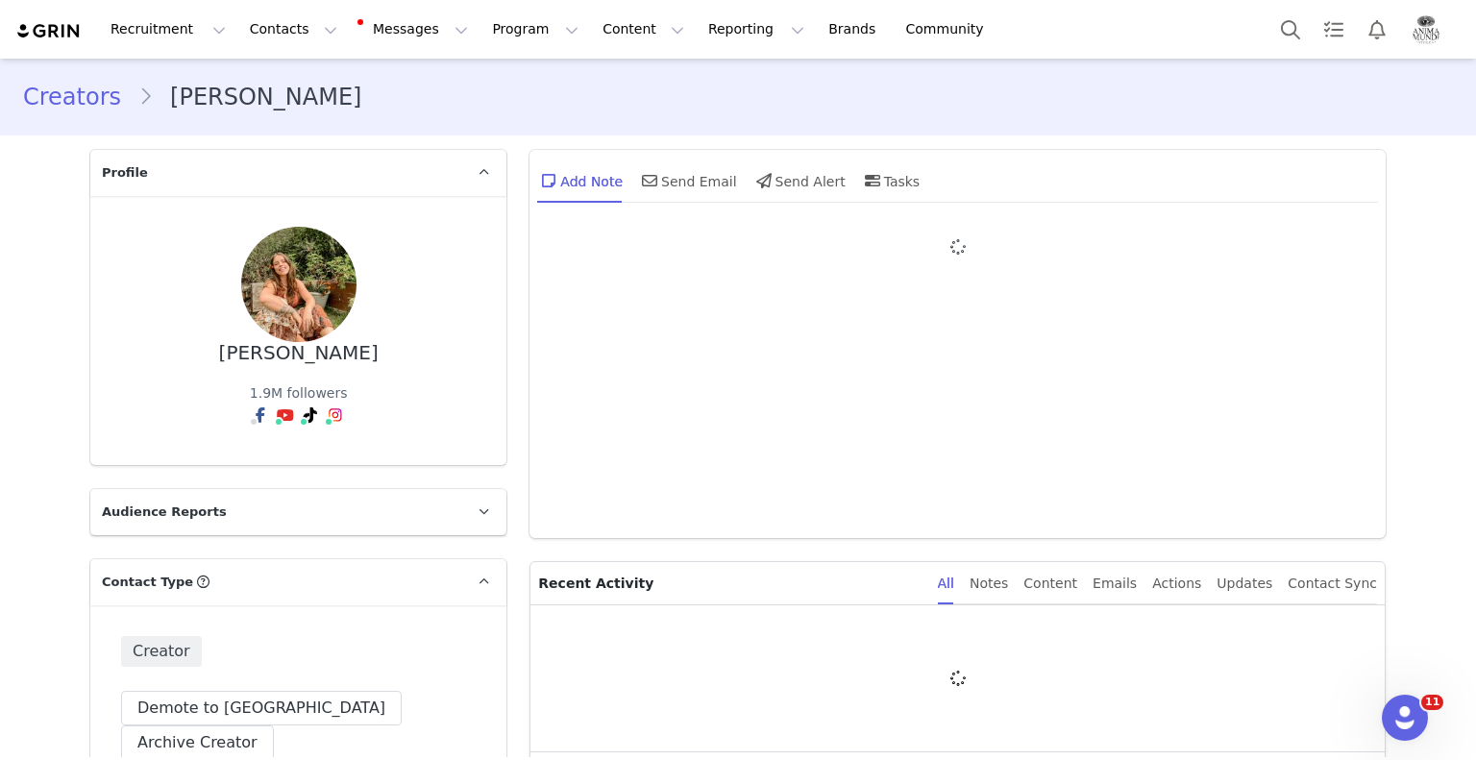
type input "+1 ([GEOGRAPHIC_DATA])"
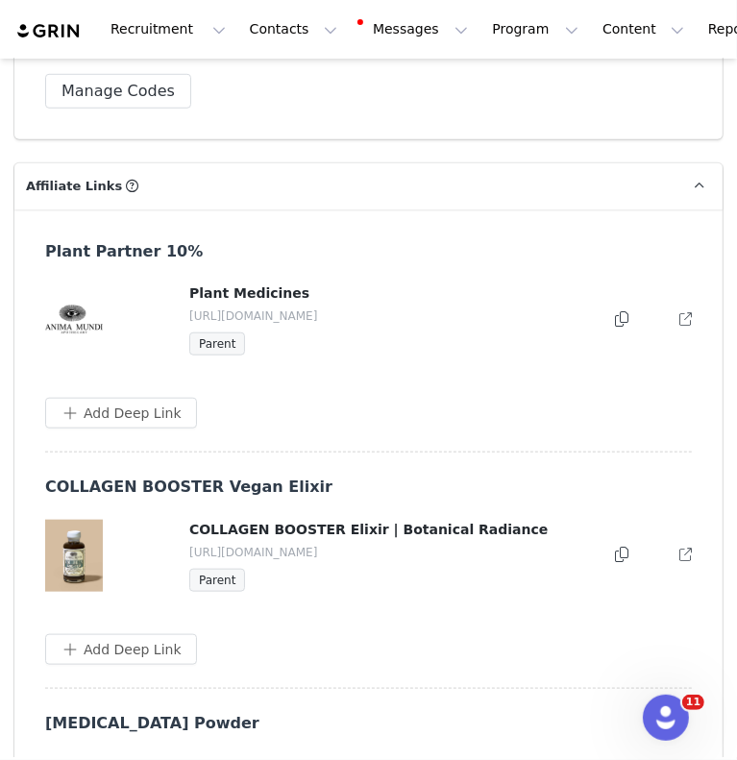
scroll to position [4997, 0]
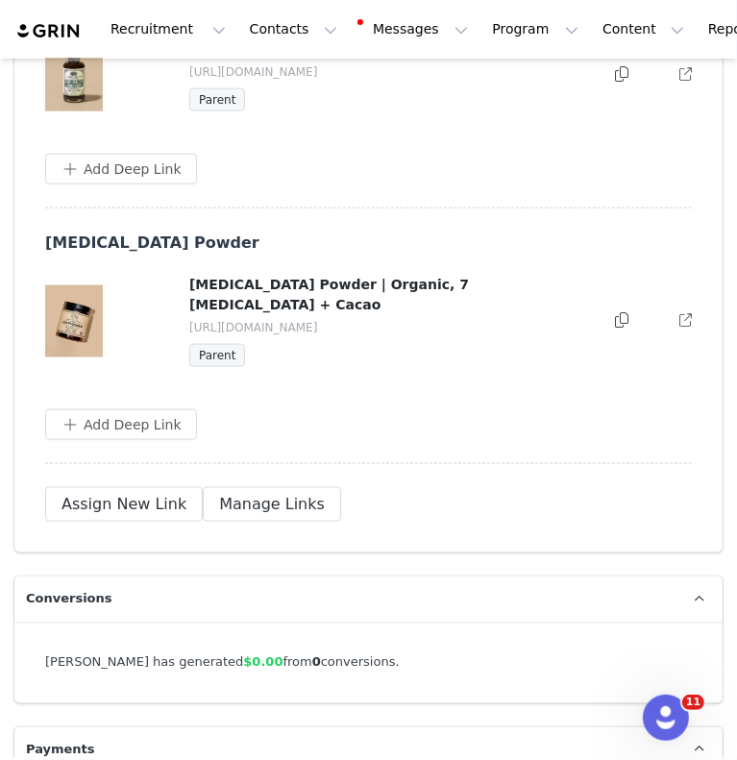
click at [615, 309] on button at bounding box center [621, 320] width 13 height 23
click at [107, 487] on button "Assign New Link" at bounding box center [124, 504] width 158 height 35
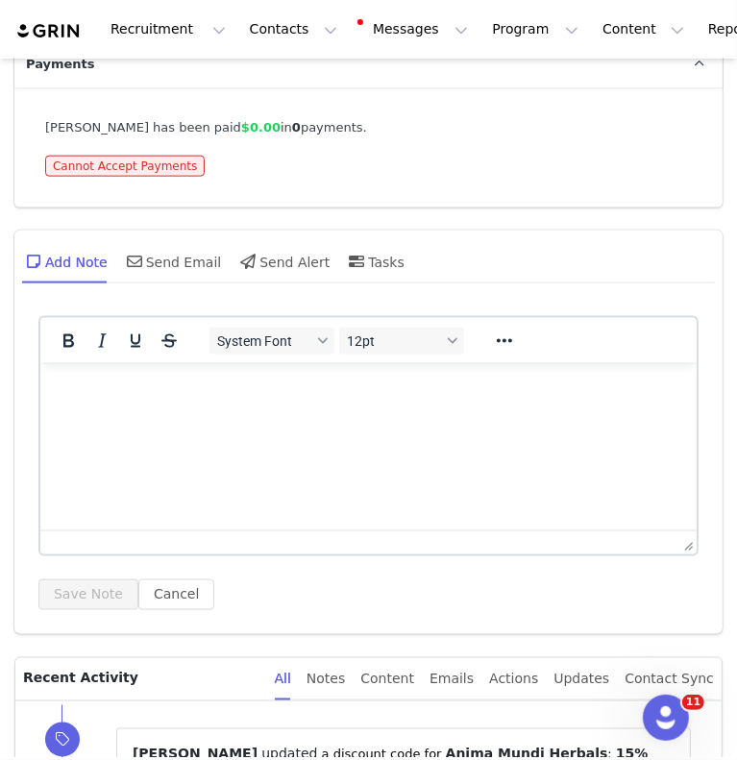
scroll to position [4349, 0]
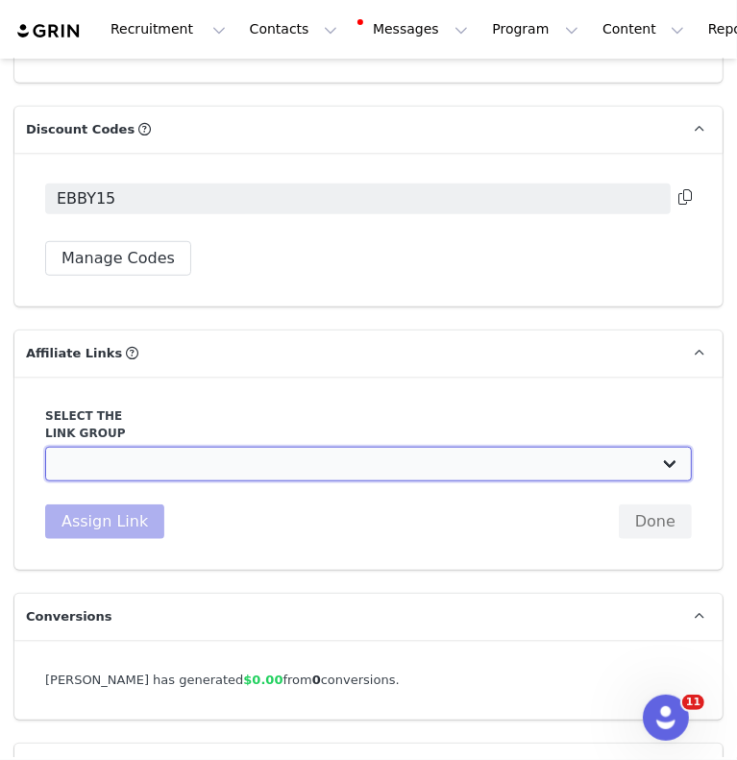
click at [100, 447] on select "Plant Partner 20%: [URL][DOMAIN_NAME] Plant Partner 15%: [URL][DOMAIN_NAME] 30%…" at bounding box center [368, 464] width 647 height 35
select select "15310"
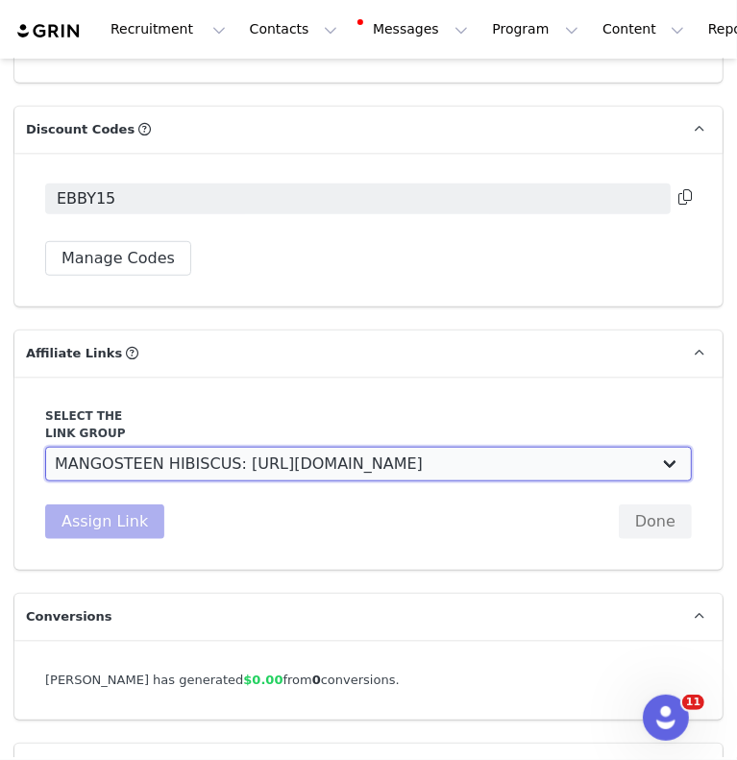
click at [45, 447] on select "Plant Partner 20%: [URL][DOMAIN_NAME] Plant Partner 15%: [URL][DOMAIN_NAME] 30%…" at bounding box center [368, 464] width 647 height 35
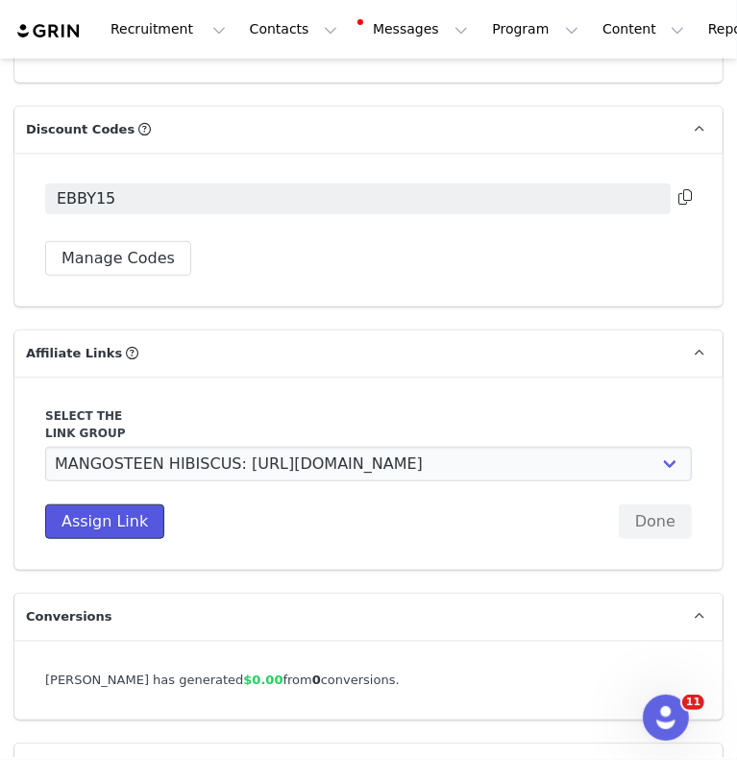
click at [94, 505] on button "Assign Link" at bounding box center [104, 522] width 119 height 35
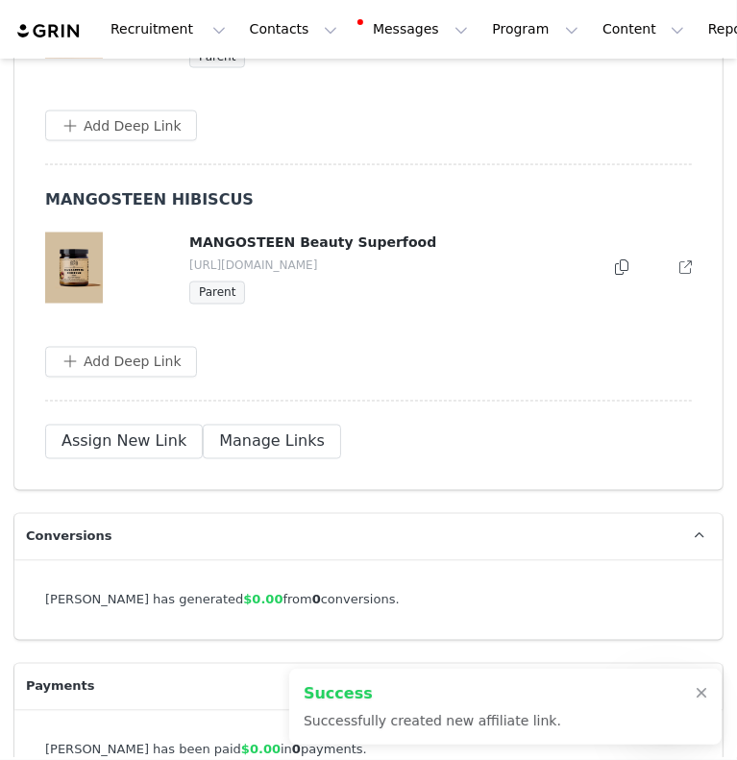
scroll to position [5310, 0]
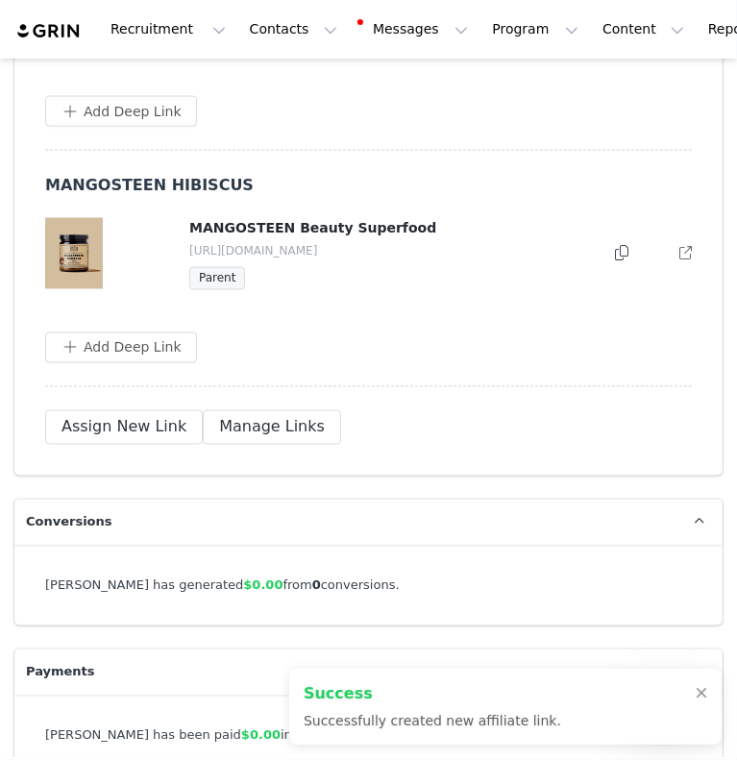
click at [615, 245] on icon at bounding box center [621, 252] width 13 height 15
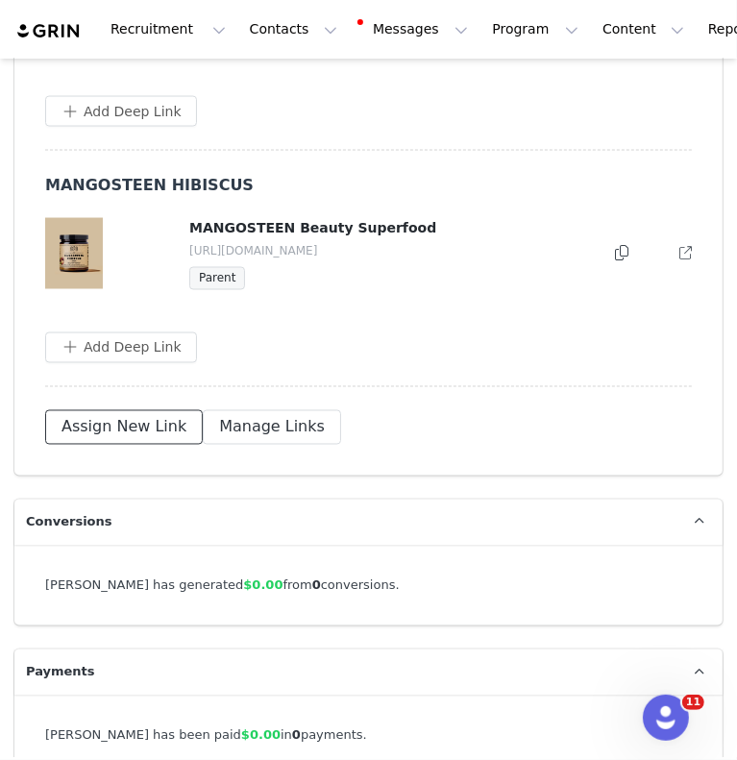
click at [105, 410] on button "Assign New Link" at bounding box center [124, 427] width 158 height 35
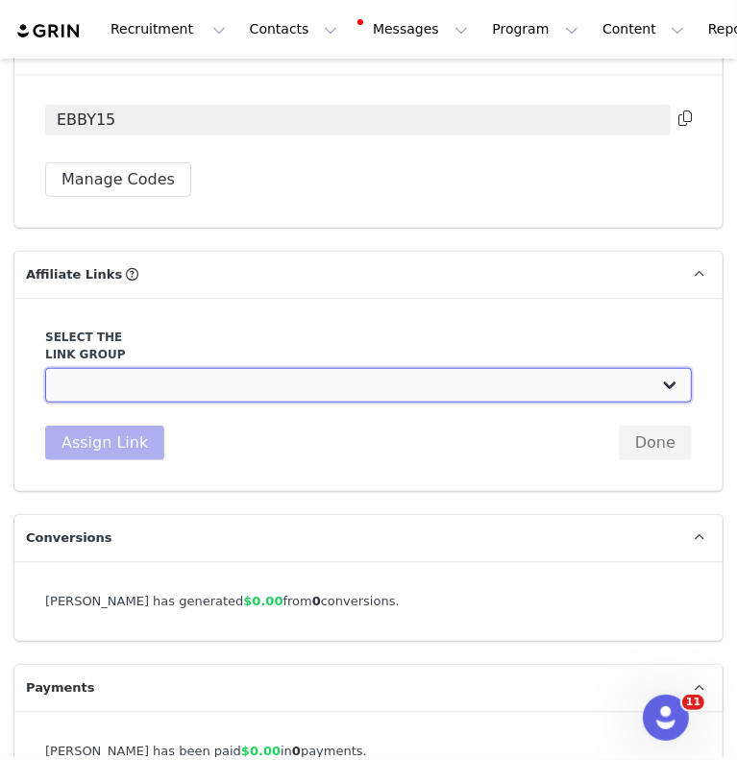
click at [150, 368] on select "Plant Partner 20%: [URL][DOMAIN_NAME] Plant Partner 15%: [URL][DOMAIN_NAME] 30%…" at bounding box center [368, 385] width 647 height 35
select select "15285"
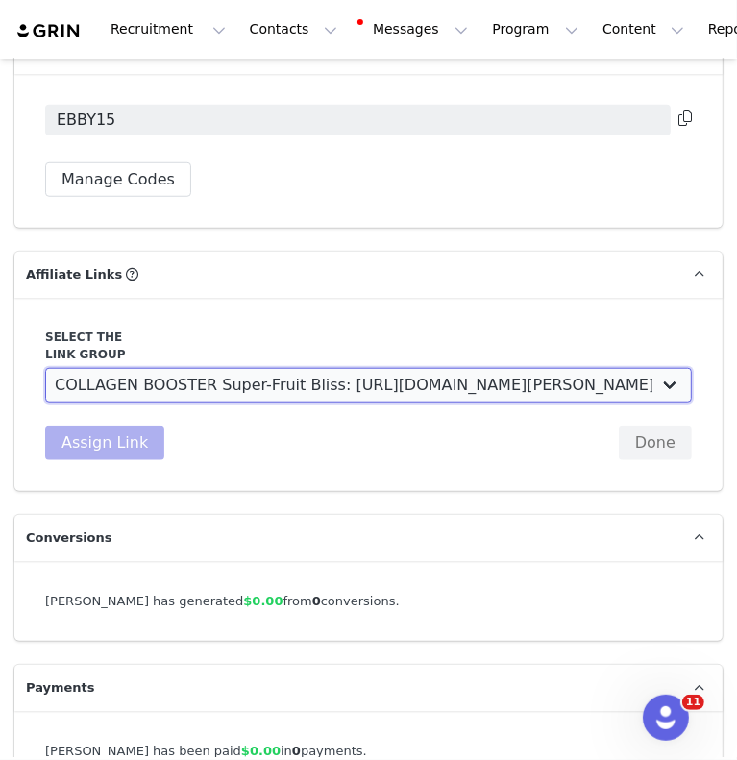
click at [45, 368] on select "Plant Partner 20%: [URL][DOMAIN_NAME] Plant Partner 15%: [URL][DOMAIN_NAME] 30%…" at bounding box center [368, 385] width 647 height 35
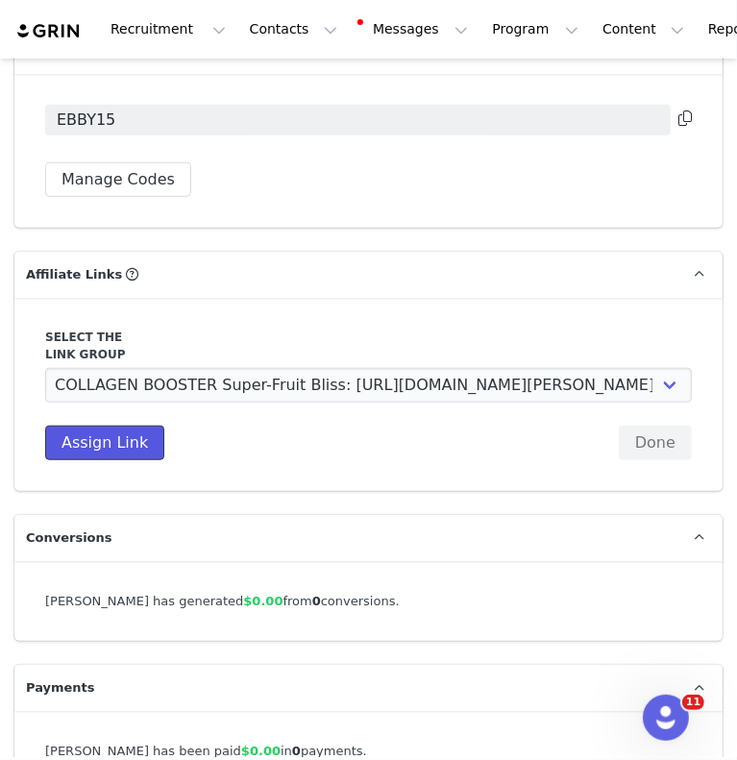
click at [88, 426] on button "Assign Link" at bounding box center [104, 443] width 119 height 35
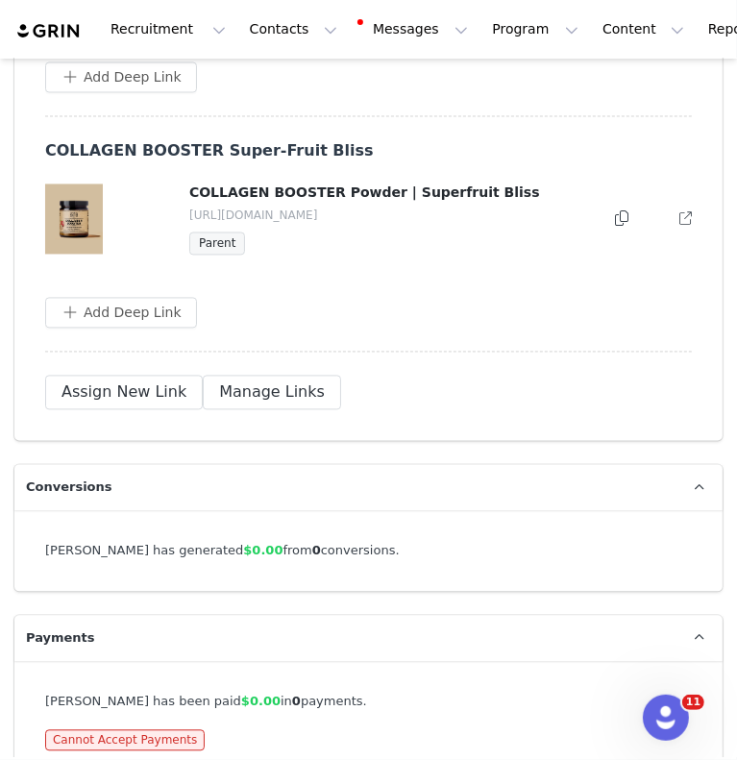
scroll to position [5484, 0]
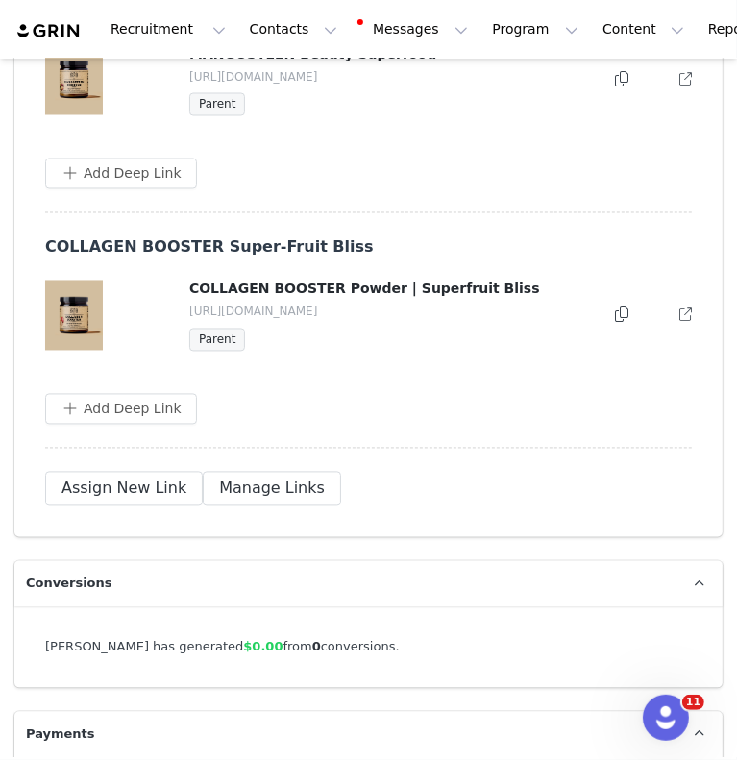
click at [615, 308] on icon at bounding box center [621, 315] width 13 height 15
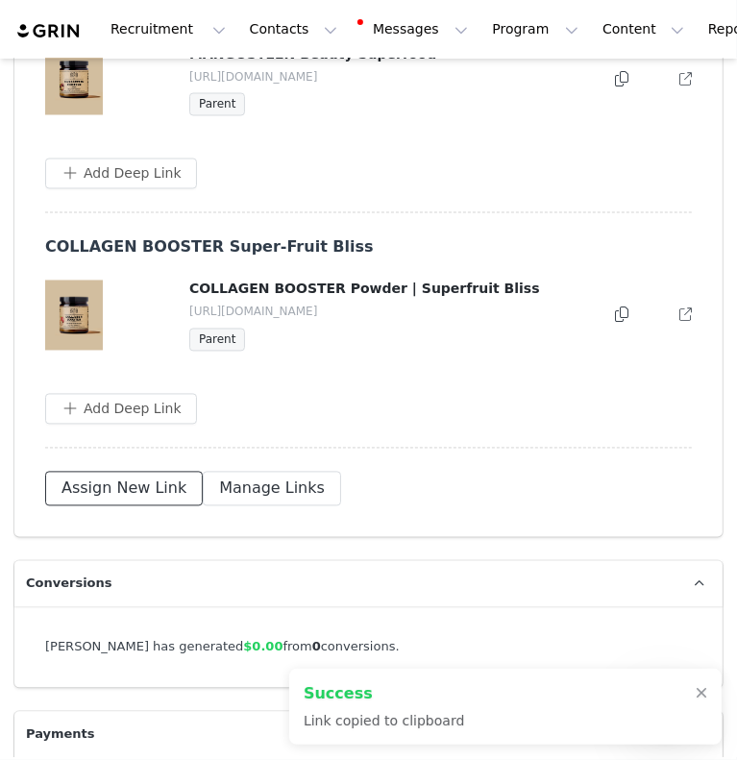
click at [143, 472] on button "Assign New Link" at bounding box center [124, 489] width 158 height 35
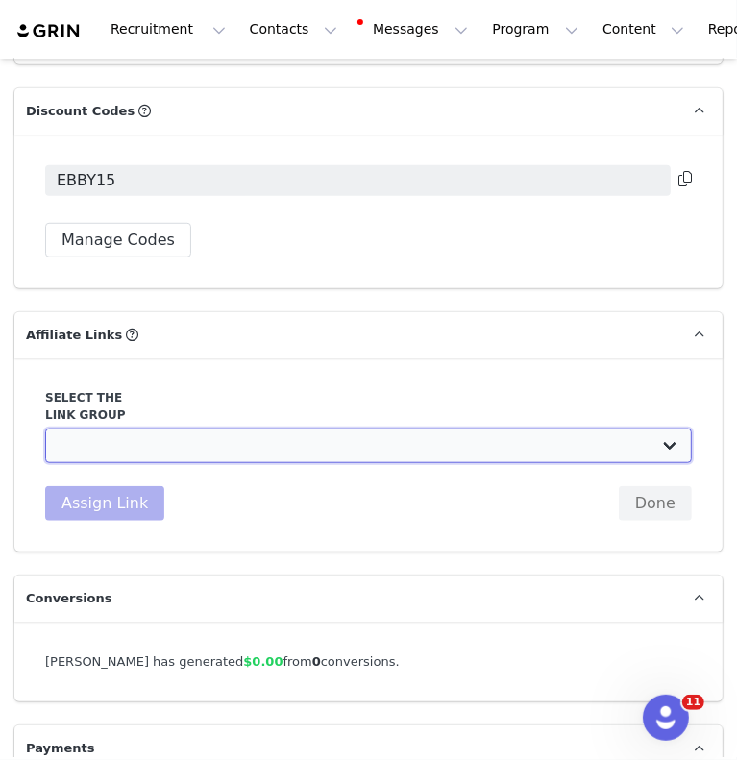
click at [236, 429] on select "Plant Partner 20%: [URL][DOMAIN_NAME] Plant Partner 15%: [URL][DOMAIN_NAME] 30%…" at bounding box center [368, 446] width 647 height 35
select select "15330"
click at [45, 429] on select "Plant Partner 20%: [URL][DOMAIN_NAME] Plant Partner 15%: [URL][DOMAIN_NAME] 30%…" at bounding box center [368, 446] width 647 height 35
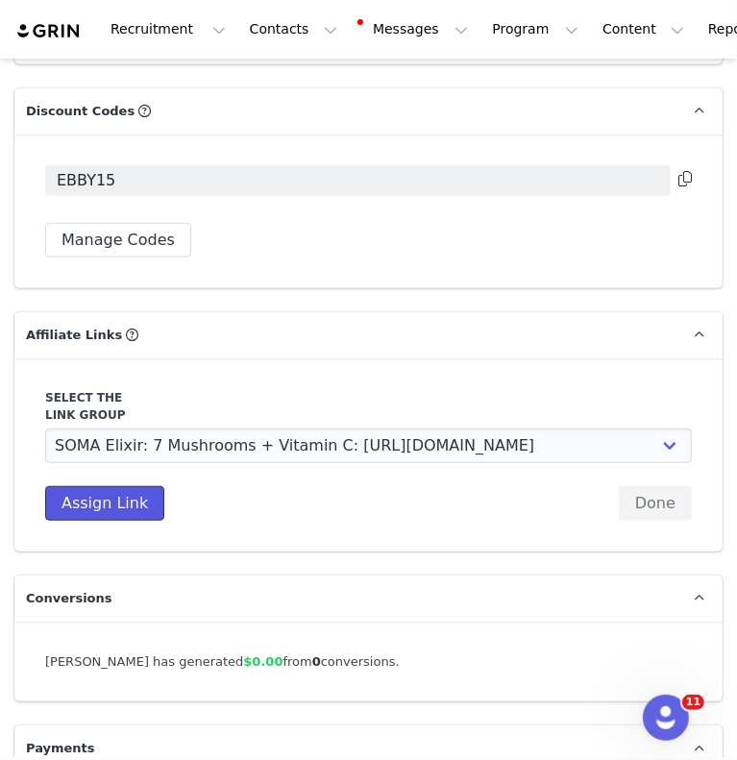
click at [118, 486] on button "Assign Link" at bounding box center [104, 503] width 119 height 35
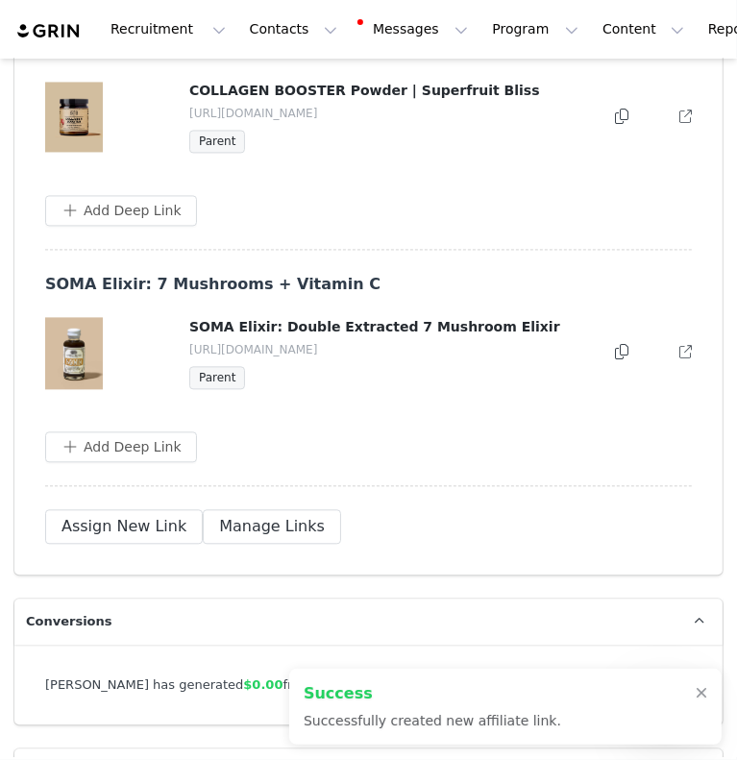
scroll to position [5713, 0]
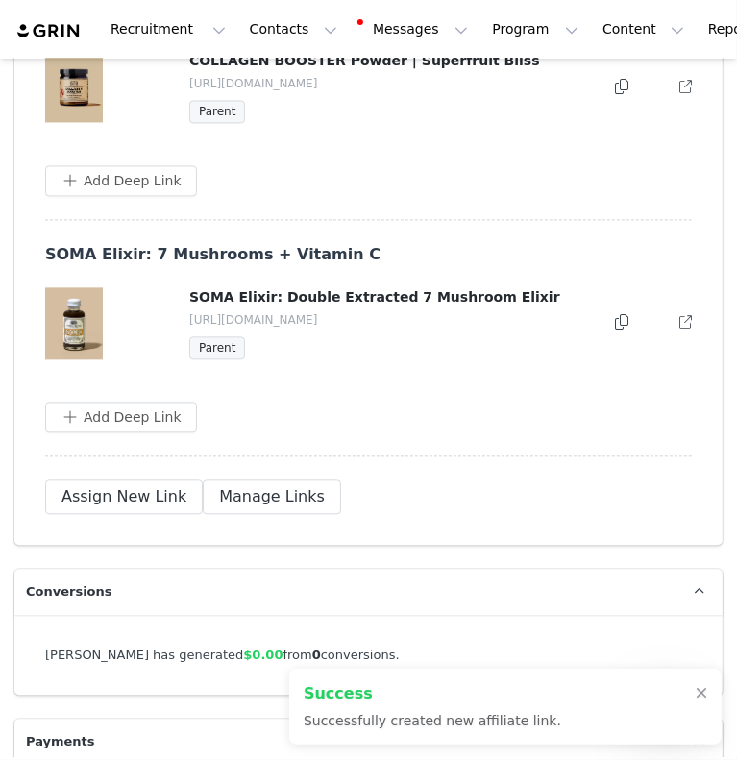
click at [615, 314] on icon at bounding box center [621, 321] width 13 height 15
click at [149, 480] on button "Assign New Link" at bounding box center [124, 497] width 158 height 35
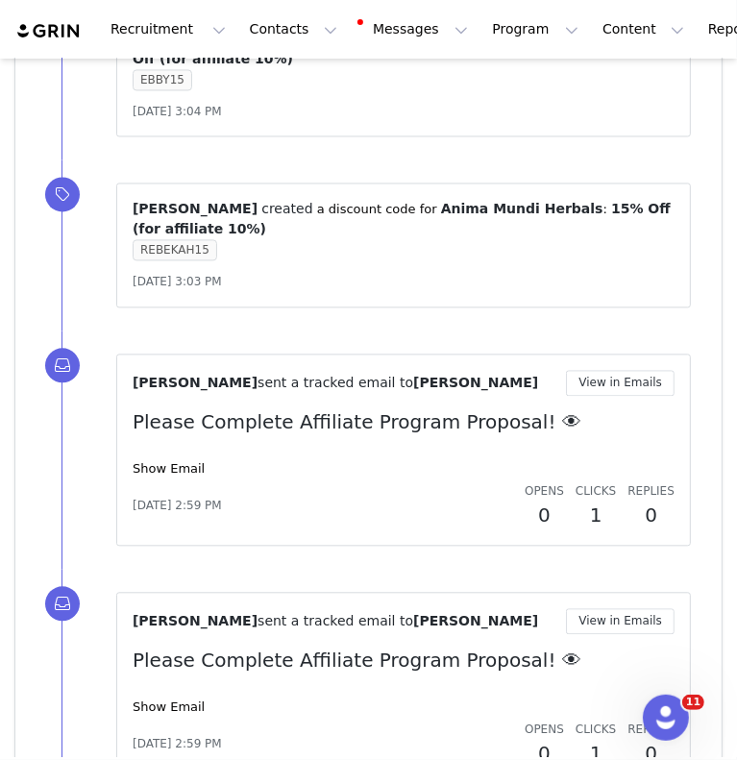
scroll to position [4362, 0]
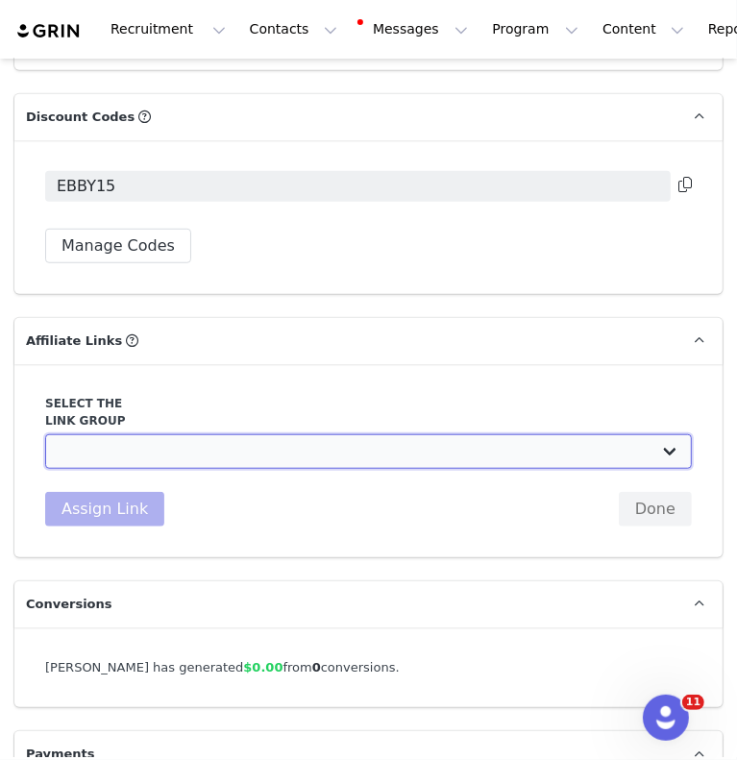
click at [208, 434] on select "Plant Partner 20%: [URL][DOMAIN_NAME] Plant Partner 15%: [URL][DOMAIN_NAME] 30%…" at bounding box center [368, 451] width 647 height 35
select select "15329"
click at [45, 434] on select "Plant Partner 20%: [URL][DOMAIN_NAME] Plant Partner 15%: [URL][DOMAIN_NAME] 30%…" at bounding box center [368, 451] width 647 height 35
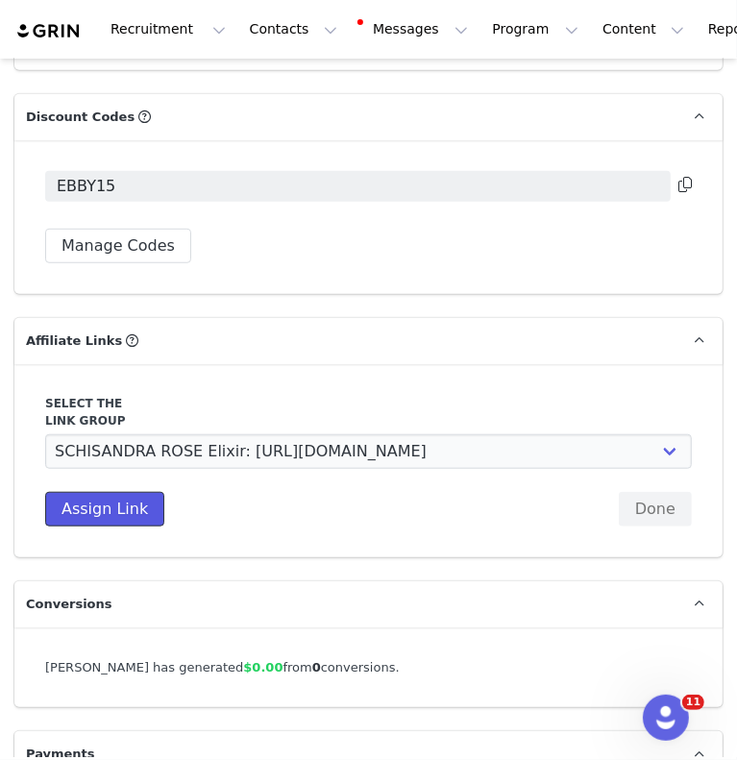
click at [108, 492] on button "Assign Link" at bounding box center [104, 509] width 119 height 35
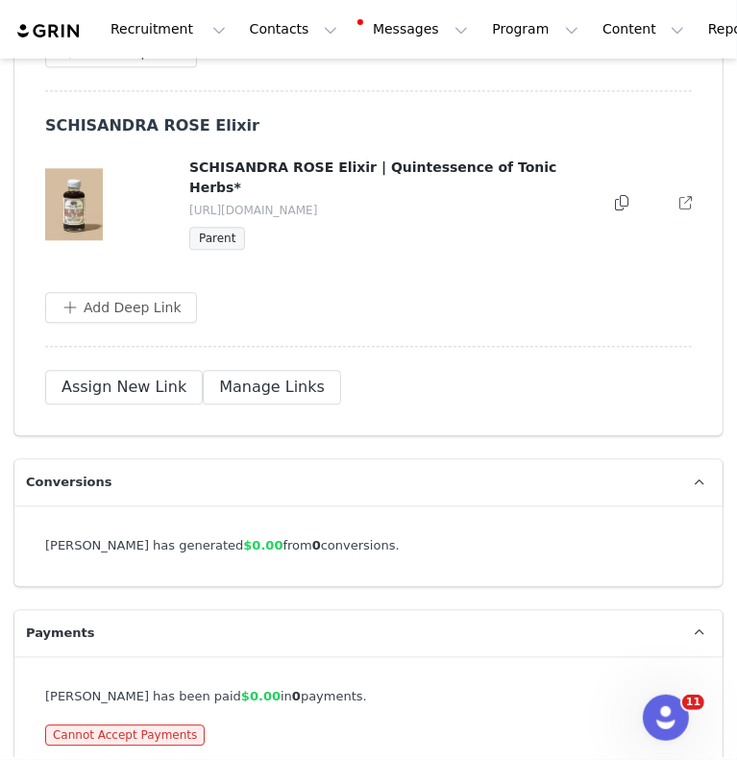
scroll to position [5790, 0]
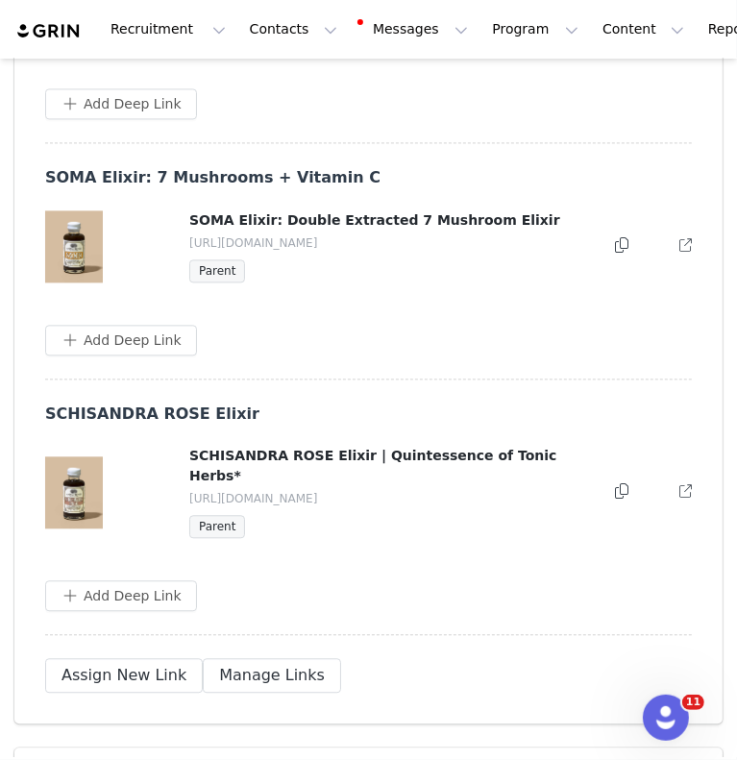
drag, startPoint x: 606, startPoint y: 437, endPoint x: 0, endPoint y: 525, distance: 612.7
click at [615, 483] on icon at bounding box center [621, 490] width 13 height 15
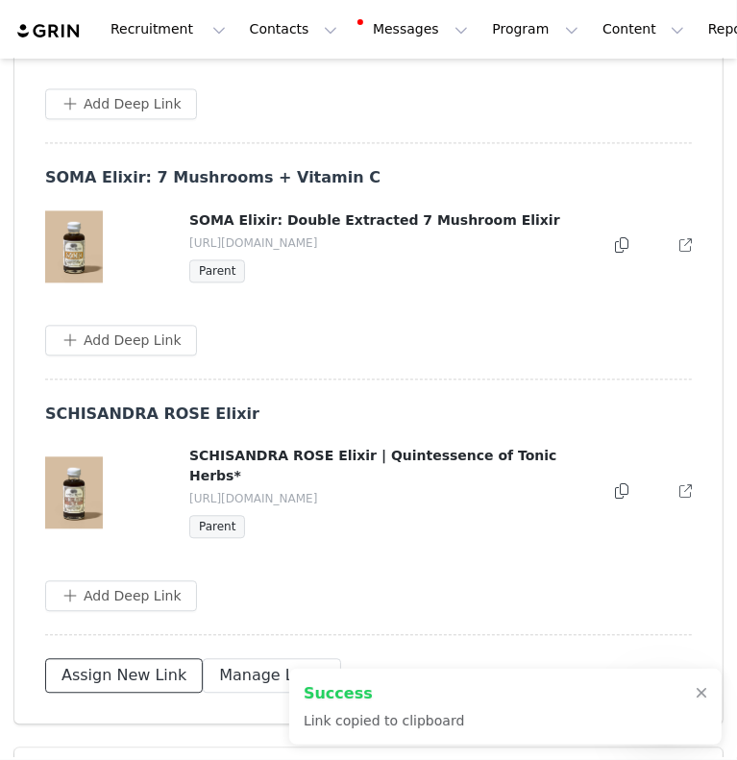
click at [107, 658] on button "Assign New Link" at bounding box center [124, 675] width 158 height 35
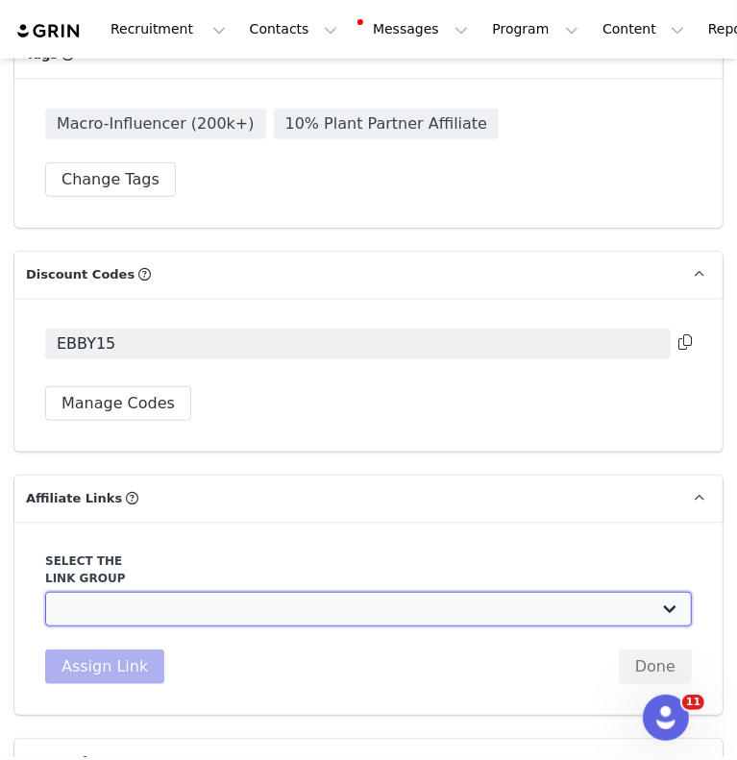
click at [192, 592] on select "Plant Partner 20%: [URL][DOMAIN_NAME] Plant Partner 15%: [URL][DOMAIN_NAME] 30%…" at bounding box center [368, 609] width 647 height 35
select select "15326"
click at [45, 592] on select "Plant Partner 20%: [URL][DOMAIN_NAME] Plant Partner 15%: [URL][DOMAIN_NAME] 30%…" at bounding box center [368, 609] width 647 height 35
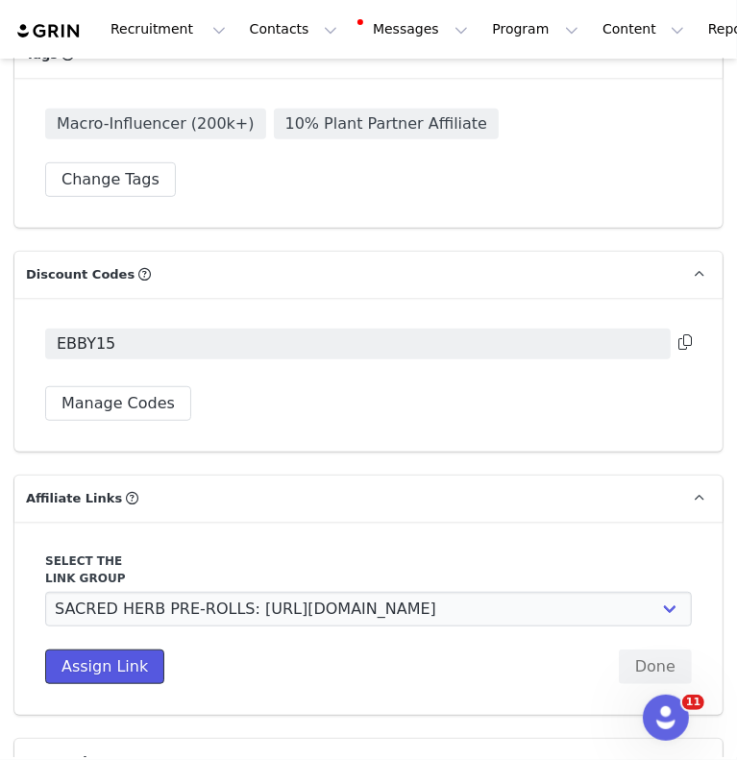
click at [142, 650] on button "Assign Link" at bounding box center [104, 667] width 119 height 35
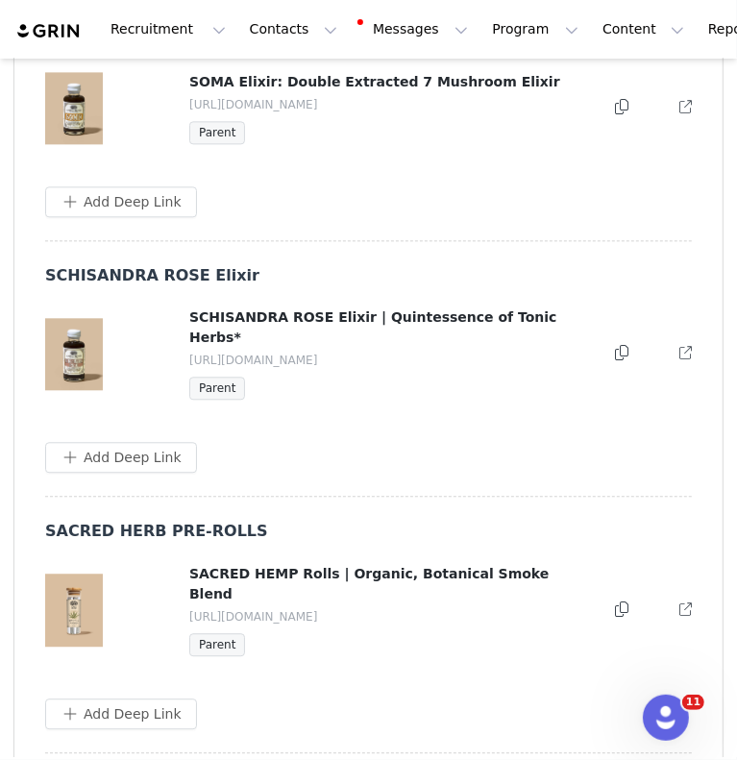
scroll to position [5934, 0]
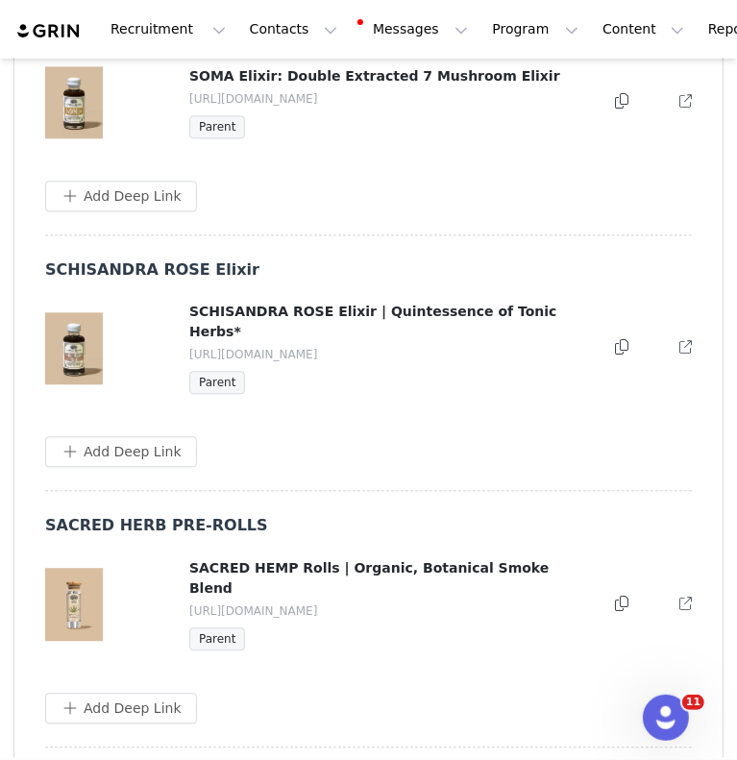
click at [615, 596] on icon at bounding box center [621, 603] width 13 height 15
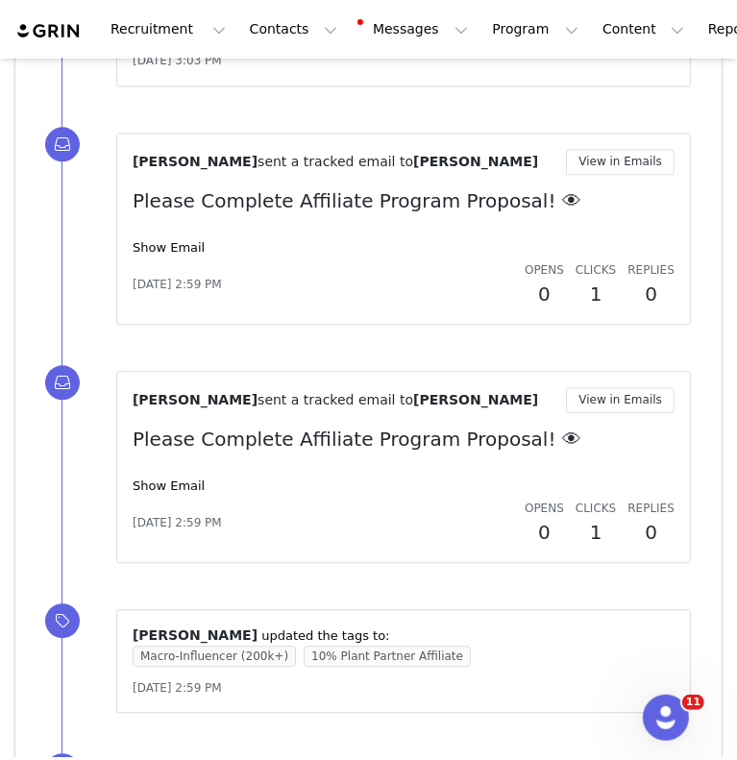
scroll to position [4113, 0]
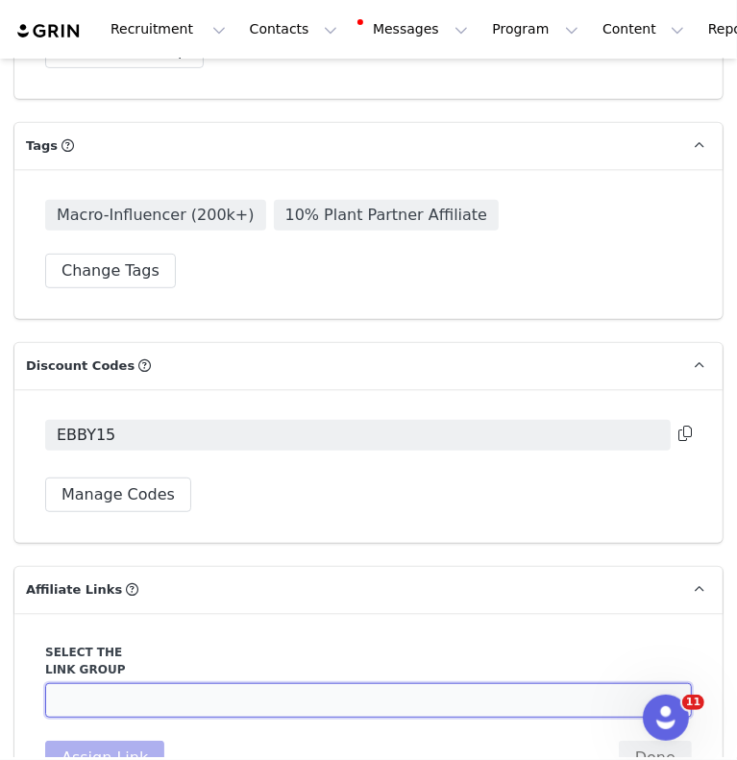
click at [177, 683] on select "Plant Partner 20%: [URL][DOMAIN_NAME] Plant Partner 15%: [URL][DOMAIN_NAME] 30%…" at bounding box center [368, 700] width 647 height 35
select select "19236"
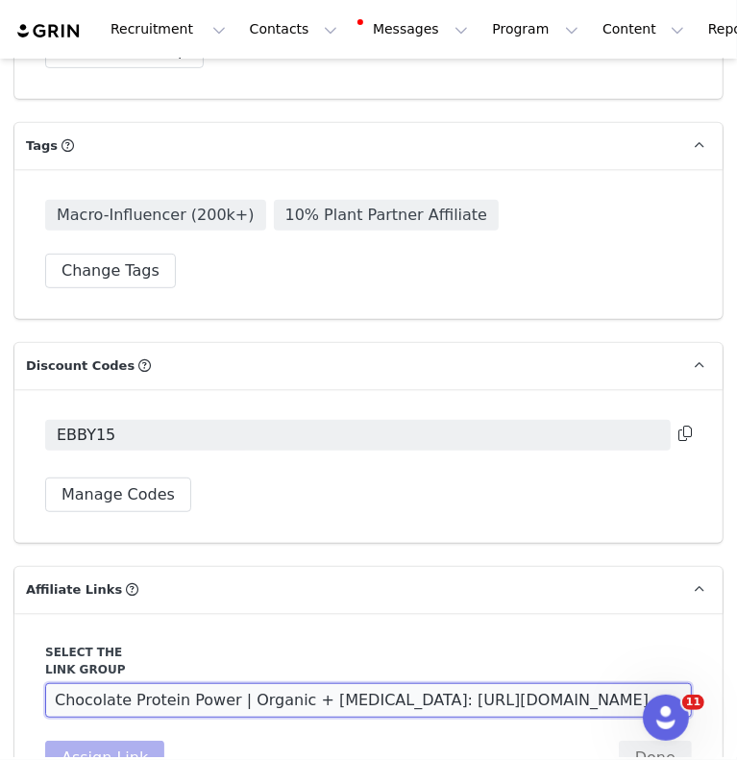
click at [45, 683] on select "Plant Partner 20%: [URL][DOMAIN_NAME] Plant Partner 15%: [URL][DOMAIN_NAME] 30%…" at bounding box center [368, 700] width 647 height 35
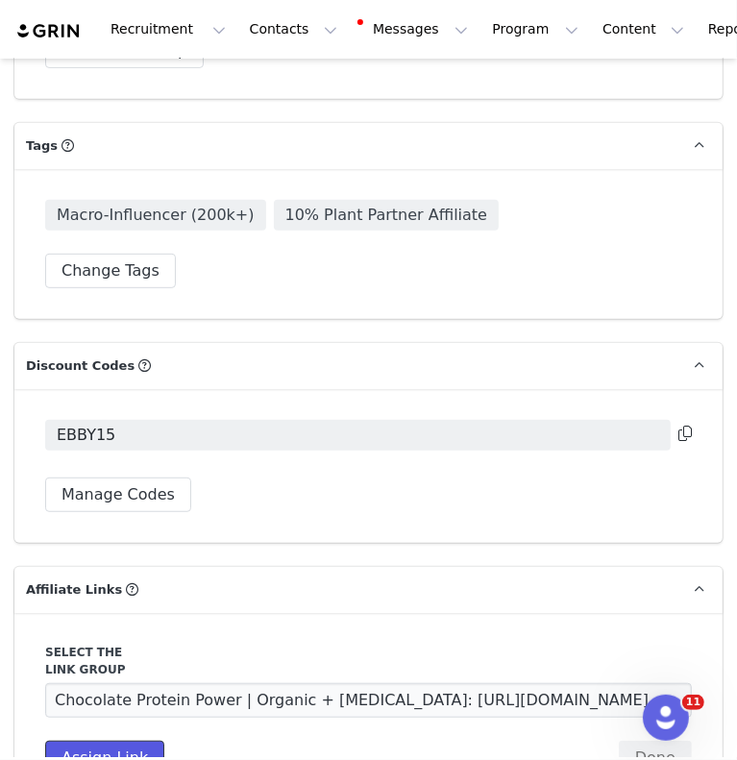
click at [100, 741] on button "Assign Link" at bounding box center [104, 758] width 119 height 35
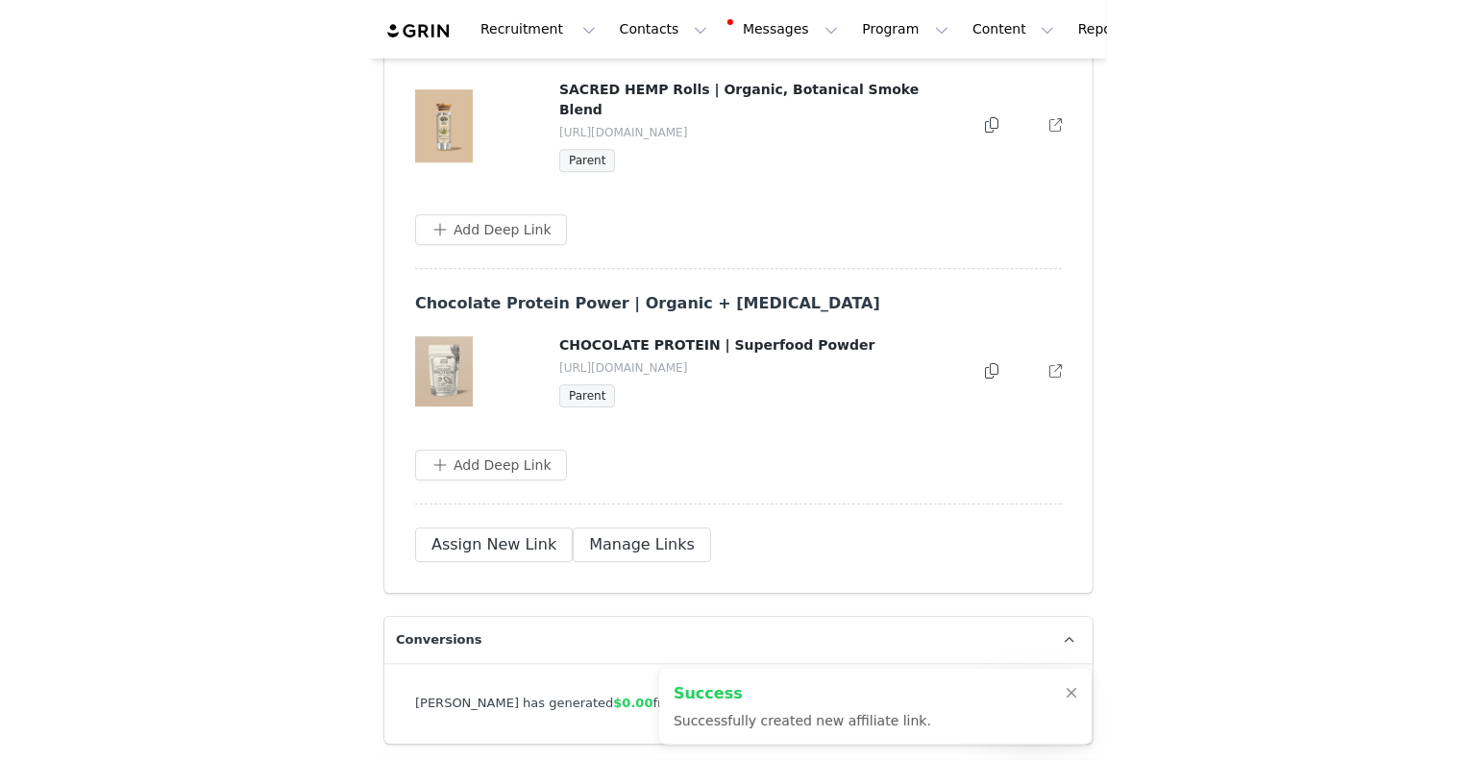
scroll to position [6419, 0]
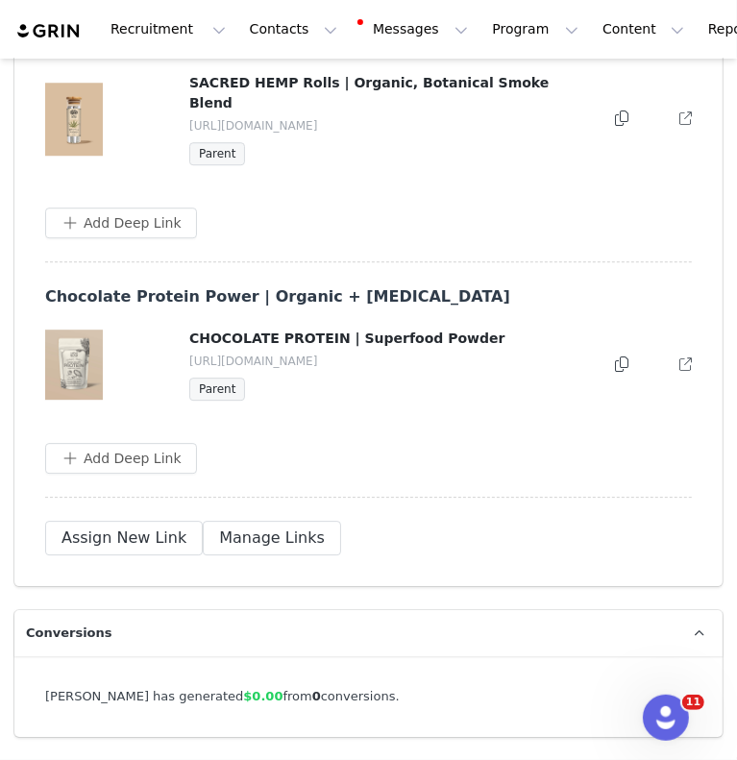
click at [603, 354] on div at bounding box center [616, 365] width 27 height 23
click at [615, 357] on icon at bounding box center [621, 364] width 13 height 15
